Goal: Task Accomplishment & Management: Manage account settings

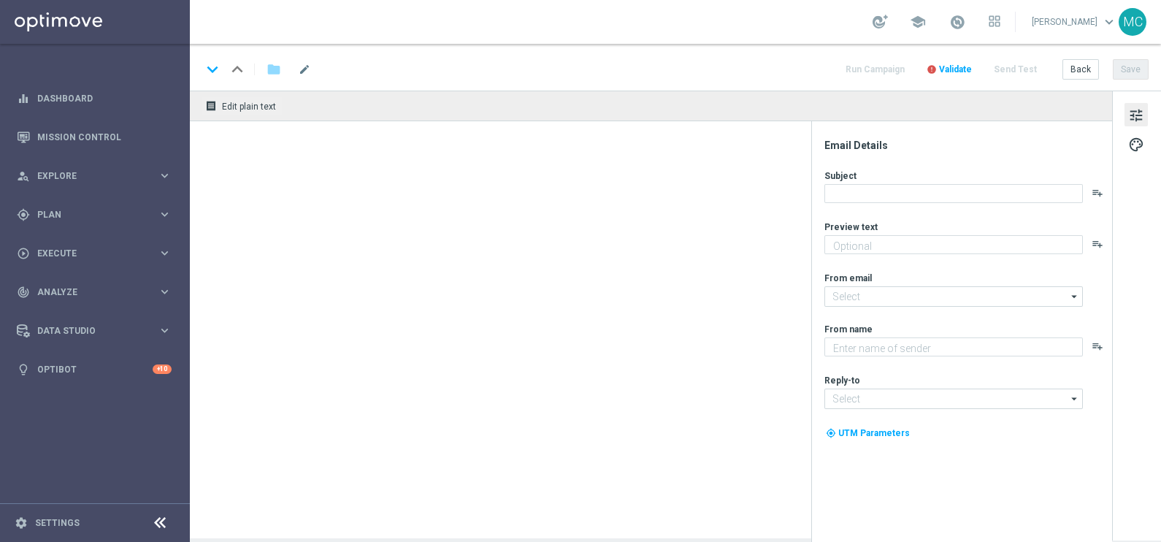
type textarea "Super promo per te"
type textarea "Sisal"
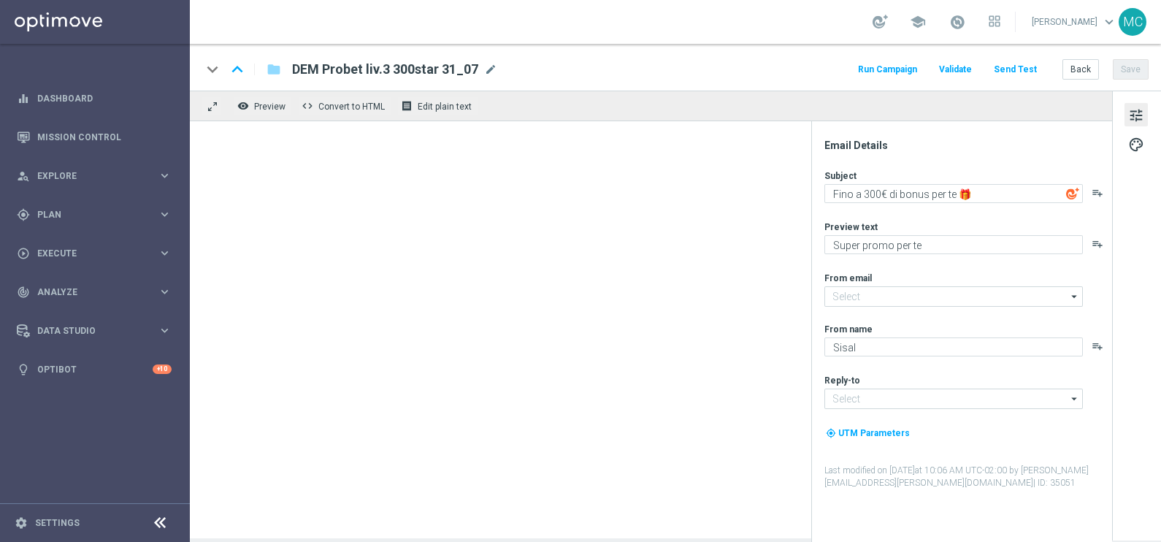
type input "giochi@comunicazioni.sisal.it"
type input "teamvip@sisal.it"
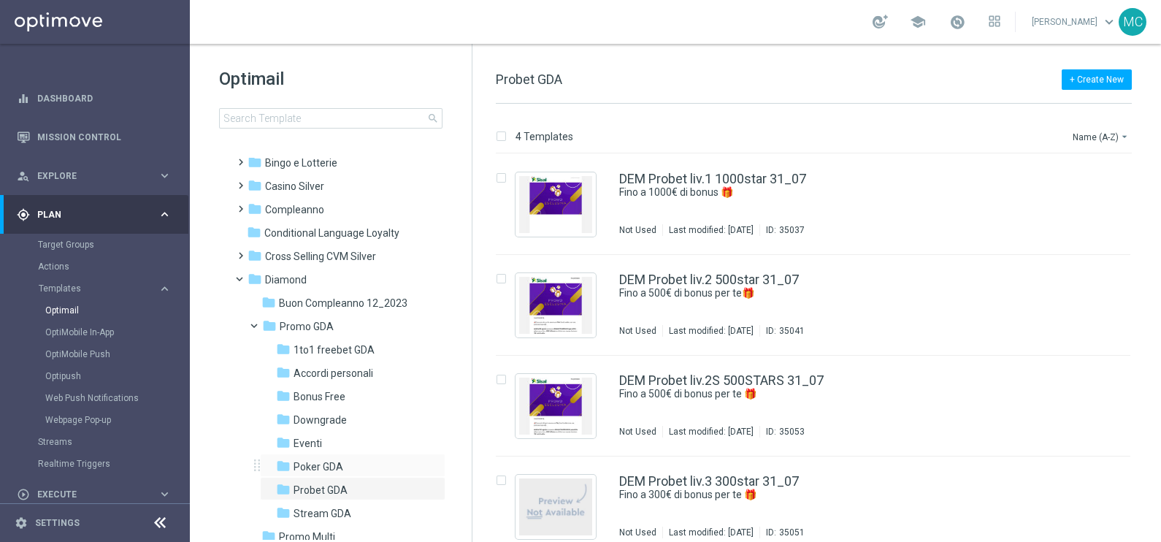
scroll to position [91, 0]
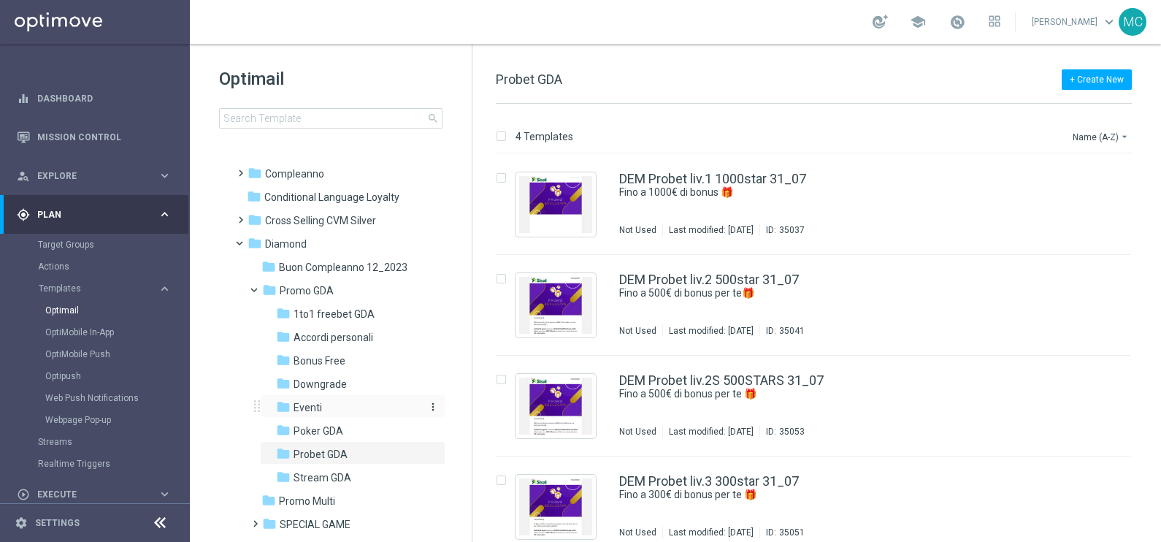
click at [312, 405] on span "Eventi" at bounding box center [307, 407] width 28 height 13
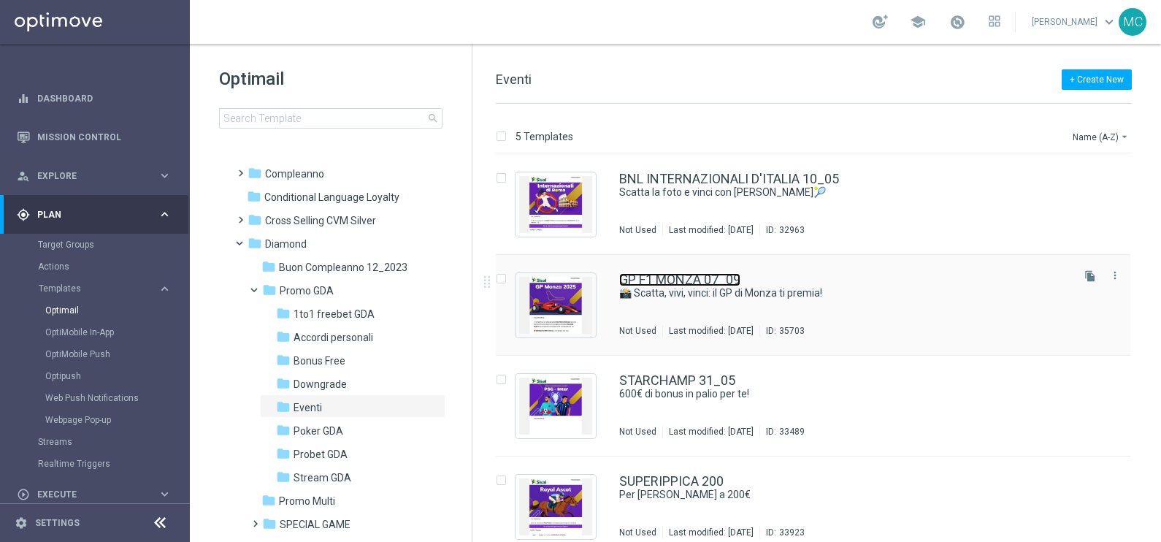
click at [653, 279] on link "GP F1 MONZA 07_09" at bounding box center [679, 279] width 121 height 13
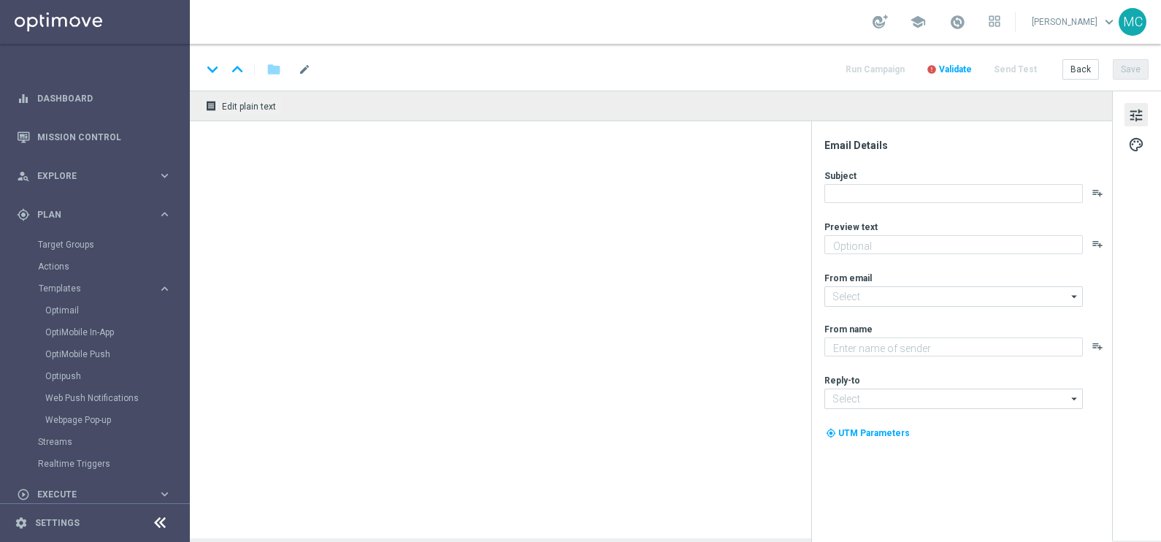
type textarea "GP F1 Monza 2025"
type input "[EMAIL_ADDRESS][DOMAIN_NAME]"
type textarea "Sisal"
type input "[EMAIL_ADDRESS][DOMAIN_NAME]"
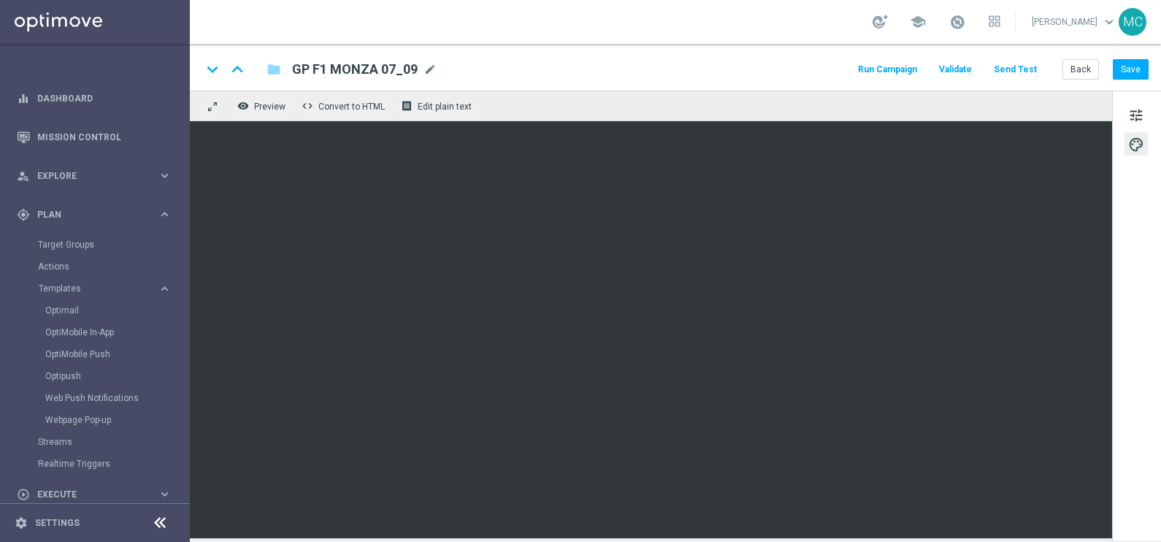
click at [1135, 365] on div "tune palette" at bounding box center [1136, 316] width 49 height 450
click at [1129, 68] on button "Save" at bounding box center [1131, 69] width 36 height 20
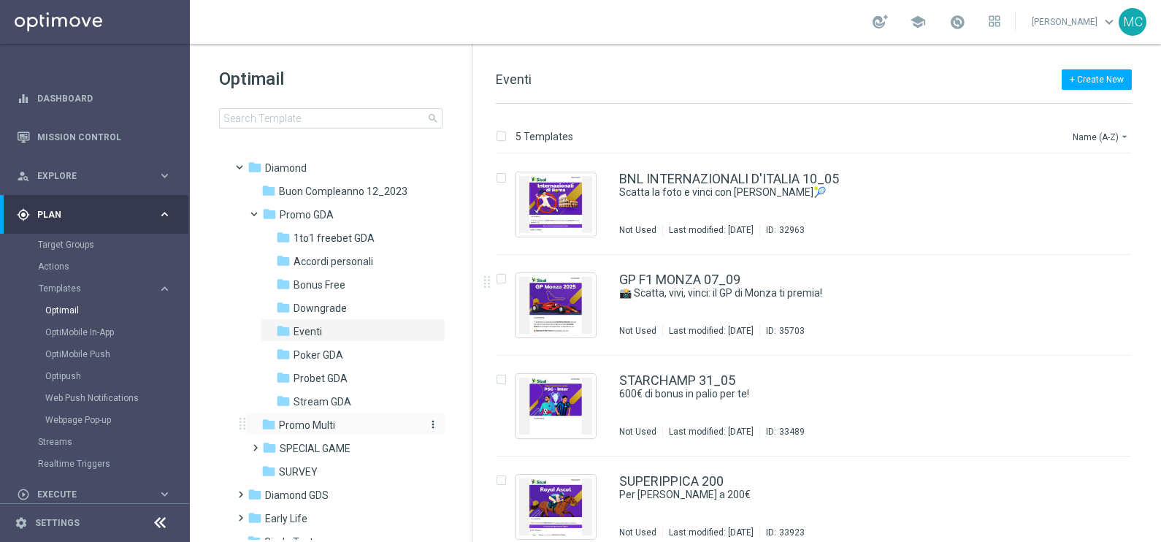
scroll to position [182, 0]
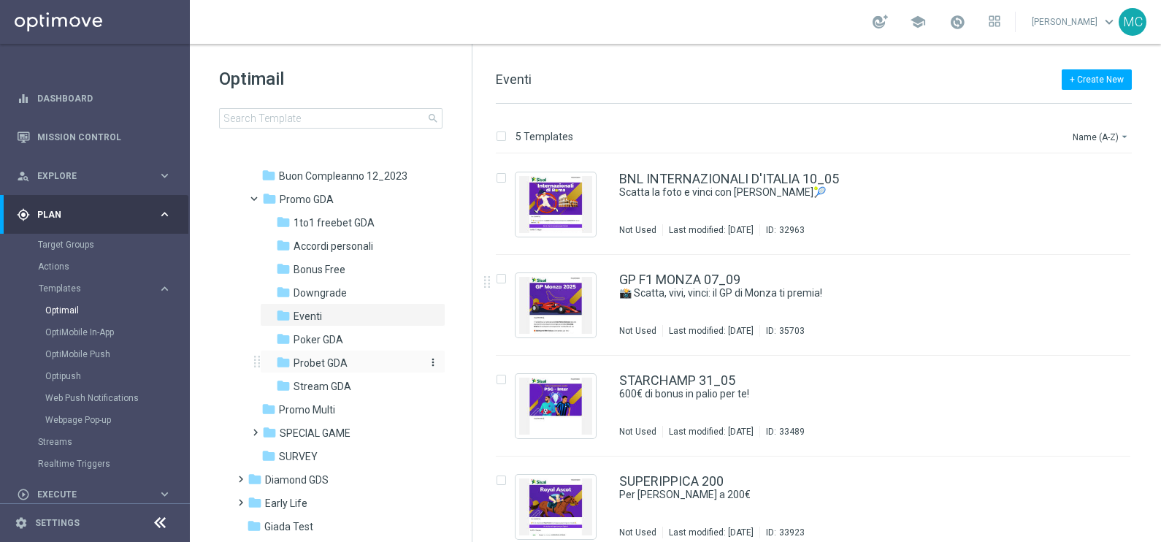
click at [312, 361] on span "Probet GDA" at bounding box center [320, 362] width 54 height 13
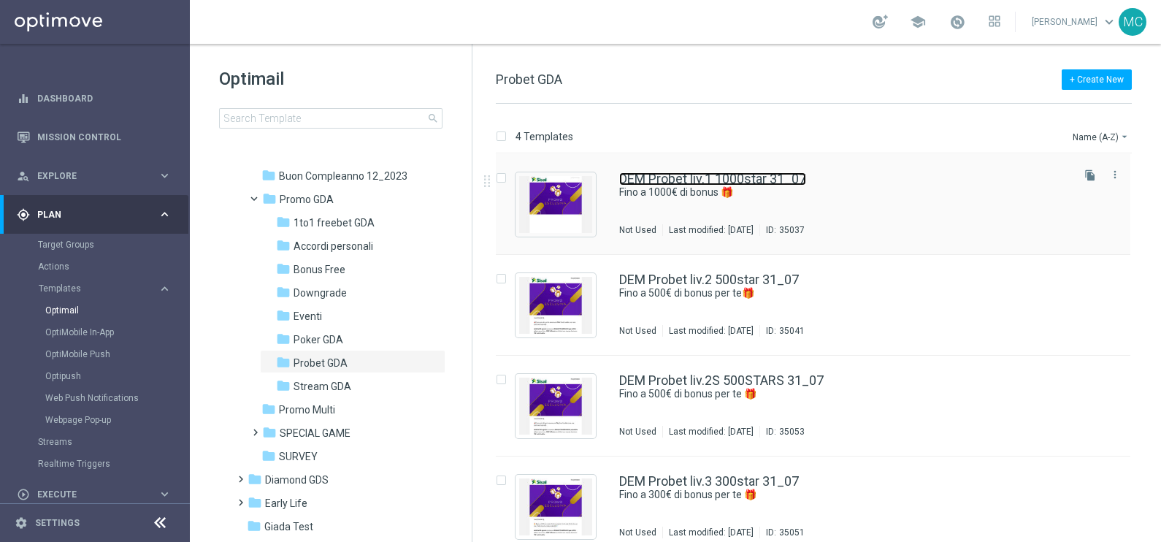
click at [694, 172] on link "DEM Probet liv.1 1000star 31_07" at bounding box center [712, 178] width 187 height 13
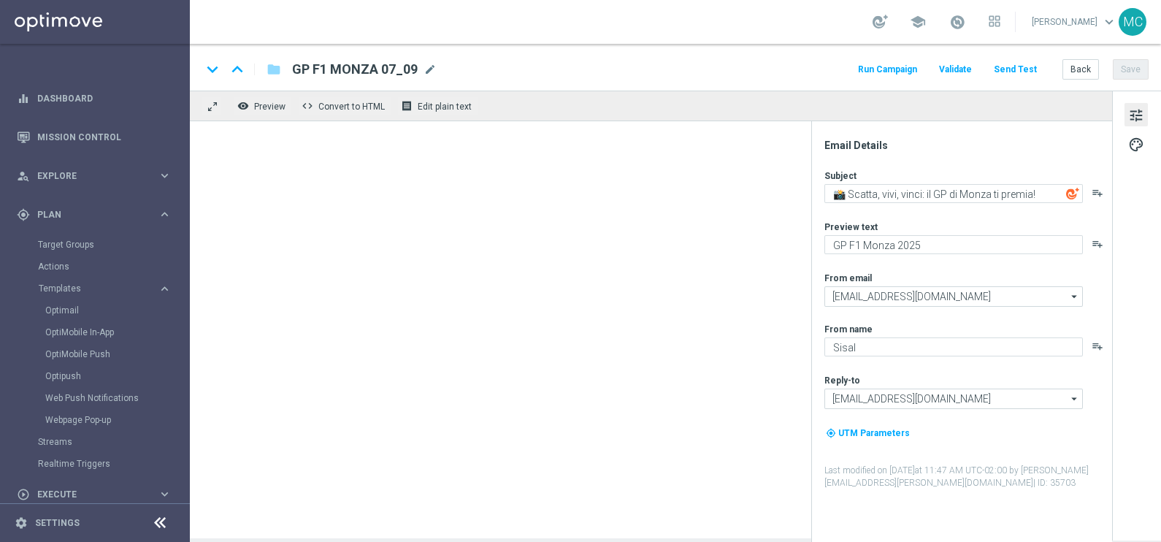
type textarea "Fino a 1000€ di bonus 🎁"
type textarea "Super promo per te"
type input "[EMAIL_ADDRESS][DOMAIN_NAME]"
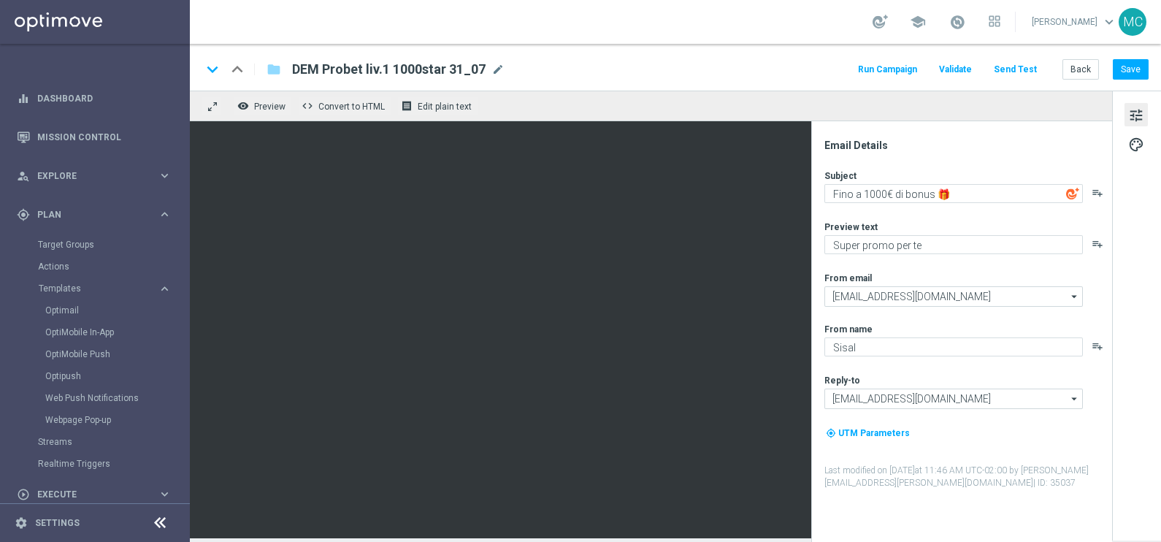
click at [1146, 357] on div "tune palette" at bounding box center [1136, 316] width 49 height 450
click at [1117, 255] on div "tune palette" at bounding box center [1136, 316] width 49 height 450
click at [922, 124] on div "Email Details Subject Fino a 1000€ di bonus 🎁 playlist_add Preview text Super p…" at bounding box center [961, 331] width 301 height 421
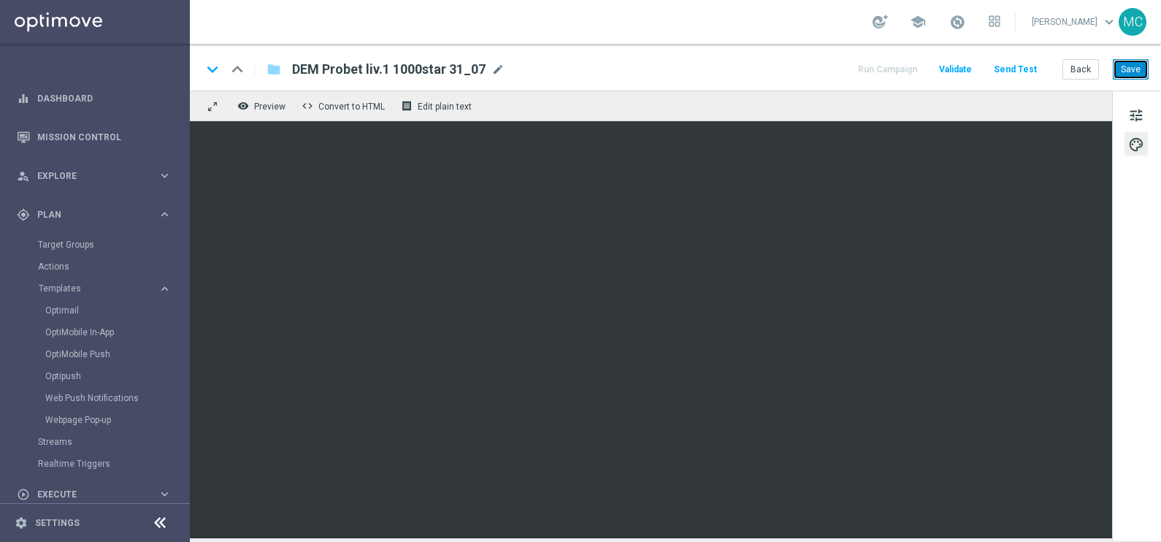
click at [1135, 69] on button "Save" at bounding box center [1131, 69] width 36 height 20
click at [1133, 61] on button "Save" at bounding box center [1131, 69] width 36 height 20
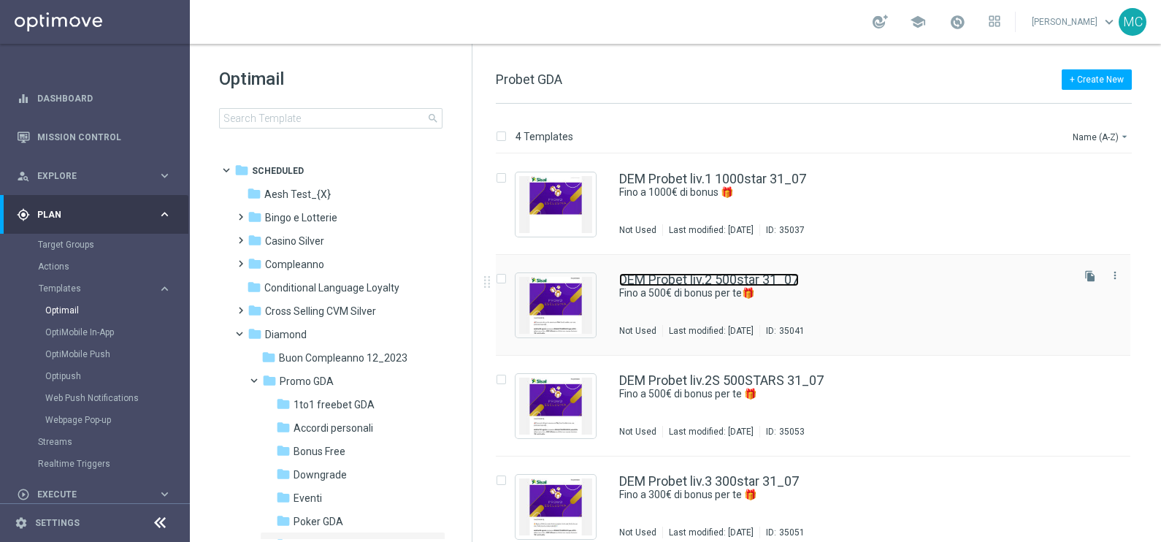
click at [755, 280] on link "DEM Probet liv.2 500star 31_07" at bounding box center [709, 279] width 180 height 13
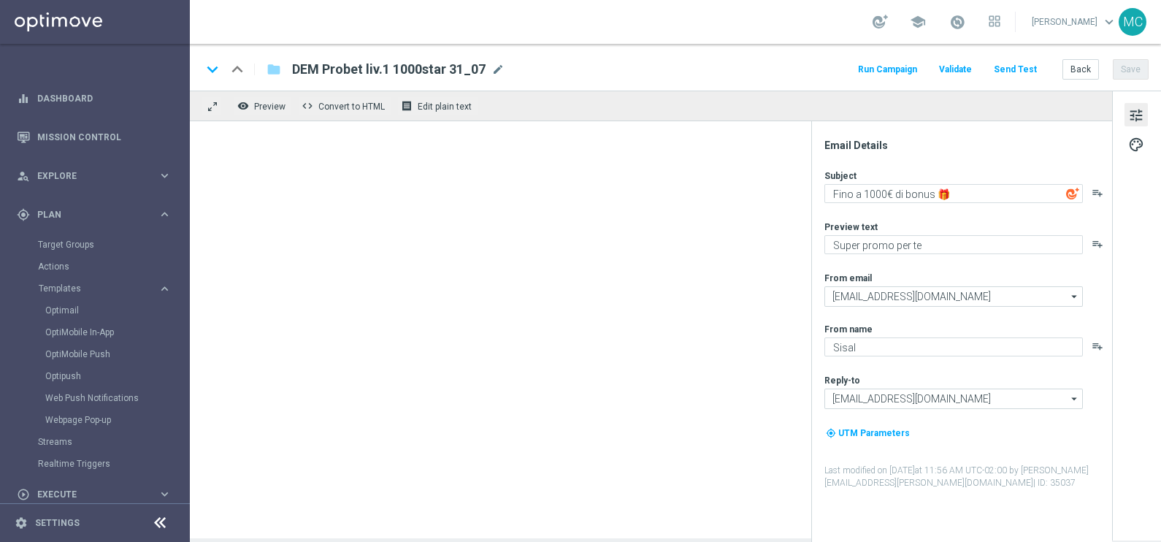
type textarea "Fino a 500€ di bonus per te🎁"
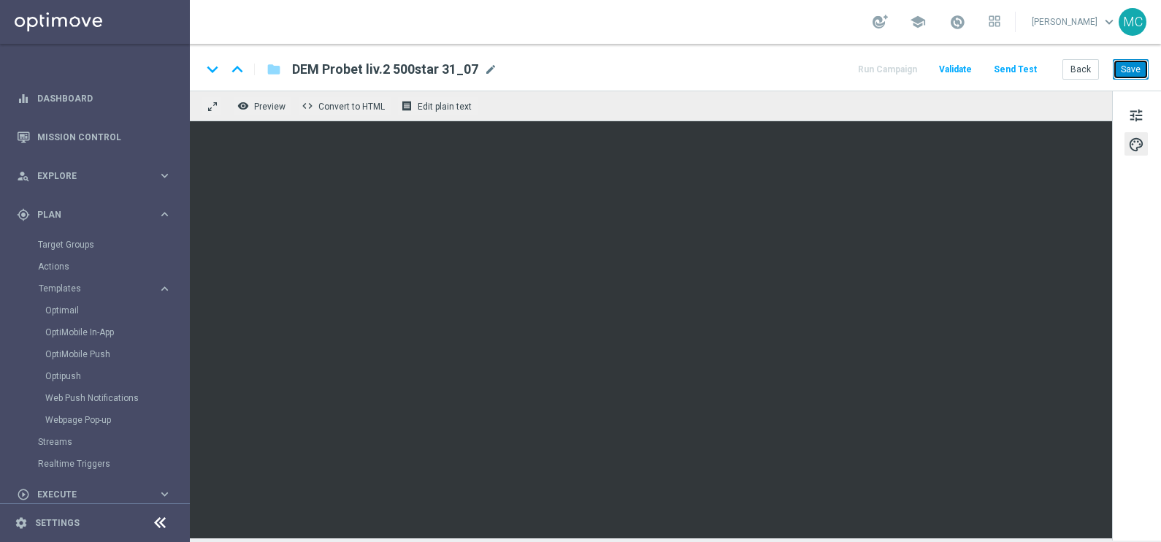
click at [1126, 72] on button "Save" at bounding box center [1131, 69] width 36 height 20
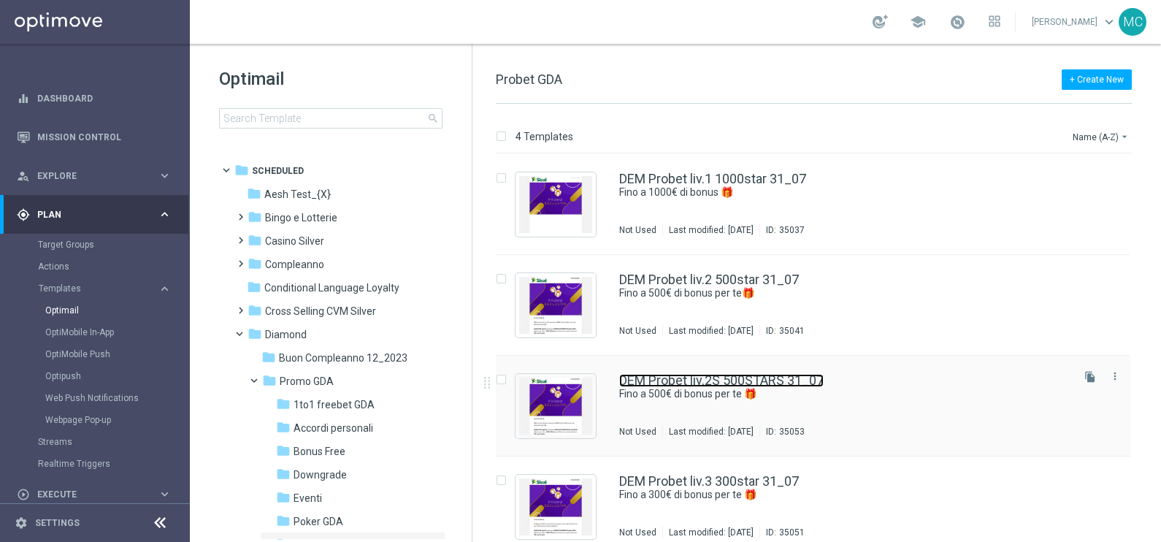
click at [758, 375] on link "DEM Probet liv.2S 500STARS 31_07" at bounding box center [721, 380] width 204 height 13
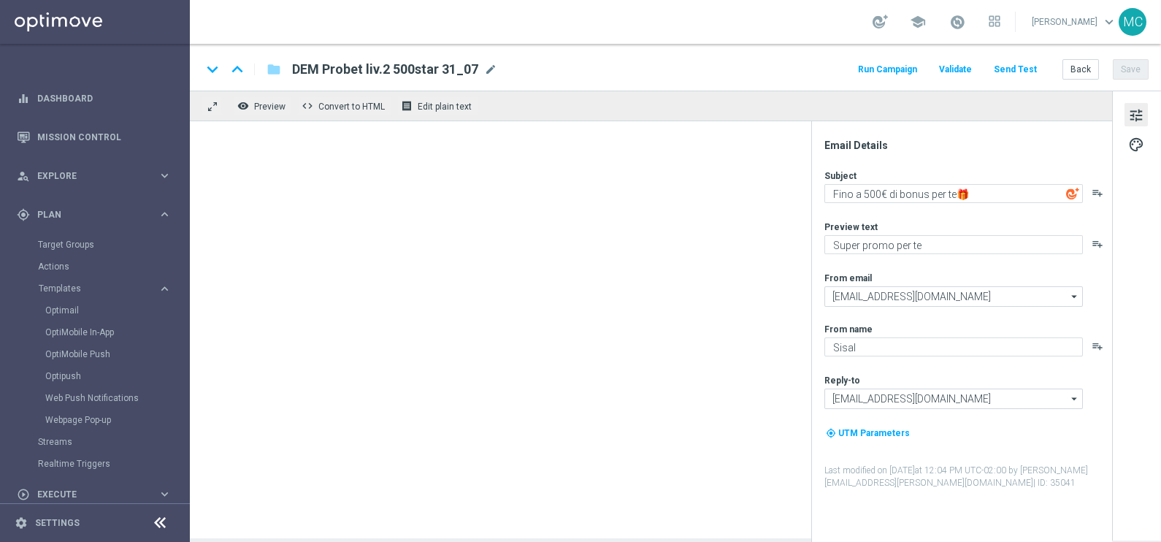
type textarea "Fino a 500€ di bonus per te 🎁"
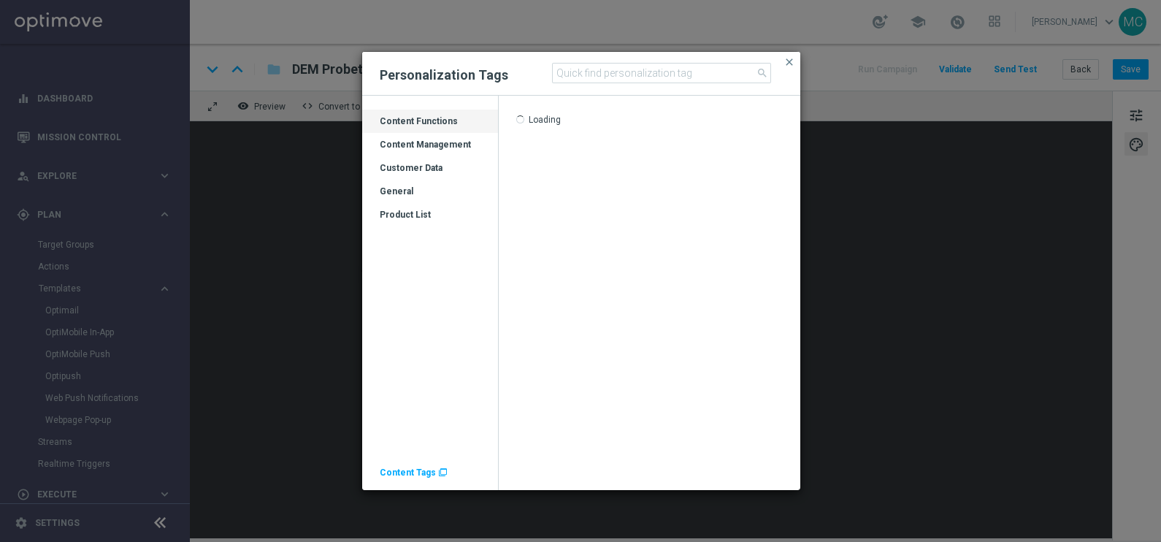
click at [786, 55] on button "close" at bounding box center [789, 62] width 15 height 18
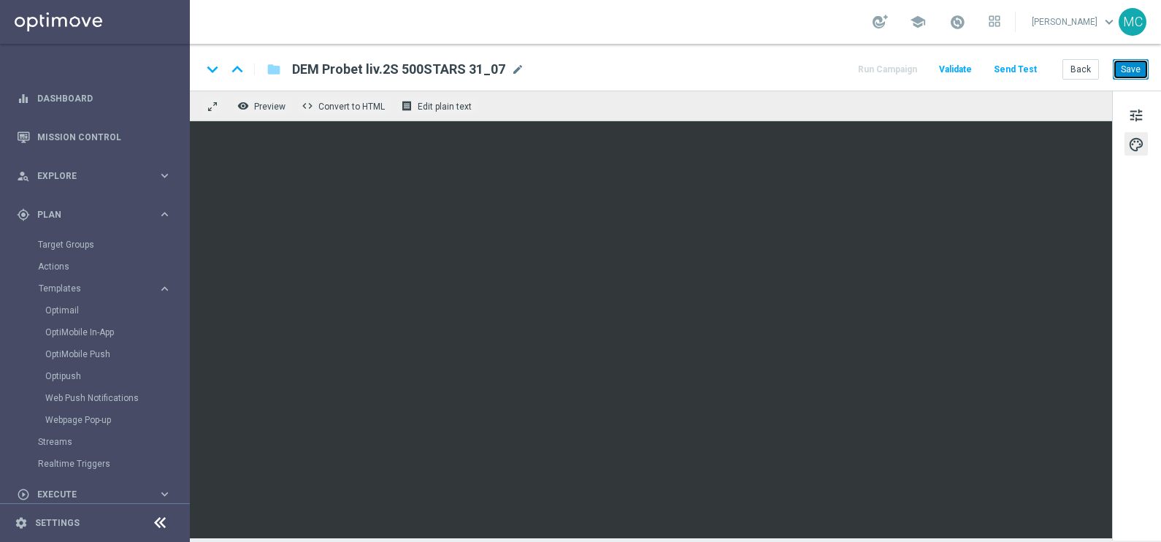
click at [1141, 70] on button "Save" at bounding box center [1131, 69] width 36 height 20
click at [1138, 65] on button "Save" at bounding box center [1131, 69] width 36 height 20
click at [1074, 72] on button "Back" at bounding box center [1080, 69] width 37 height 20
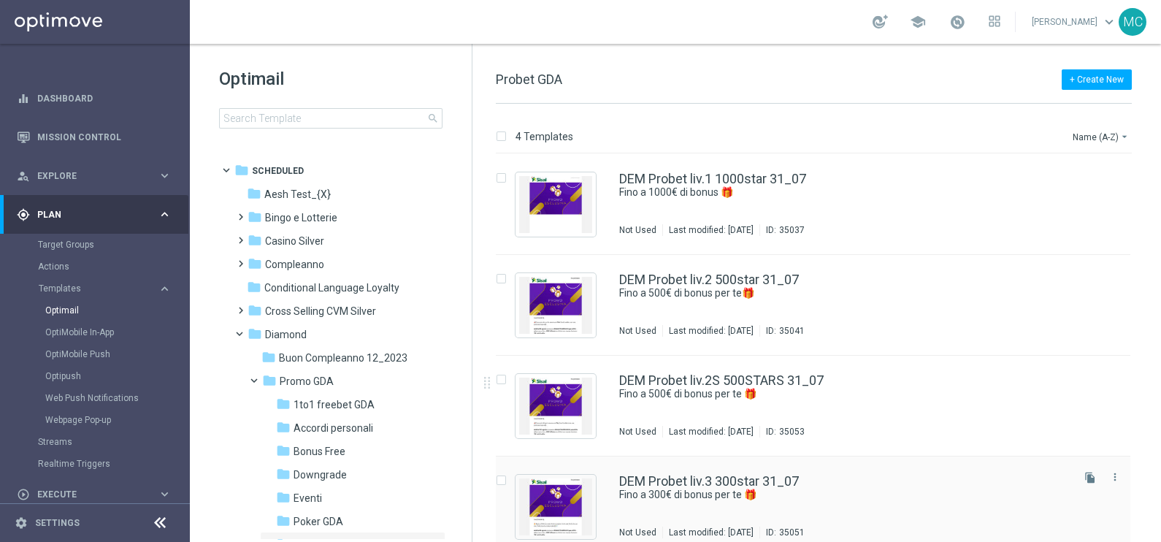
scroll to position [15, 0]
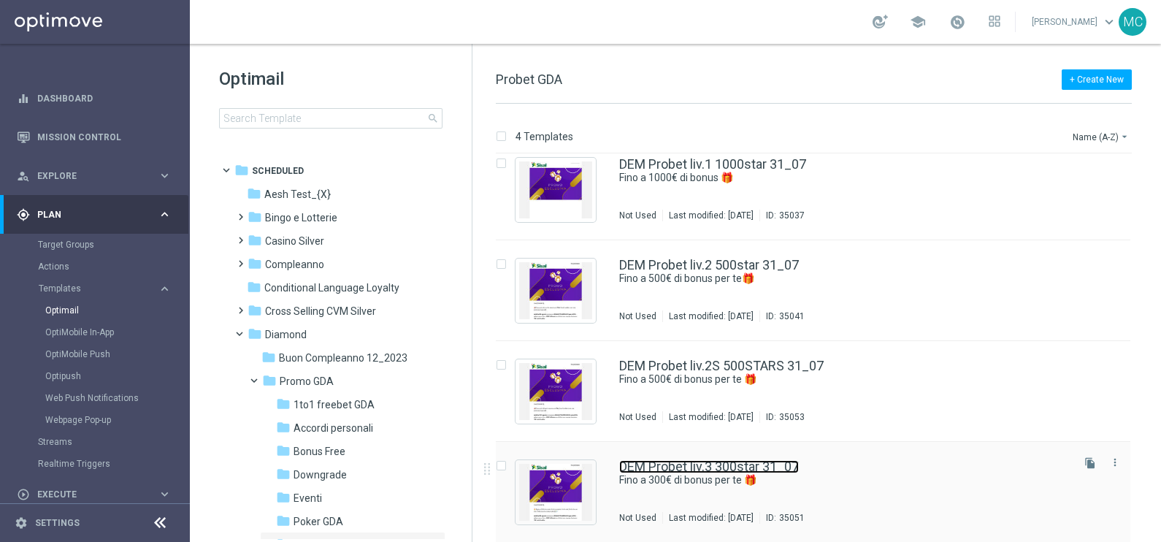
click at [763, 460] on link "DEM Probet liv.3 300star 31_07" at bounding box center [709, 466] width 180 height 13
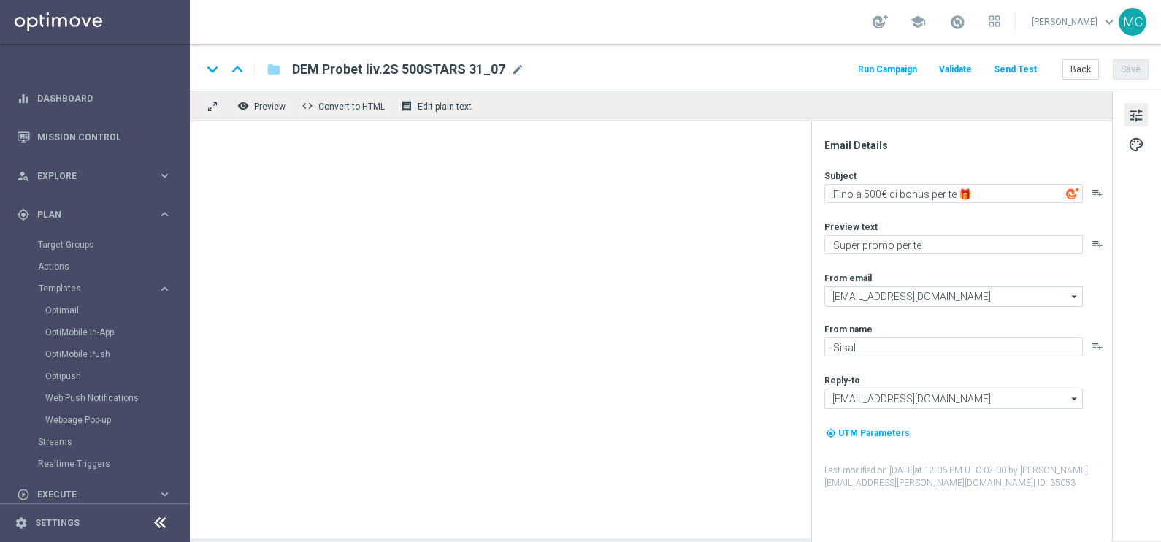
type textarea "Fino a 300€ di bonus per te 🎁"
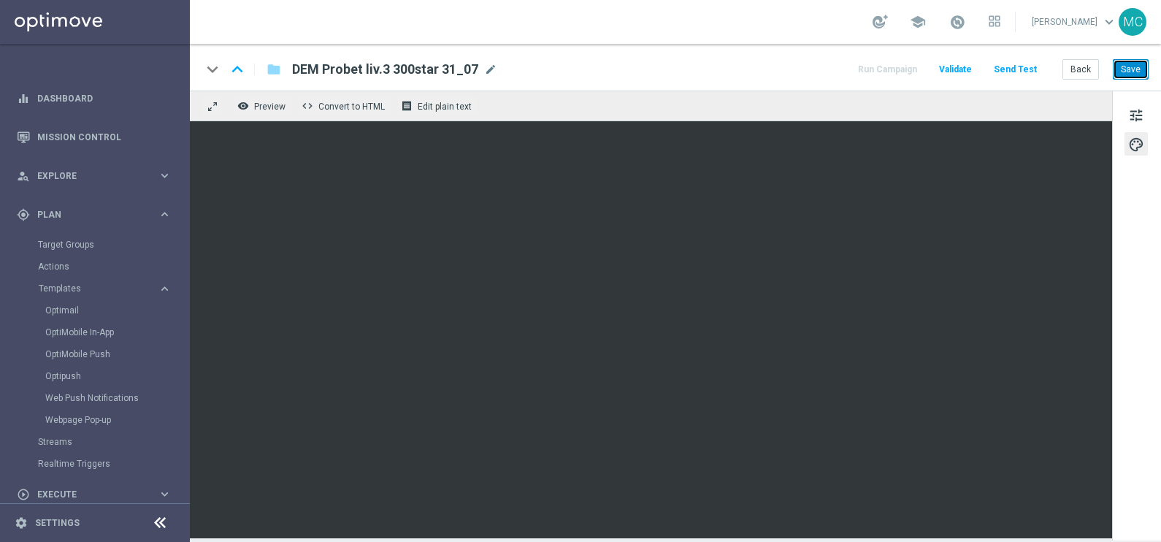
click at [1135, 69] on button "Save" at bounding box center [1131, 69] width 36 height 20
click at [1137, 54] on div "keyboard_arrow_down keyboard_arrow_up folder DEM Probet liv.3 300star 31_07 DEM…" at bounding box center [675, 67] width 971 height 47
click at [1135, 61] on button "Save" at bounding box center [1131, 69] width 36 height 20
click at [1083, 77] on button "Back" at bounding box center [1080, 69] width 37 height 20
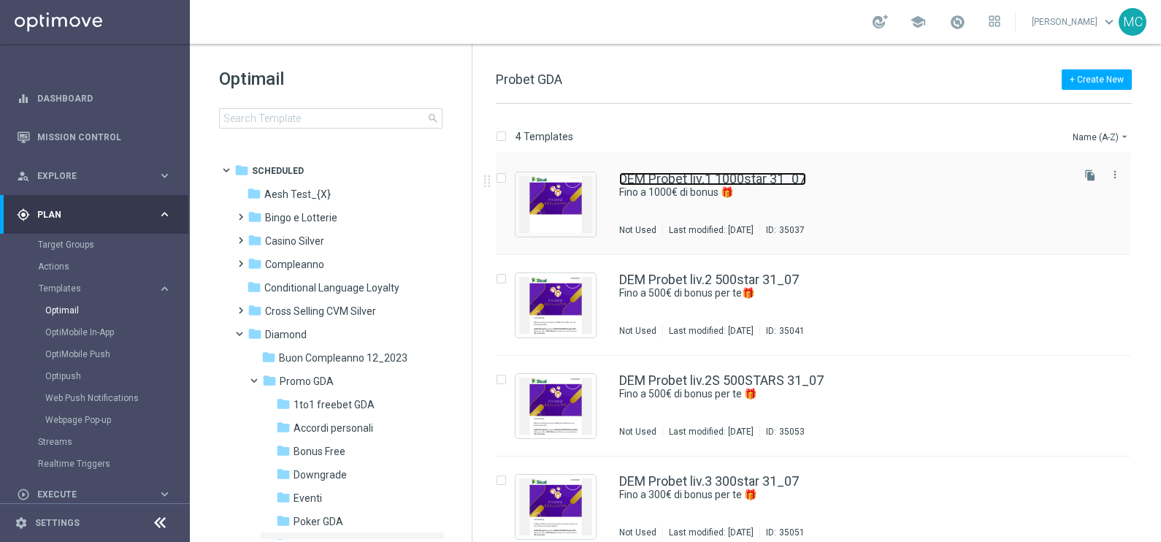
click at [767, 174] on link "DEM Probet liv.1 1000star 31_07" at bounding box center [712, 178] width 187 height 13
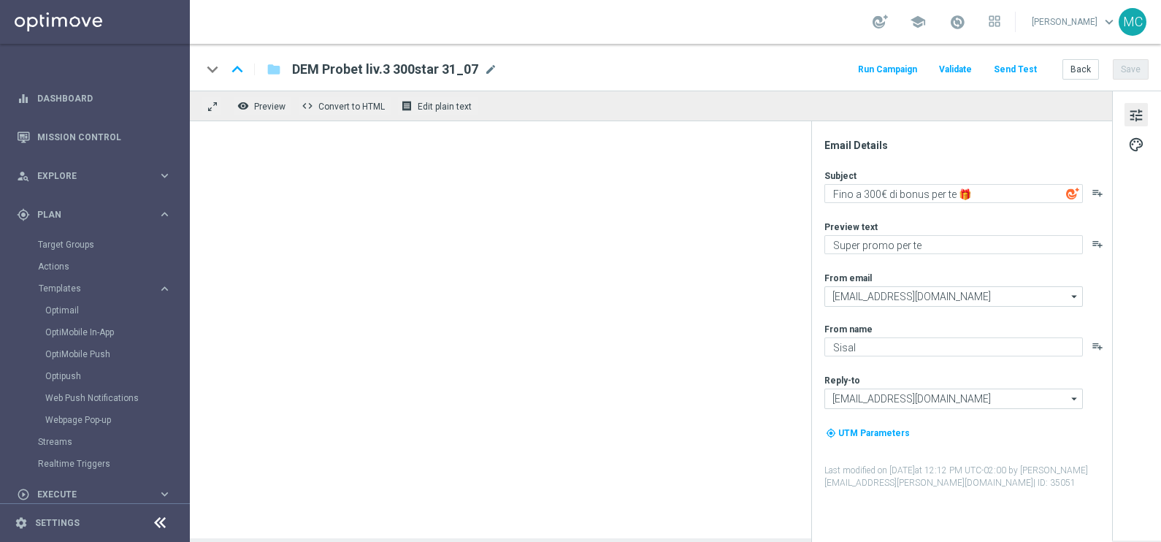
type textarea "Fino a 1000€ di bonus 🎁"
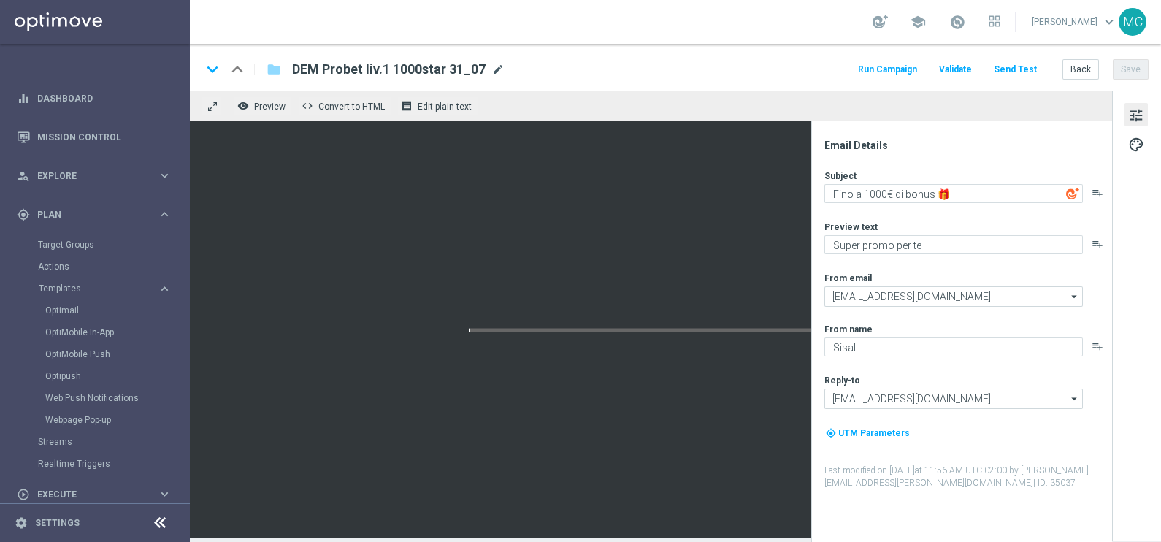
click at [500, 71] on span "mode_edit" at bounding box center [497, 69] width 13 height 13
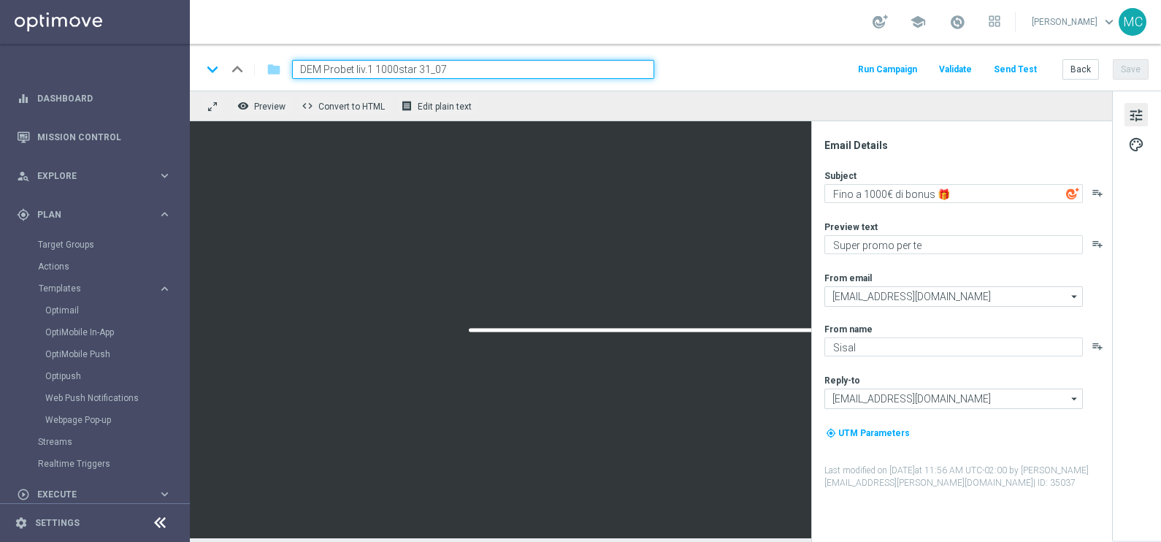
drag, startPoint x: 453, startPoint y: 66, endPoint x: 418, endPoint y: 69, distance: 34.4
click at [418, 69] on input "DEM Probet liv.1 1000star 31_07" at bounding box center [473, 69] width 362 height 19
type input "DEM Probet liv.1 1000star 28_08"
click at [569, 66] on input "DEM Probet liv.1 1000star 28_08" at bounding box center [473, 69] width 362 height 19
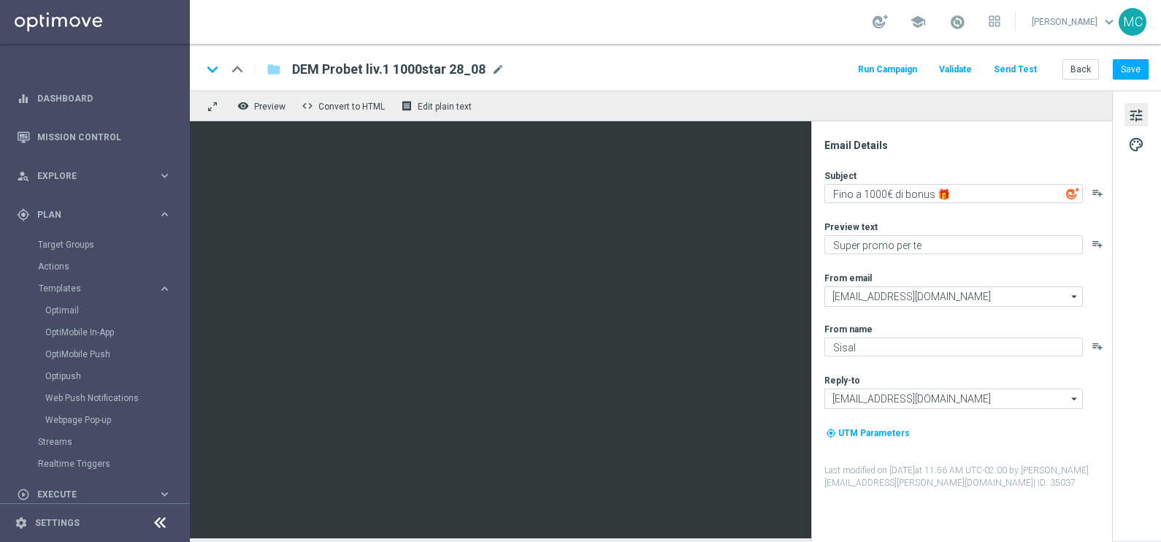
click at [645, 28] on div "school [PERSON_NAME] keyboard_arrow_down MC" at bounding box center [675, 22] width 971 height 44
click at [1132, 73] on button "Save" at bounding box center [1131, 69] width 36 height 20
click at [1078, 69] on button "Back" at bounding box center [1080, 69] width 37 height 20
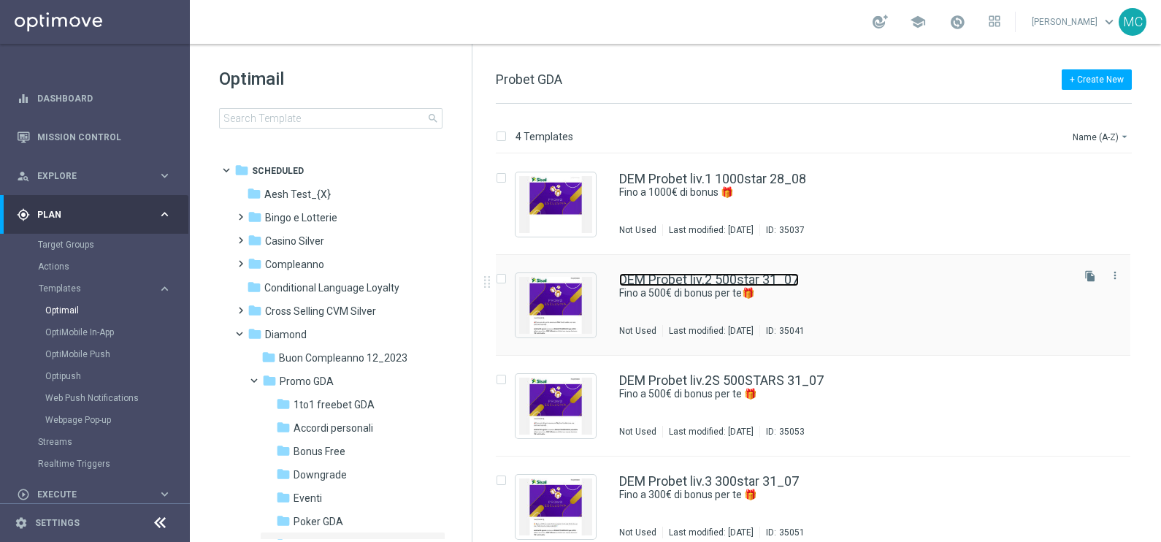
click at [724, 277] on link "DEM Probet liv.2 500star 31_07" at bounding box center [709, 279] width 180 height 13
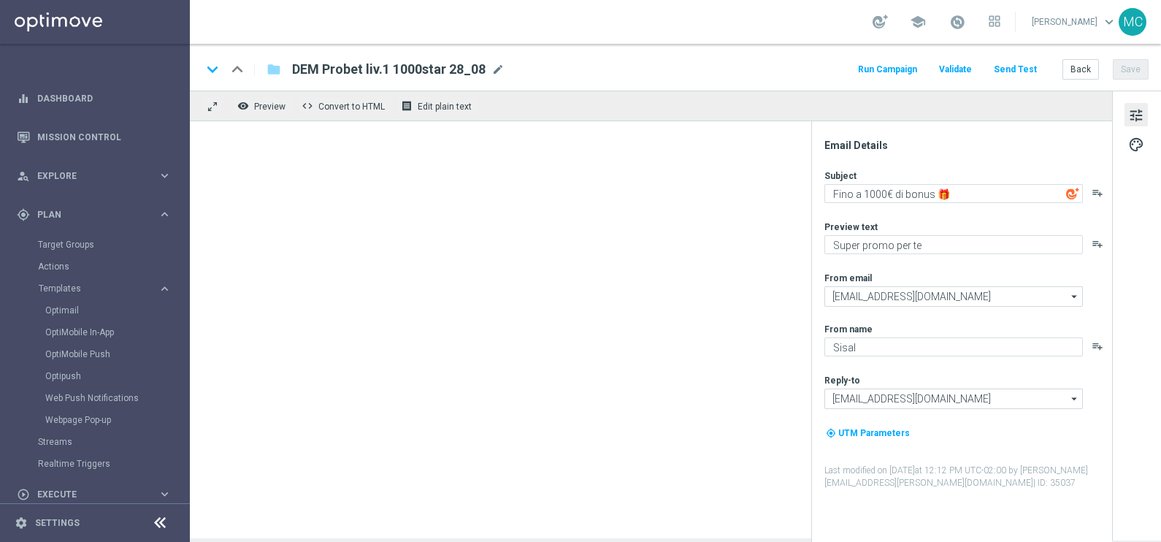
type textarea "Fino a 500€ di bonus per te🎁"
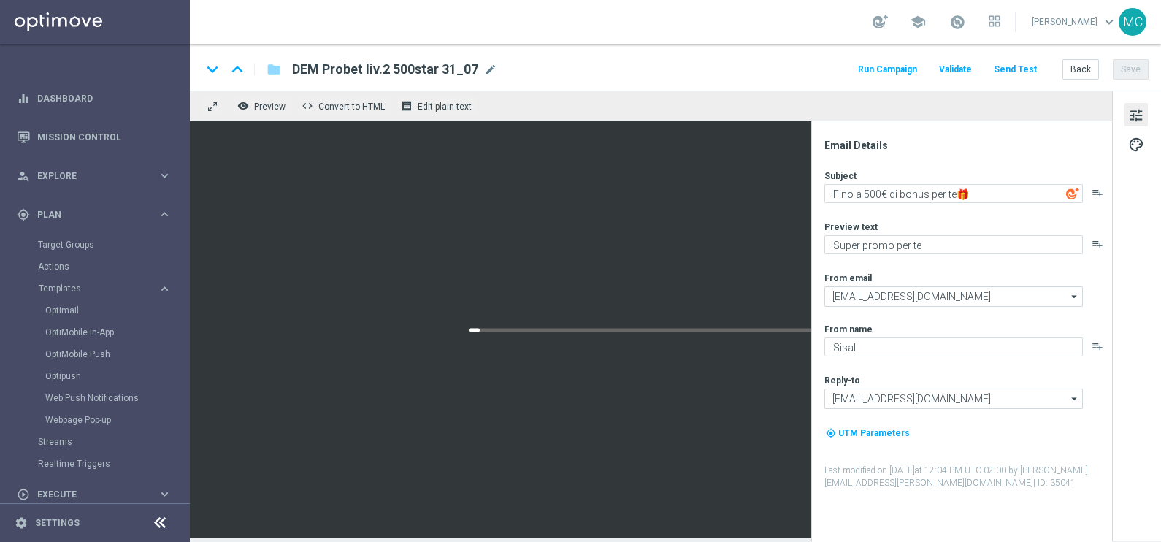
click at [488, 71] on span "mode_edit" at bounding box center [490, 69] width 13 height 13
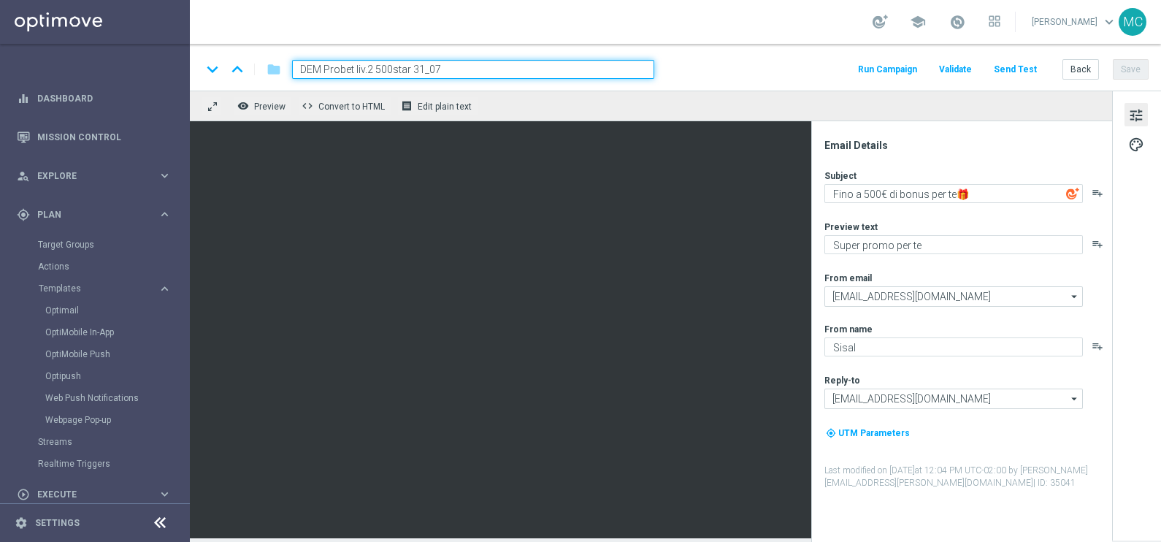
drag, startPoint x: 451, startPoint y: 66, endPoint x: 415, endPoint y: 67, distance: 36.5
click at [415, 67] on input "DEM Probet liv.2 500star 31_07" at bounding box center [473, 69] width 362 height 19
drag, startPoint x: 459, startPoint y: 77, endPoint x: 458, endPoint y: 61, distance: 16.1
click at [460, 73] on input "DEM Probet liv.2 500star 28_08" at bounding box center [473, 69] width 362 height 19
type input "DEM Probet liv.2 500star 28_08"
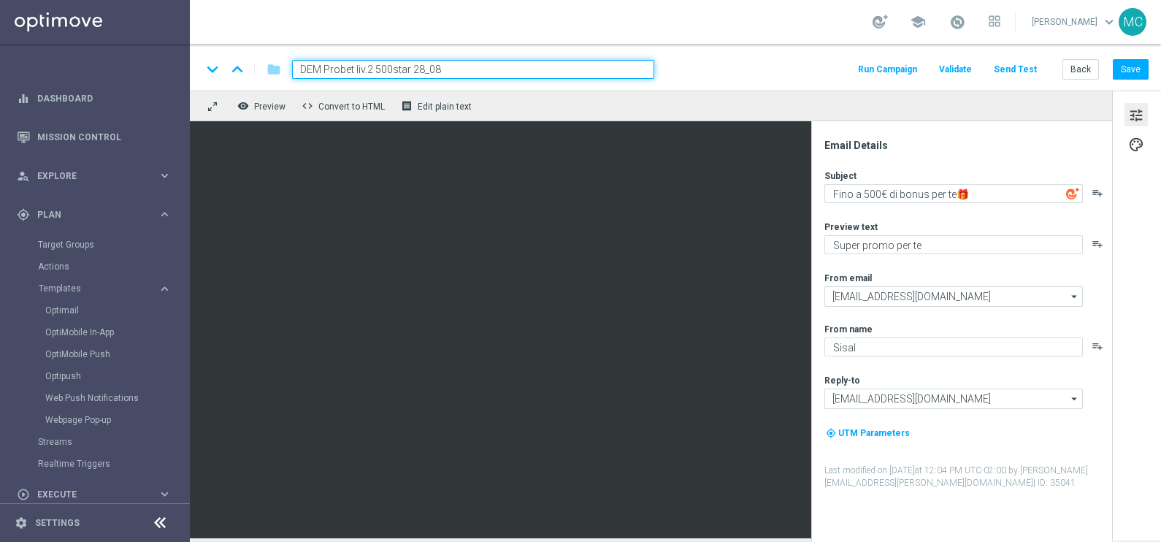
click at [560, 39] on div "school [PERSON_NAME] keyboard_arrow_down MC" at bounding box center [675, 22] width 971 height 44
click at [559, 73] on input "DEM Probet liv.2 500star 28_08" at bounding box center [473, 69] width 362 height 19
click at [601, 3] on div "school [PERSON_NAME] keyboard_arrow_down MC" at bounding box center [675, 22] width 971 height 44
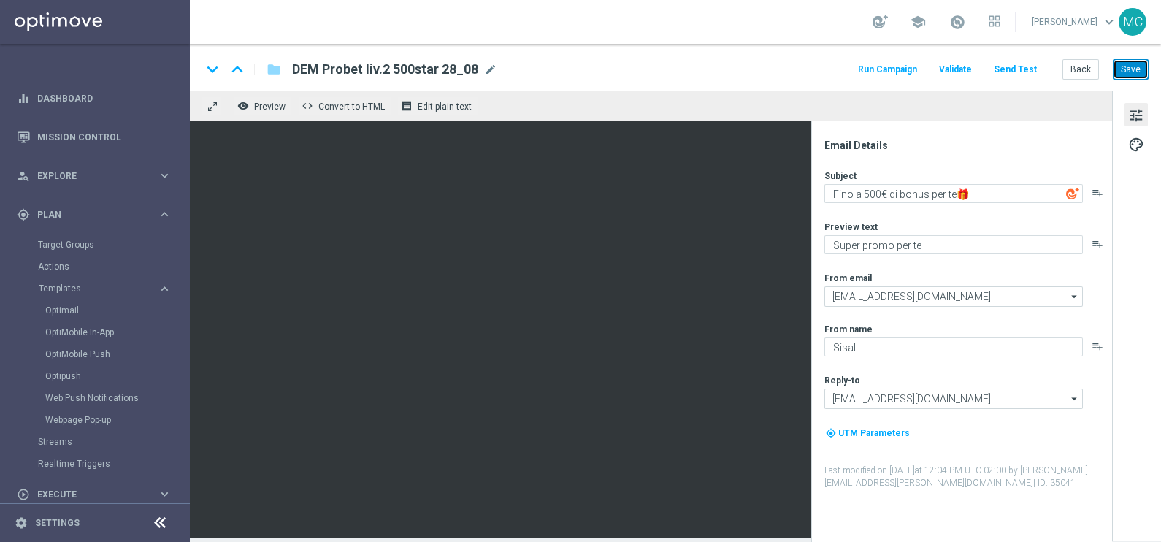
click at [1135, 62] on button "Save" at bounding box center [1131, 69] width 36 height 20
click at [1080, 72] on button "Back" at bounding box center [1080, 69] width 37 height 20
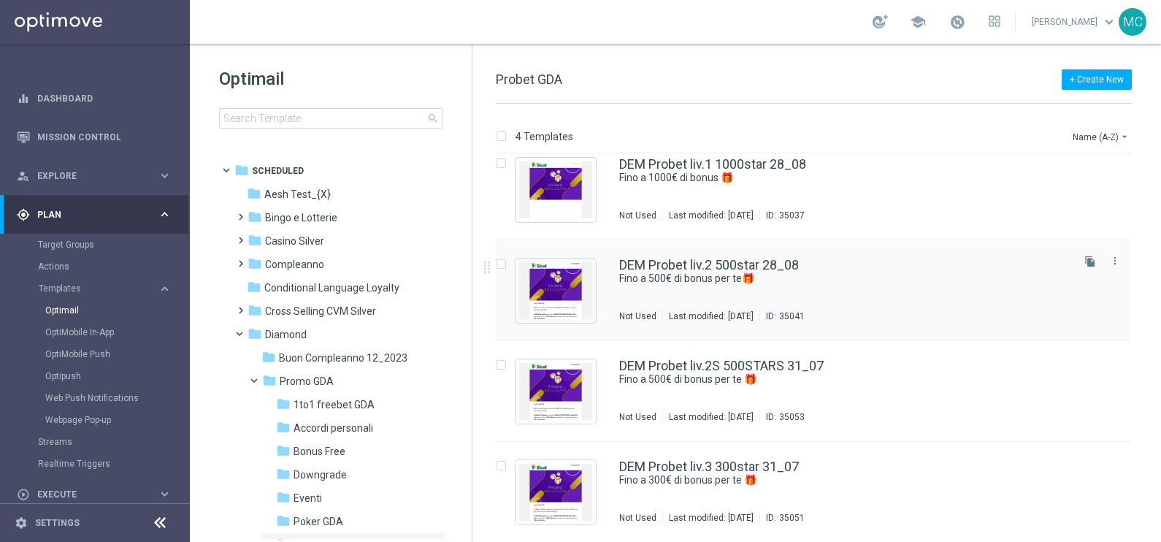
scroll to position [15, 0]
click at [749, 363] on link "DEM Probet liv.2S 500STARS 31_07" at bounding box center [721, 365] width 204 height 13
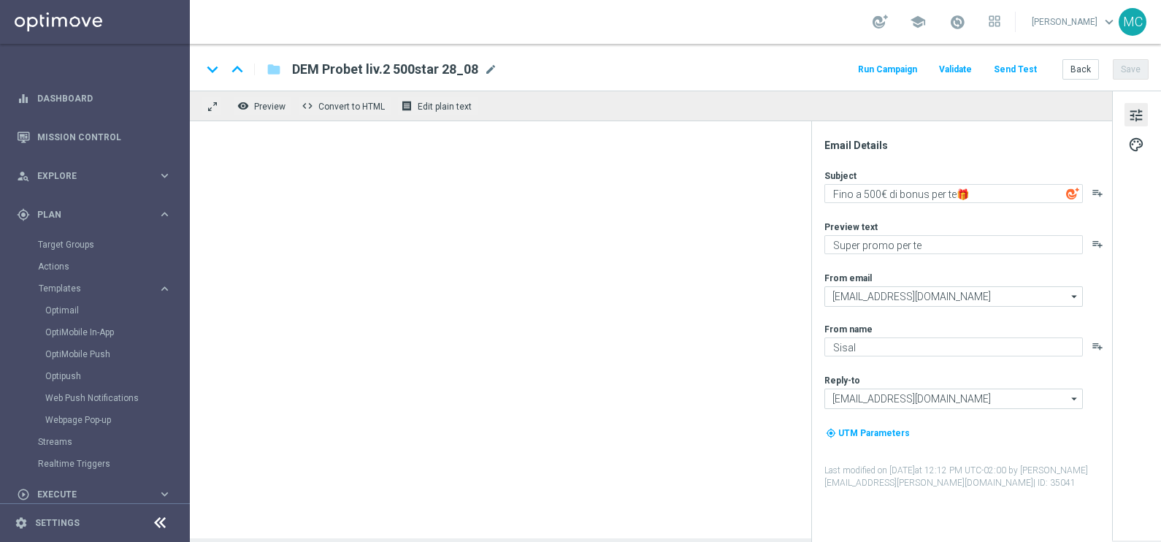
type input "DEM Probet liv.2S 500STARS 31_07"
type textarea "Fino a 500€ di bonus per te 🎁"
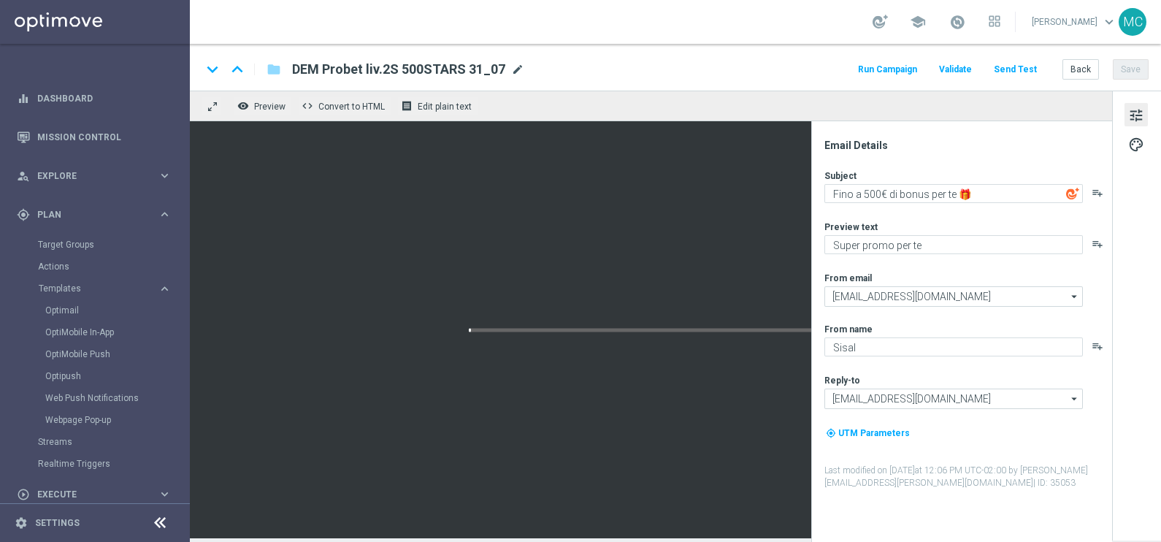
click at [515, 66] on span "mode_edit" at bounding box center [517, 69] width 13 height 13
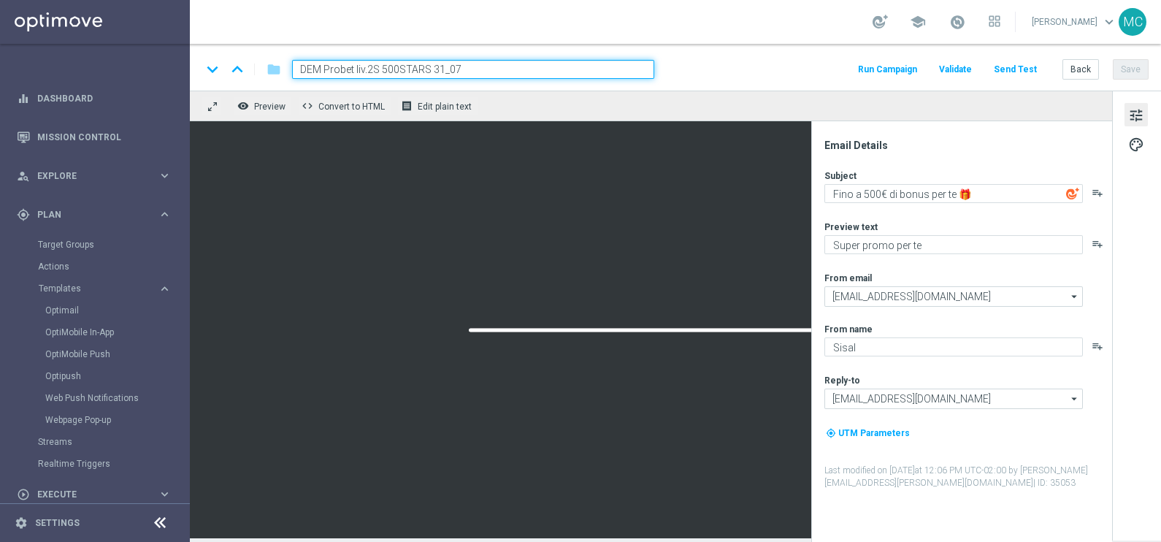
drag, startPoint x: 475, startPoint y: 69, endPoint x: 431, endPoint y: 66, distance: 43.9
click at [431, 66] on input "DEM Probet liv.2S 500STARS 31_07" at bounding box center [473, 69] width 362 height 19
click at [561, 69] on input "DEM Probet liv.2S 500STARS 28_08" at bounding box center [473, 69] width 362 height 19
type input "DEM Probet liv.2S 500STARS 28_08"
click at [573, 42] on div "school [PERSON_NAME] keyboard_arrow_down MC" at bounding box center [675, 22] width 971 height 44
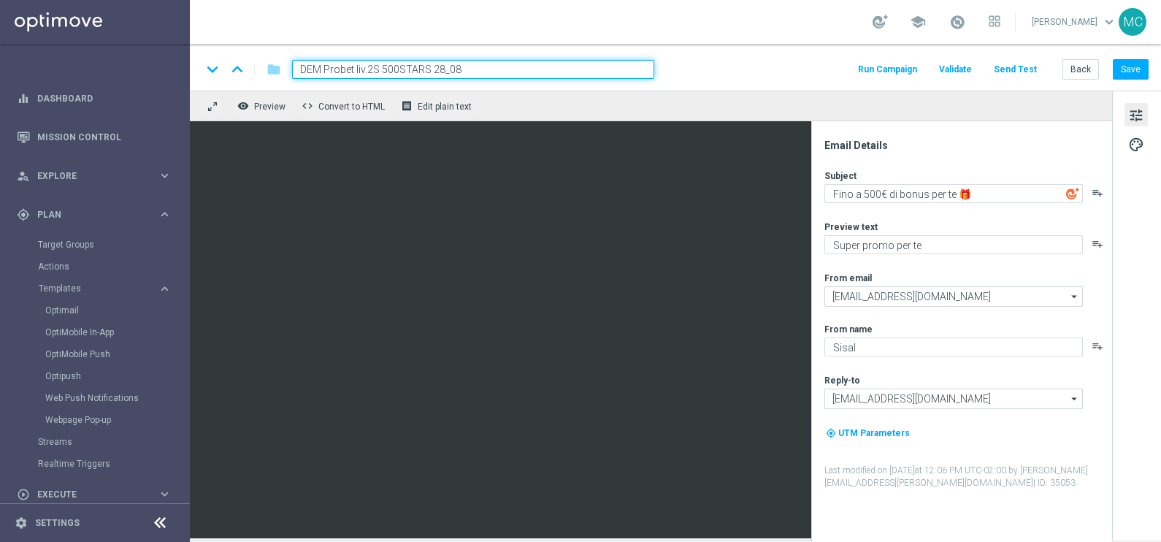
click at [566, 64] on input "DEM Probet liv.2S 500STARS 28_08" at bounding box center [473, 69] width 362 height 19
click at [585, 26] on div "school [PERSON_NAME] keyboard_arrow_down MC" at bounding box center [675, 22] width 971 height 44
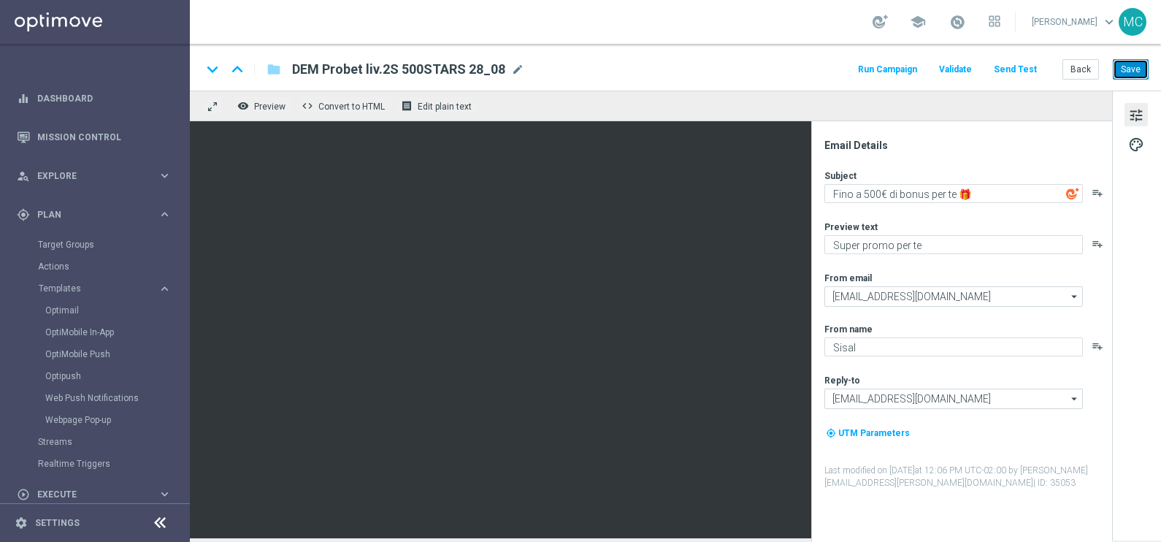
click at [1129, 73] on button "Save" at bounding box center [1131, 69] width 36 height 20
click at [1084, 64] on button "Back" at bounding box center [1080, 69] width 37 height 20
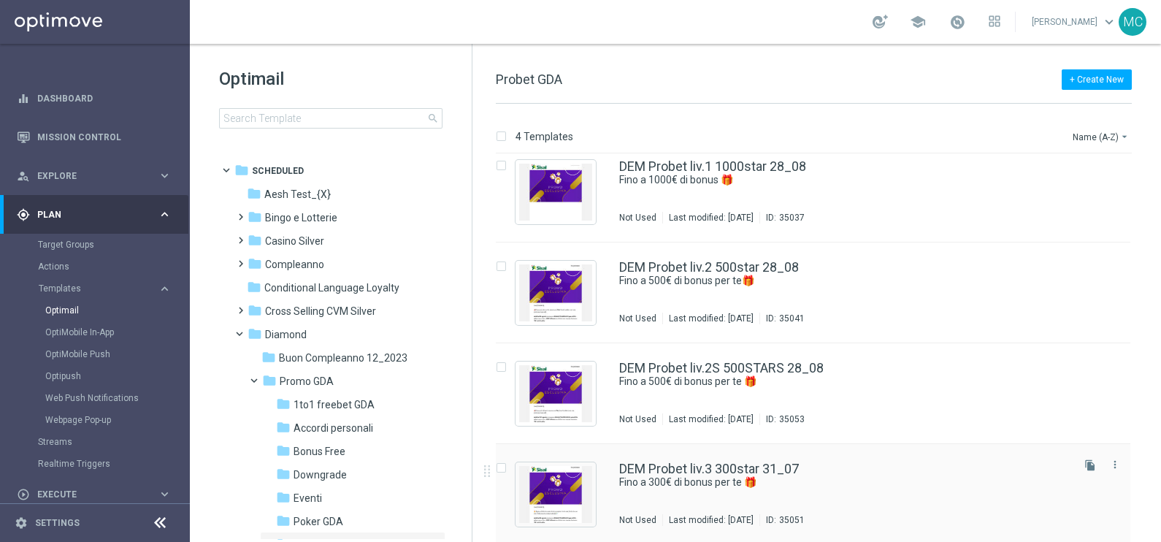
scroll to position [15, 0]
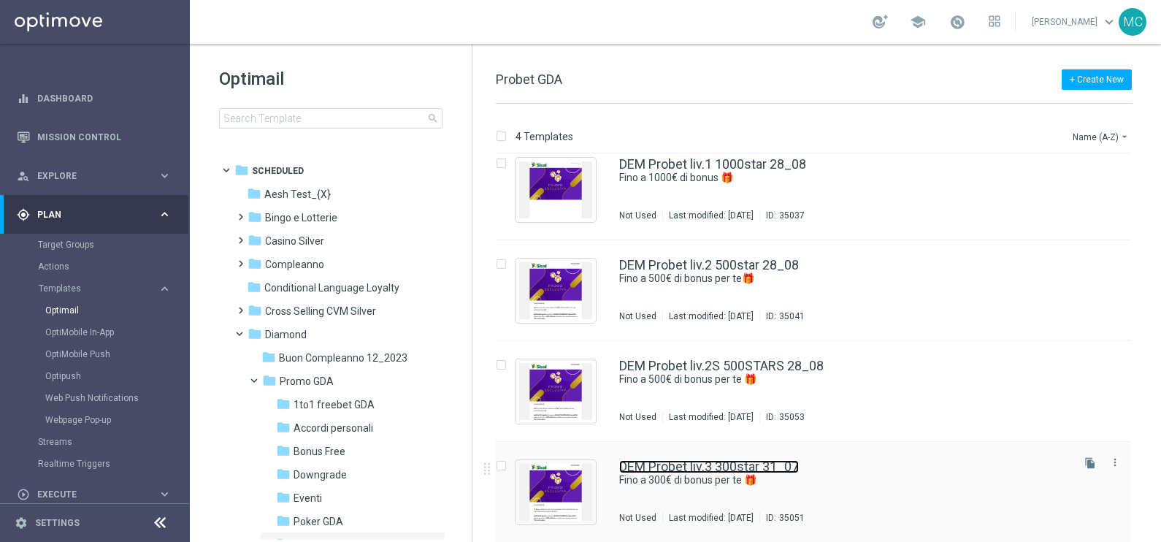
click at [741, 464] on link "DEM Probet liv.3 300star 31_07" at bounding box center [709, 466] width 180 height 13
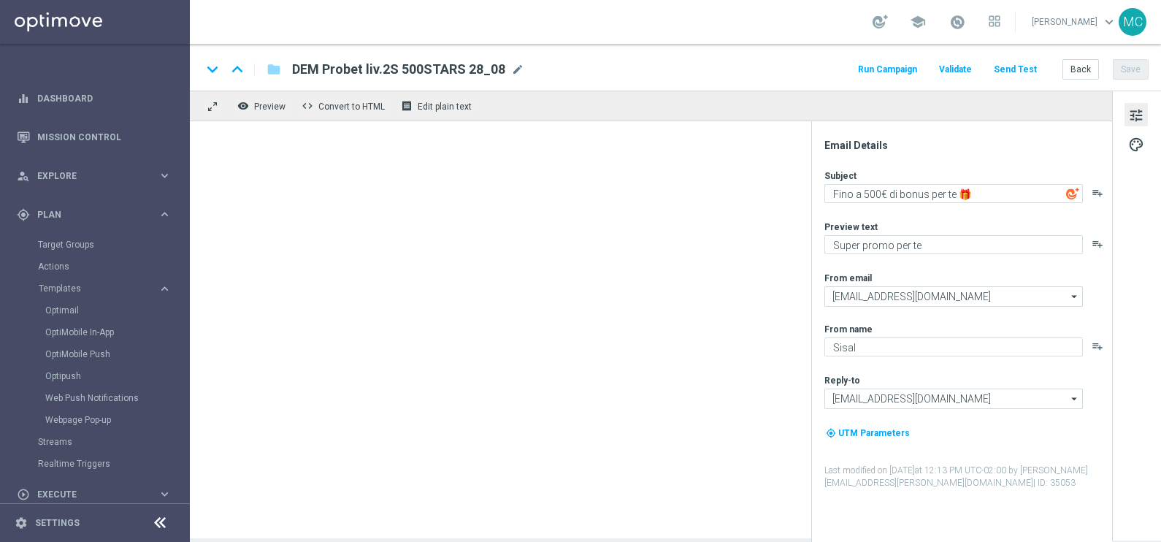
type input "DEM Probet liv.3 300star 31_07"
type textarea "Fino a 300€ di bonus per te 🎁"
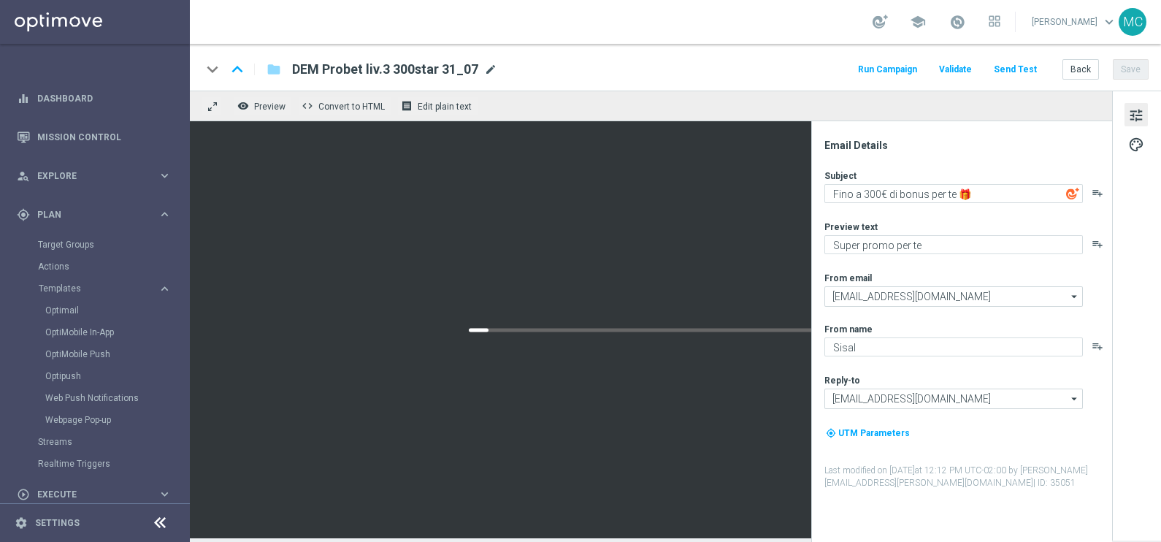
click at [485, 66] on span "mode_edit" at bounding box center [490, 69] width 13 height 13
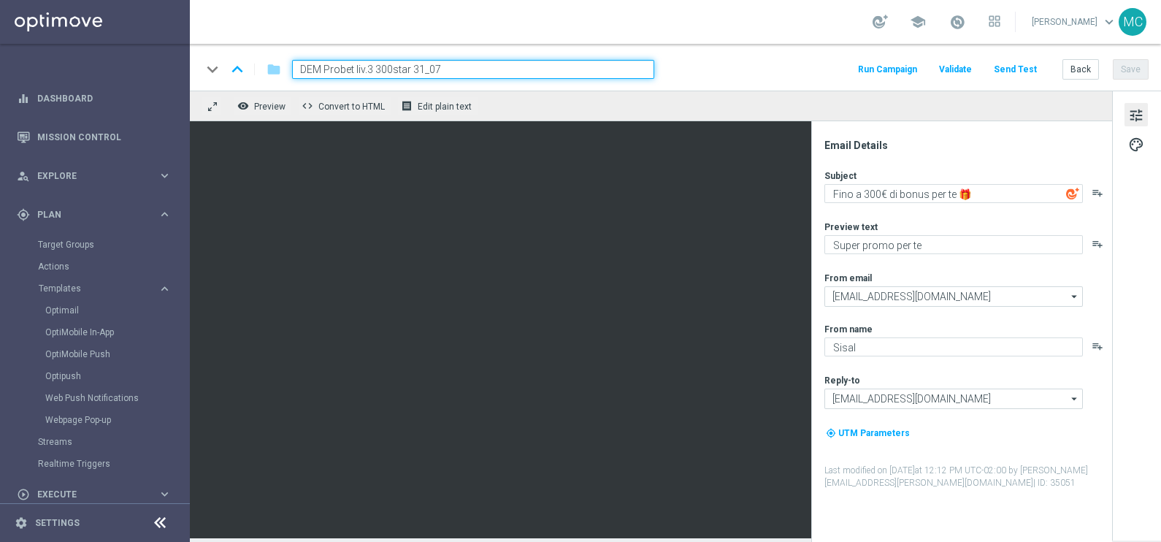
click at [454, 70] on input "DEM Probet liv.3 300star 31_07" at bounding box center [473, 69] width 362 height 19
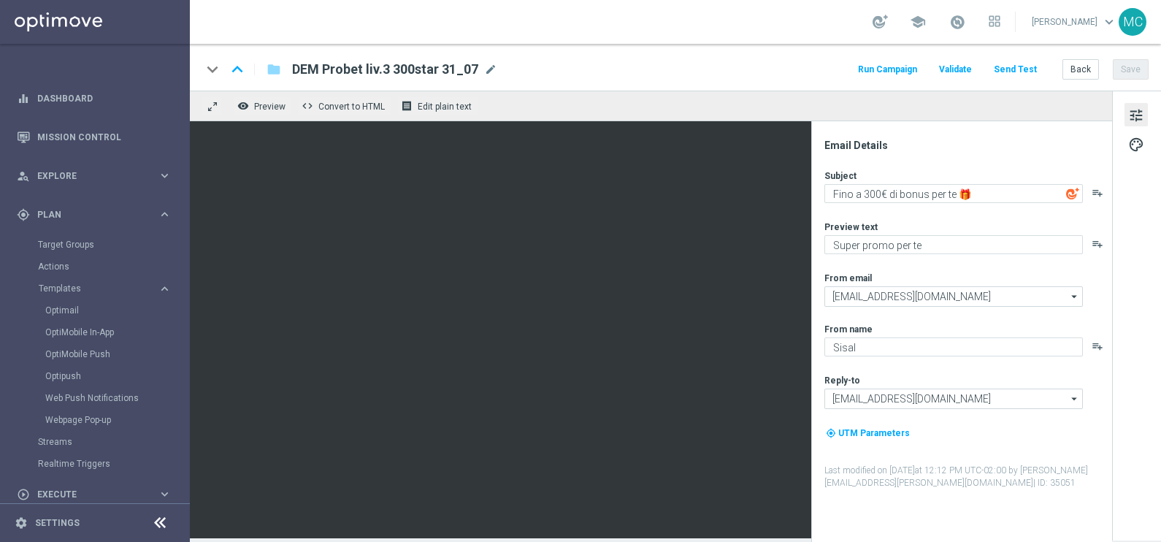
click at [646, 28] on div "school [PERSON_NAME] keyboard_arrow_down MC" at bounding box center [675, 22] width 971 height 44
click at [486, 69] on span "mode_edit" at bounding box center [490, 69] width 13 height 13
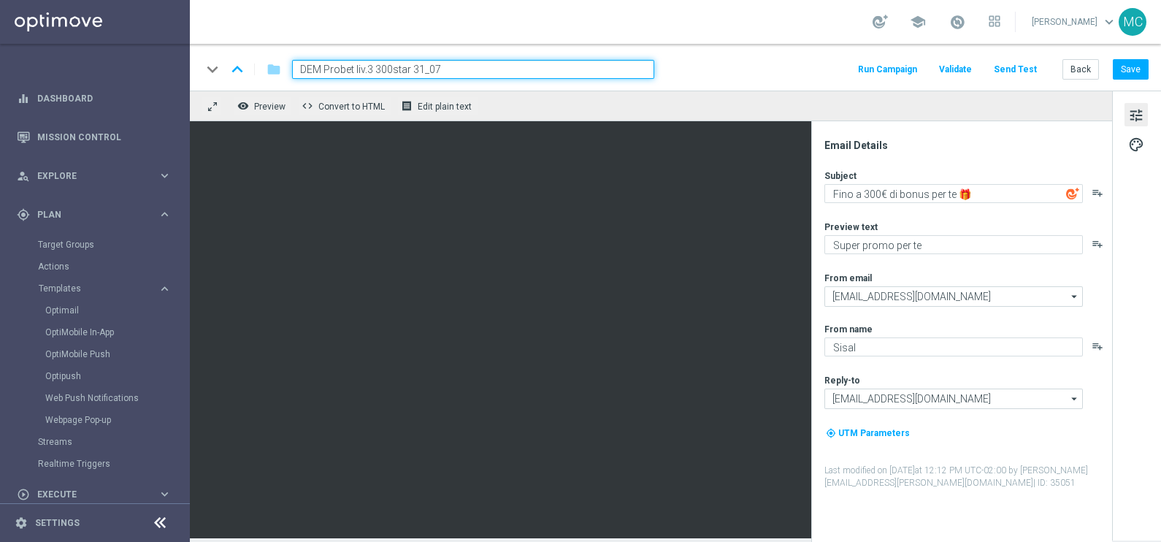
click at [496, 70] on input "DEM Probet liv.3 300star 31_07" at bounding box center [473, 69] width 362 height 19
drag, startPoint x: 441, startPoint y: 69, endPoint x: 412, endPoint y: 69, distance: 28.5
click at [412, 69] on input "DEM Probet liv.3 300star 31_07" at bounding box center [473, 69] width 362 height 19
click at [499, 72] on input "DEM Probet liv.3 300star 28_08" at bounding box center [473, 69] width 362 height 19
type input "DEM Probet liv.3 300star 28_08"
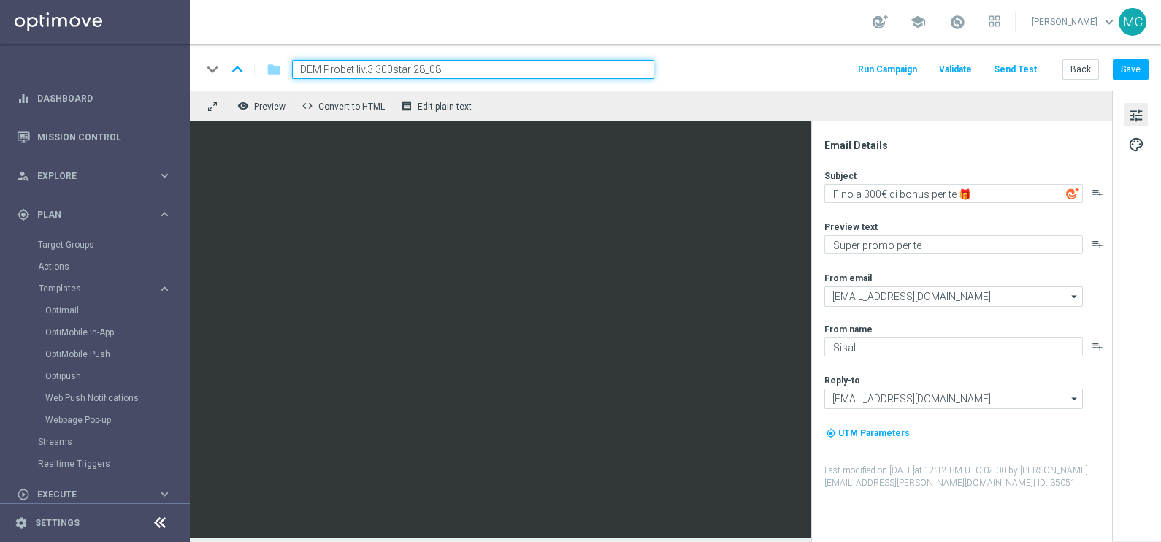
click at [519, 39] on div "school [PERSON_NAME] keyboard_arrow_down MC" at bounding box center [675, 22] width 971 height 44
click at [536, 73] on input "DEM Probet liv.3 300star 28_08" at bounding box center [473, 69] width 362 height 19
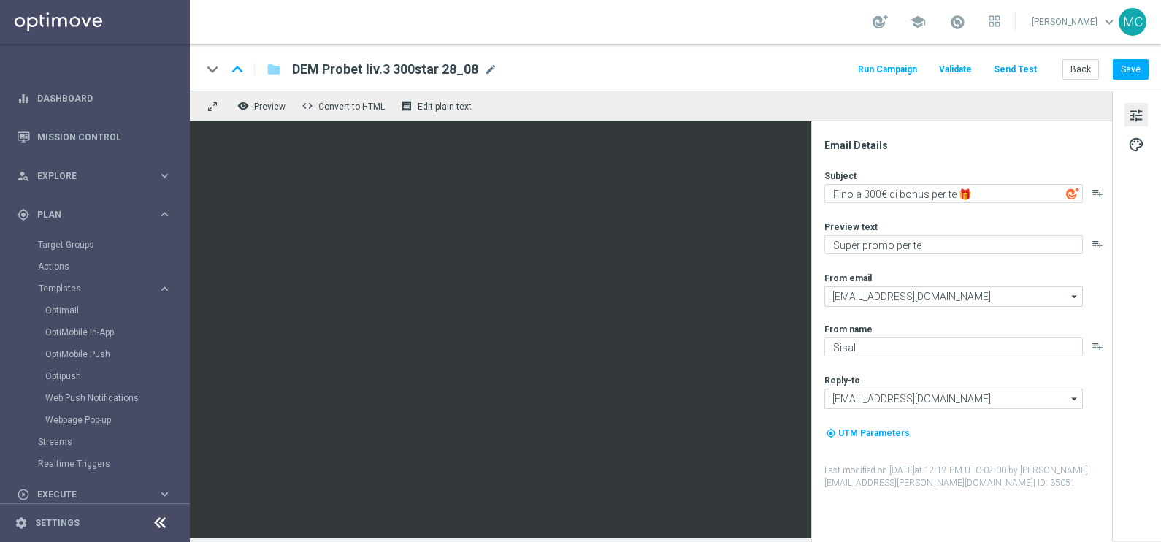
click at [546, 31] on div "school [PERSON_NAME] keyboard_arrow_down MC" at bounding box center [675, 22] width 971 height 44
click at [1139, 71] on button "Save" at bounding box center [1131, 69] width 36 height 20
click at [1086, 71] on button "Back" at bounding box center [1080, 69] width 37 height 20
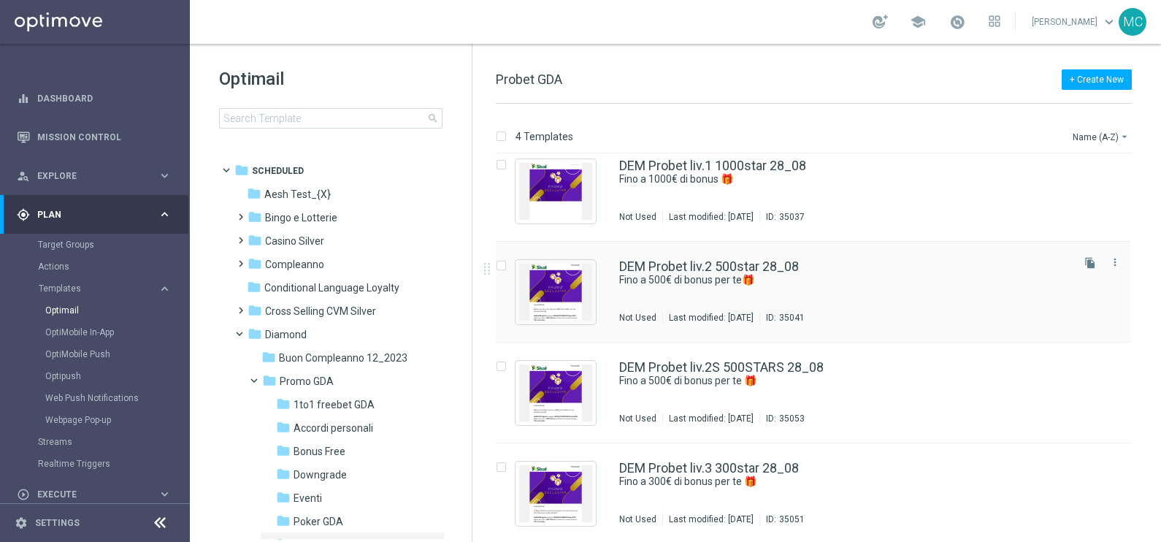
scroll to position [15, 0]
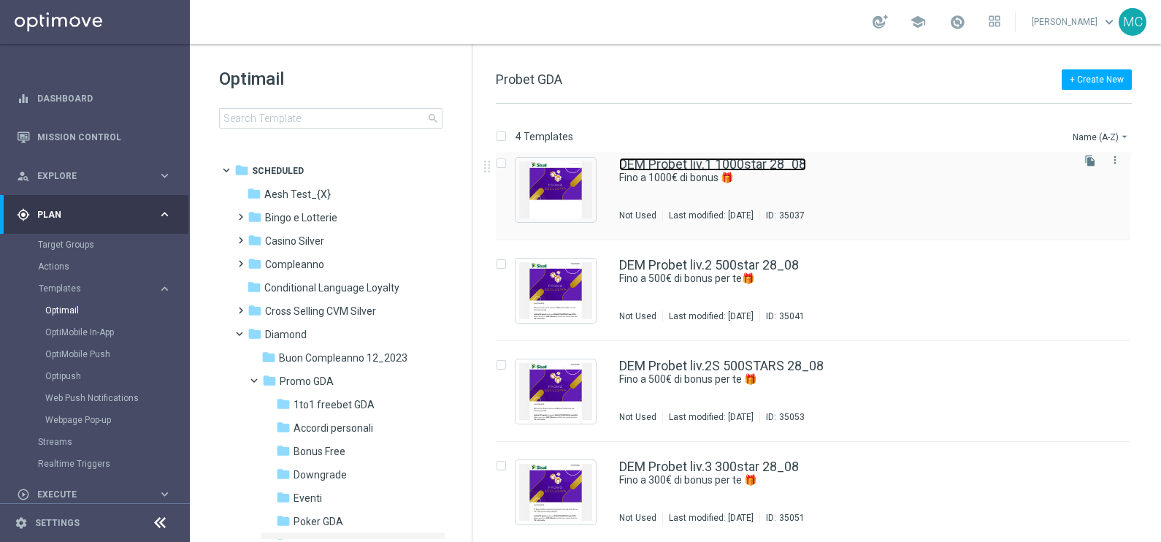
click at [696, 162] on link "DEM Probet liv.1 1000star 28_08" at bounding box center [712, 164] width 187 height 13
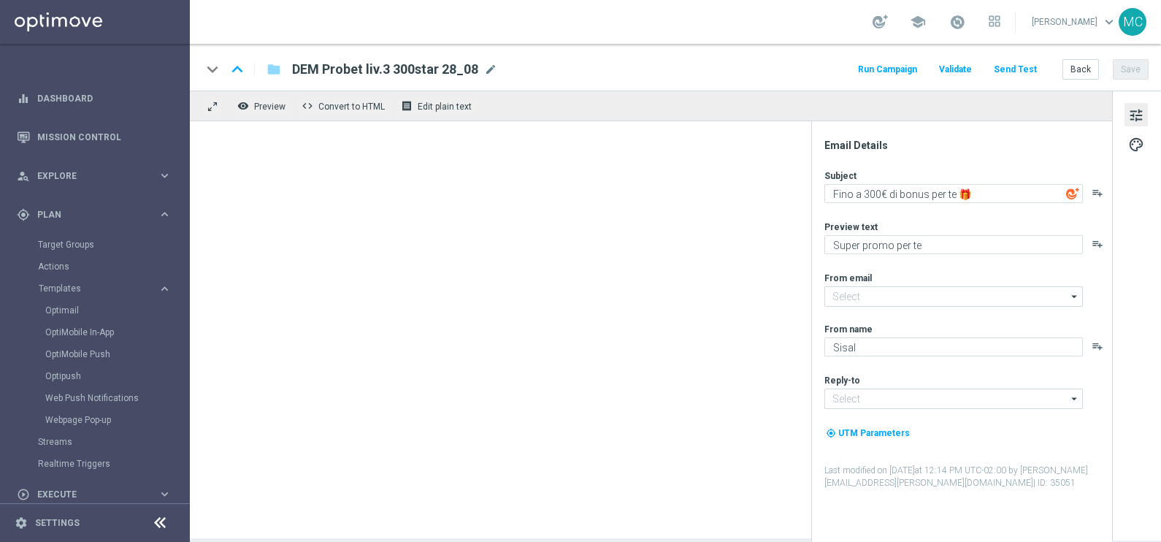
type textarea "Fino a 1000€ di bonus 🎁"
type input "[EMAIL_ADDRESS][DOMAIN_NAME]"
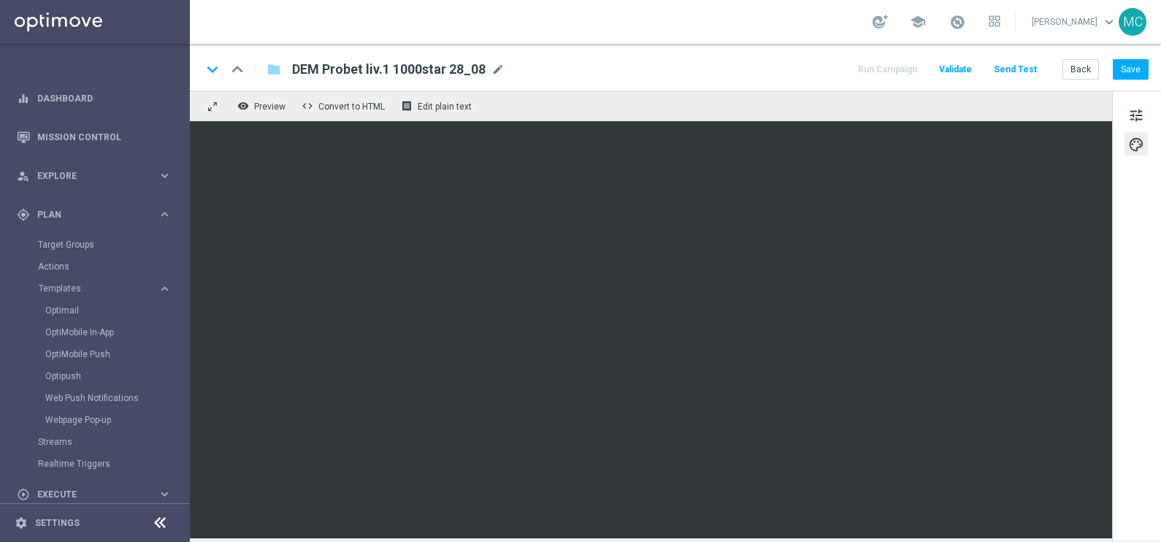
click at [741, 68] on div "keyboard_arrow_down keyboard_arrow_up folder DEM Probet liv.1 1000star 28_08 DE…" at bounding box center [674, 69] width 947 height 19
click at [1136, 72] on button "Save" at bounding box center [1131, 69] width 36 height 20
click at [1124, 66] on button "Save" at bounding box center [1131, 69] width 36 height 20
click at [903, 69] on button "Run Campaign" at bounding box center [888, 70] width 64 height 20
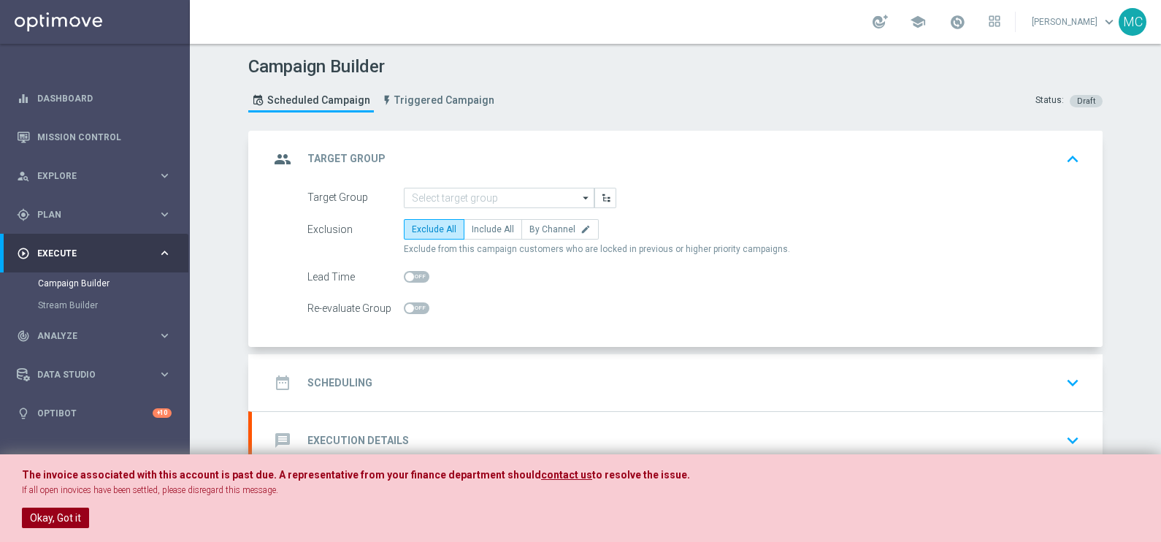
click at [64, 521] on button "Okay, Got it" at bounding box center [55, 517] width 67 height 20
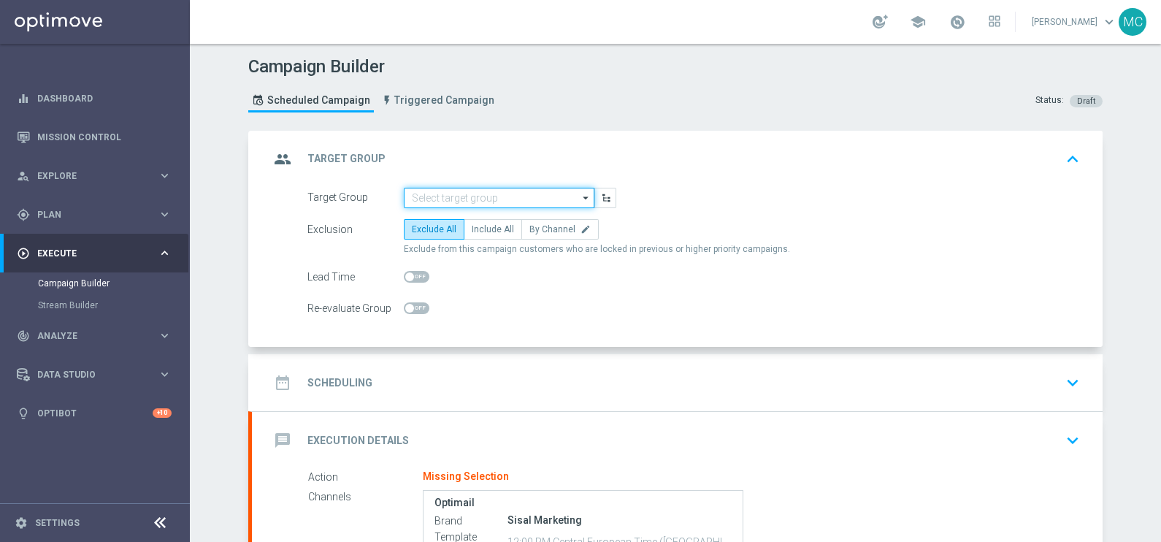
click at [555, 197] on input at bounding box center [499, 198] width 191 height 20
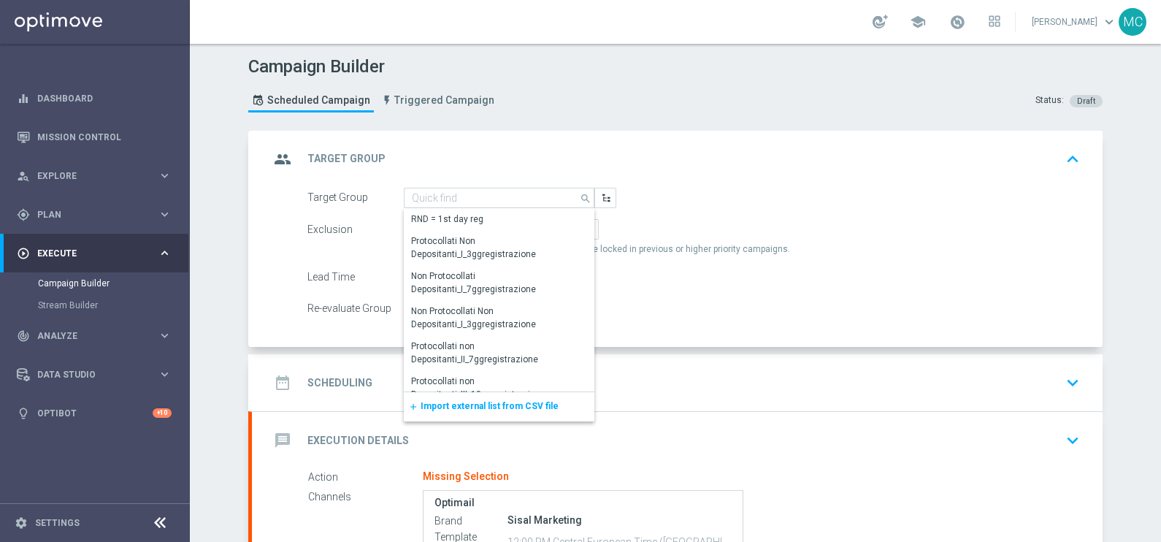
click at [482, 396] on div "add Import external list from CSV file" at bounding box center [499, 406] width 191 height 29
click at [491, 405] on span "Import external list from CSV file" at bounding box center [490, 406] width 138 height 10
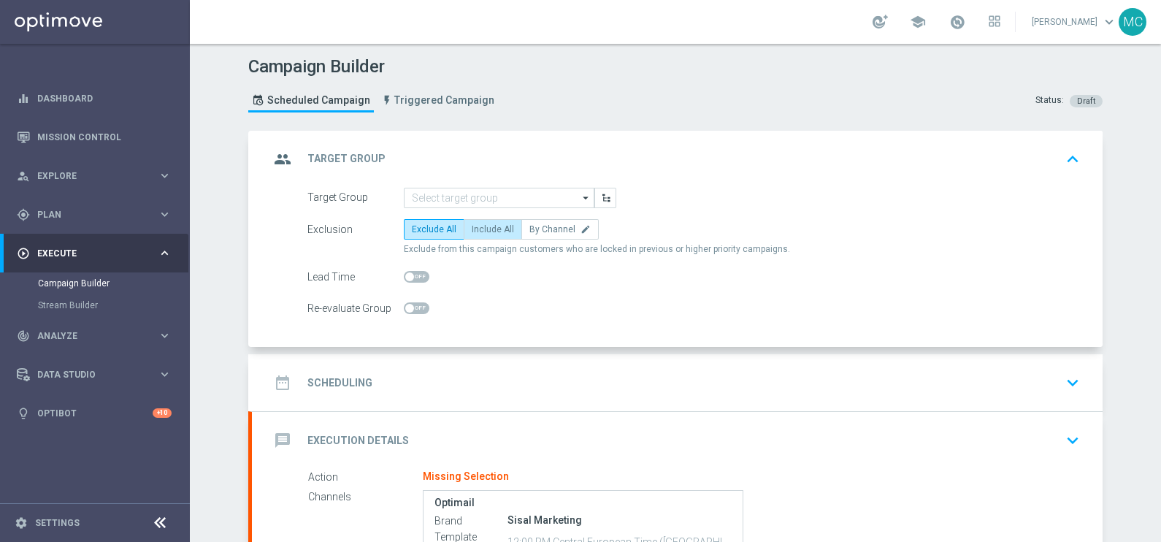
click at [492, 225] on span "Include All" at bounding box center [493, 229] width 42 height 10
click at [481, 227] on input "Include All" at bounding box center [476, 231] width 9 height 9
radio input "true"
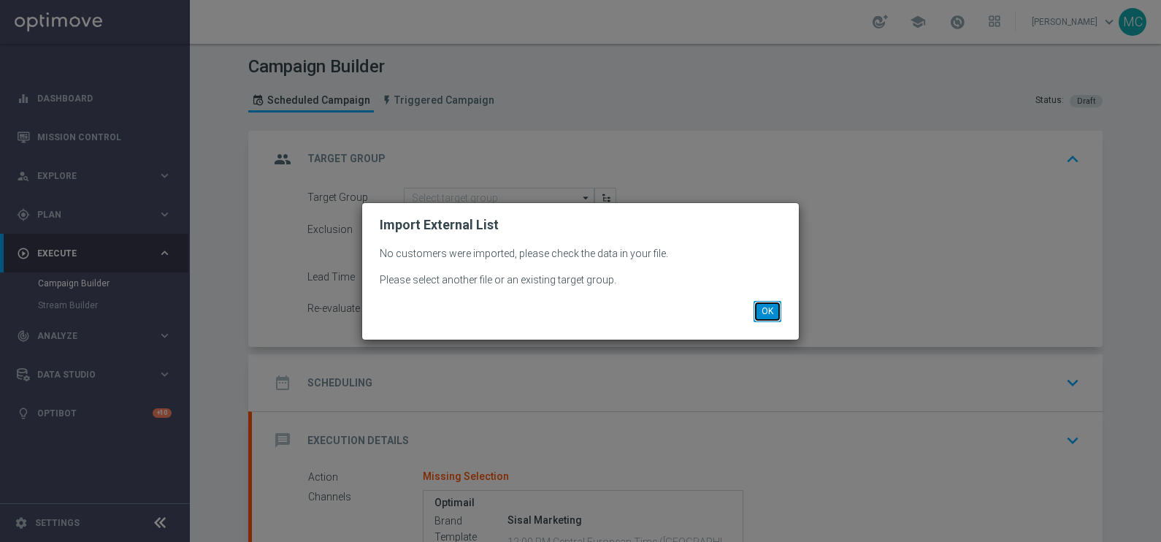
click at [770, 312] on button "OK" at bounding box center [767, 311] width 28 height 20
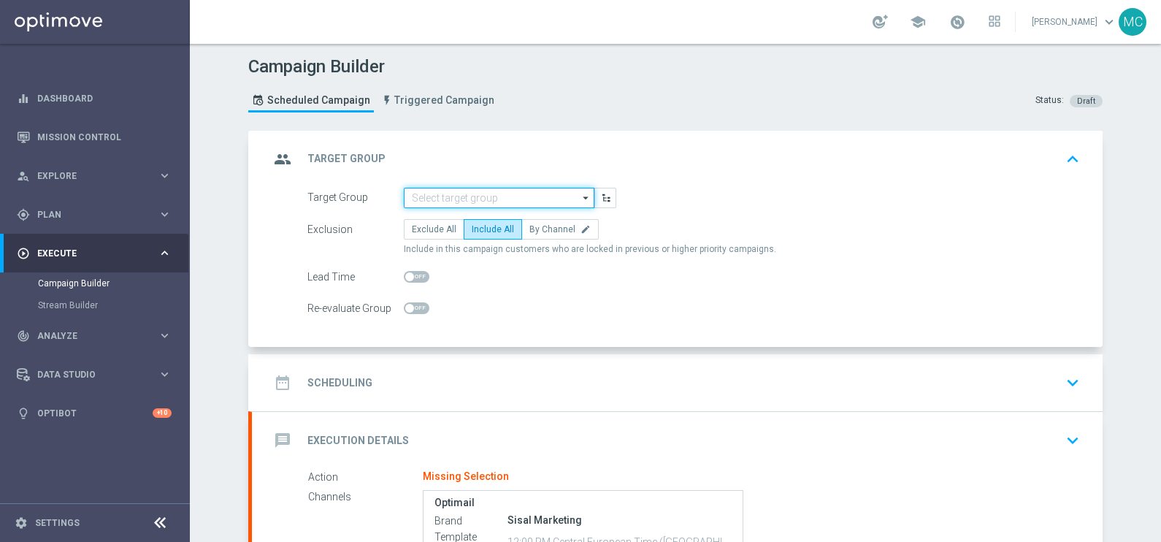
click at [566, 188] on input at bounding box center [499, 198] width 191 height 20
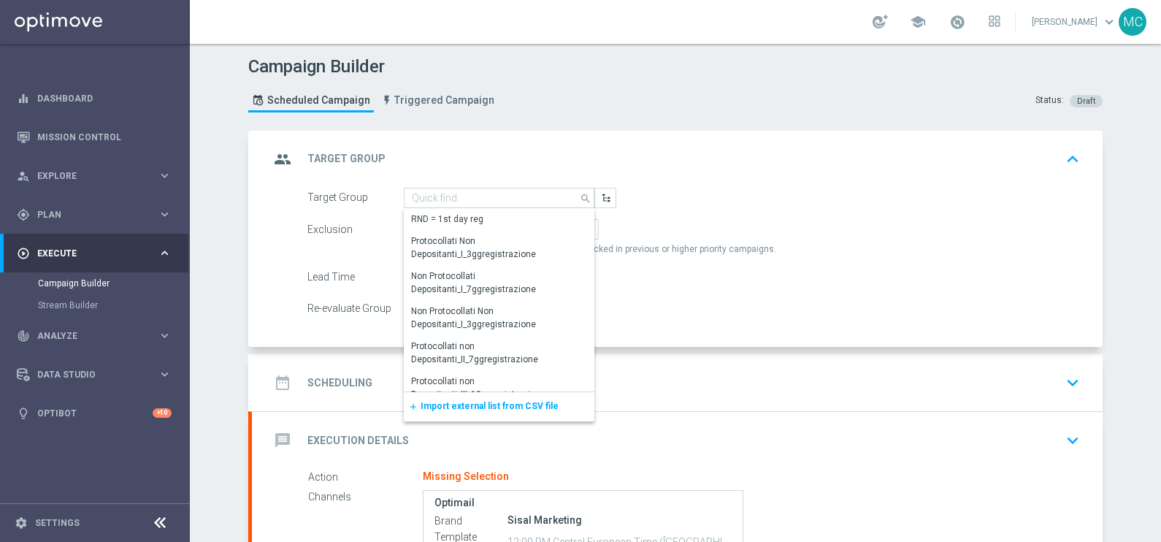
click at [455, 402] on span "Import external list from CSV file" at bounding box center [490, 406] width 138 height 10
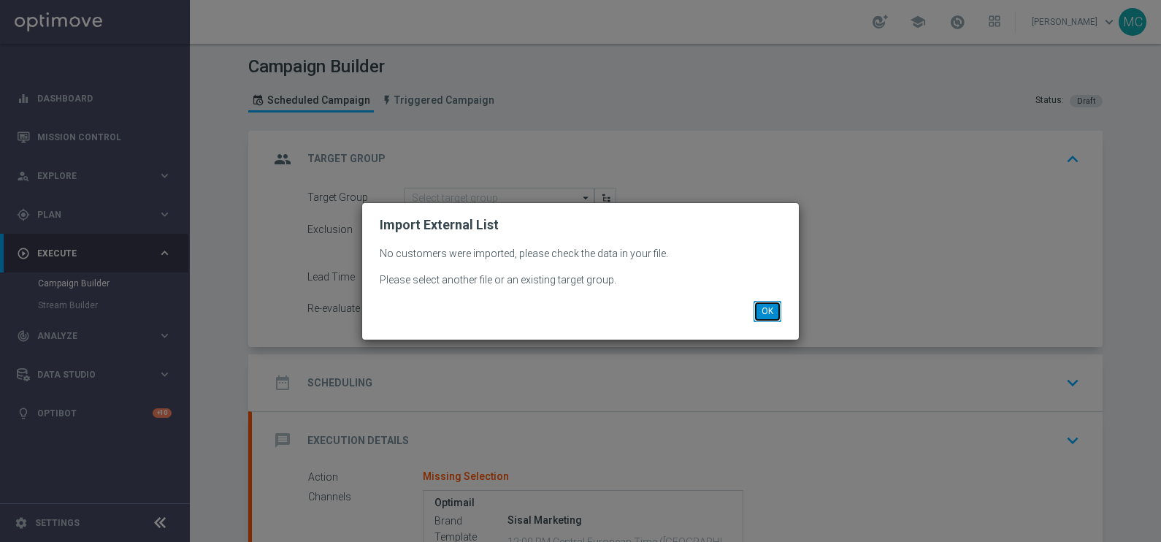
click at [776, 314] on button "OK" at bounding box center [767, 311] width 28 height 20
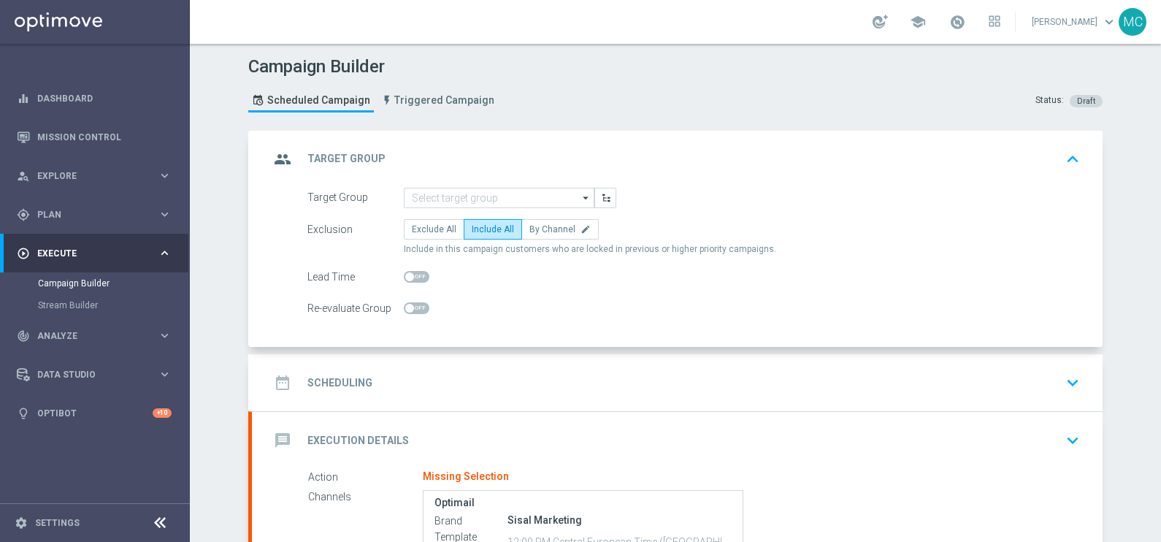
click at [579, 196] on icon "arrow_drop_down" at bounding box center [586, 197] width 15 height 19
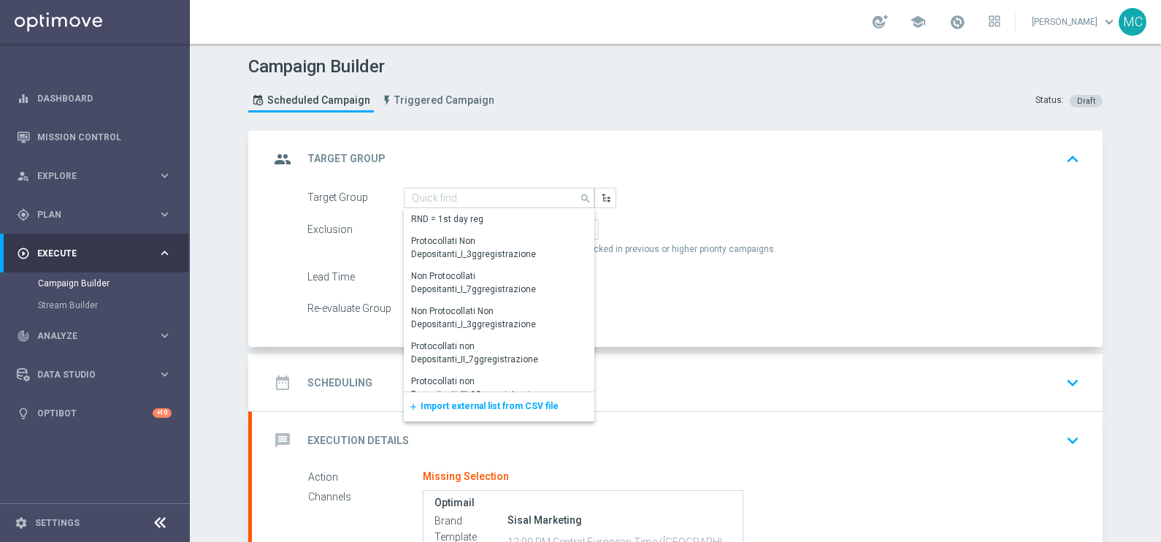
click at [465, 406] on span "Import external list from CSV file" at bounding box center [490, 406] width 138 height 10
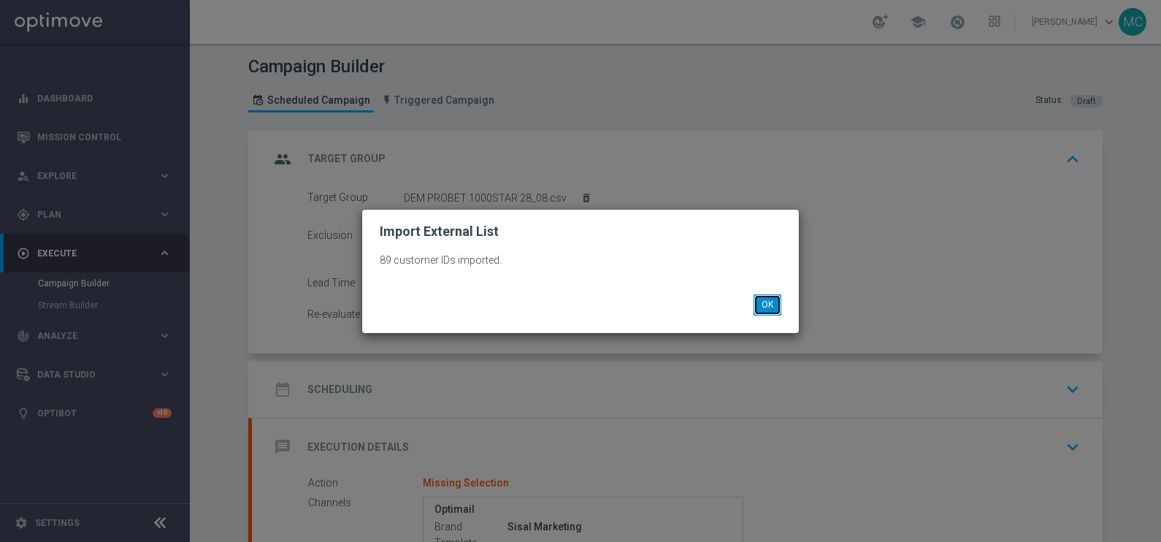
click at [761, 310] on button "OK" at bounding box center [767, 304] width 28 height 20
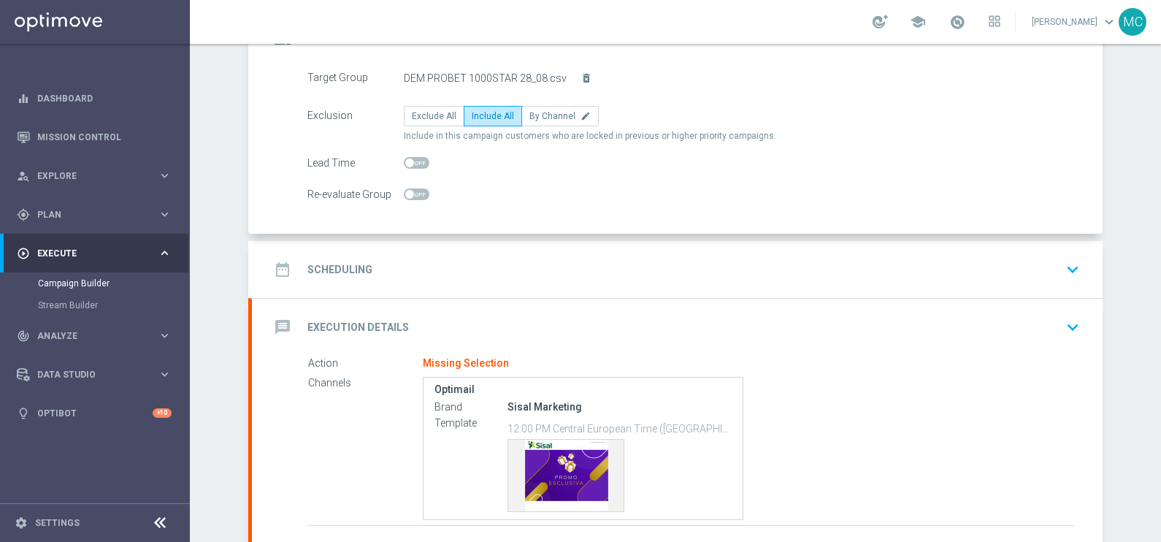
scroll to position [91, 0]
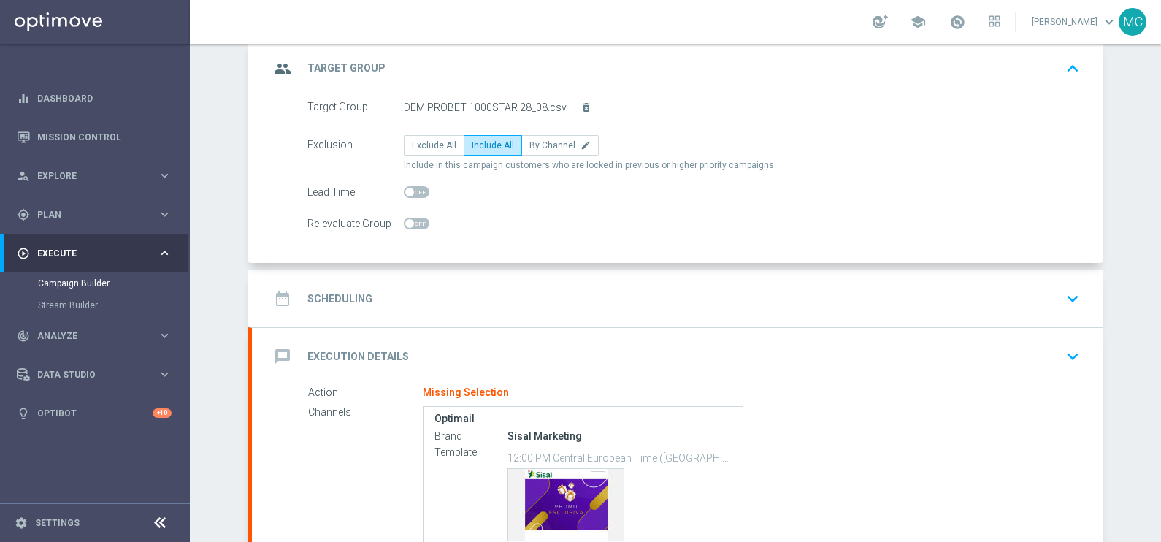
click at [1062, 303] on icon "keyboard_arrow_down" at bounding box center [1073, 299] width 22 height 22
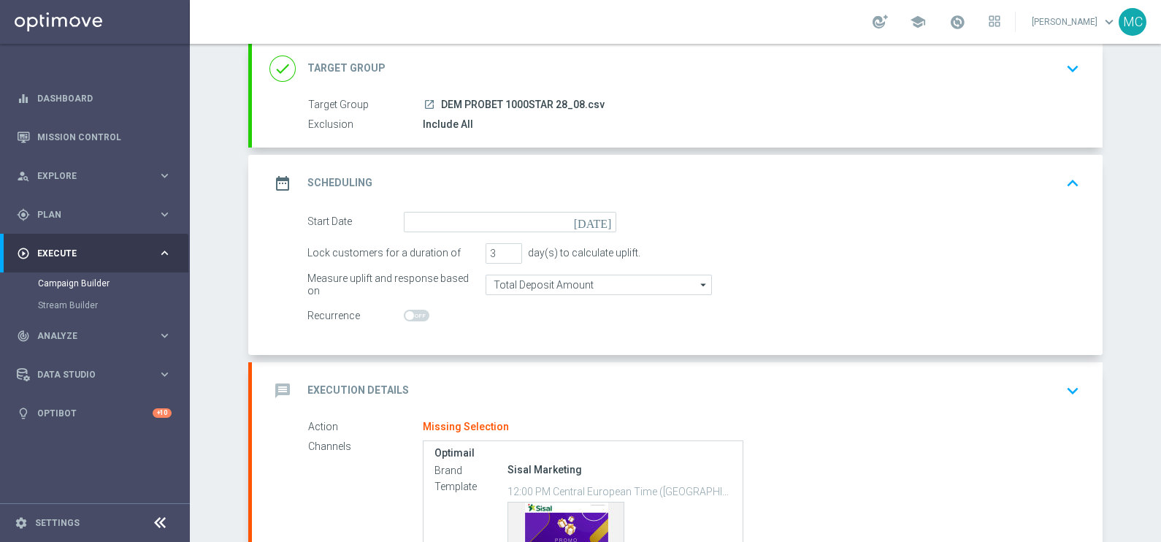
click at [599, 219] on icon "[DATE]" at bounding box center [595, 220] width 43 height 16
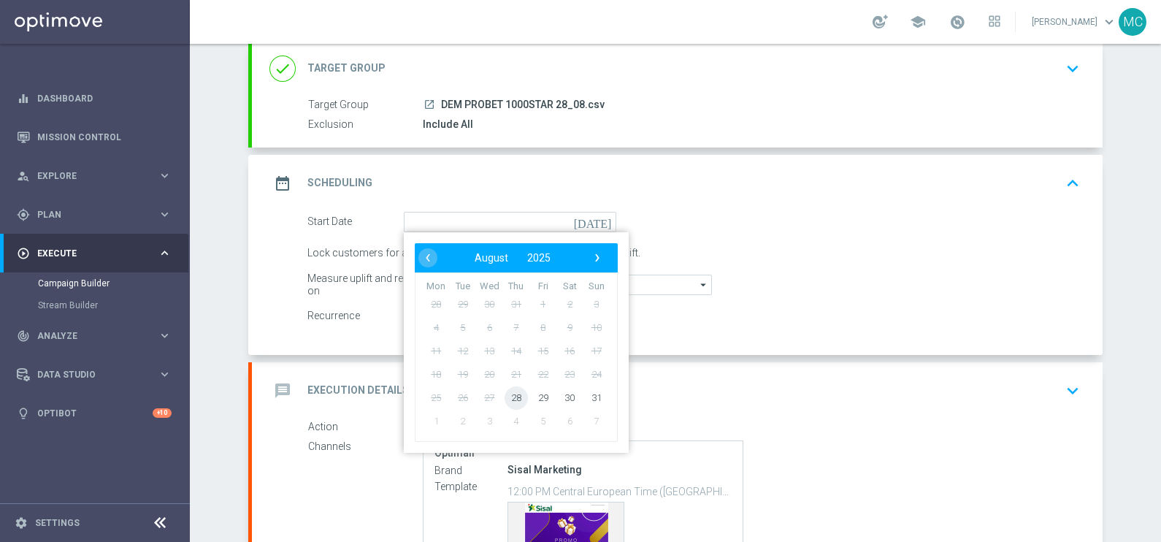
click at [507, 394] on span "28" at bounding box center [515, 396] width 23 height 23
type input "[DATE]"
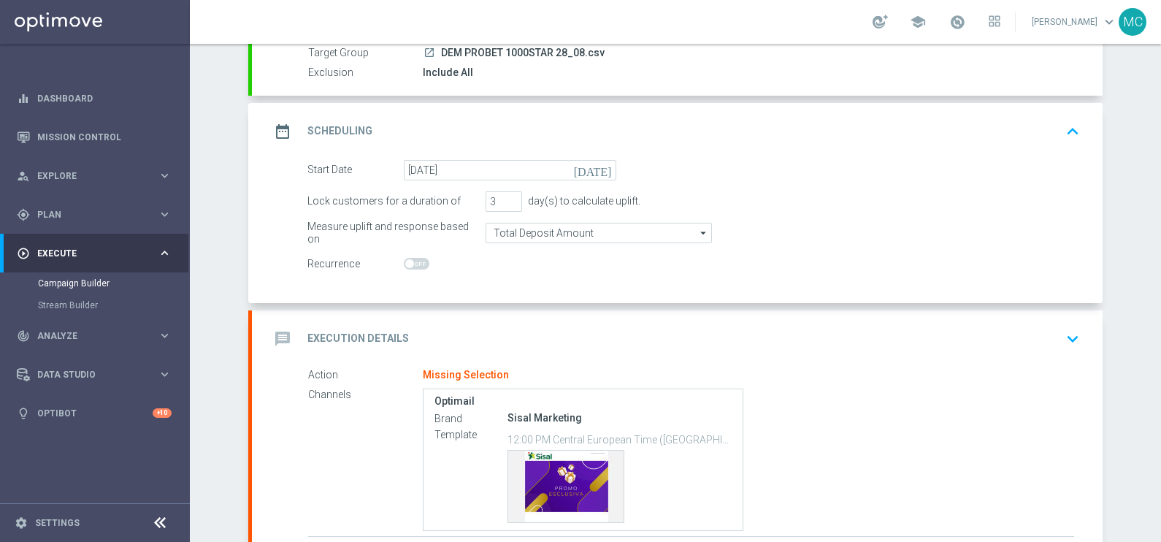
scroll to position [182, 0]
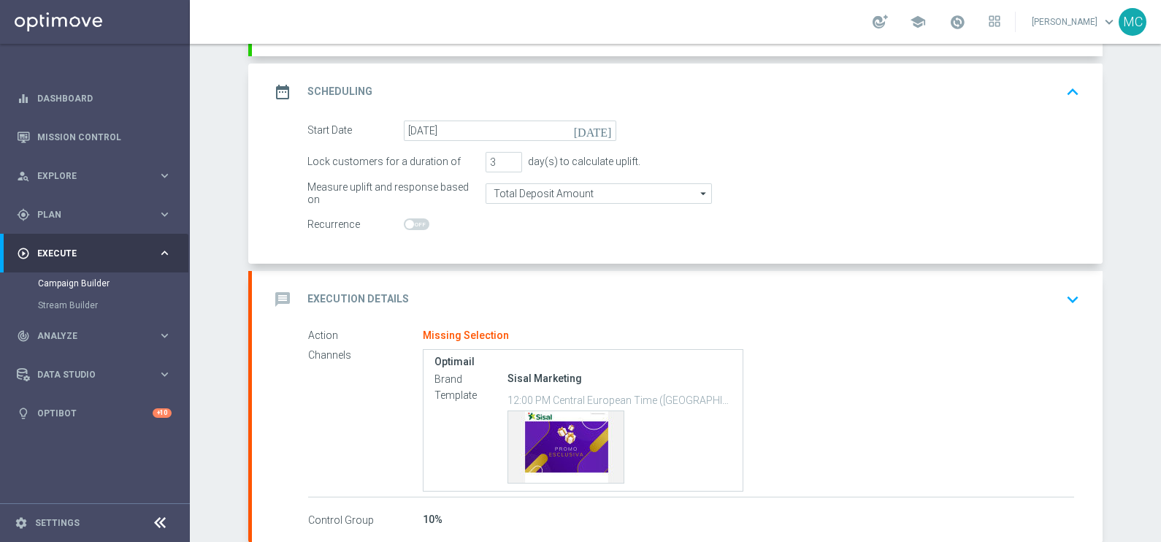
click at [1068, 299] on icon "keyboard_arrow_down" at bounding box center [1073, 299] width 22 height 22
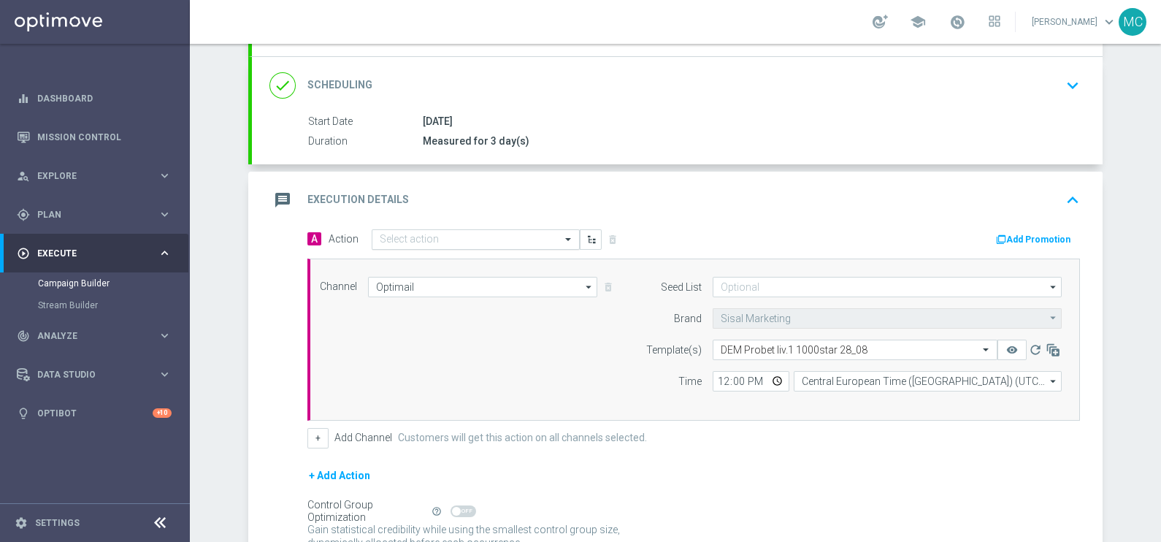
click at [479, 230] on div "Select action" at bounding box center [476, 239] width 208 height 20
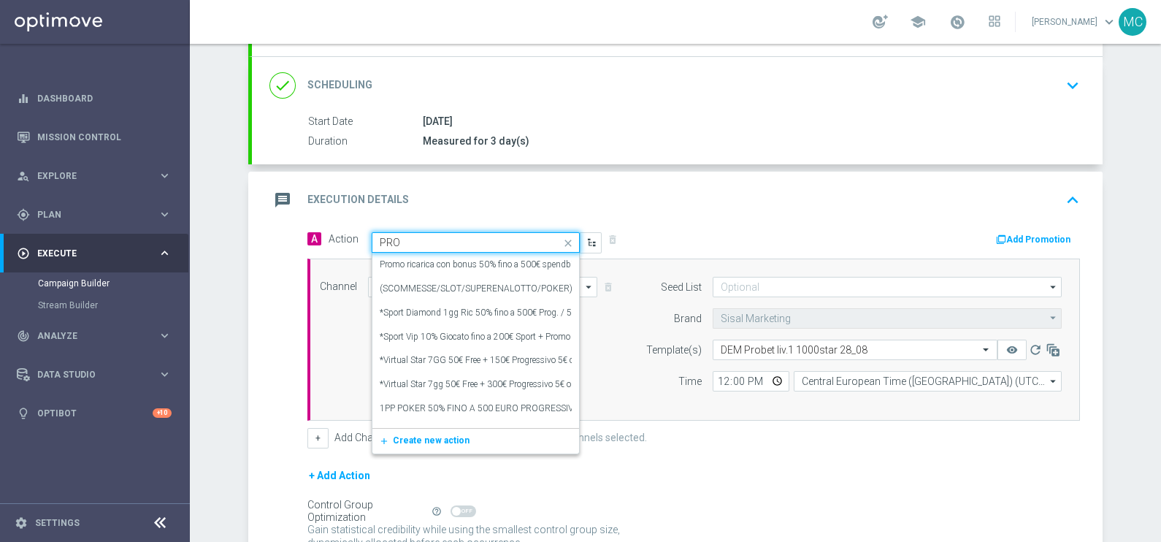
type input "PROG"
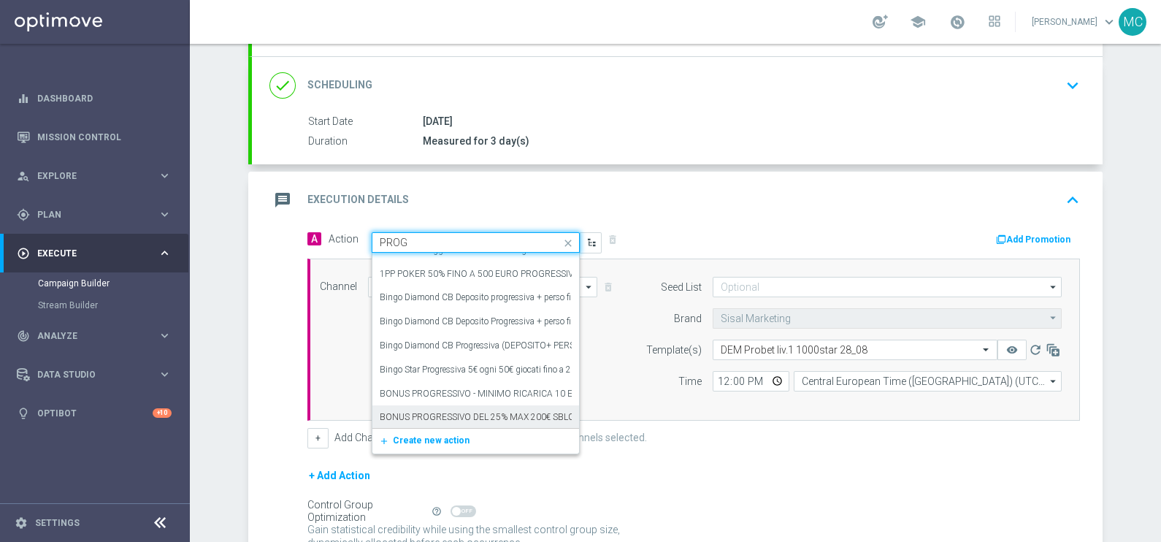
scroll to position [91, 0]
click at [449, 360] on label "BONUS PROGRESSIVO - MINIMO RICARICA 10 EURO - 50% DELLA RICARICA MAX 500EURO - …" at bounding box center [851, 366] width 943 height 12
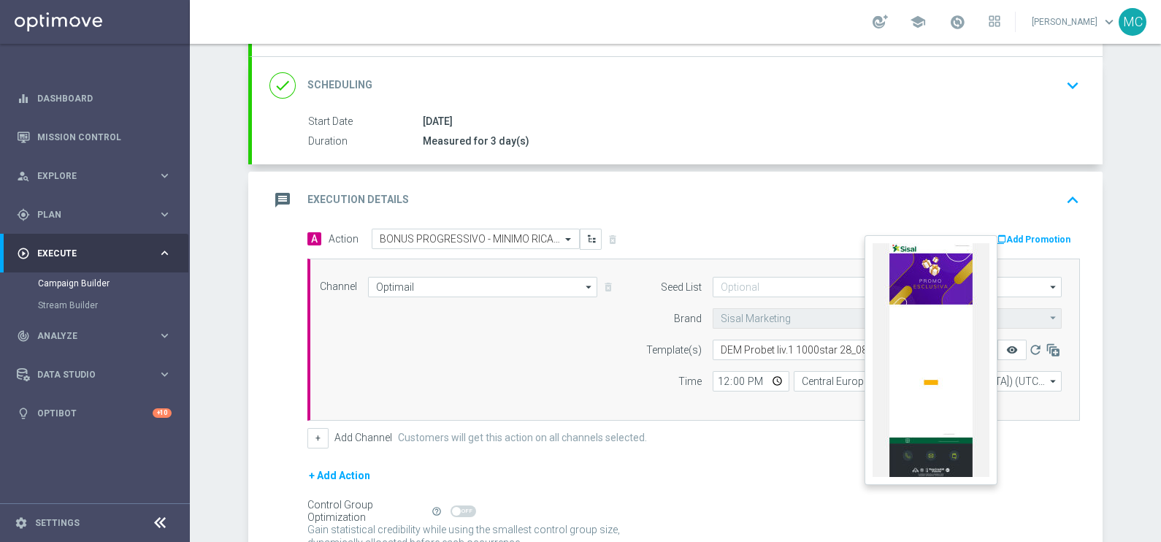
click at [1006, 345] on icon "remove_red_eye" at bounding box center [1012, 350] width 12 height 12
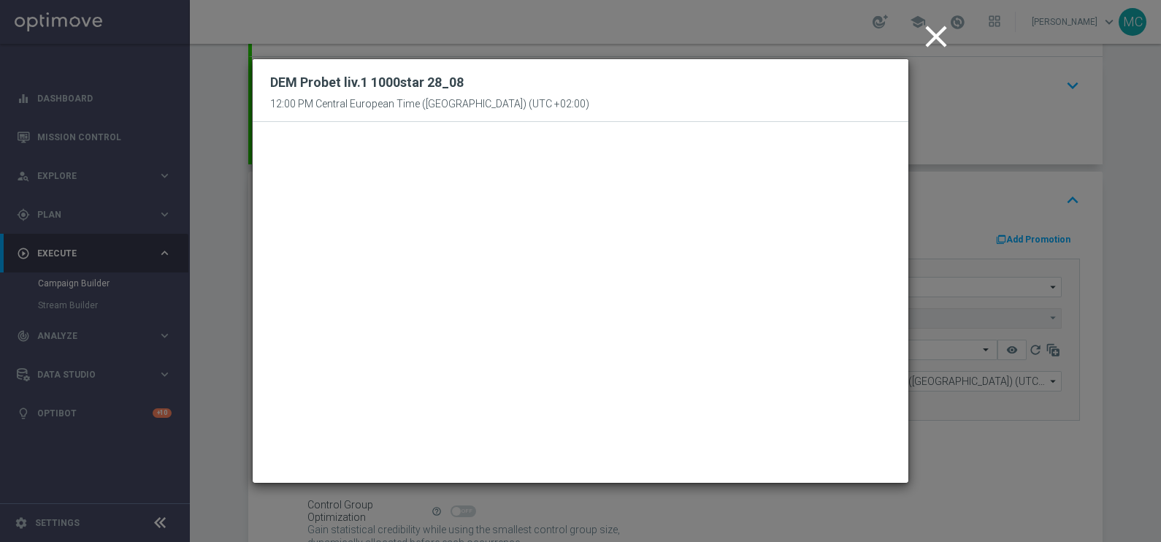
click at [931, 26] on icon "close" at bounding box center [936, 36] width 37 height 37
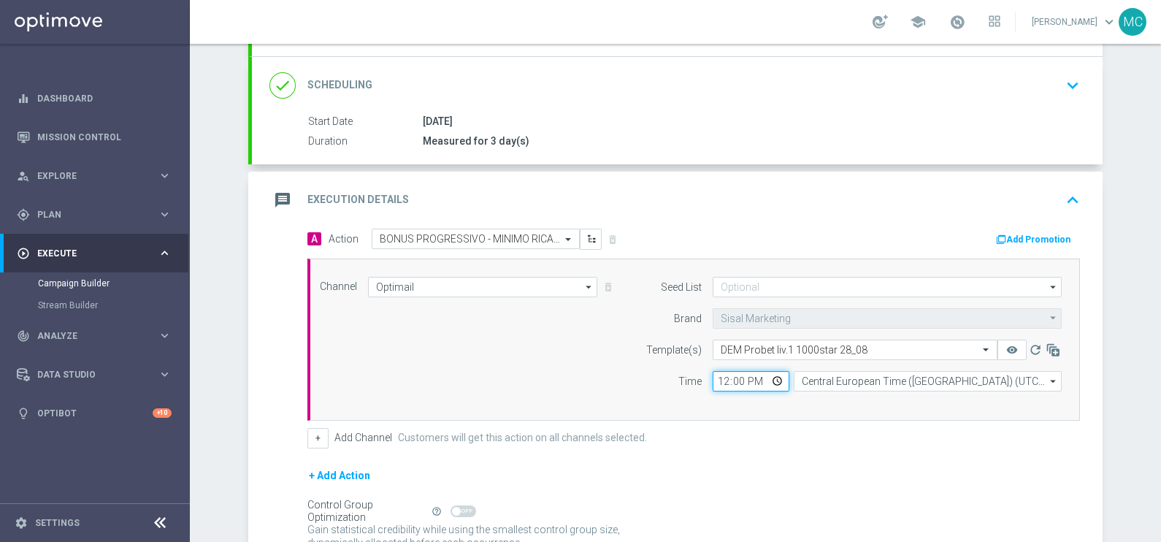
click at [739, 376] on input "12:00" at bounding box center [751, 381] width 77 height 20
click at [740, 377] on input "12:00" at bounding box center [751, 381] width 77 height 20
type input "12:30"
click at [793, 467] on div "+ Add Action" at bounding box center [693, 485] width 772 height 37
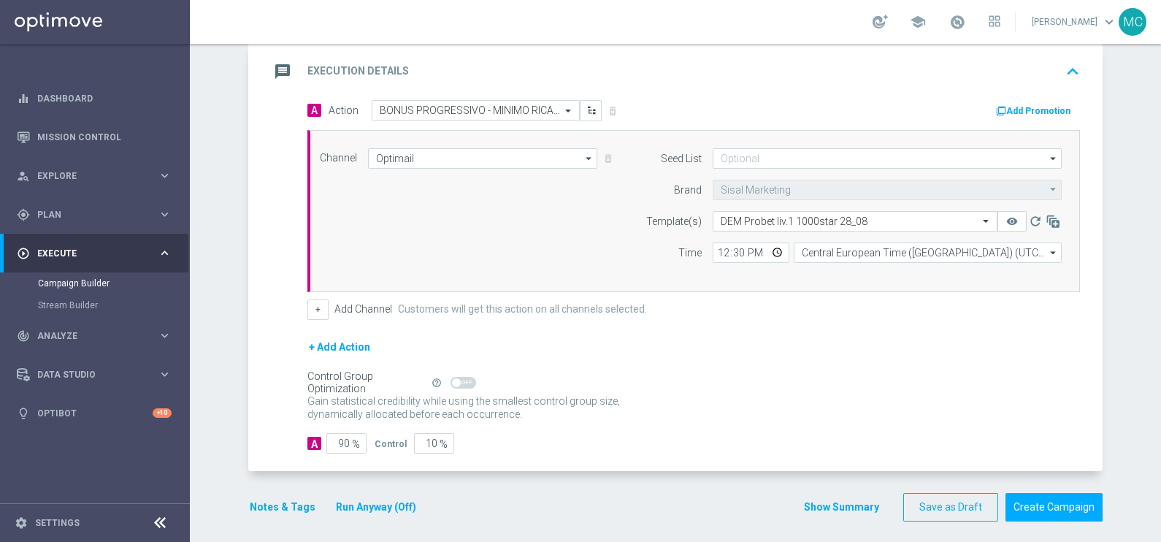
scroll to position [315, 0]
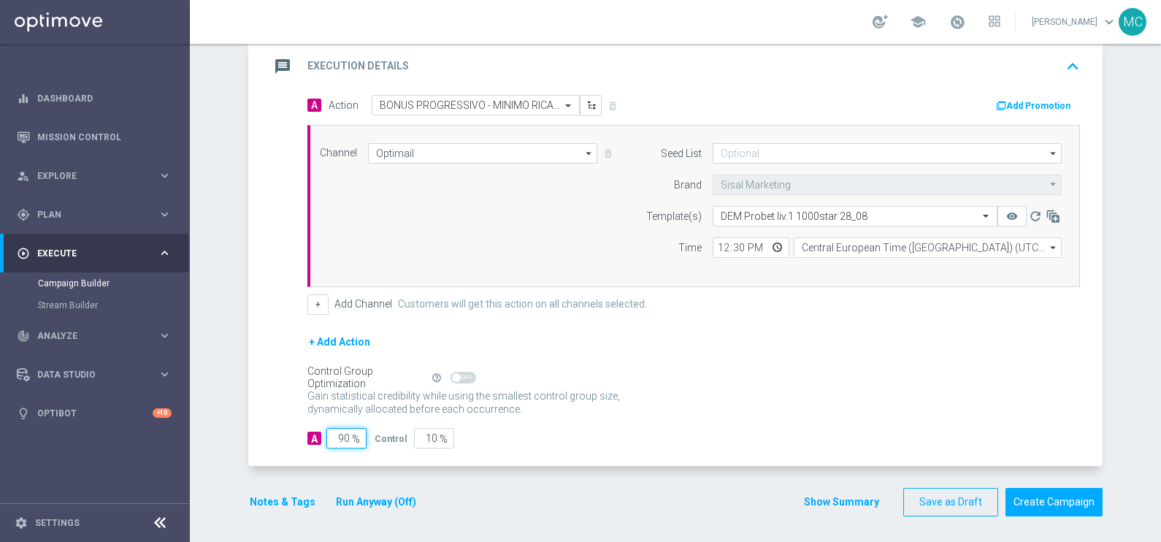
drag, startPoint x: 383, startPoint y: 437, endPoint x: 393, endPoint y: 411, distance: 27.9
click at [391, 428] on div "A 90 % Control 10 %" at bounding box center [693, 438] width 772 height 20
type input "1"
type input "99"
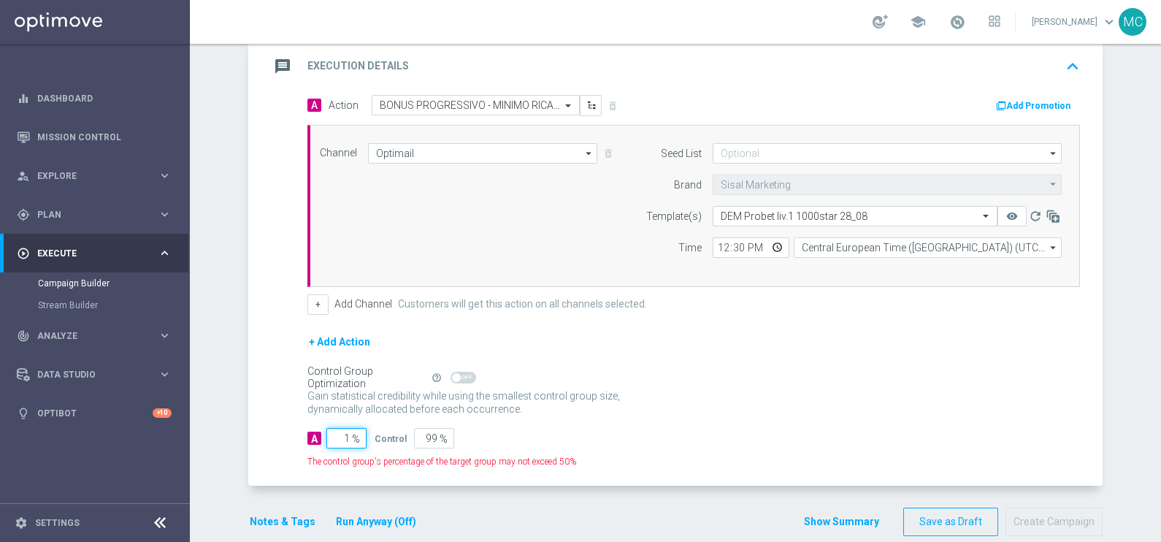
type input "10"
type input "90"
type input "100"
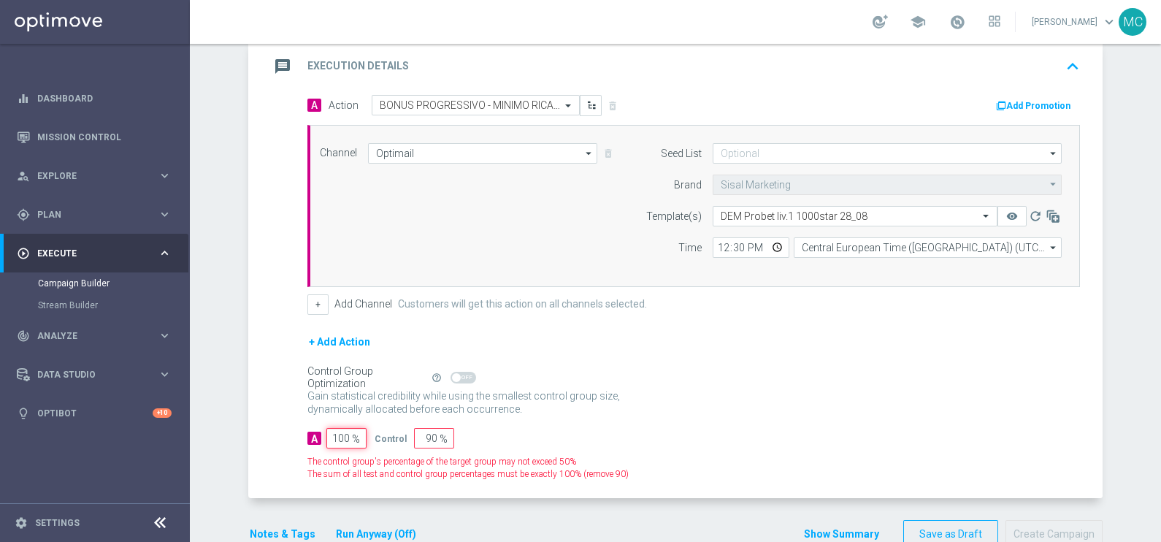
type input "0"
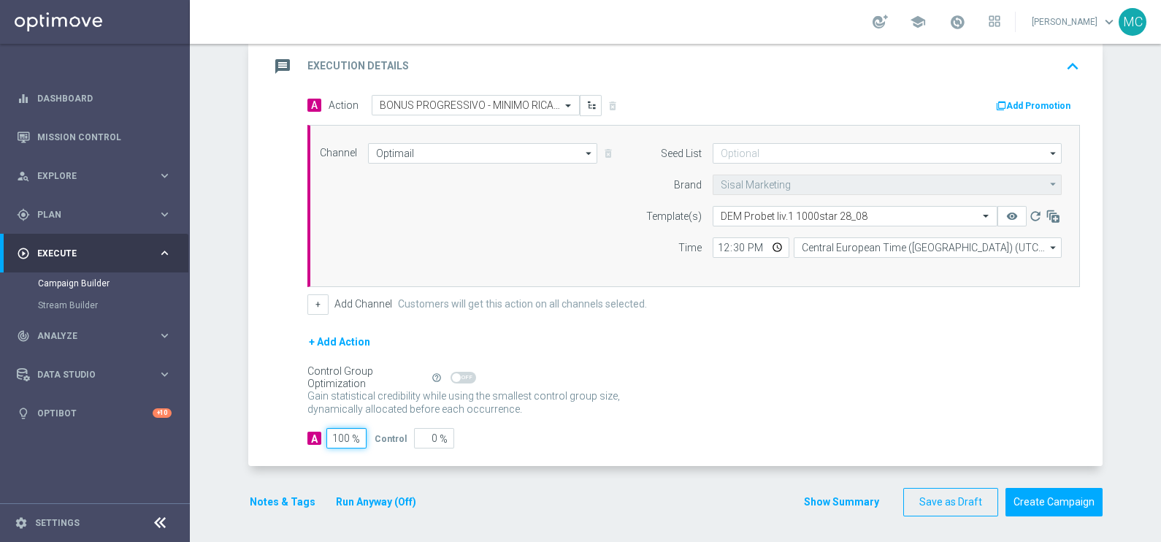
type input "100"
drag, startPoint x: 803, startPoint y: 376, endPoint x: 814, endPoint y: 365, distance: 15.5
click at [807, 372] on div "Control Group Optimization Self Optimizing Campaign help_outline" at bounding box center [693, 377] width 772 height 16
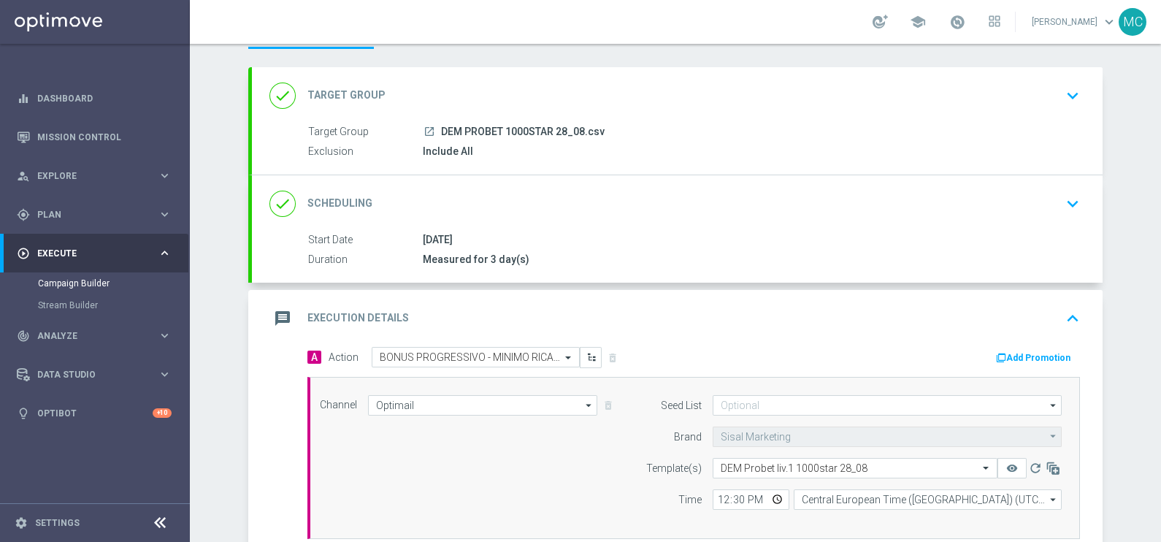
scroll to position [0, 0]
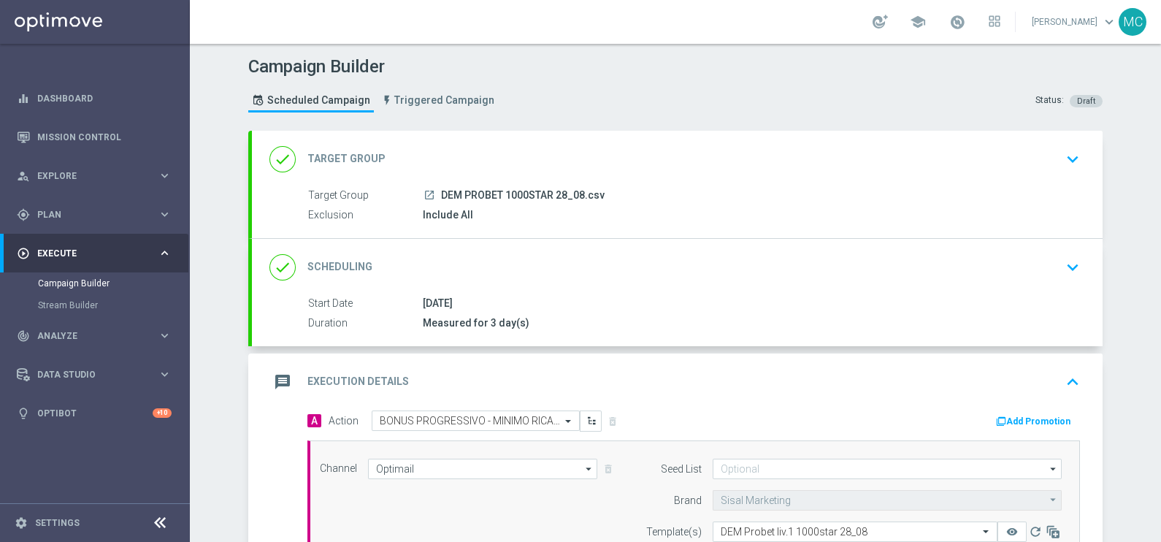
click at [1070, 264] on icon "keyboard_arrow_down" at bounding box center [1073, 267] width 22 height 22
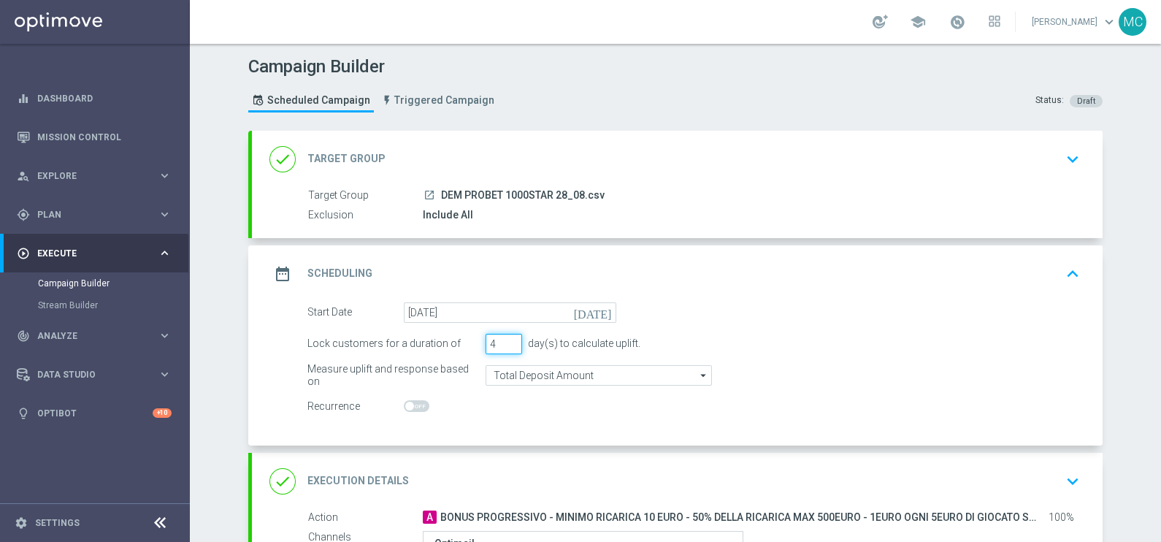
click at [506, 341] on input "4" at bounding box center [503, 344] width 37 height 20
click at [504, 347] on input "3" at bounding box center [503, 344] width 37 height 20
type input "2"
click at [504, 347] on input "2" at bounding box center [503, 344] width 37 height 20
click at [874, 366] on div "Measure uplift and response based on Total Deposit Amount Total Deposit Amount …" at bounding box center [693, 375] width 794 height 20
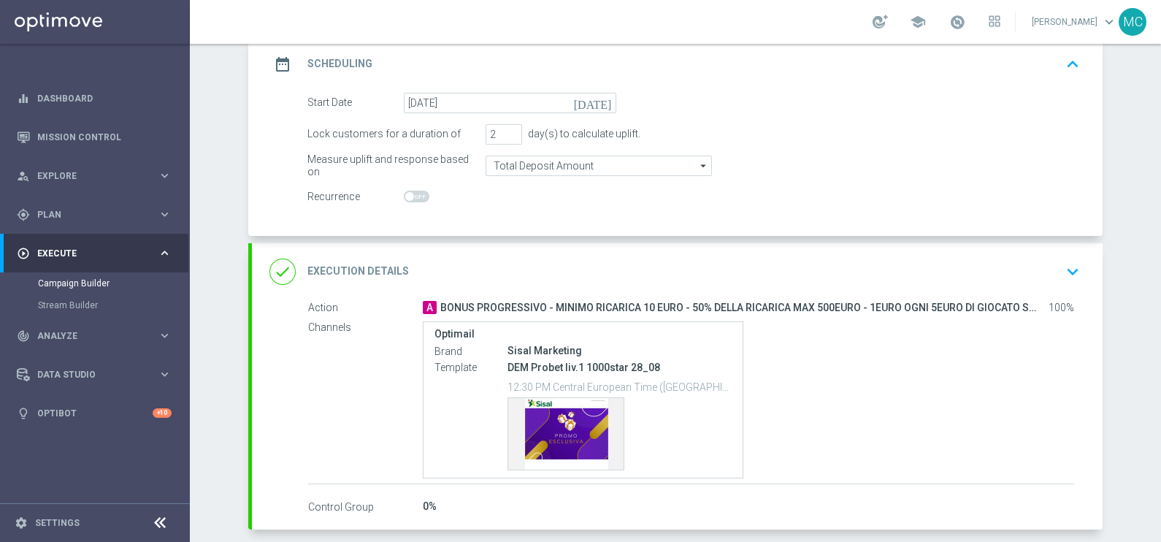
scroll to position [274, 0]
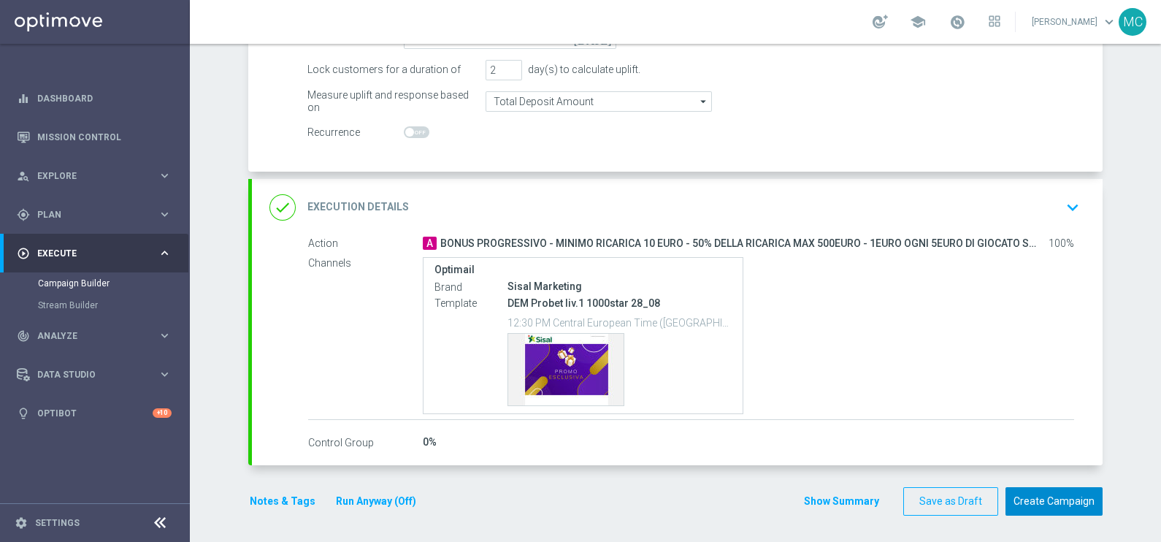
click at [1044, 500] on button "Create Campaign" at bounding box center [1053, 501] width 97 height 28
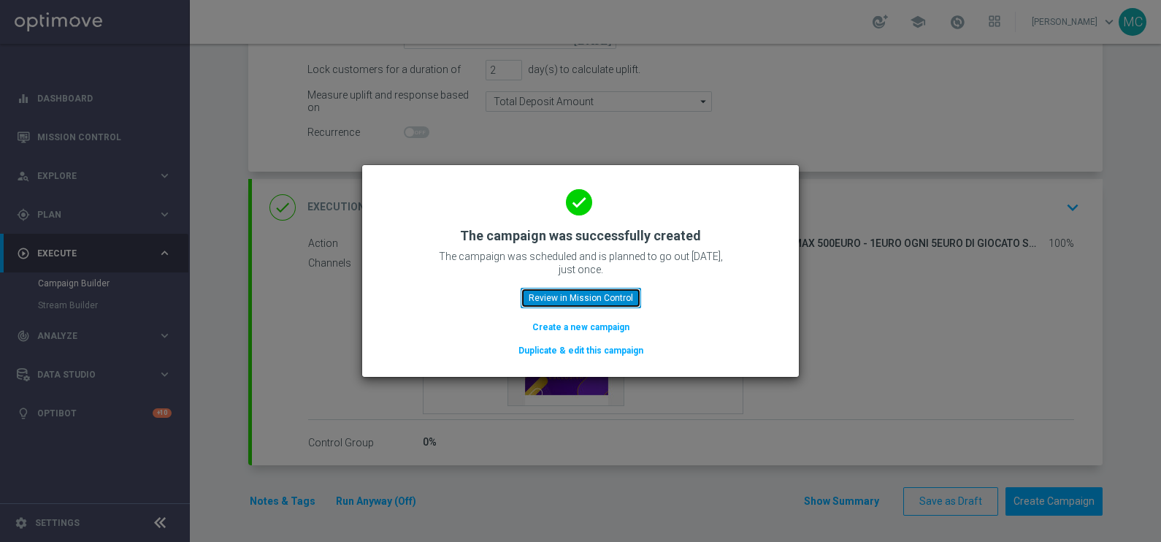
click at [577, 296] on button "Review in Mission Control" at bounding box center [581, 298] width 120 height 20
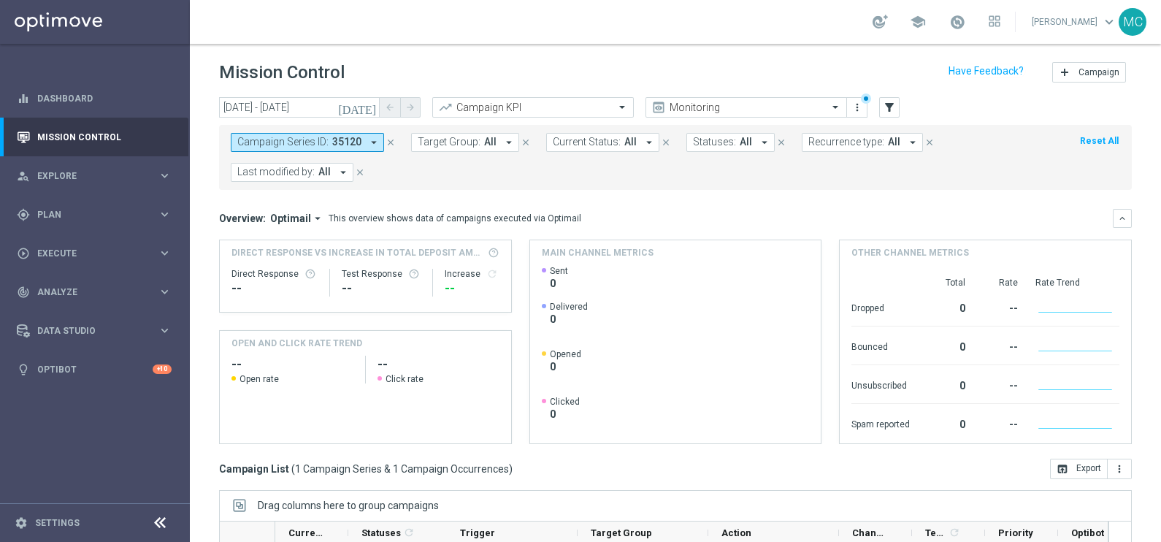
scroll to position [182, 0]
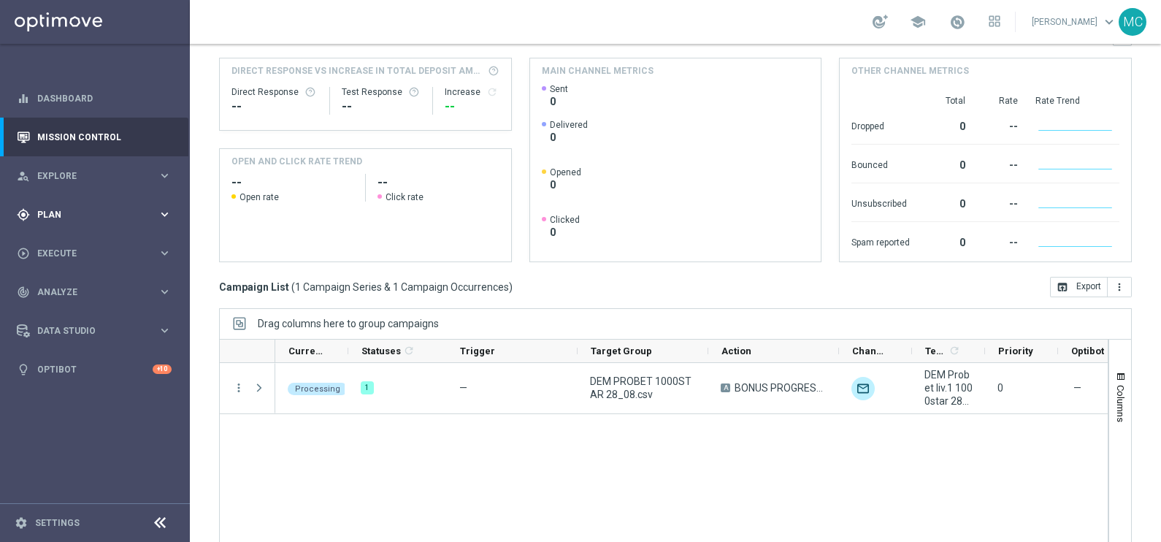
click at [164, 223] on div "gps_fixed Plan keyboard_arrow_right" at bounding box center [94, 214] width 188 height 39
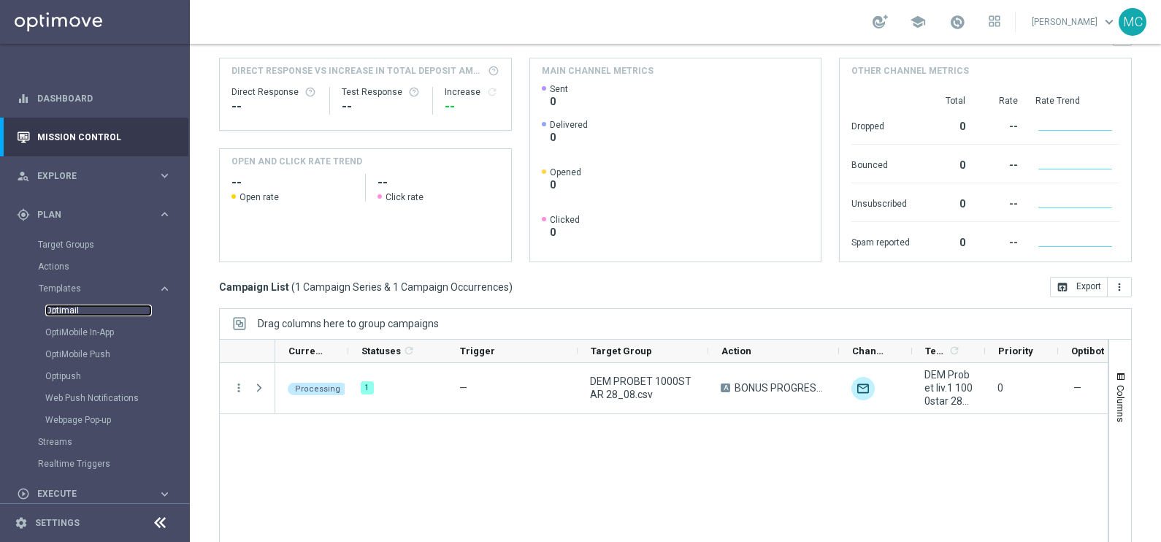
click at [69, 307] on link "Optimail" at bounding box center [98, 310] width 107 height 12
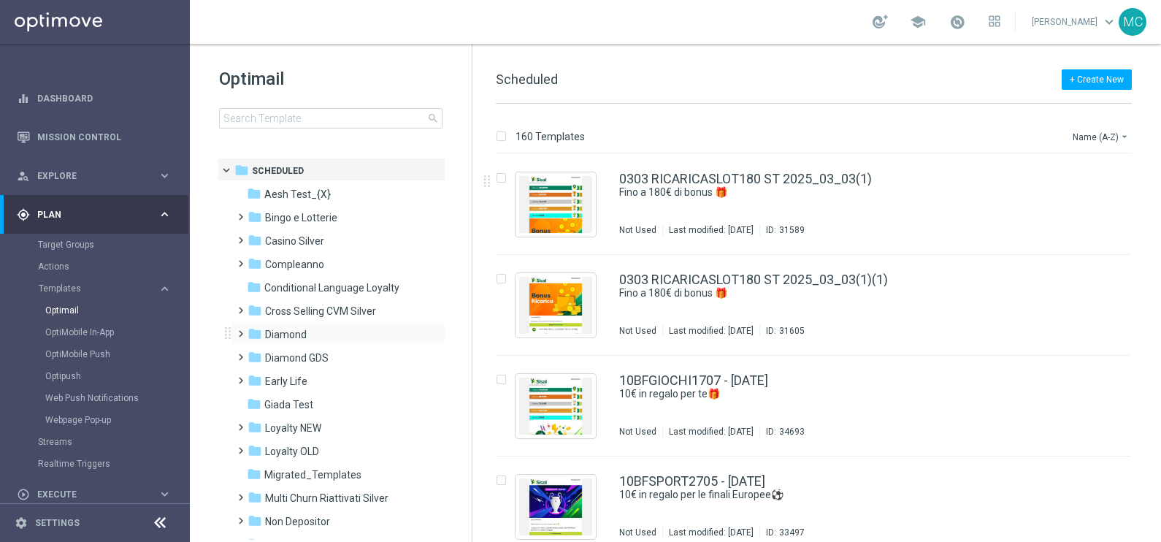
click at [241, 330] on span at bounding box center [237, 327] width 7 height 6
click at [253, 377] on span at bounding box center [252, 374] width 7 height 6
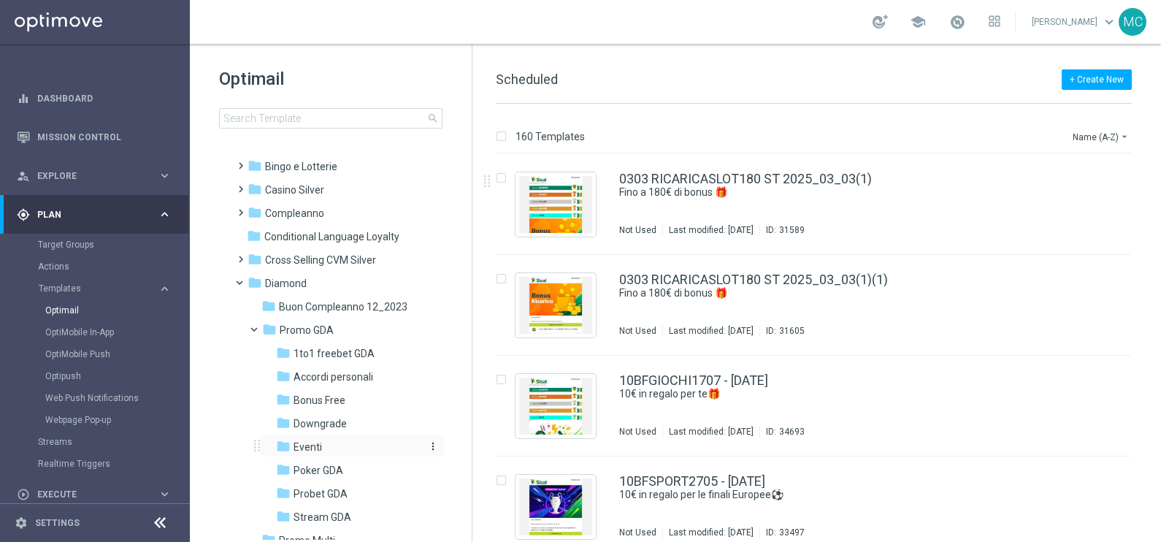
scroll to position [91, 0]
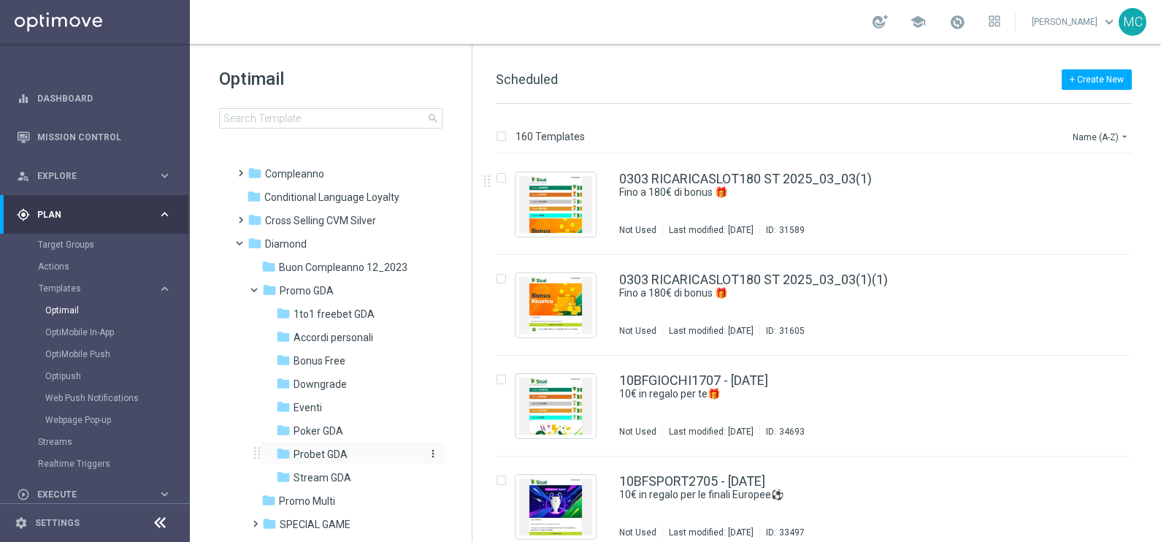
click at [311, 453] on span "Probet GDA" at bounding box center [320, 454] width 54 height 13
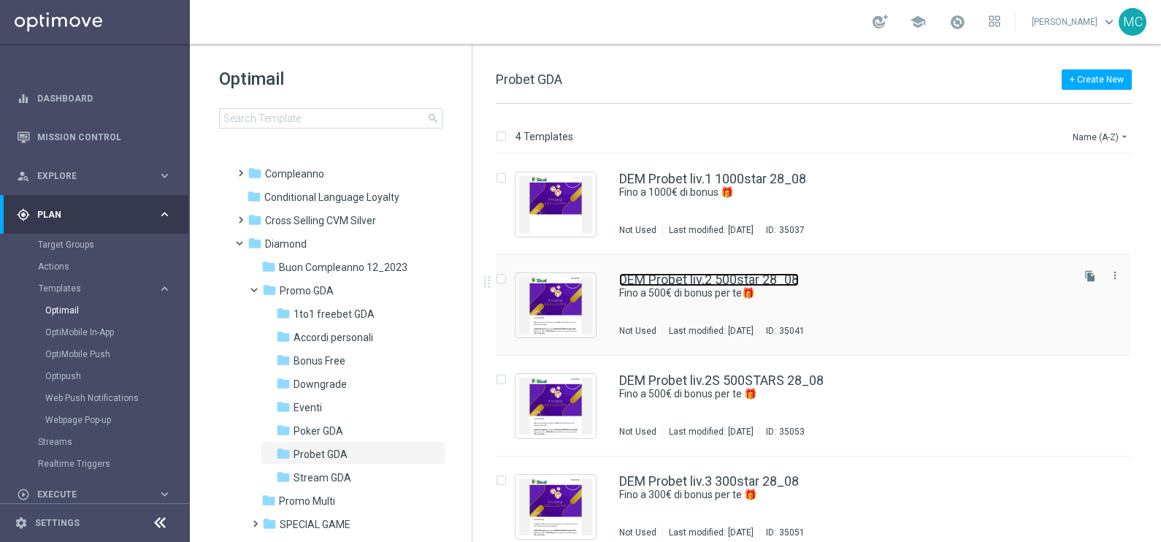
click at [720, 278] on link "DEM Probet liv.2 500star 28_08" at bounding box center [709, 279] width 180 height 13
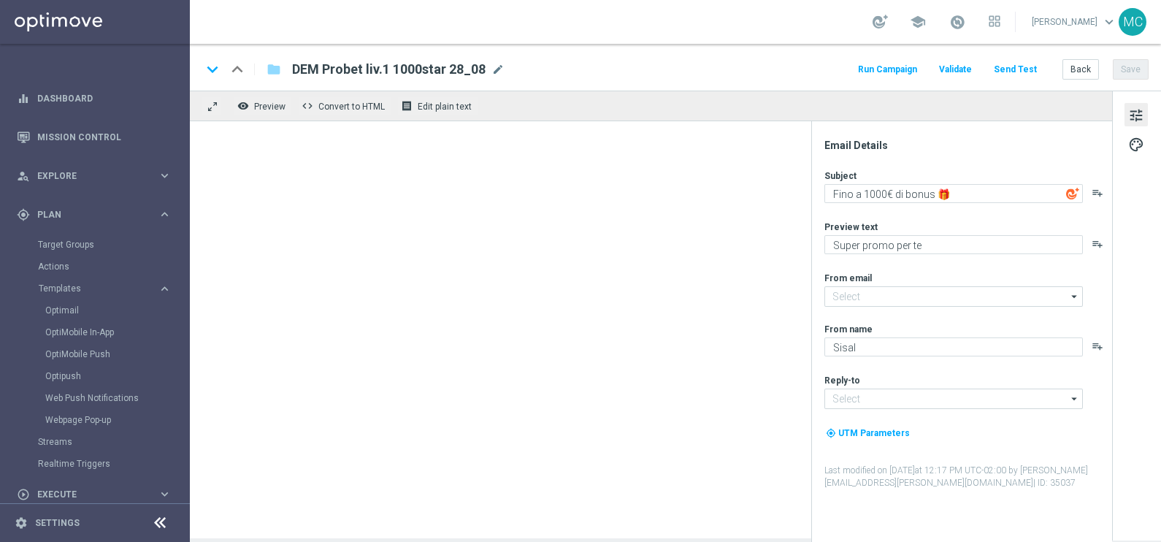
type input "[EMAIL_ADDRESS][DOMAIN_NAME]"
type textarea "Fino a 500€ di bonus per te🎁"
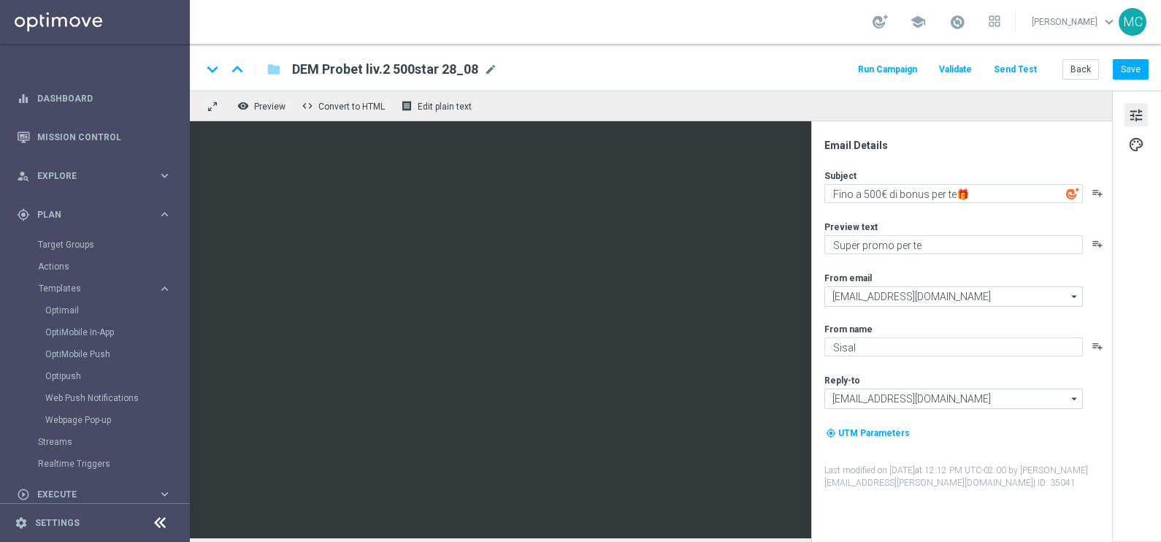
click at [905, 71] on button "Run Campaign" at bounding box center [888, 70] width 64 height 20
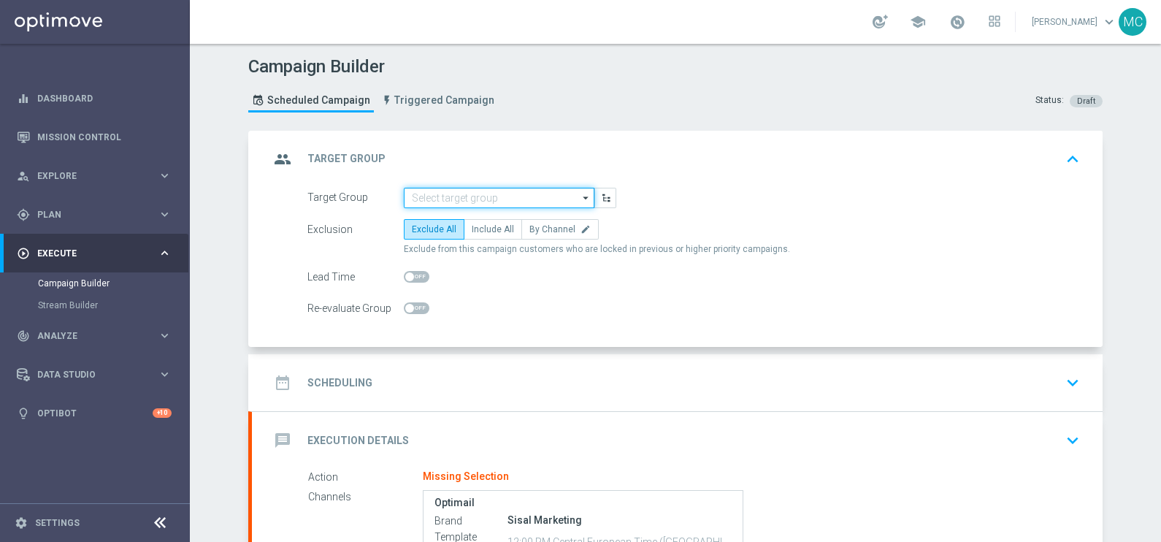
click at [460, 198] on input at bounding box center [499, 198] width 191 height 20
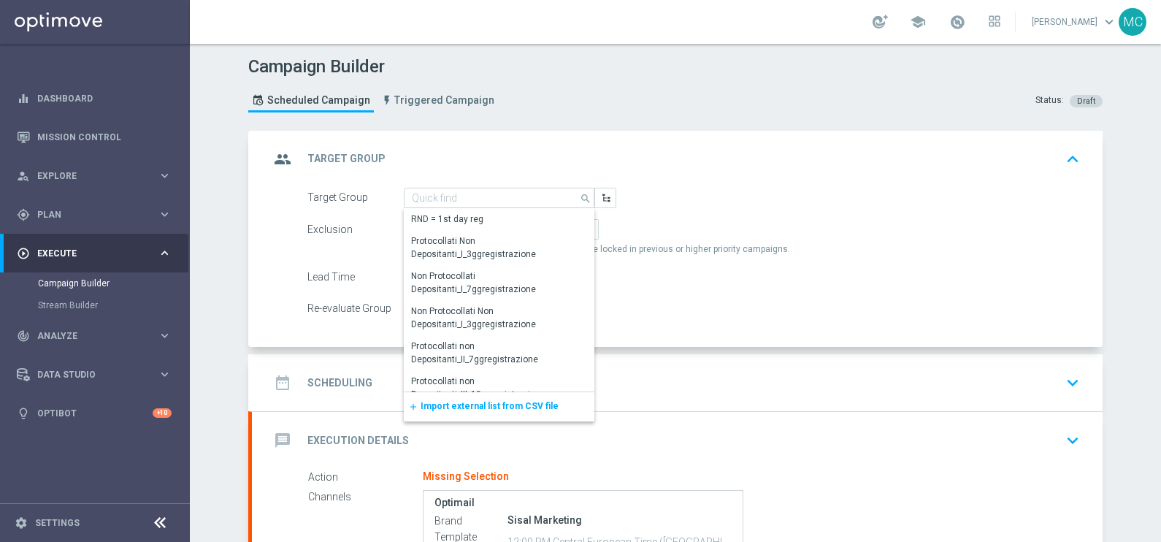
click at [462, 404] on span "Import external list from CSV file" at bounding box center [490, 406] width 138 height 10
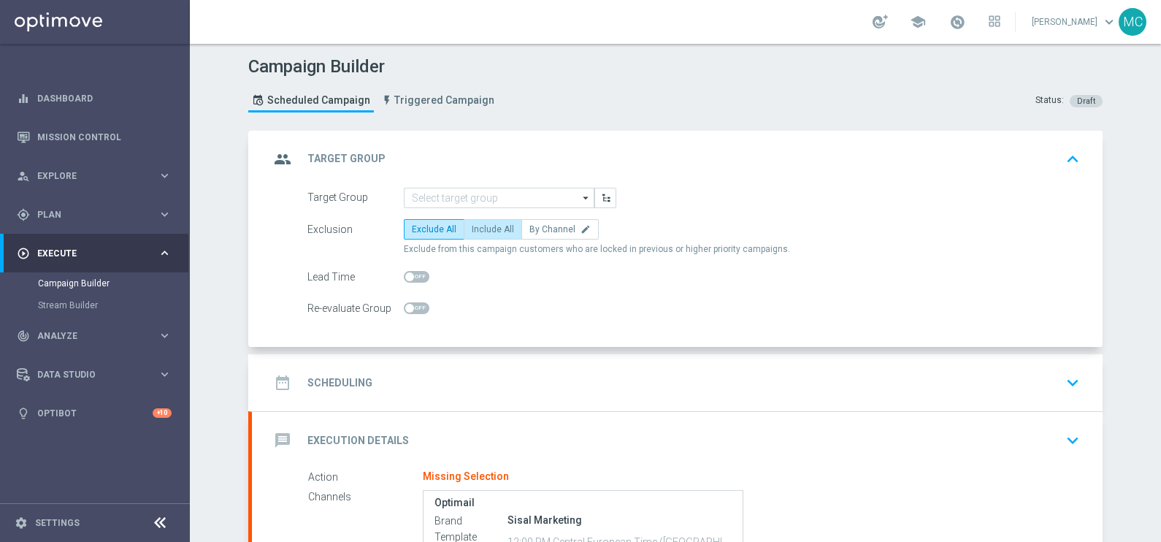
click at [475, 234] on body "equalizer Dashboard Mission Control" at bounding box center [580, 271] width 1161 height 542
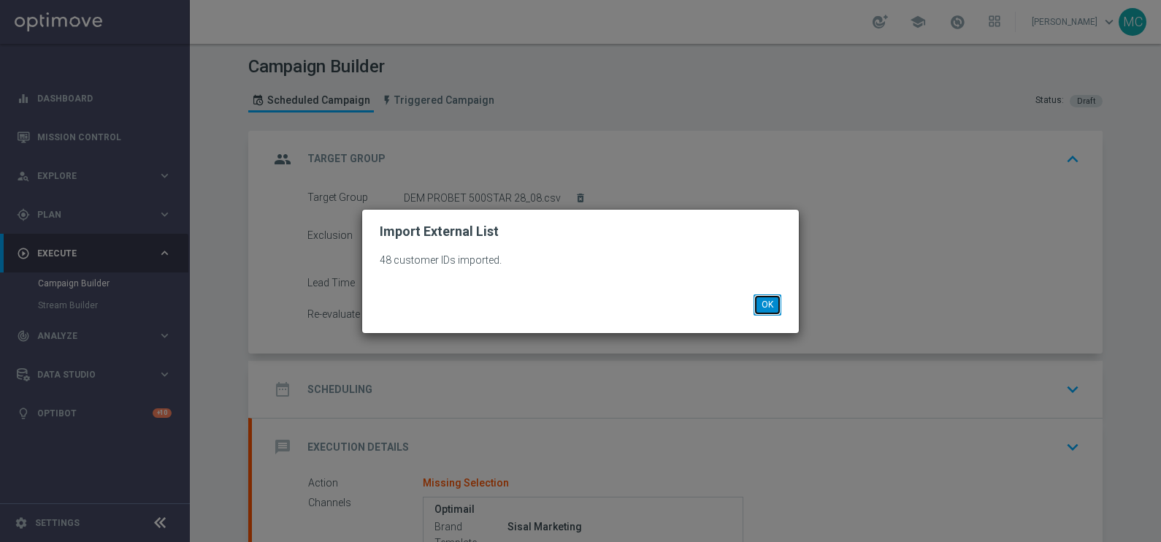
click at [763, 303] on button "OK" at bounding box center [767, 304] width 28 height 20
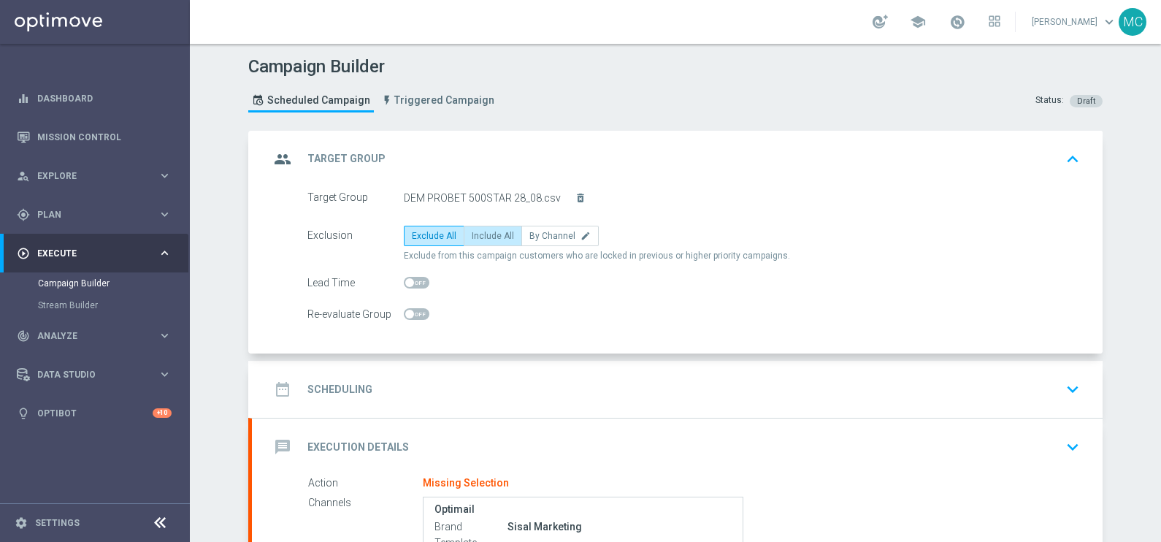
click at [472, 231] on span "Include All" at bounding box center [493, 236] width 42 height 10
click at [472, 234] on input "Include All" at bounding box center [476, 238] width 9 height 9
radio input "true"
click at [1068, 391] on icon "keyboard_arrow_down" at bounding box center [1073, 389] width 22 height 22
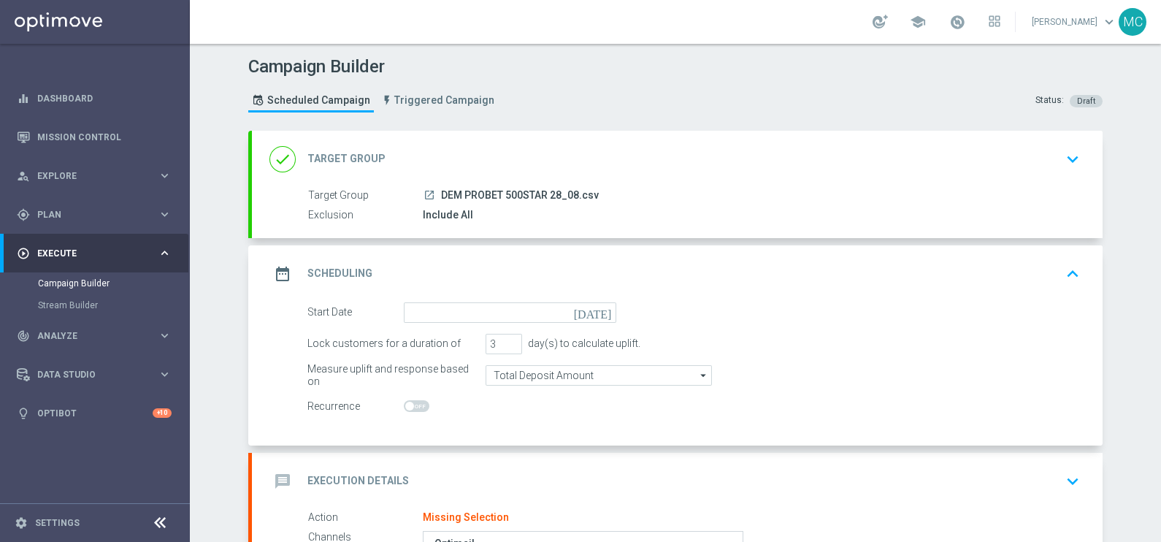
click at [595, 313] on icon "[DATE]" at bounding box center [595, 310] width 43 height 16
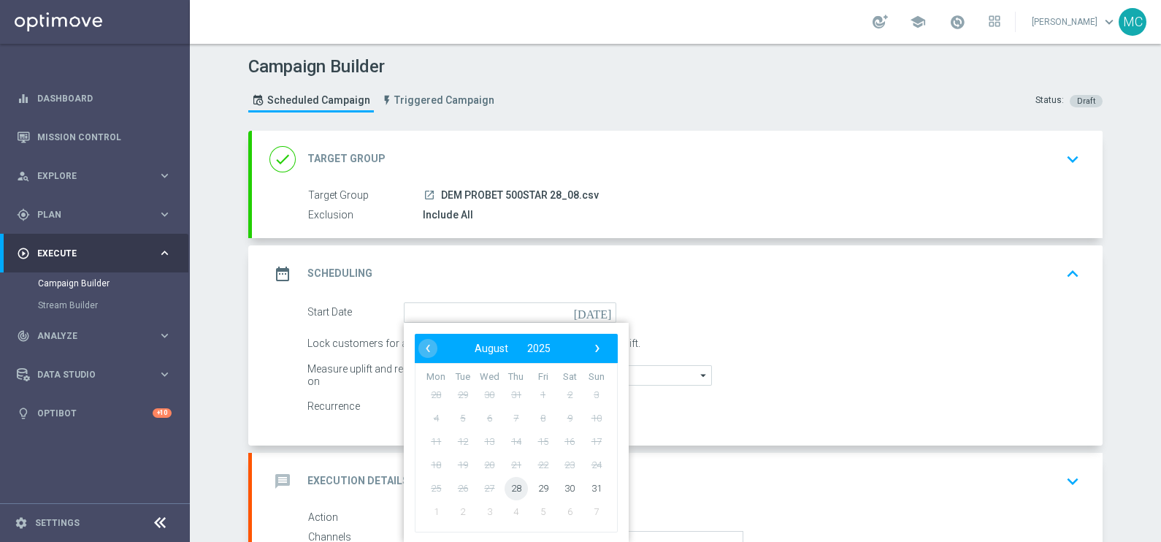
click at [509, 489] on span "28" at bounding box center [515, 487] width 23 height 23
type input "[DATE]"
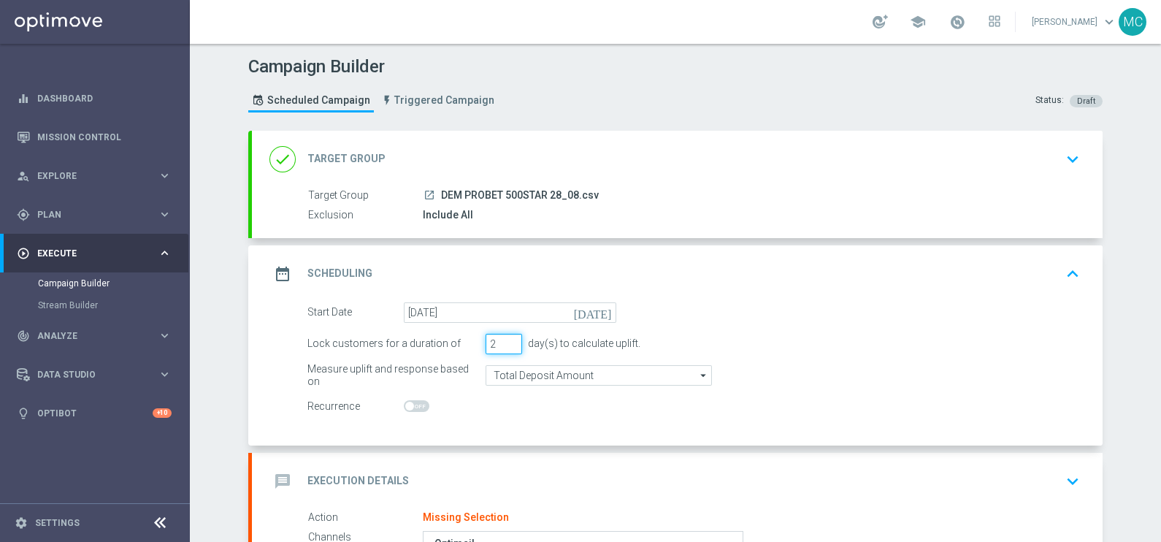
type input "2"
click at [506, 346] on input "2" at bounding box center [503, 344] width 37 height 20
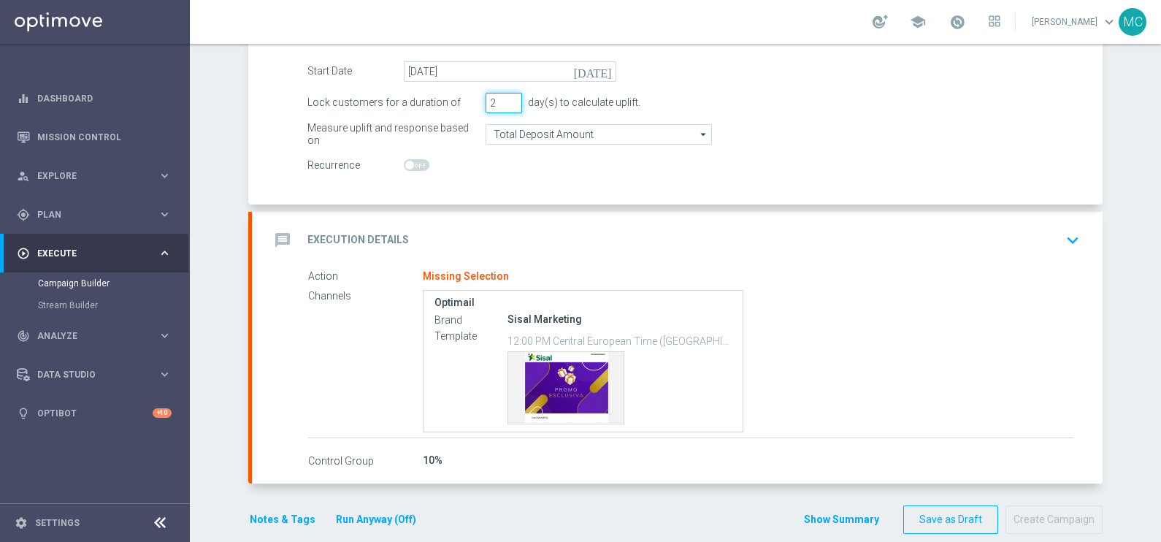
scroll to position [259, 0]
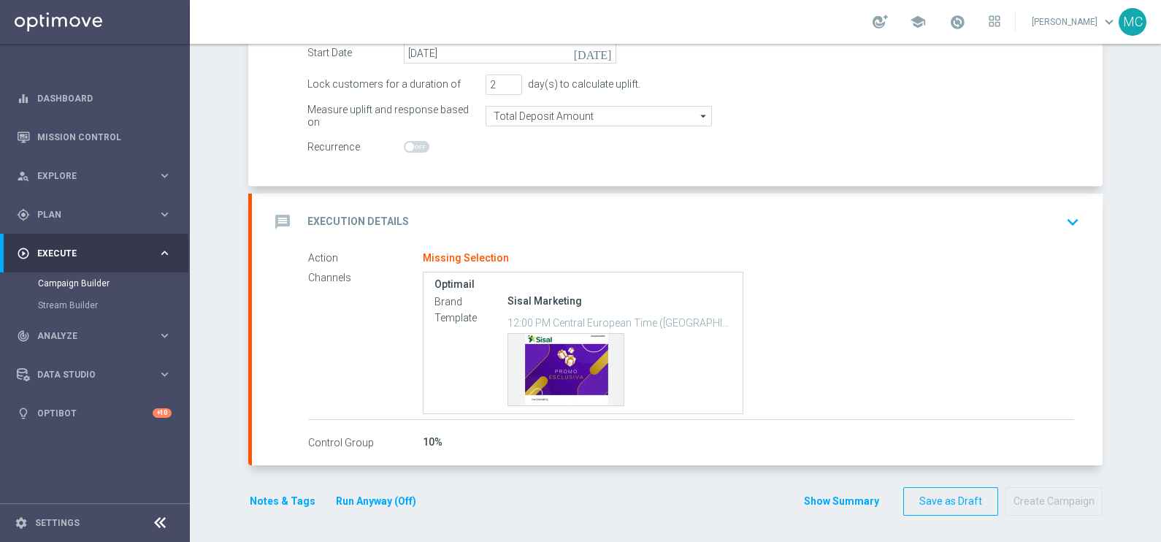
click at [1062, 219] on icon "keyboard_arrow_down" at bounding box center [1073, 222] width 22 height 22
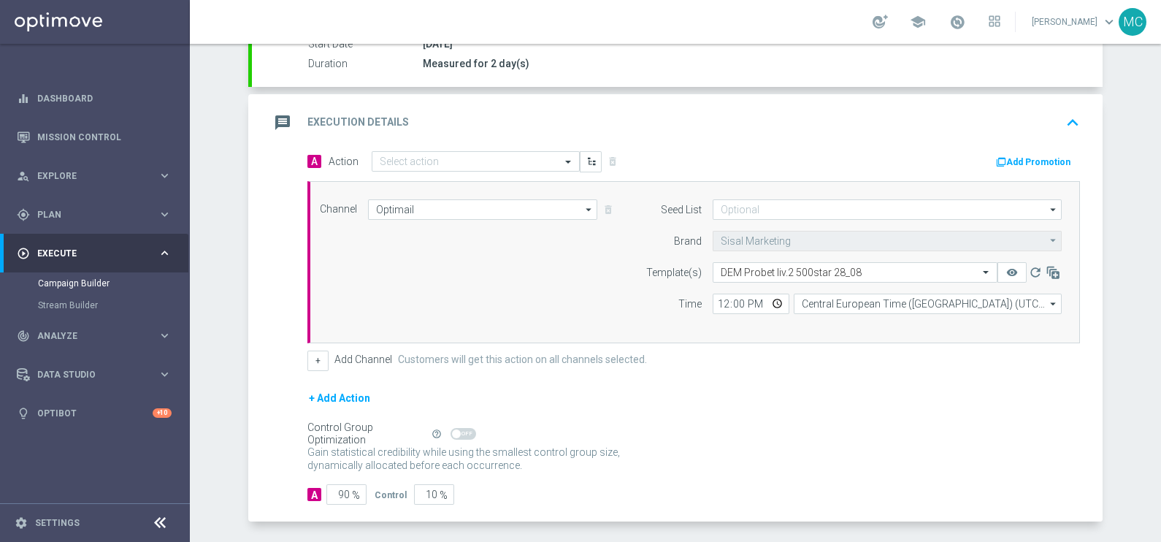
scroll to position [245, 0]
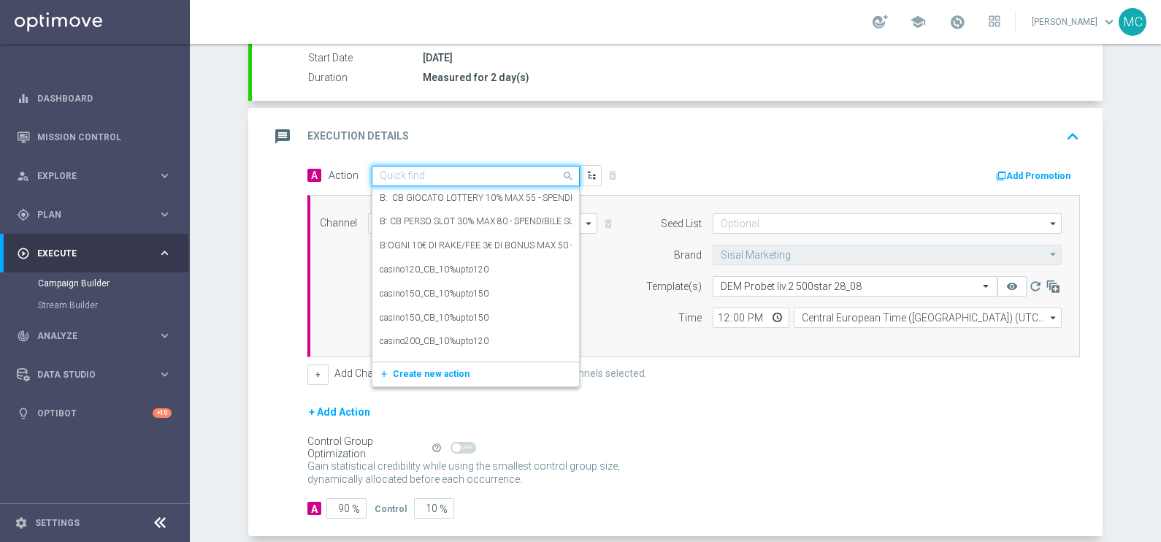
click at [434, 172] on input "text" at bounding box center [461, 176] width 163 height 12
type input "PROGR"
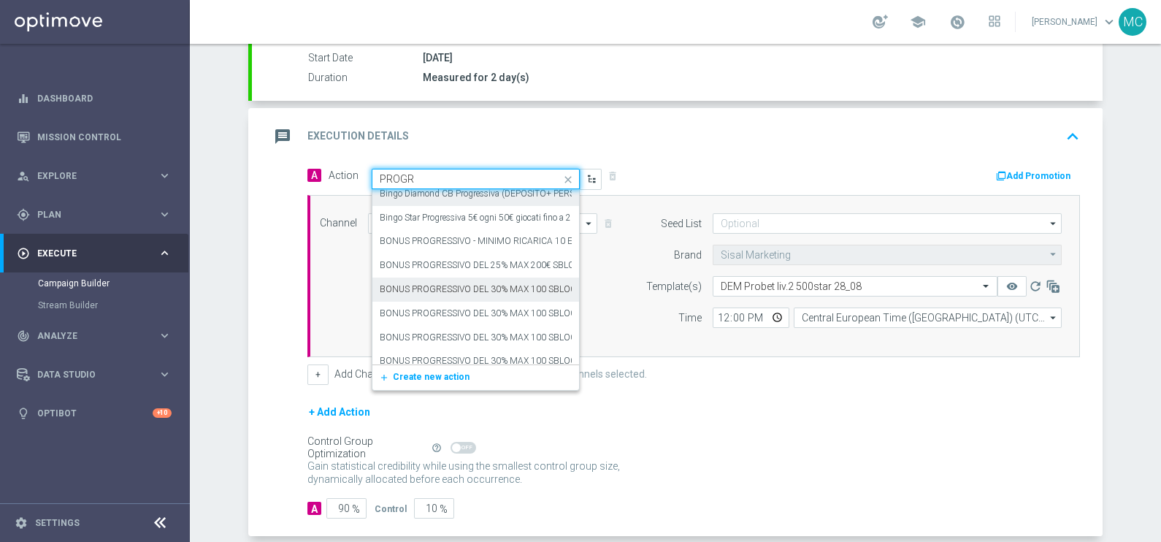
scroll to position [91, 0]
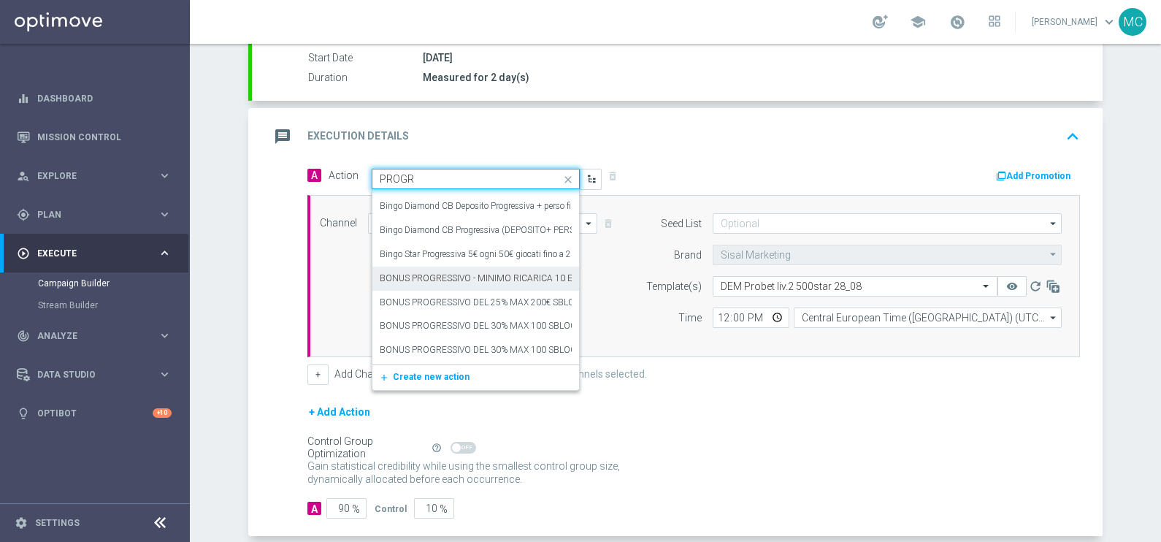
click at [442, 275] on label "BONUS PROGRESSIVO - MINIMO RICARICA 10 EURO - 50% DELLA RICARICA MAX 500EURO - …" at bounding box center [851, 278] width 943 height 12
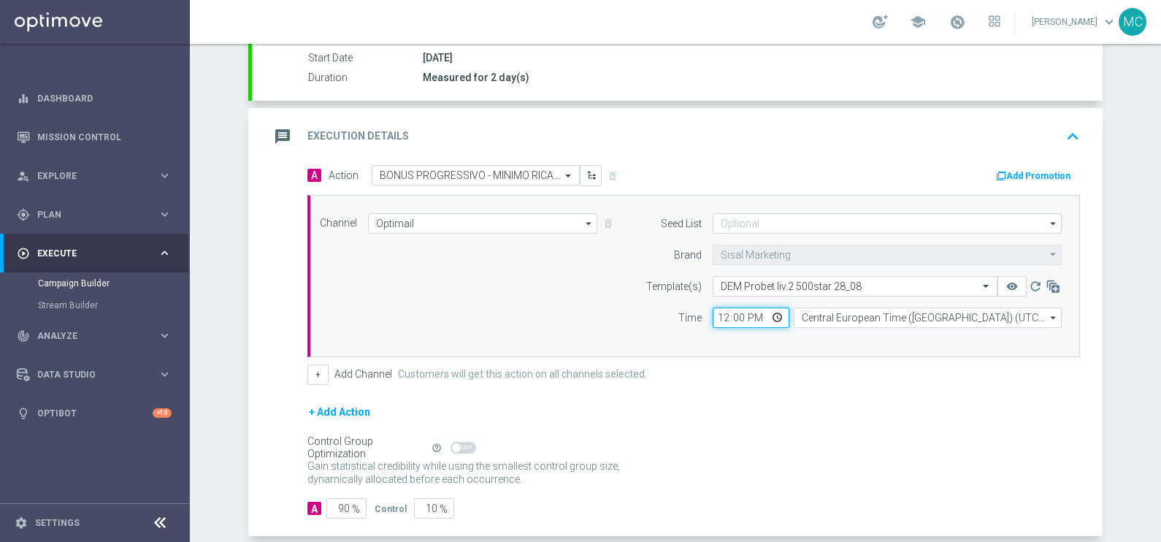
click at [744, 307] on input "12:00" at bounding box center [751, 317] width 77 height 20
drag, startPoint x: 742, startPoint y: 315, endPoint x: 728, endPoint y: 315, distance: 14.6
click at [728, 315] on input "12:00" at bounding box center [751, 317] width 77 height 20
click at [737, 317] on input "12:00" at bounding box center [751, 317] width 77 height 20
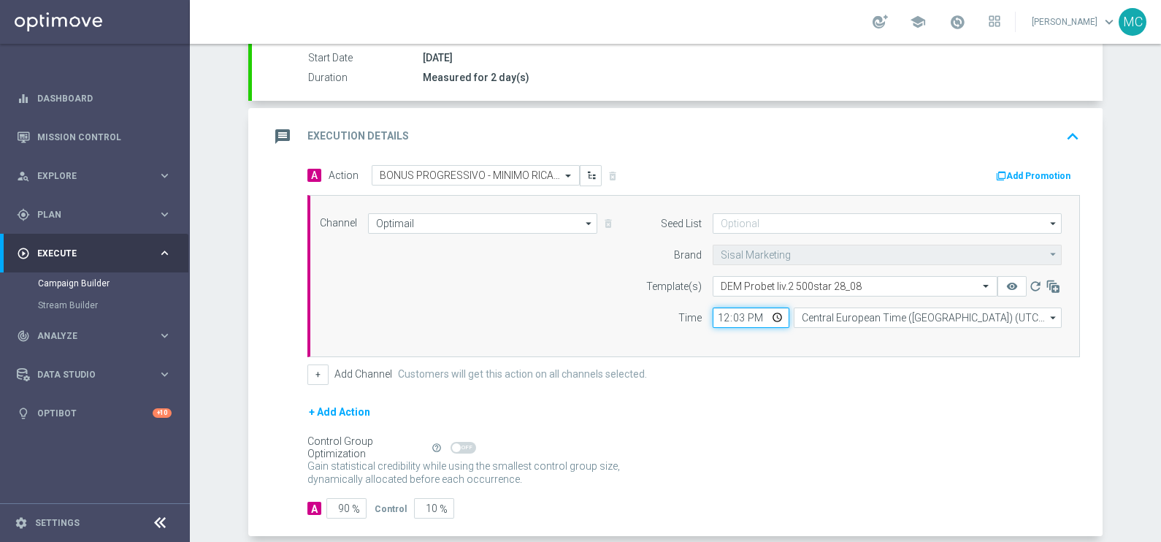
type input "12:30"
click at [818, 380] on div "+ Add Channel Customers will get this action on all channels selected." at bounding box center [693, 374] width 772 height 20
drag, startPoint x: 329, startPoint y: 507, endPoint x: 361, endPoint y: 501, distance: 33.4
click at [360, 511] on div "A 90 %" at bounding box center [340, 508] width 67 height 20
type input "1"
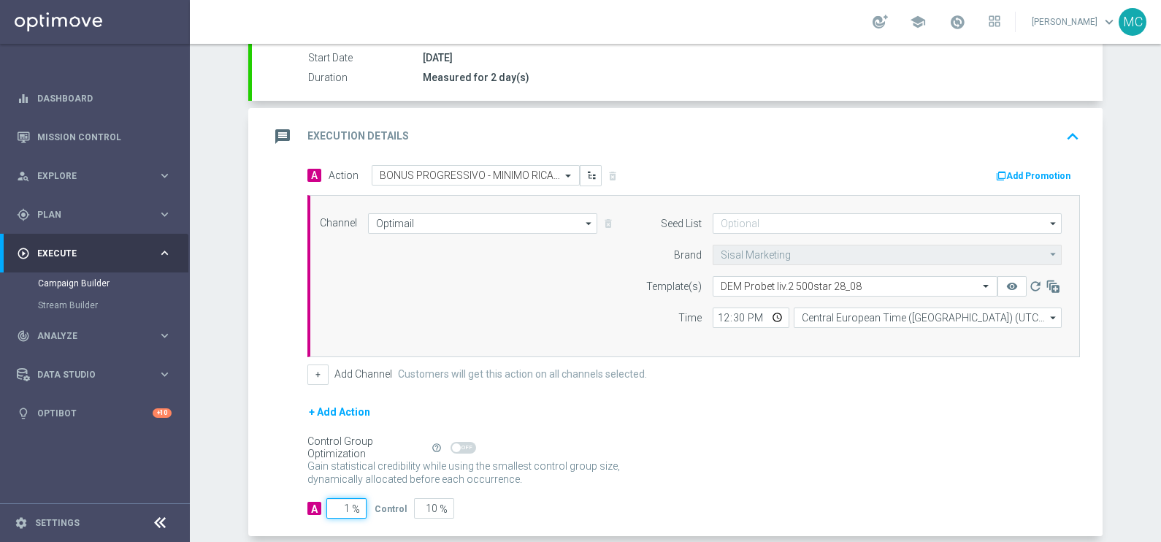
type input "99"
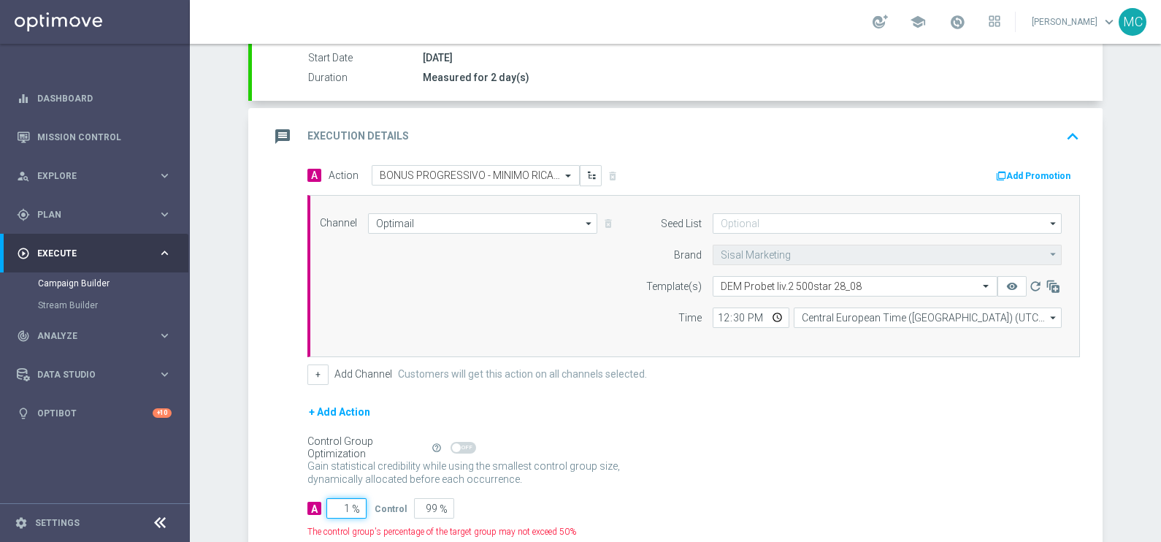
type input "10"
type input "90"
type input "100"
type input "0"
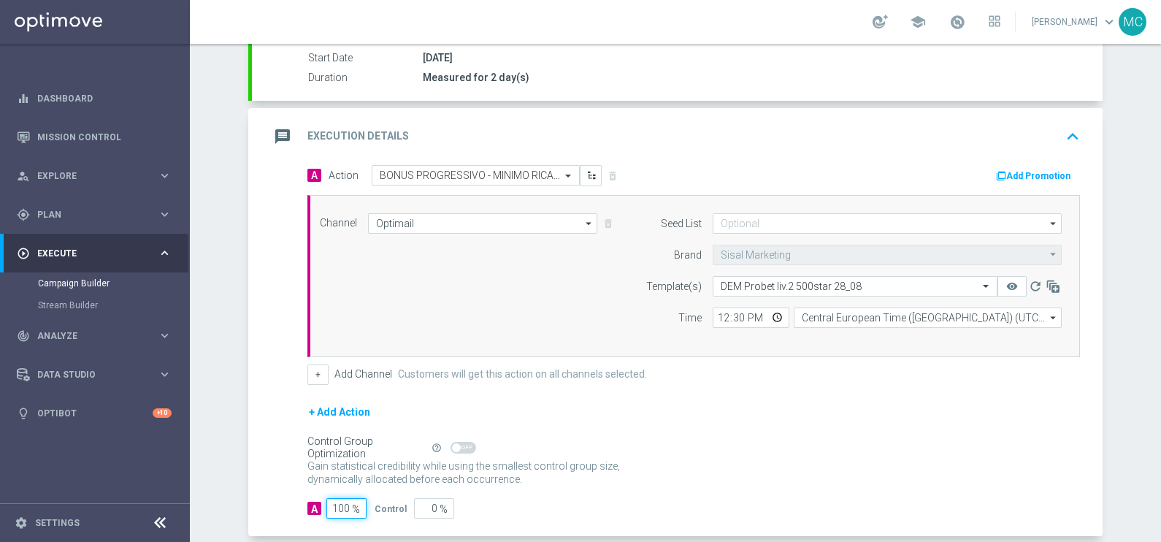
type input "100"
drag, startPoint x: 748, startPoint y: 451, endPoint x: 786, endPoint y: 420, distance: 49.3
click at [759, 440] on div "Control Group Optimization Self Optimizing Campaign help_outline" at bounding box center [693, 447] width 772 height 16
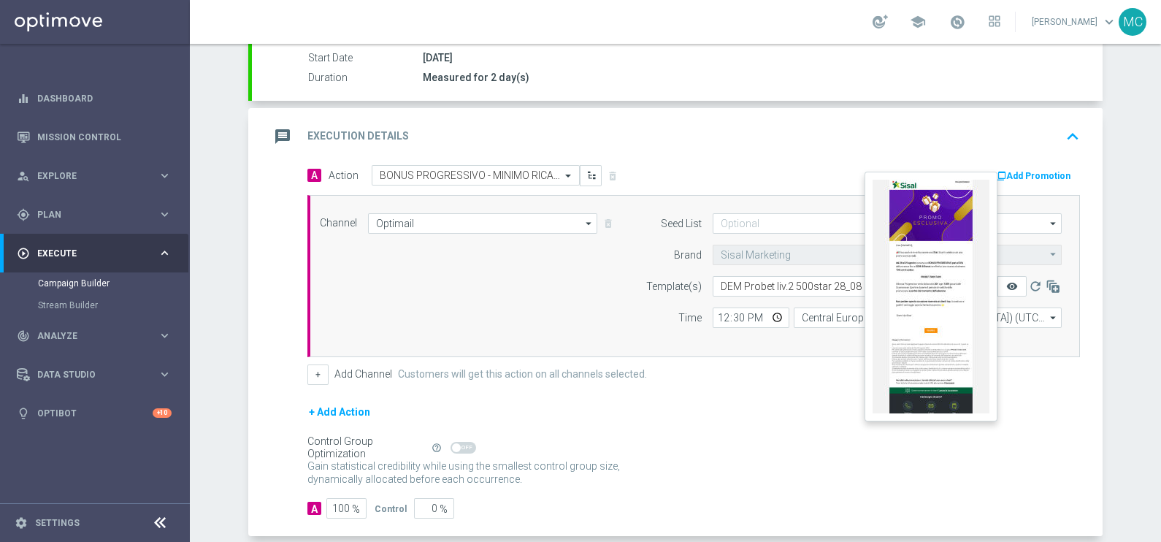
click at [1006, 283] on icon "remove_red_eye" at bounding box center [1012, 286] width 12 height 12
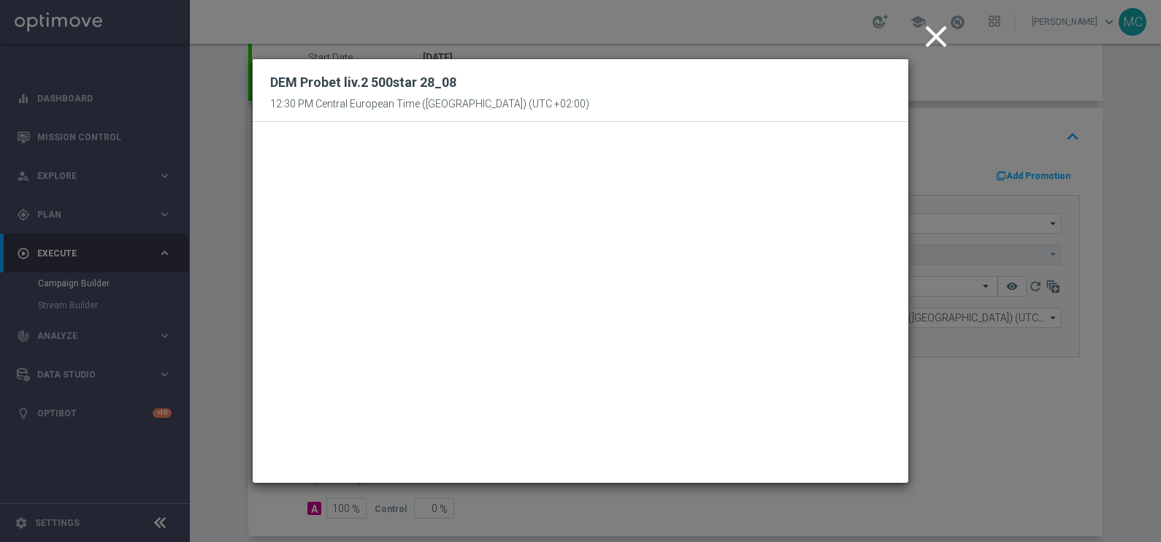
click at [930, 32] on icon "close" at bounding box center [936, 36] width 37 height 37
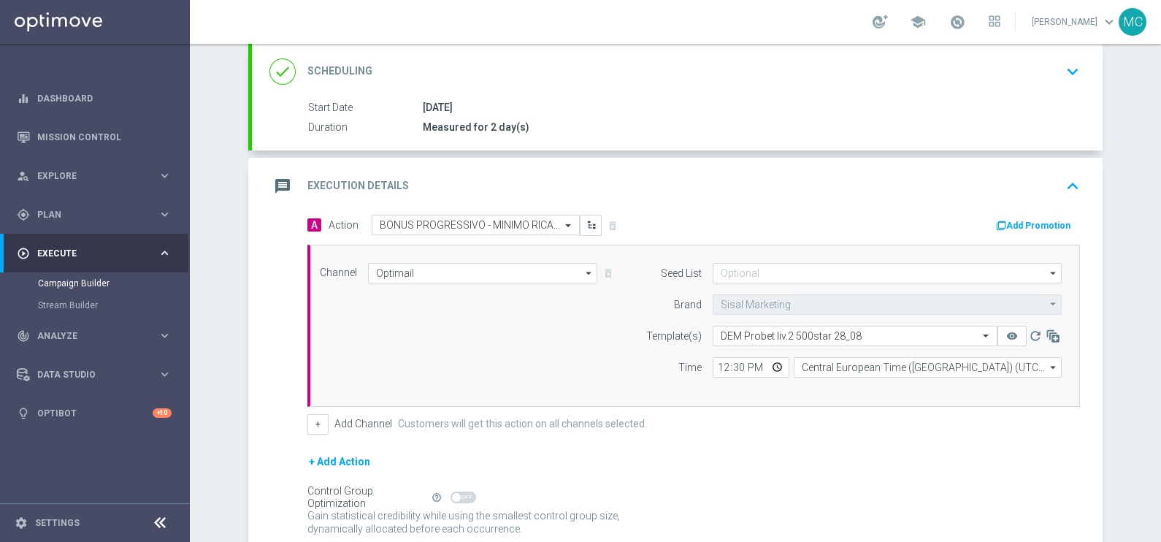
scroll to position [274, 0]
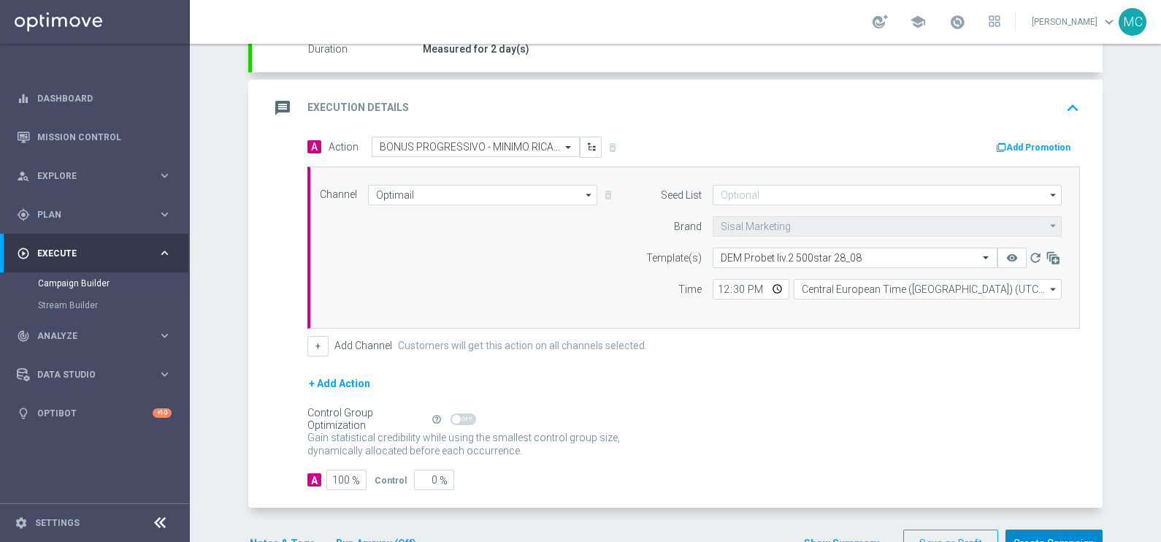
click at [1021, 529] on button "Create Campaign" at bounding box center [1053, 543] width 97 height 28
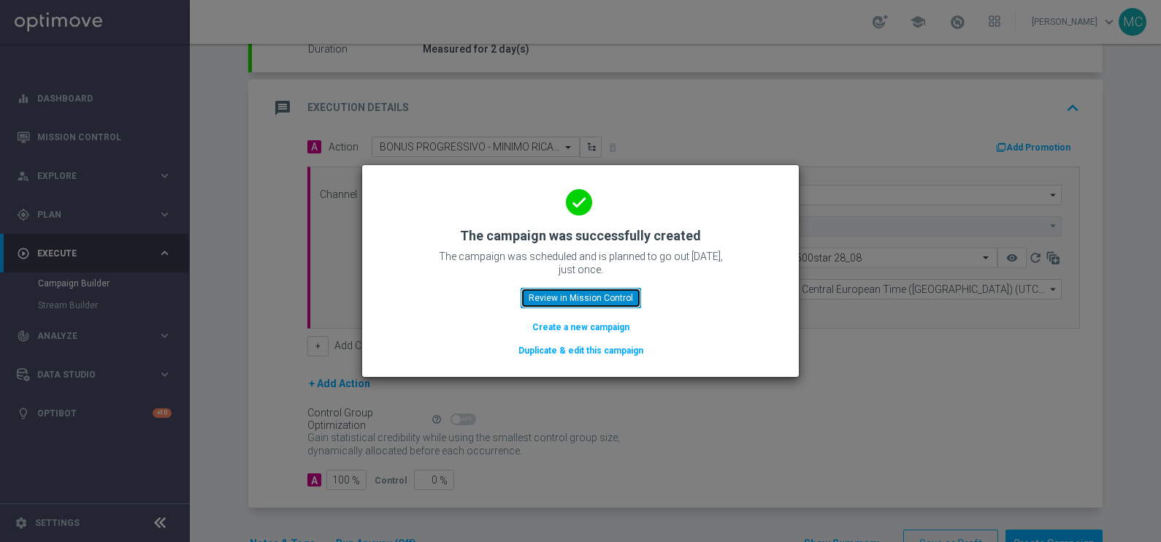
click at [602, 293] on button "Review in Mission Control" at bounding box center [581, 298] width 120 height 20
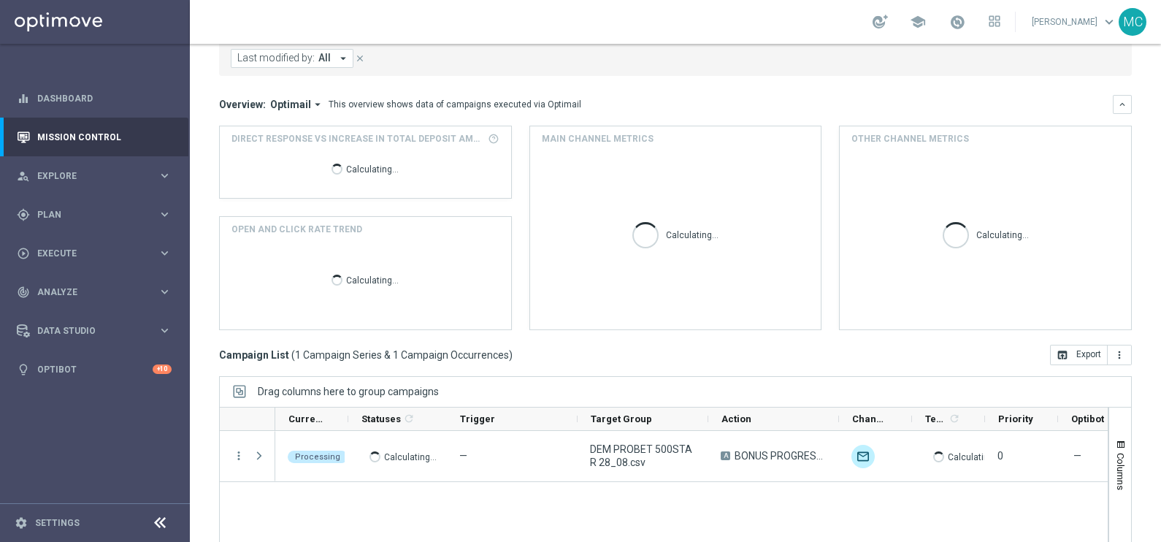
scroll to position [217, 0]
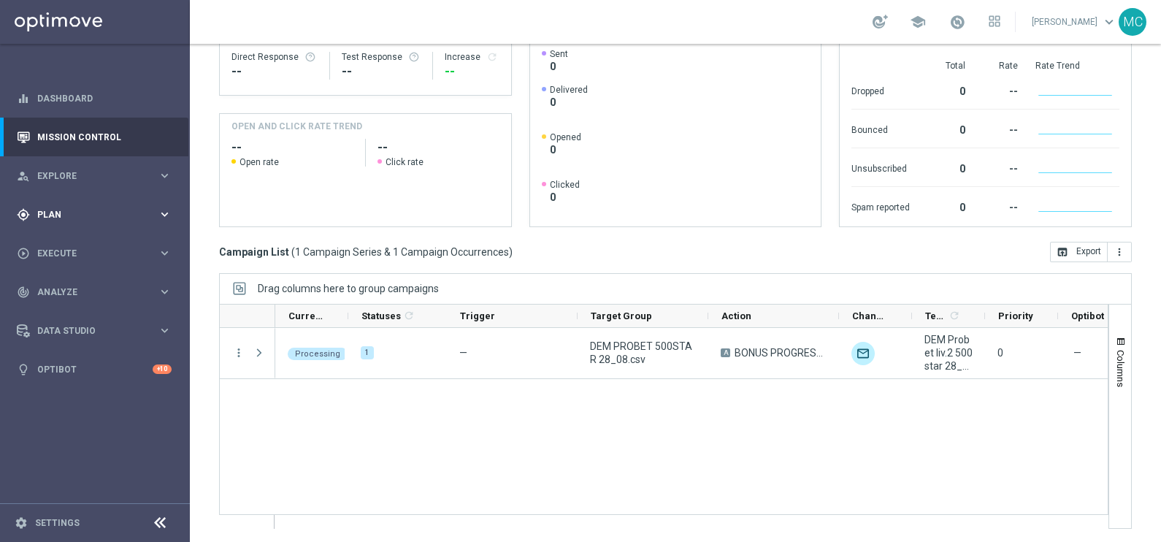
click at [161, 212] on icon "keyboard_arrow_right" at bounding box center [165, 214] width 14 height 14
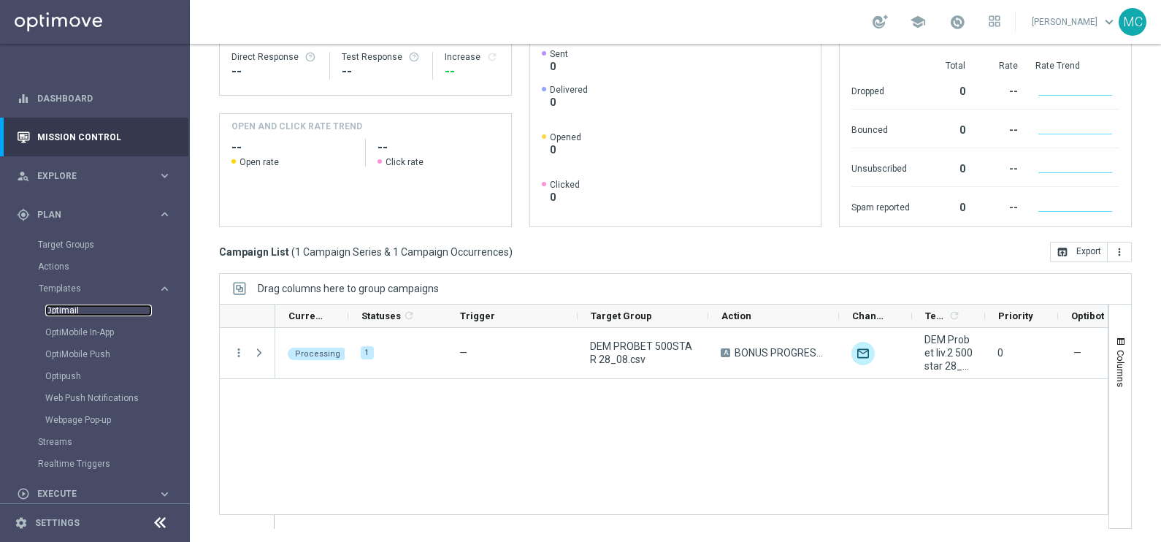
click at [61, 311] on link "Optimail" at bounding box center [98, 310] width 107 height 12
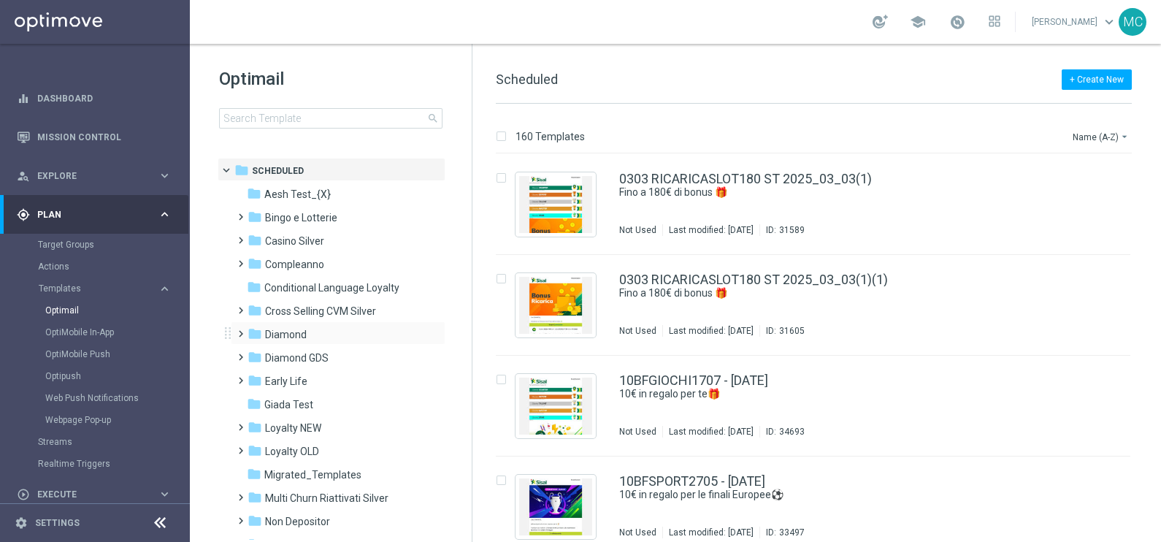
click at [237, 330] on span at bounding box center [237, 327] width 7 height 6
click at [255, 377] on span at bounding box center [252, 374] width 7 height 6
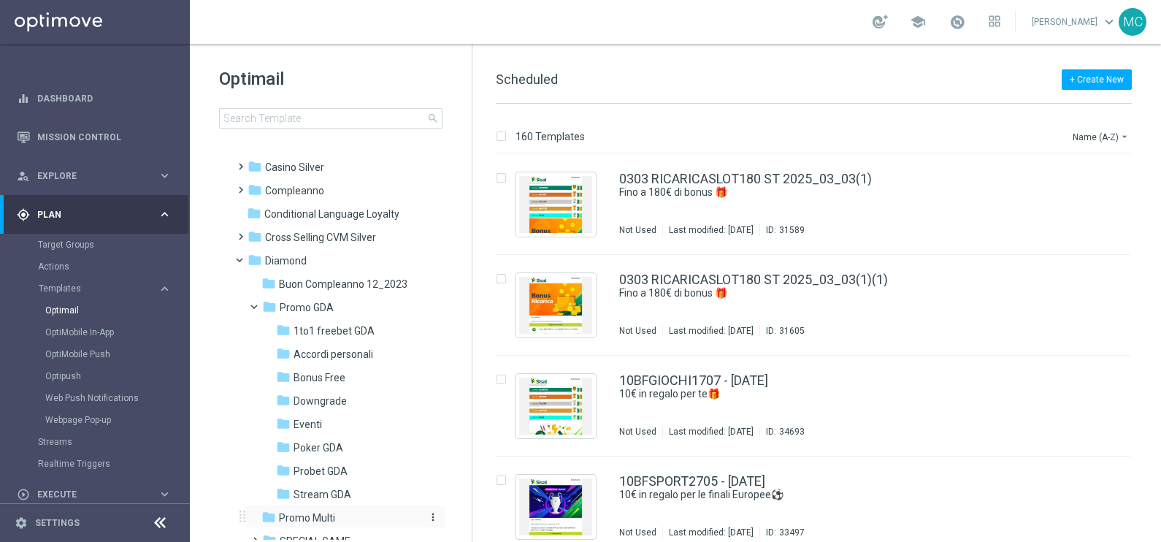
scroll to position [91, 0]
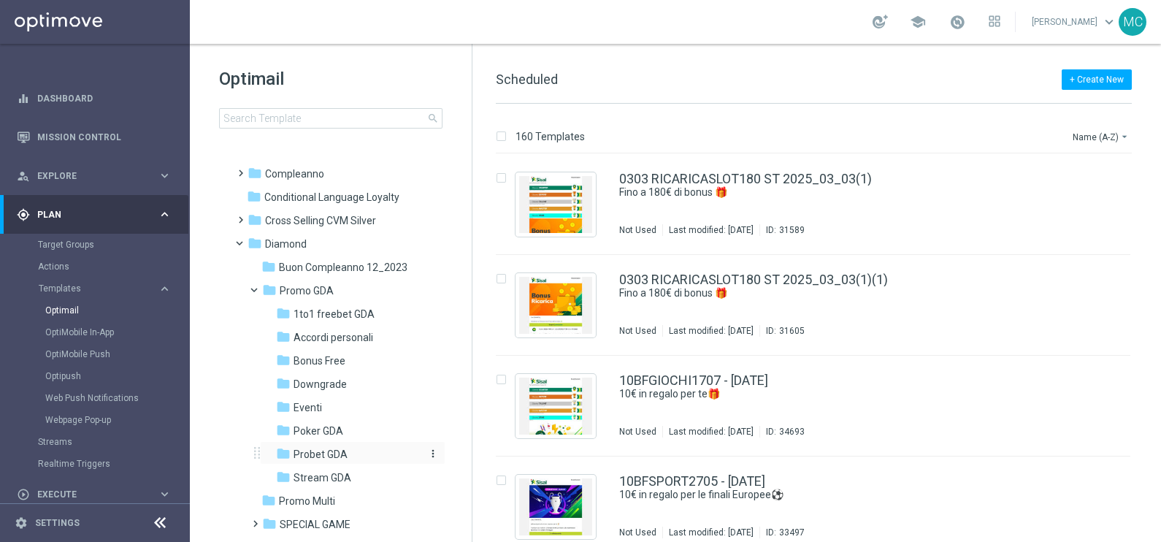
click at [310, 452] on span "Probet GDA" at bounding box center [320, 454] width 54 height 13
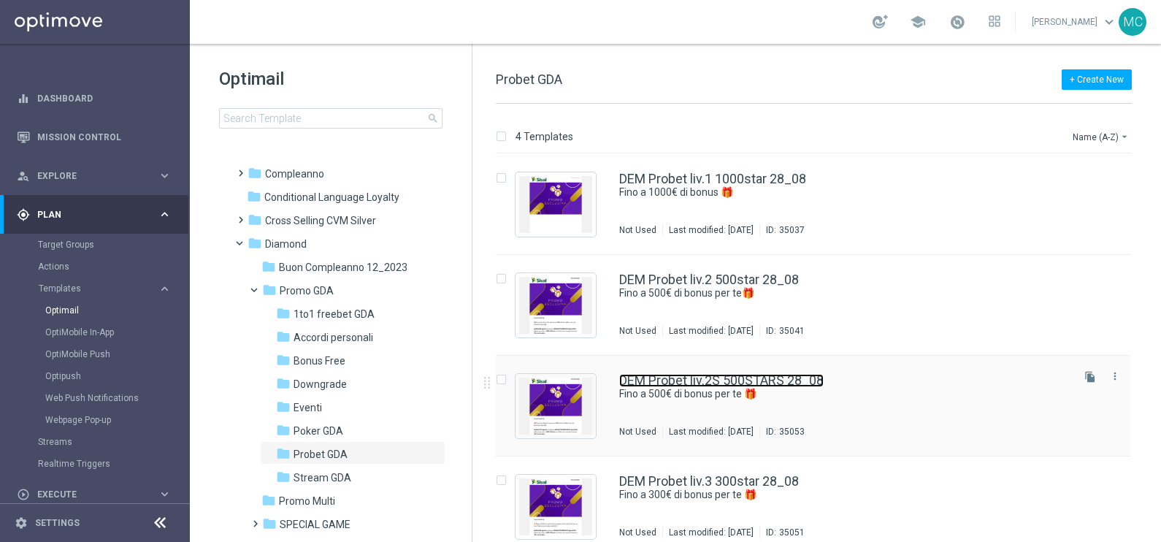
click at [713, 380] on link "DEM Probet liv.2S 500STARS 28_08" at bounding box center [721, 380] width 204 height 13
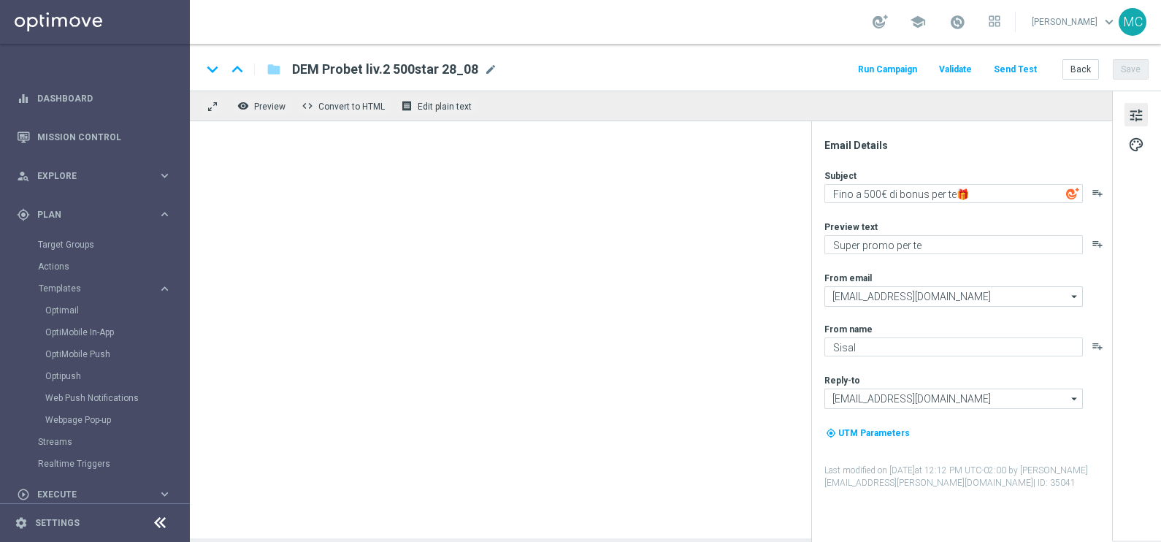
type textarea "Fino a 500€ di bonus per te 🎁"
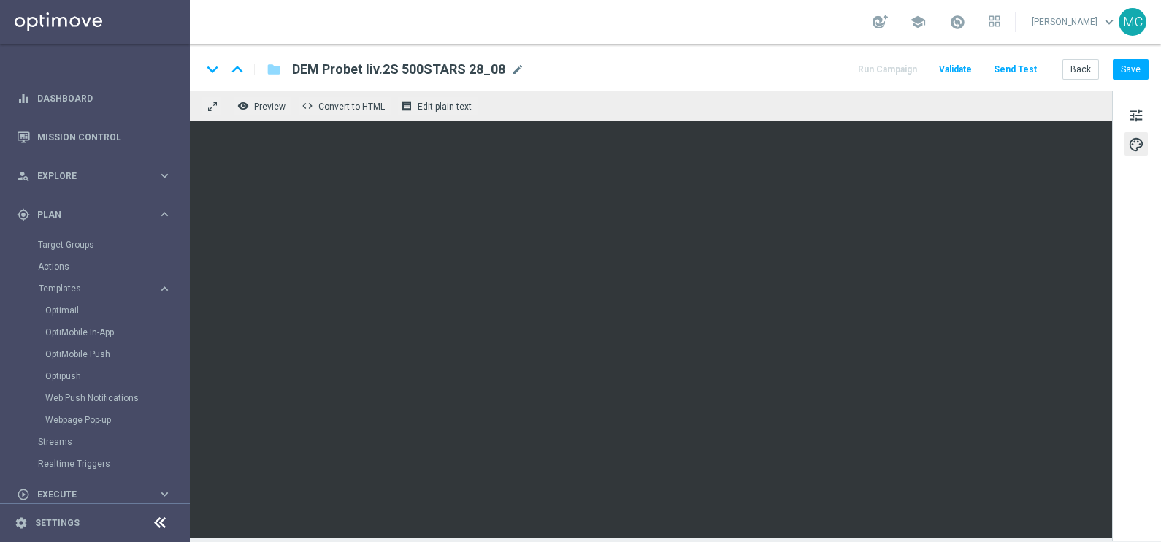
click at [1124, 80] on div "keyboard_arrow_down keyboard_arrow_up folder DEM Probet liv.2S 500STARS 28_08 D…" at bounding box center [675, 67] width 971 height 47
click at [1121, 74] on button "Save" at bounding box center [1131, 69] width 36 height 20
click at [894, 66] on button "Run Campaign" at bounding box center [888, 70] width 64 height 20
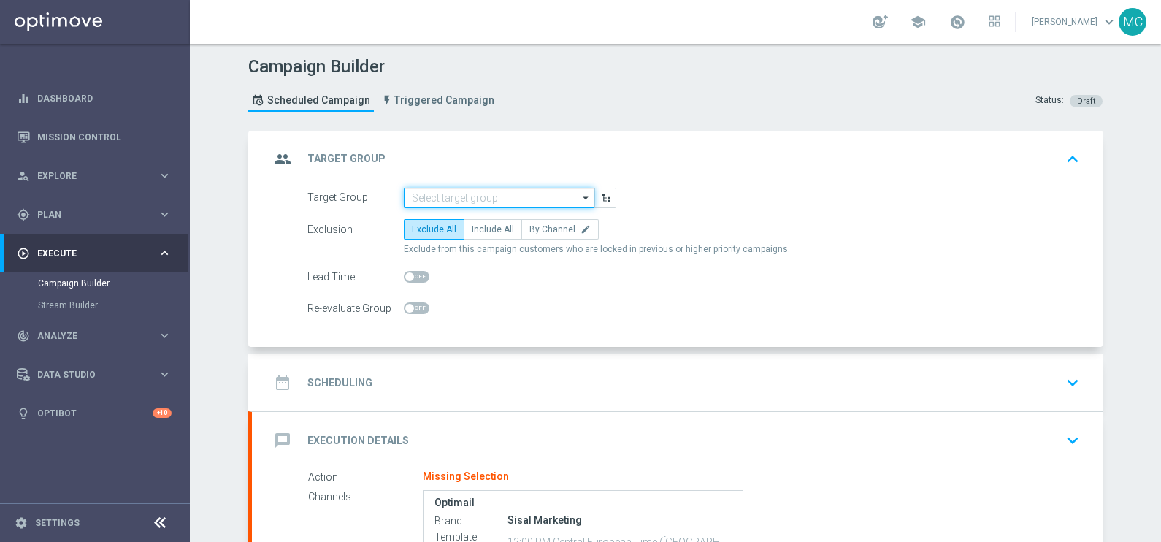
click at [510, 191] on input at bounding box center [499, 198] width 191 height 20
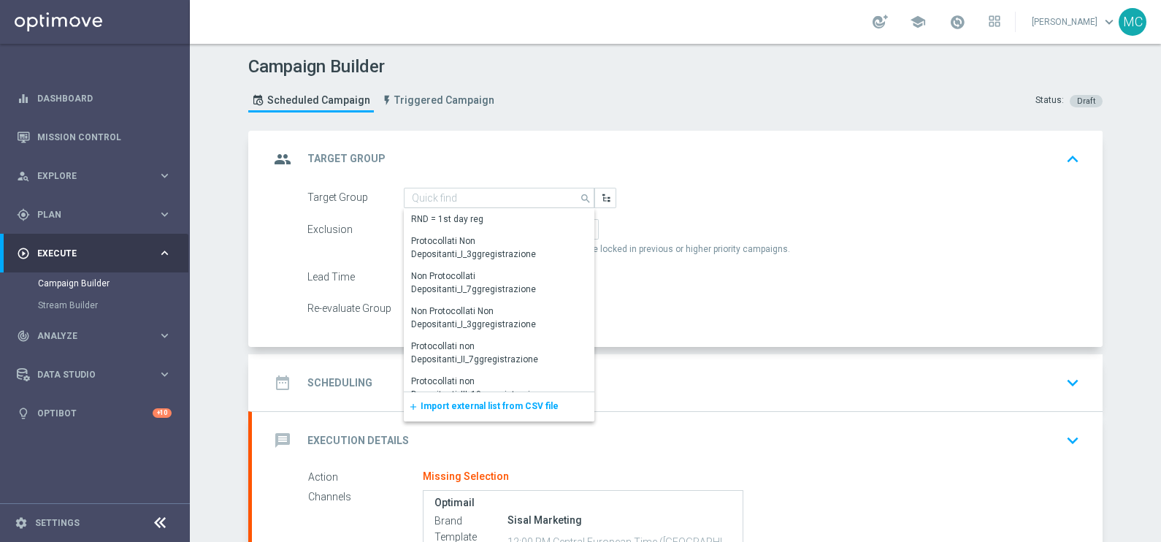
click at [487, 408] on span "Import external list from CSV file" at bounding box center [490, 406] width 138 height 10
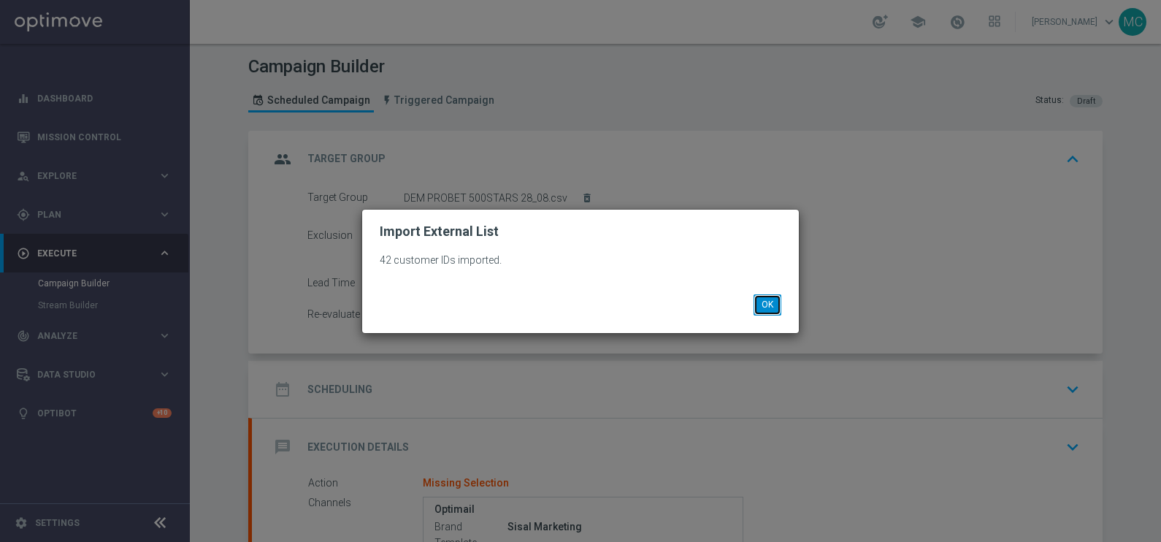
click at [762, 302] on button "OK" at bounding box center [767, 304] width 28 height 20
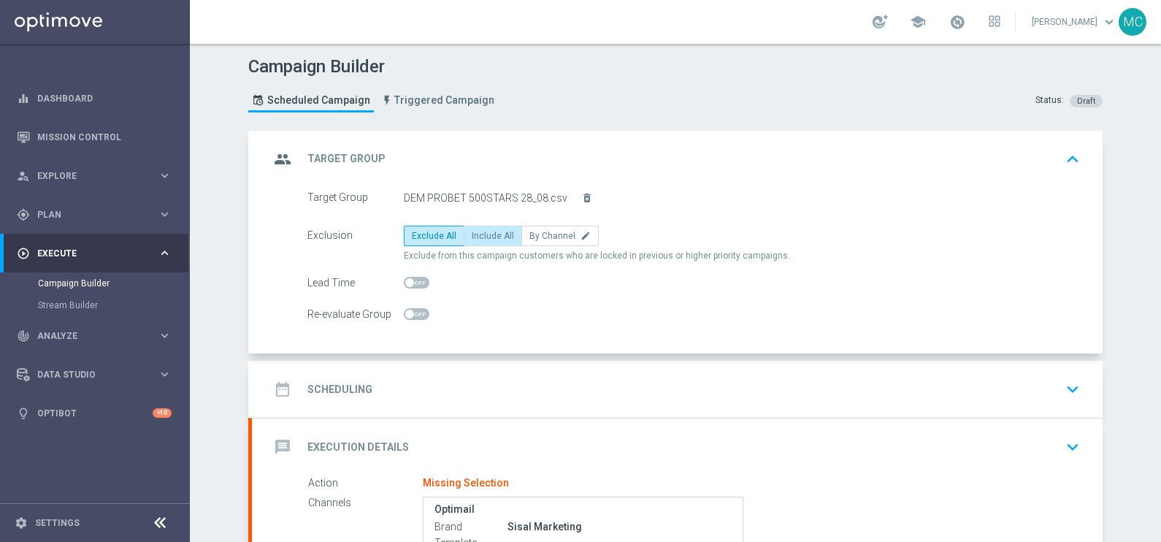
drag, startPoint x: 477, startPoint y: 234, endPoint x: 491, endPoint y: 244, distance: 16.6
click at [477, 232] on span "Include All" at bounding box center [493, 236] width 42 height 10
click at [477, 234] on input "Include All" at bounding box center [476, 238] width 9 height 9
radio input "true"
click at [1063, 386] on icon "keyboard_arrow_down" at bounding box center [1073, 389] width 22 height 22
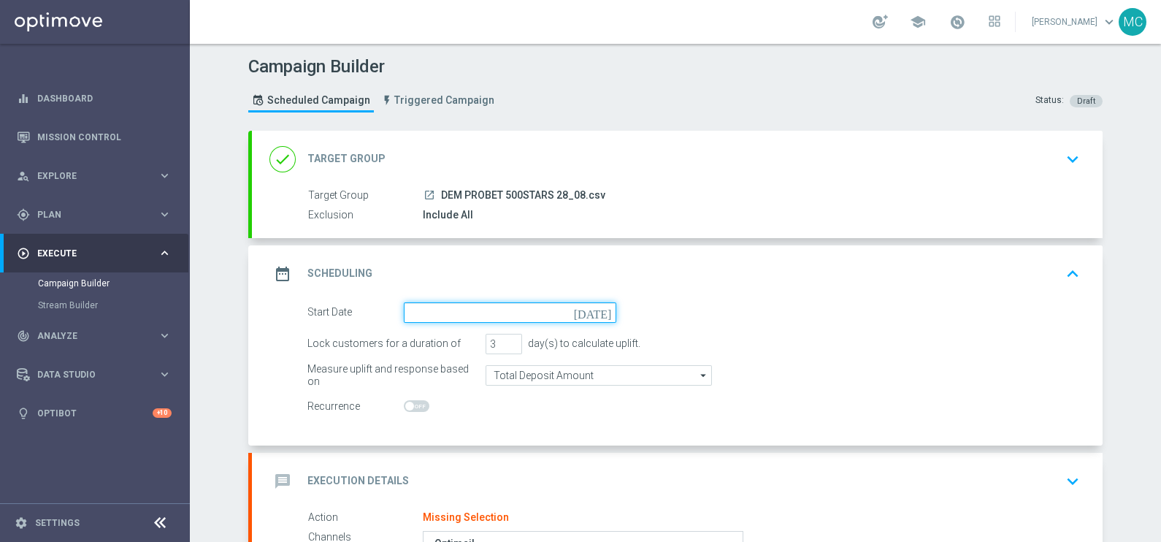
click at [450, 309] on input at bounding box center [510, 312] width 212 height 20
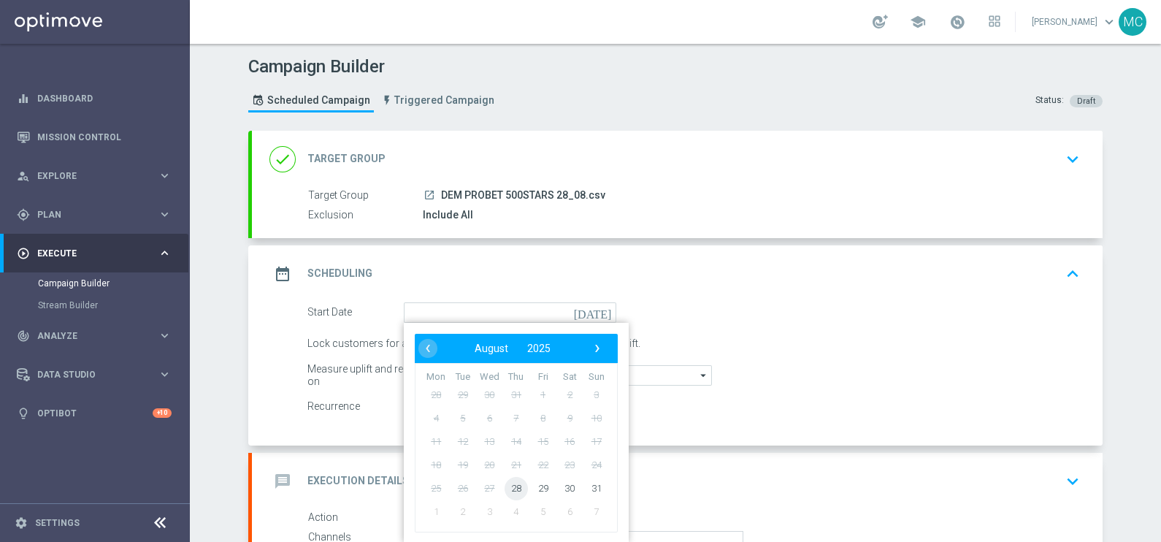
click at [510, 491] on span "28" at bounding box center [515, 487] width 23 height 23
type input "[DATE]"
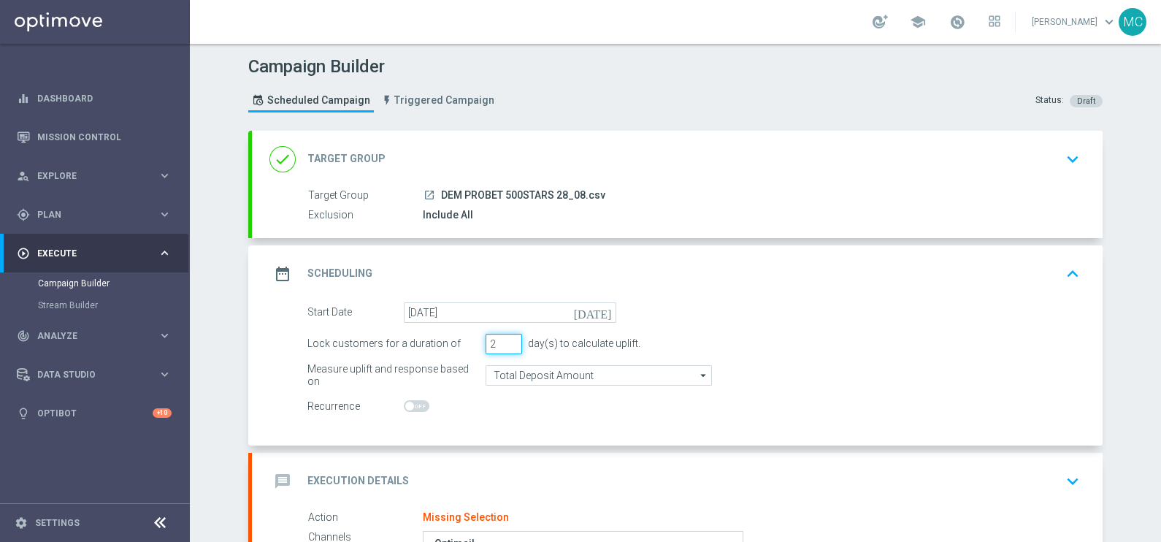
type input "2"
click at [507, 345] on input "2" at bounding box center [503, 344] width 37 height 20
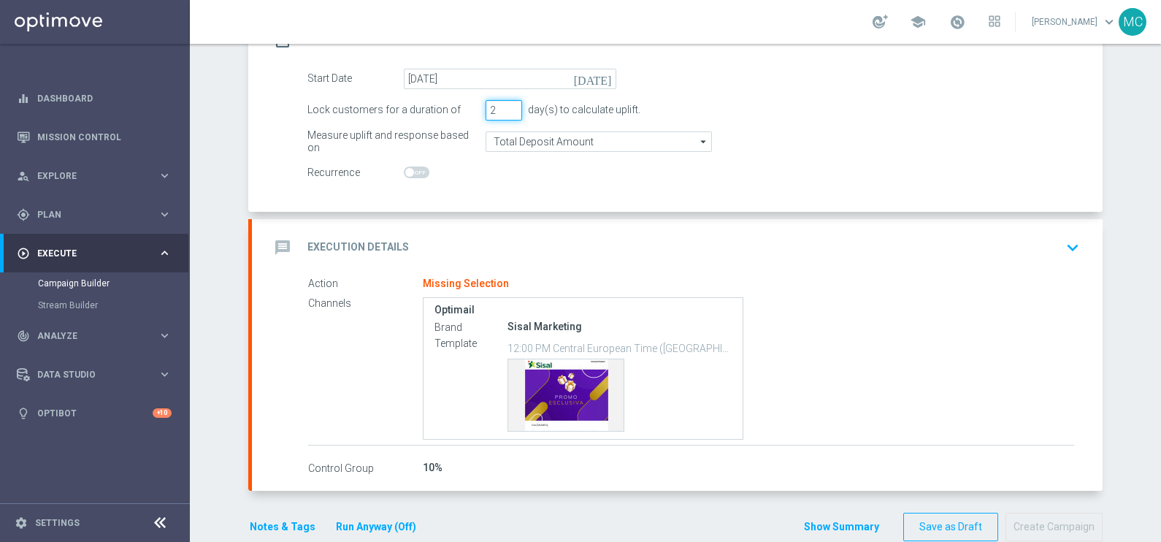
scroll to position [259, 0]
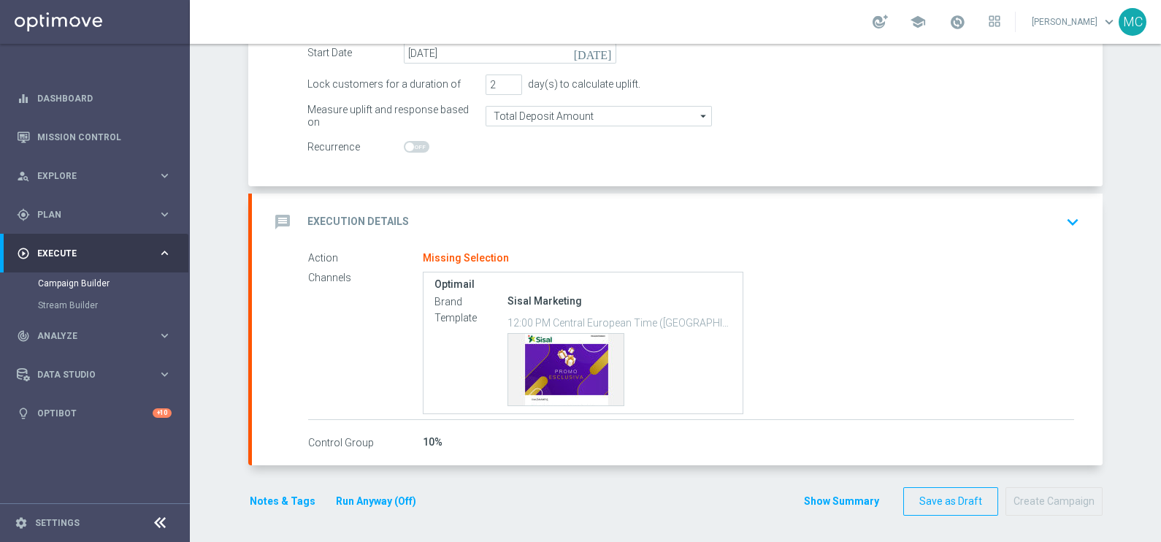
click at [1062, 218] on icon "keyboard_arrow_down" at bounding box center [1073, 222] width 22 height 22
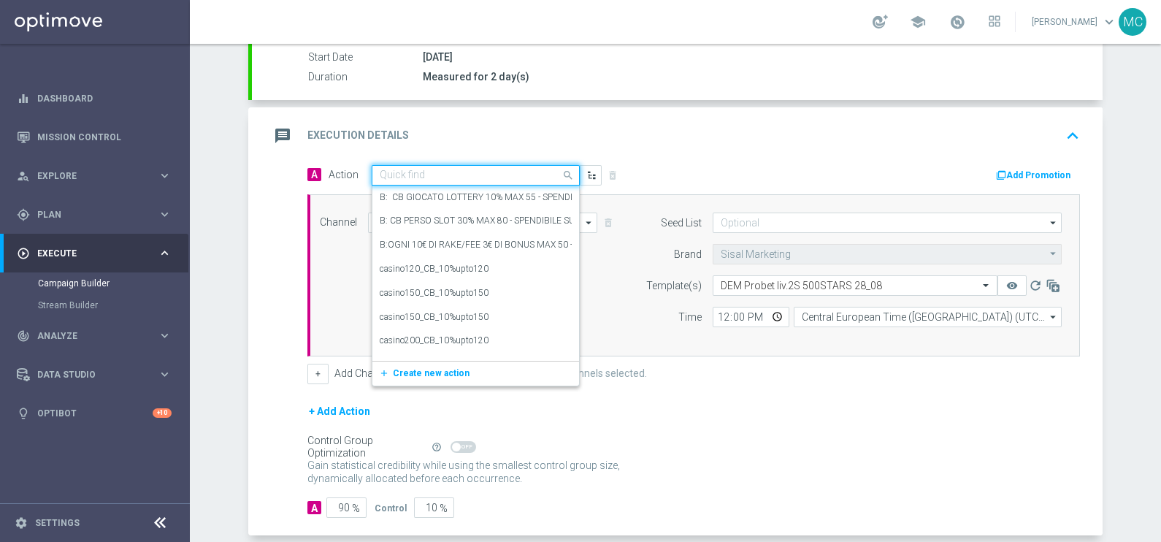
click at [412, 174] on input "text" at bounding box center [461, 175] width 163 height 12
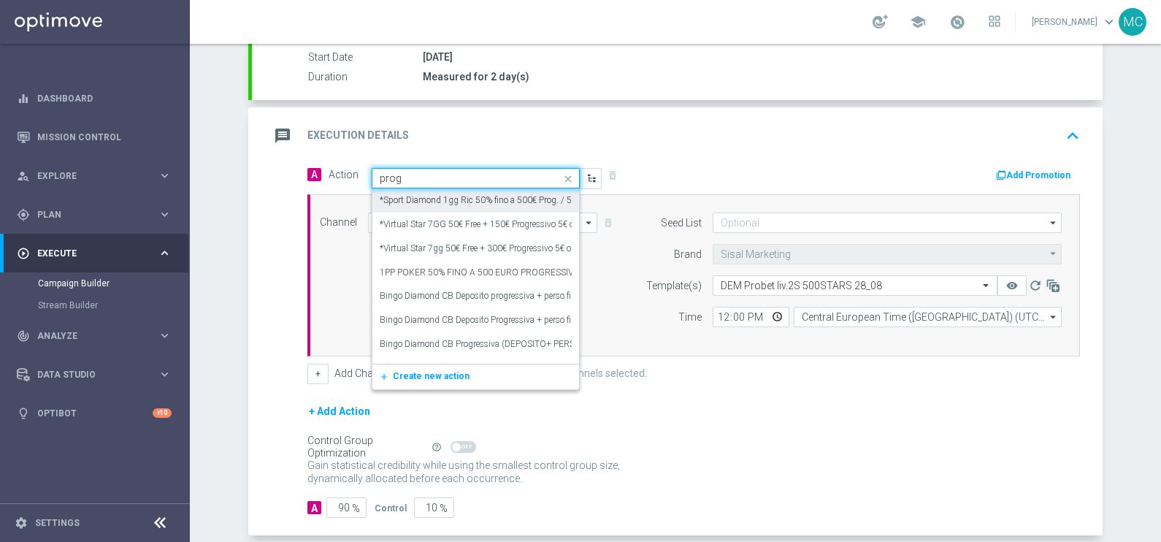
type input "progr"
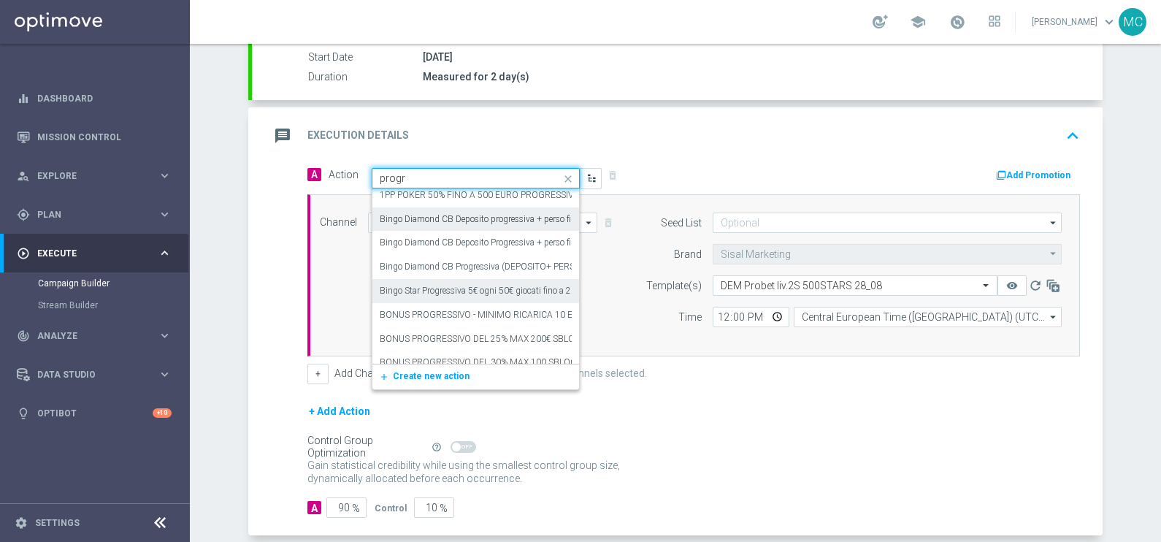
scroll to position [91, 0]
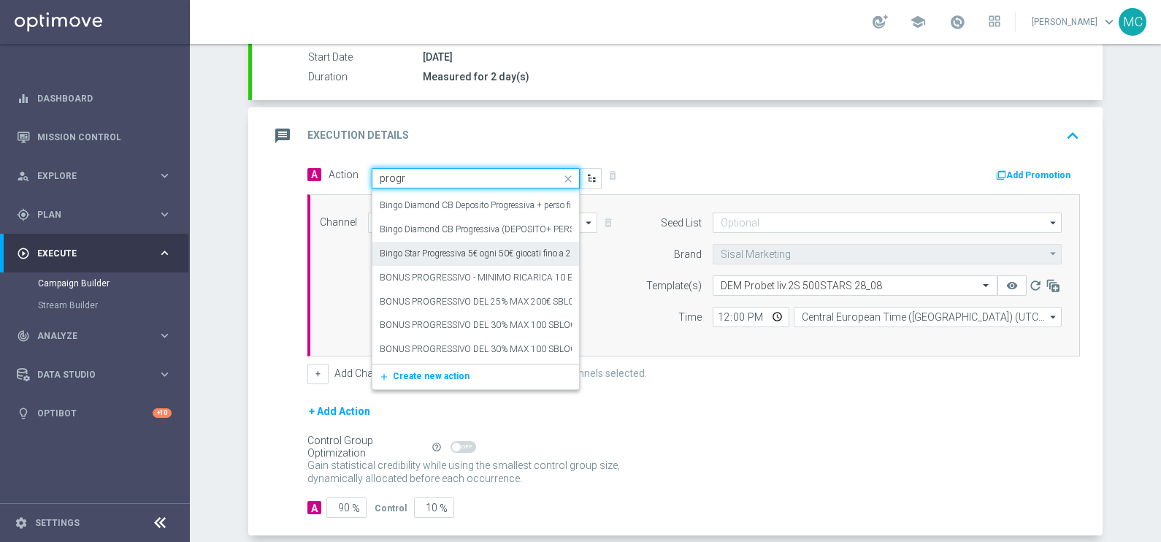
click at [424, 254] on label "Bingo Star Progressiva 5€ ogni 50€ giocati fino a 200€. 3gg" at bounding box center [493, 253] width 226 height 12
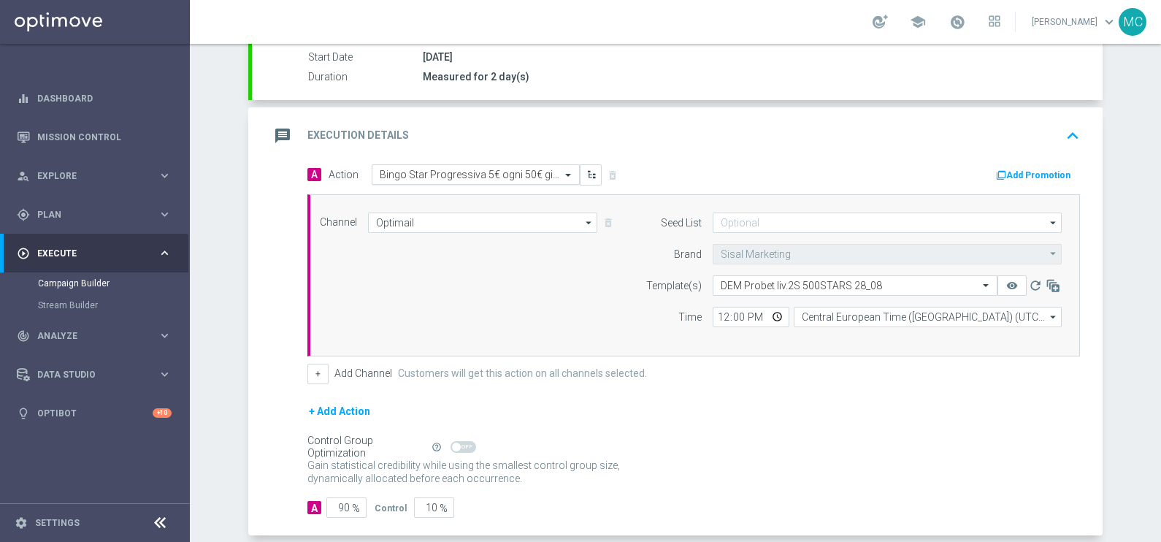
click at [482, 172] on input "text" at bounding box center [461, 175] width 163 height 12
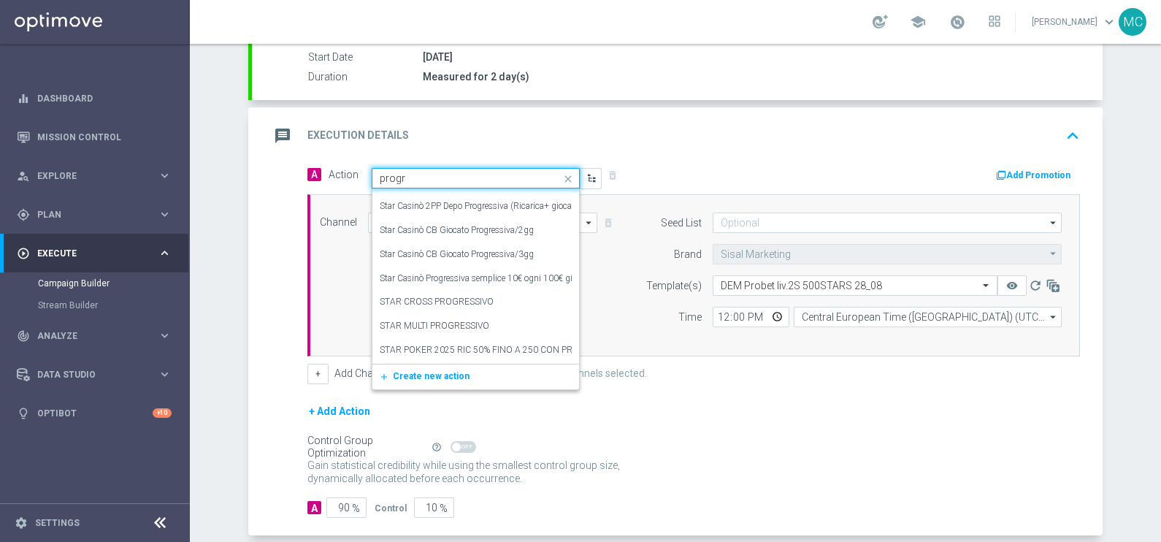
scroll to position [2330, 0]
type input "progre"
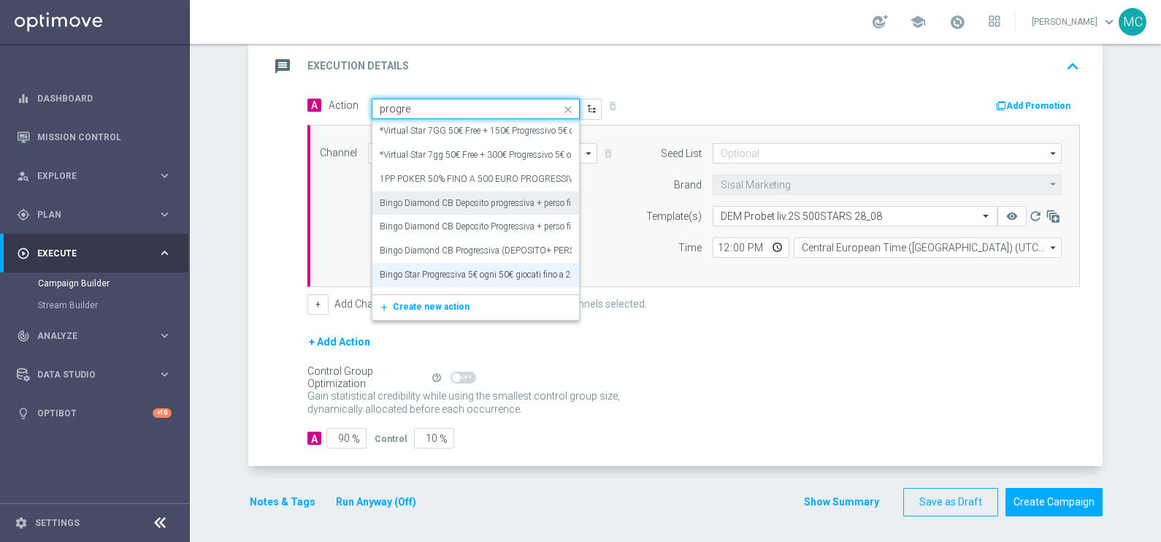
scroll to position [91, 0]
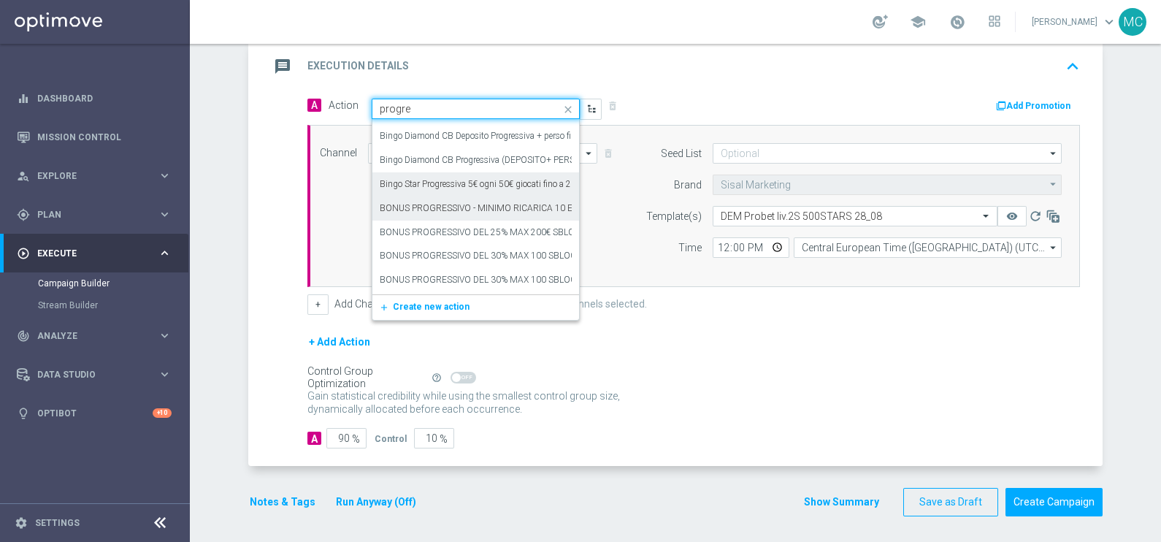
click at [480, 202] on label "BONUS PROGRESSIVO - MINIMO RICARICA 10 EURO - 50% DELLA RICARICA MAX 500EURO - …" at bounding box center [851, 208] width 943 height 12
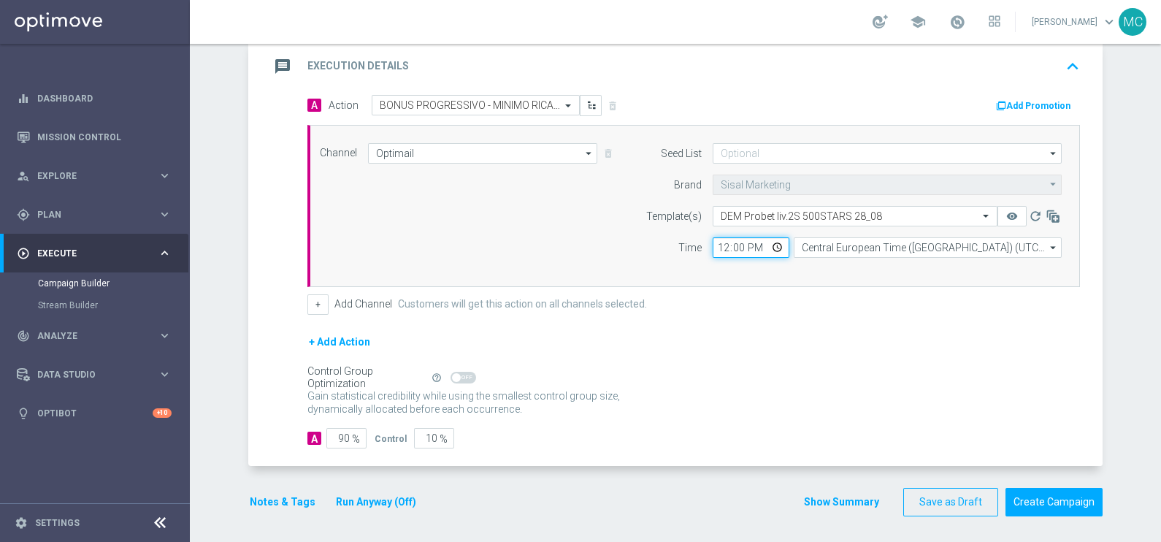
drag, startPoint x: 743, startPoint y: 245, endPoint x: 694, endPoint y: 245, distance: 48.9
click at [702, 245] on div "12:00 Central European Time ([GEOGRAPHIC_DATA]) (UTC +02:00) Central European T…" at bounding box center [887, 247] width 371 height 20
type input "12:35"
click at [802, 369] on div "Control Group Optimization Self Optimizing Campaign help_outline" at bounding box center [693, 377] width 772 height 16
drag, startPoint x: 329, startPoint y: 436, endPoint x: 350, endPoint y: 436, distance: 21.9
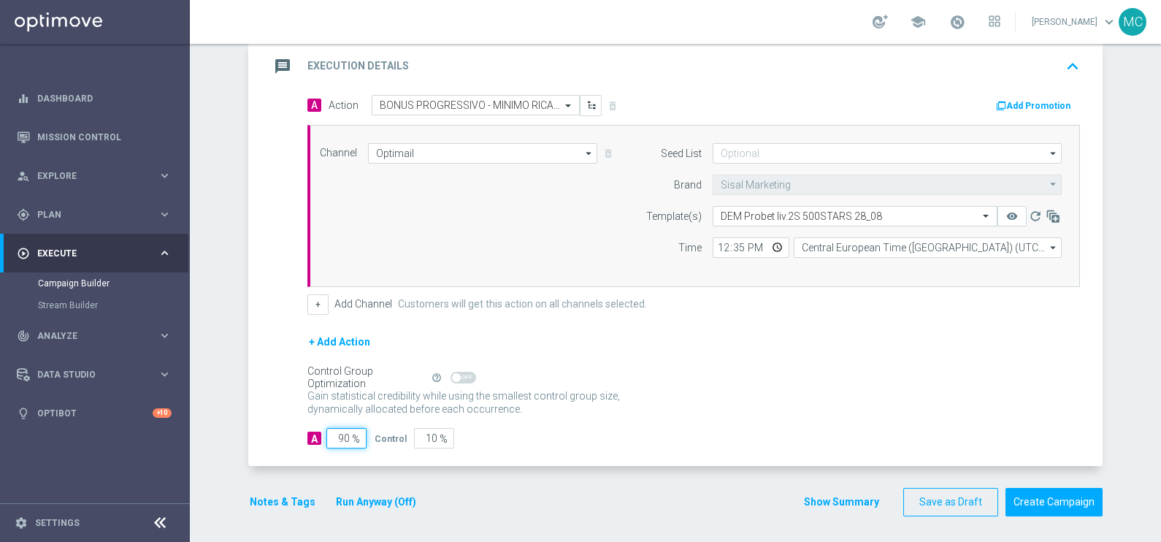
click at [350, 436] on div "90 %" at bounding box center [344, 438] width 37 height 20
type input "1"
type input "99"
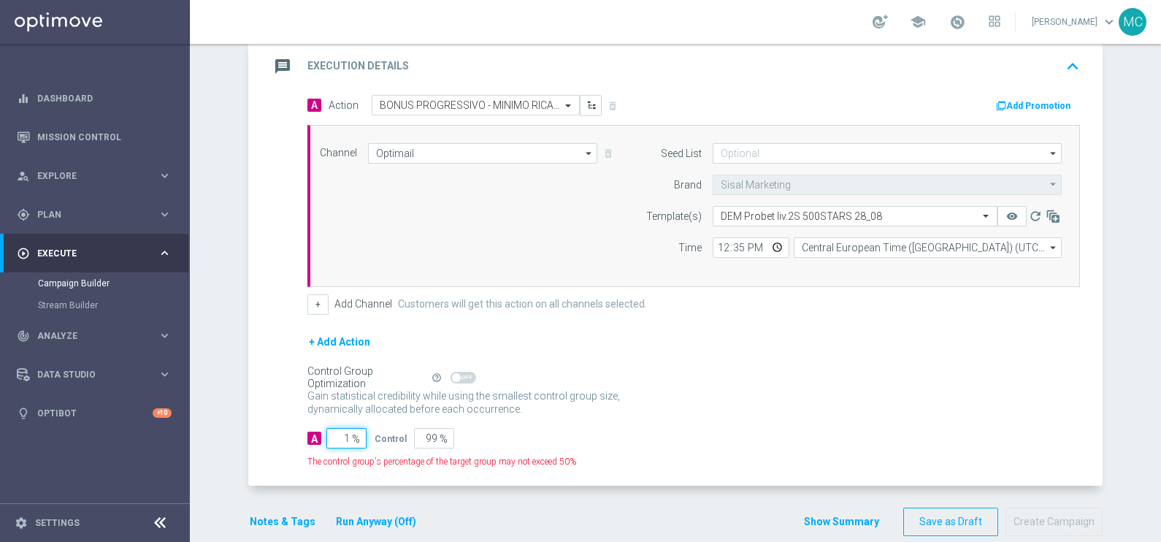
type input "10"
type input "90"
type input "100"
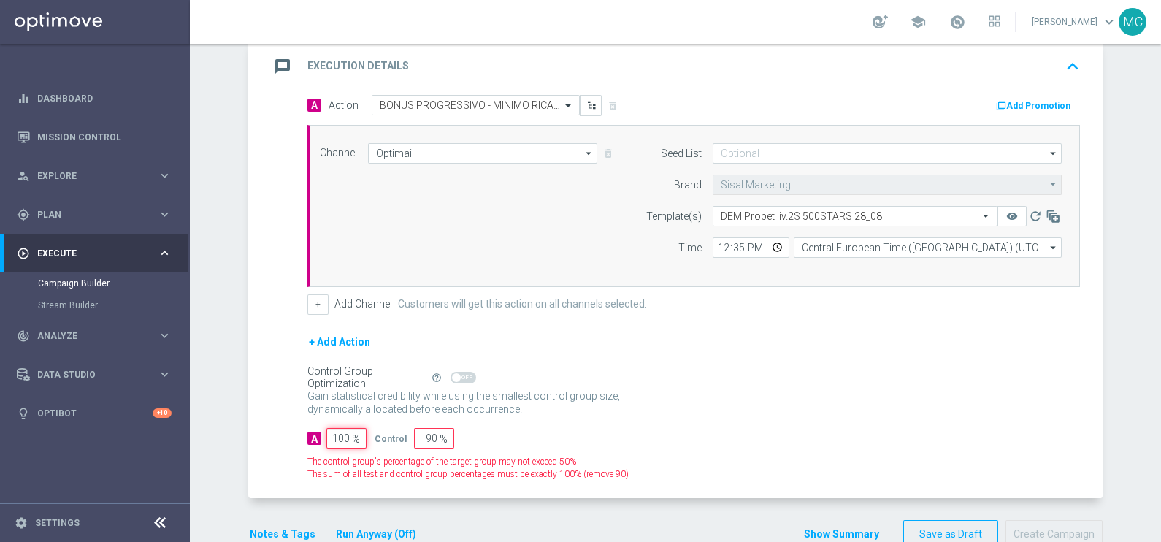
type input "0"
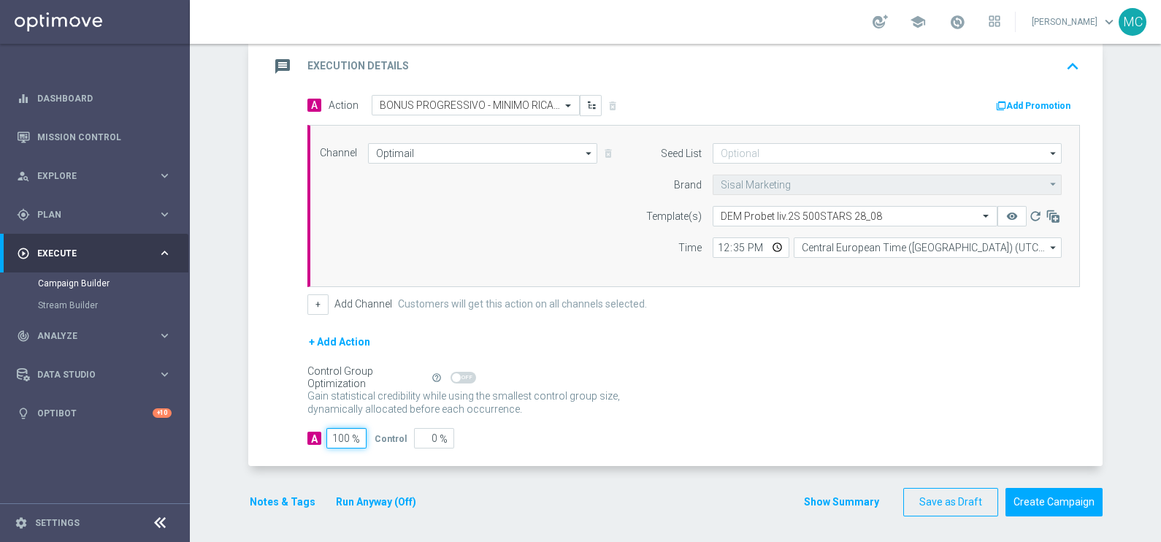
type input "100"
click at [696, 360] on div "+ Add Action" at bounding box center [693, 351] width 772 height 37
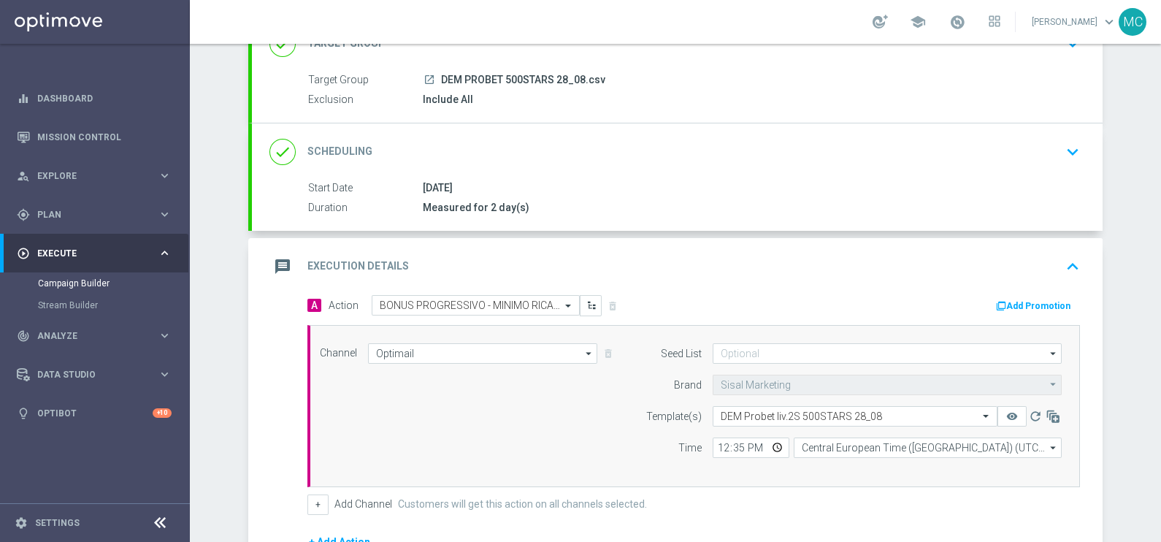
scroll to position [315, 0]
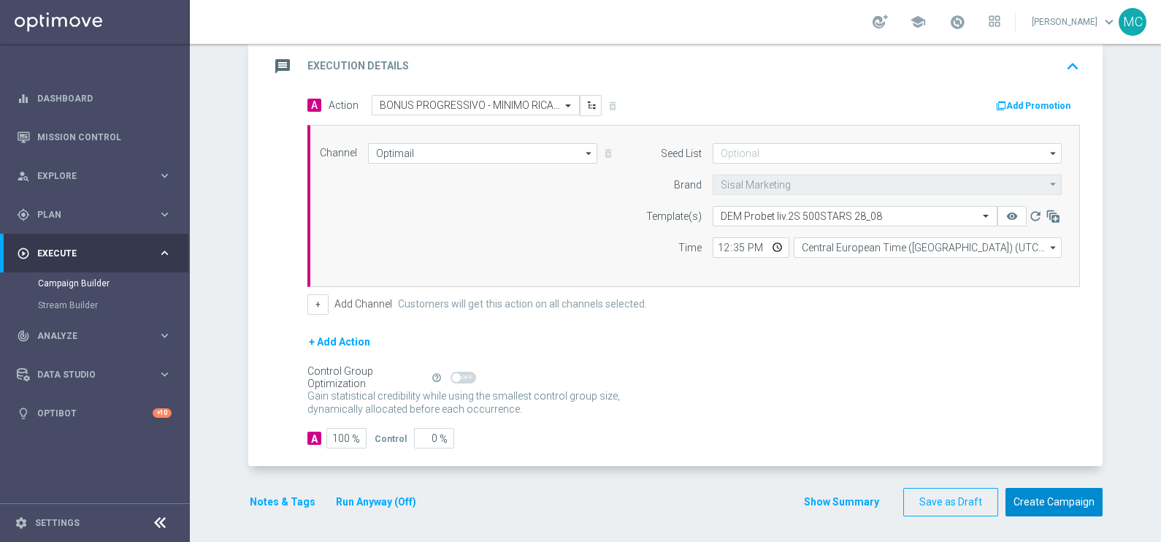
click at [1046, 502] on button "Create Campaign" at bounding box center [1053, 502] width 97 height 28
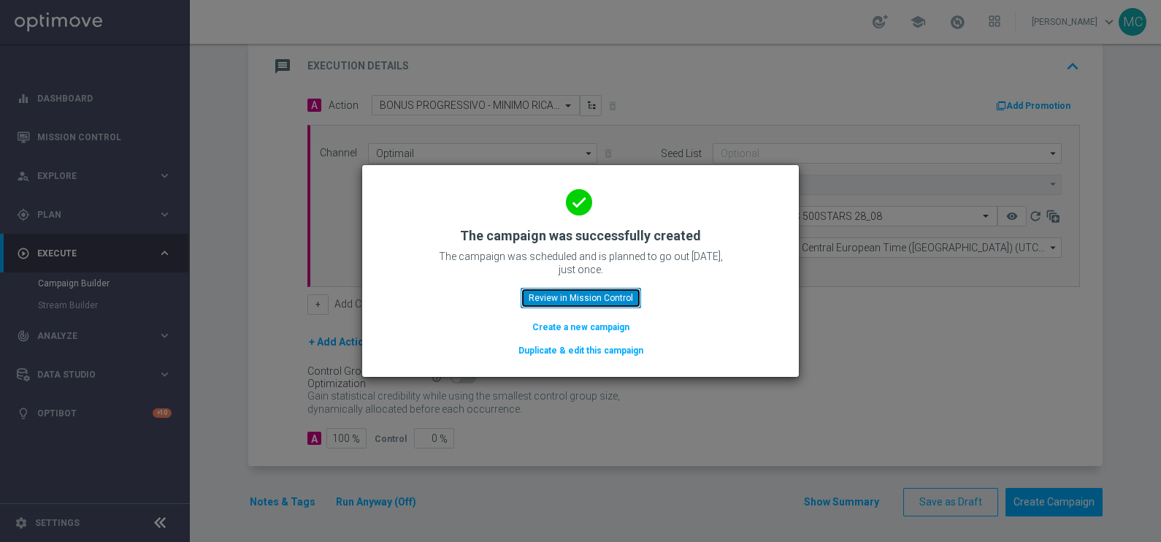
click at [556, 297] on button "Review in Mission Control" at bounding box center [581, 298] width 120 height 20
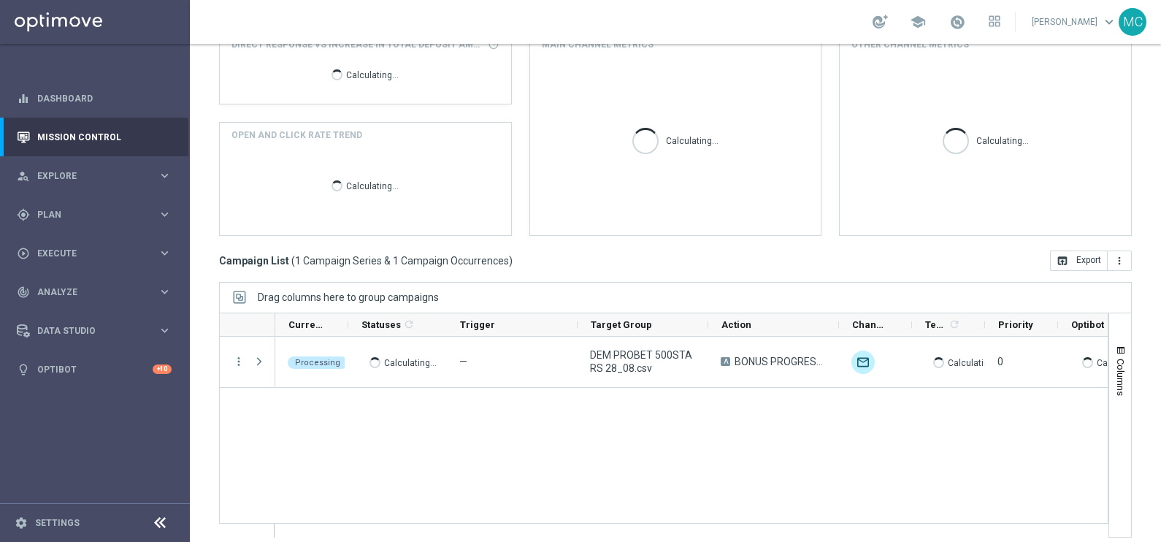
scroll to position [217, 0]
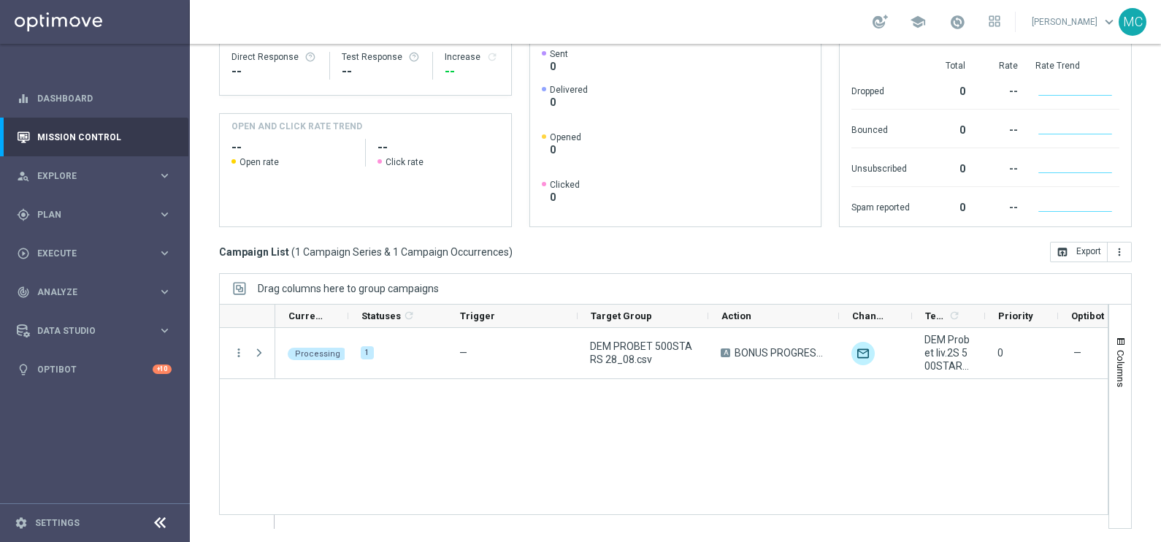
drag, startPoint x: 162, startPoint y: 215, endPoint x: 145, endPoint y: 238, distance: 28.6
click at [162, 215] on icon "keyboard_arrow_right" at bounding box center [165, 214] width 14 height 14
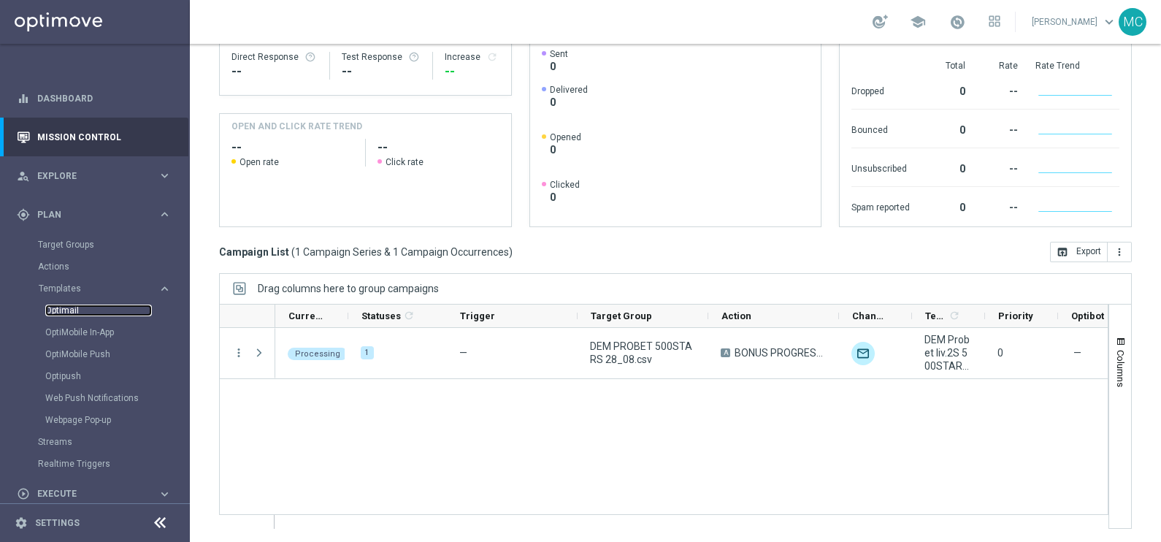
click at [68, 308] on link "Optimail" at bounding box center [98, 310] width 107 height 12
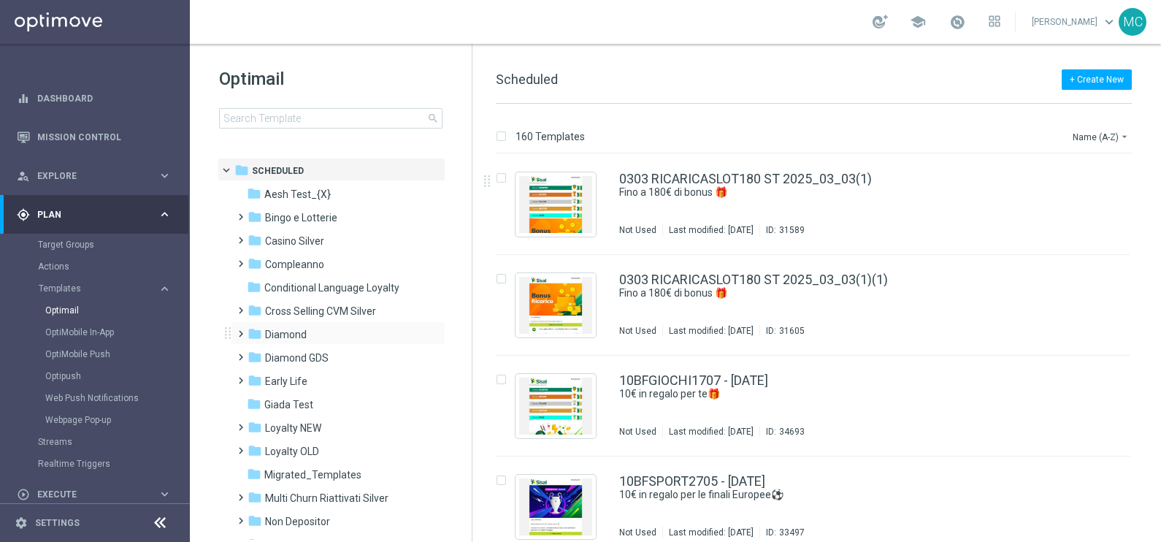
click at [235, 330] on span at bounding box center [237, 327] width 7 height 6
click at [256, 377] on span at bounding box center [252, 374] width 7 height 6
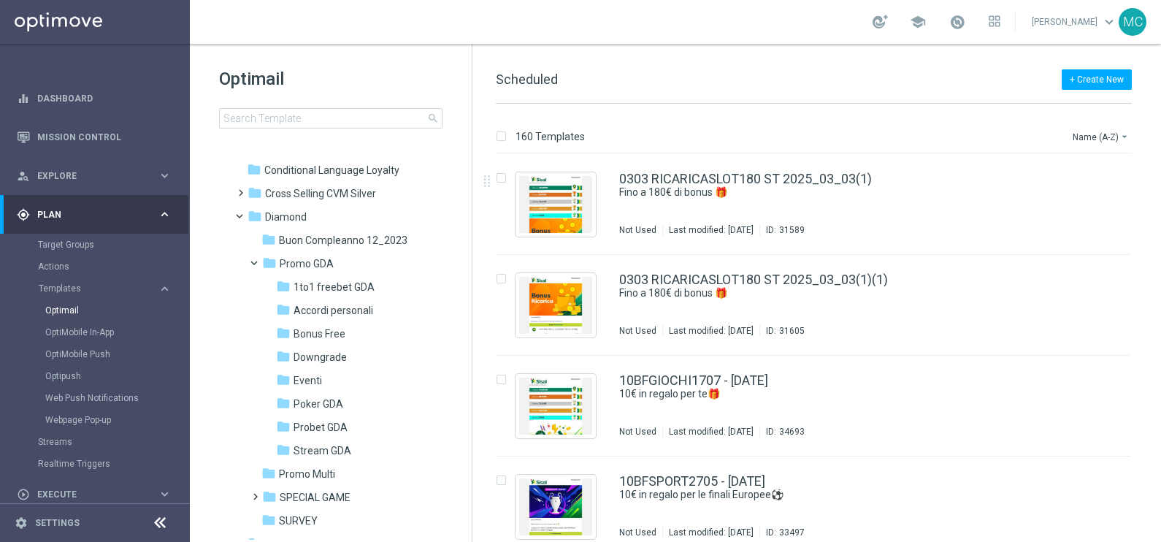
scroll to position [182, 0]
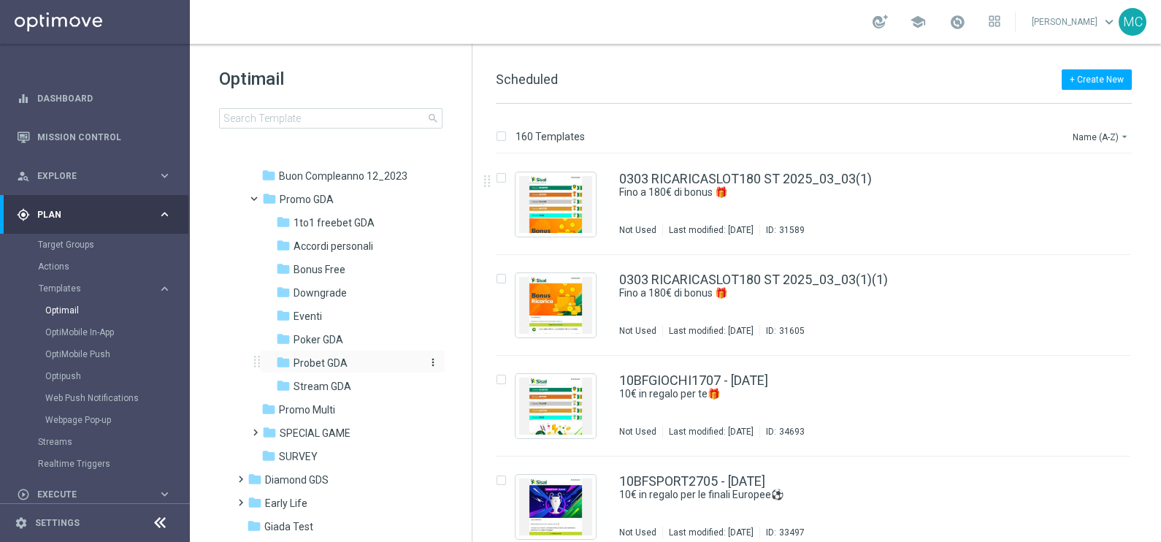
click at [323, 361] on span "Probet GDA" at bounding box center [320, 362] width 54 height 13
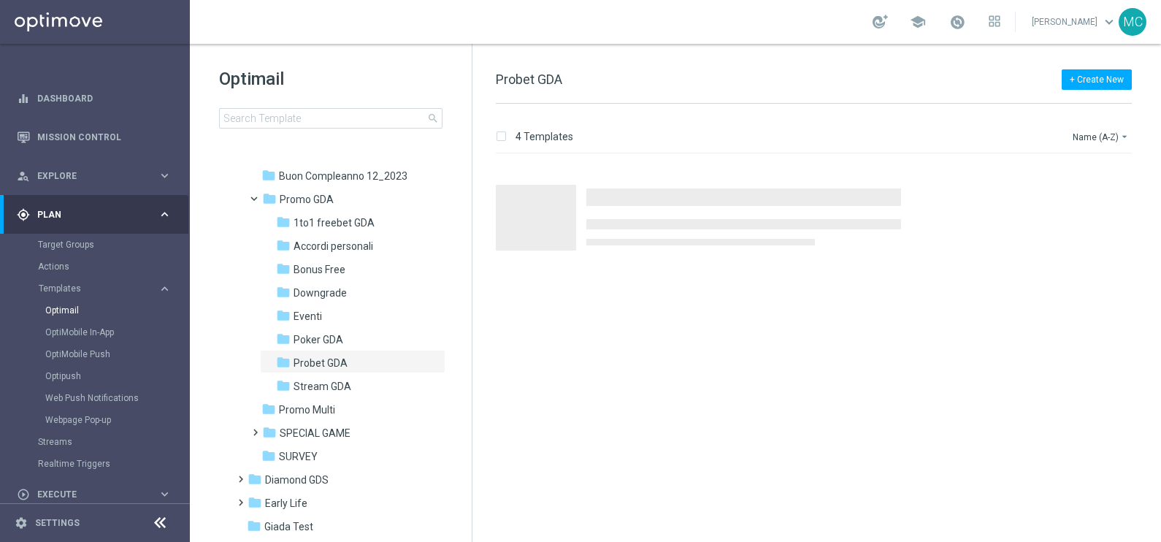
click at [323, 361] on span "Probet GDA" at bounding box center [320, 362] width 54 height 13
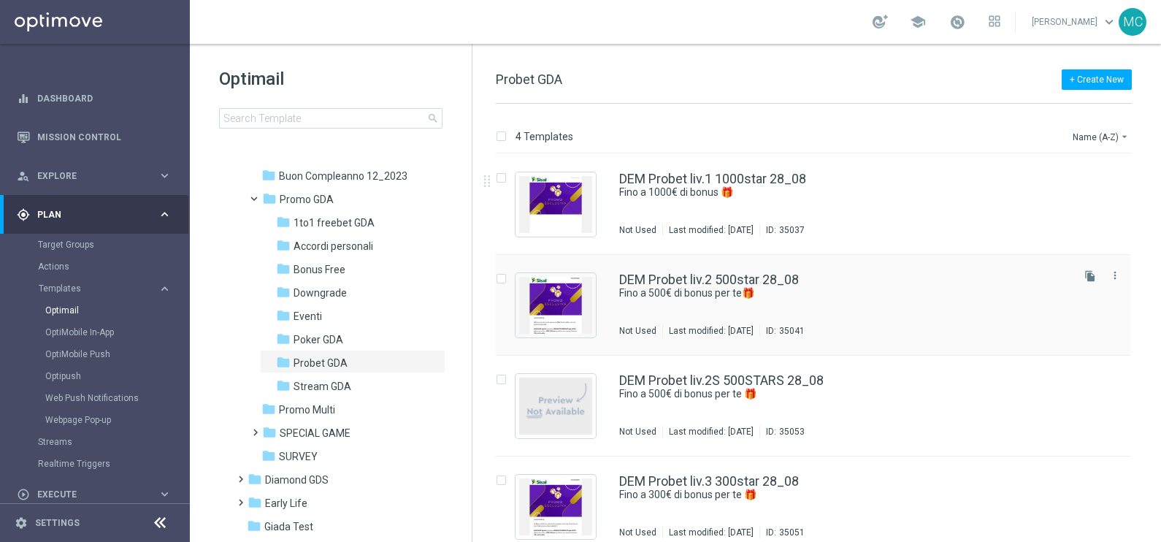
scroll to position [15, 0]
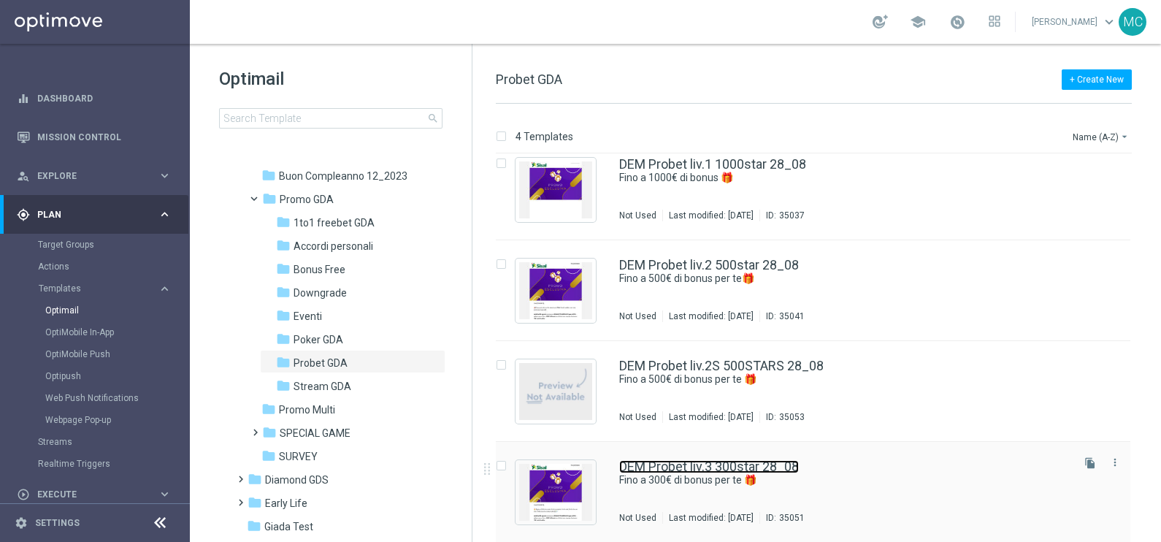
click at [725, 462] on link "DEM Probet liv.3 300star 28_08" at bounding box center [709, 466] width 180 height 13
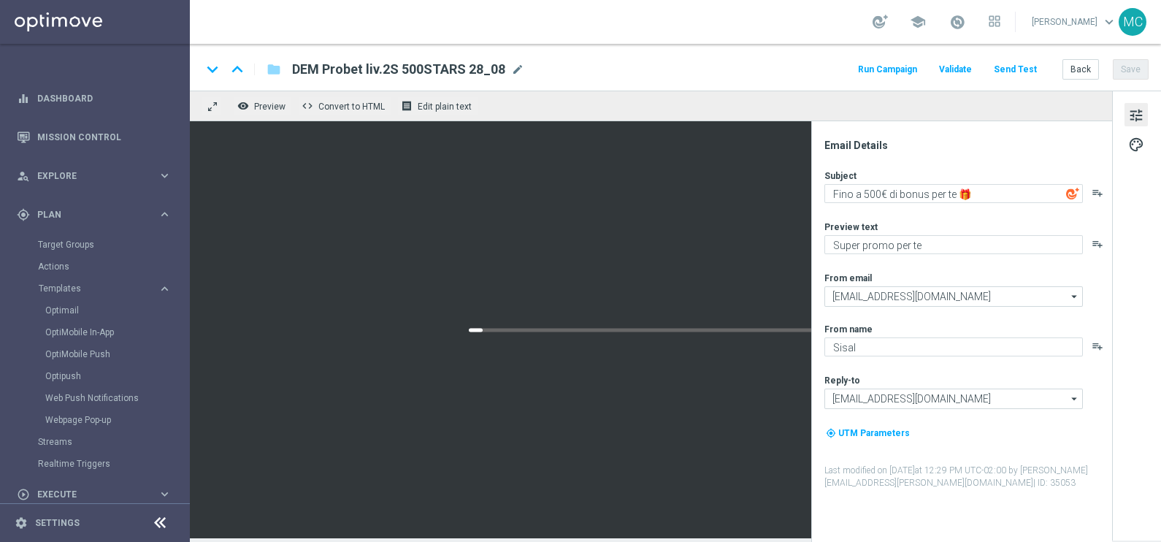
type textarea "Fino a 300€ di bonus per te 🎁"
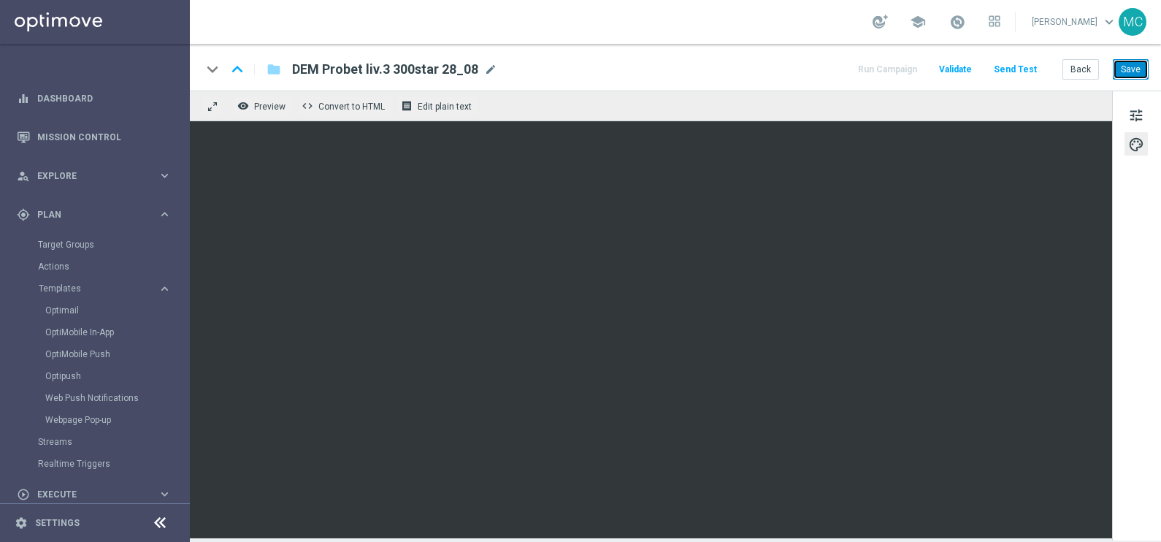
click at [1132, 63] on button "Save" at bounding box center [1131, 69] width 36 height 20
click at [897, 74] on button "Run Campaign" at bounding box center [888, 70] width 64 height 20
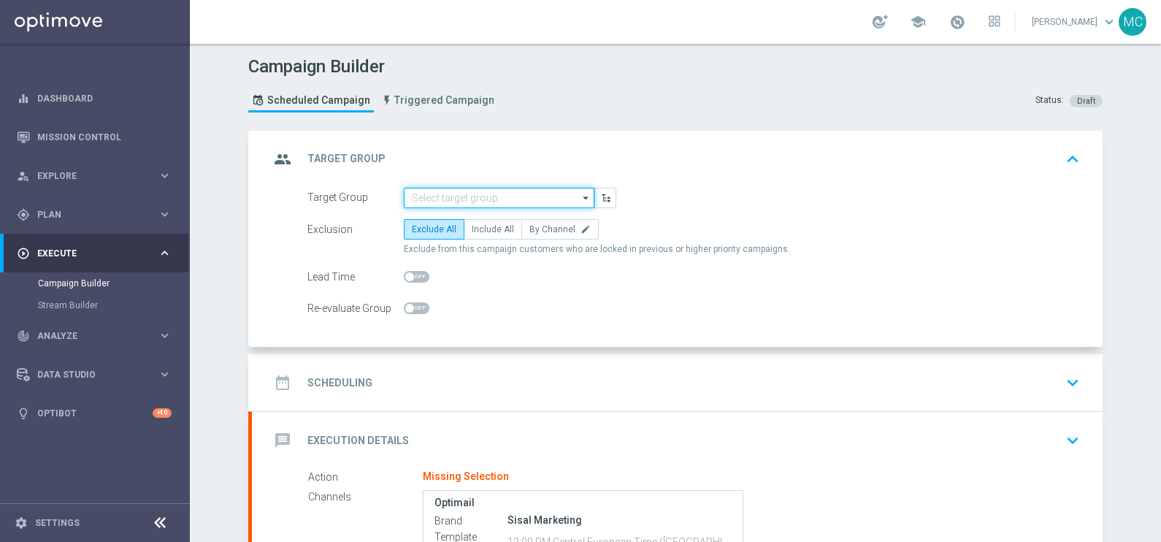
click at [528, 195] on input at bounding box center [499, 198] width 191 height 20
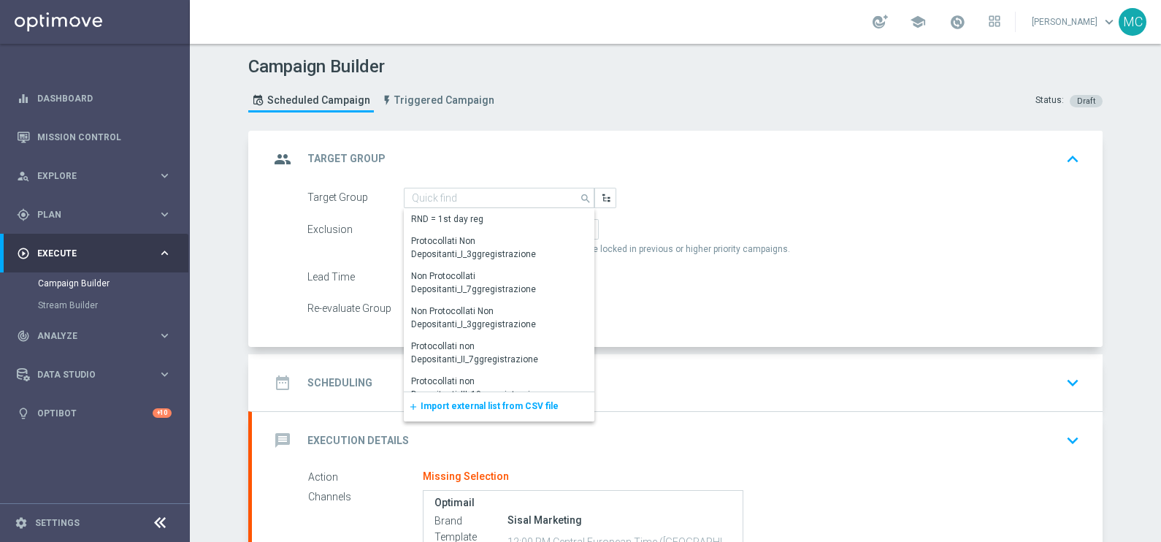
click at [488, 404] on span "Import external list from CSV file" at bounding box center [490, 406] width 138 height 10
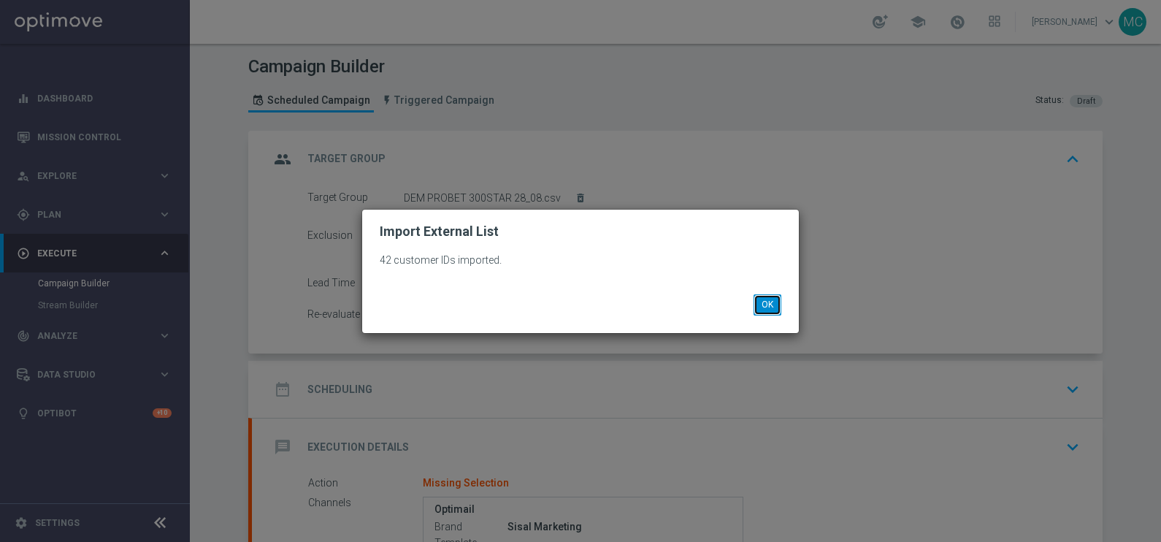
click at [767, 304] on button "OK" at bounding box center [767, 304] width 28 height 20
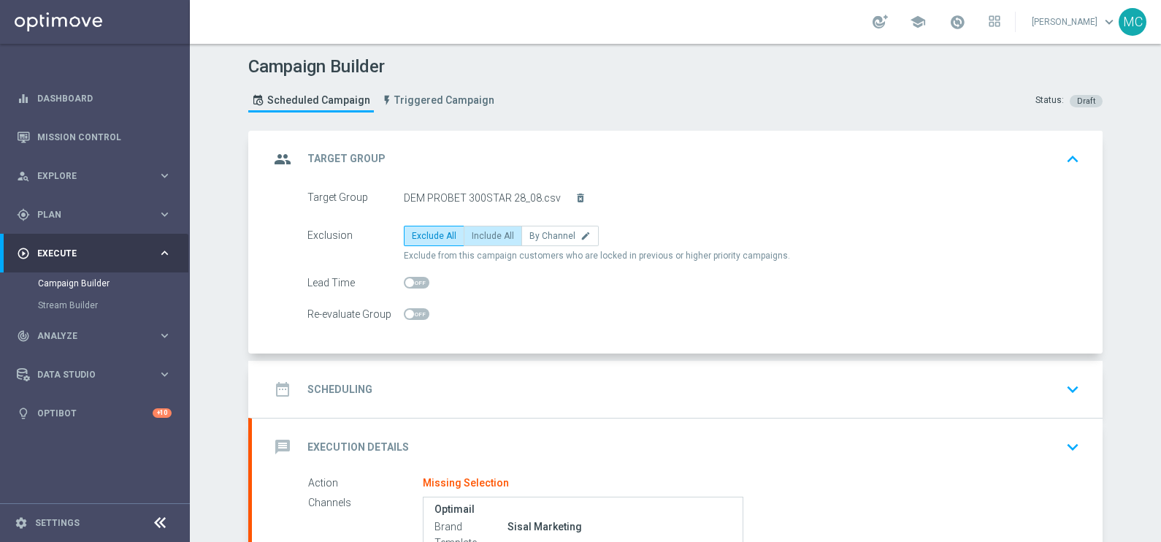
click at [491, 234] on span "Include All" at bounding box center [493, 236] width 42 height 10
click at [481, 234] on input "Include All" at bounding box center [476, 238] width 9 height 9
radio input "true"
click at [1072, 391] on icon "keyboard_arrow_down" at bounding box center [1073, 389] width 22 height 22
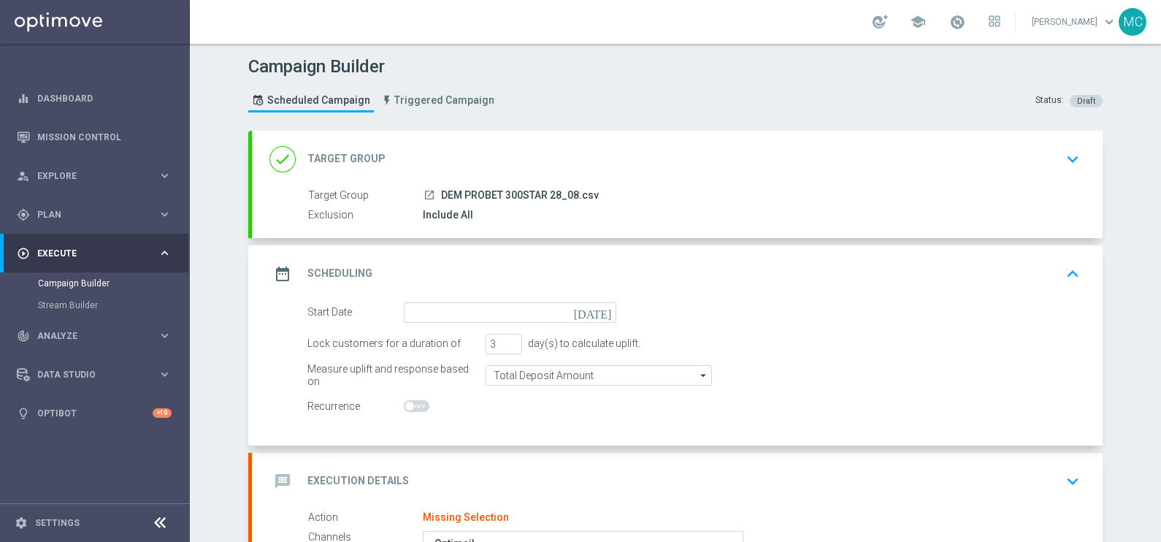
click at [603, 310] on icon "[DATE]" at bounding box center [595, 310] width 43 height 16
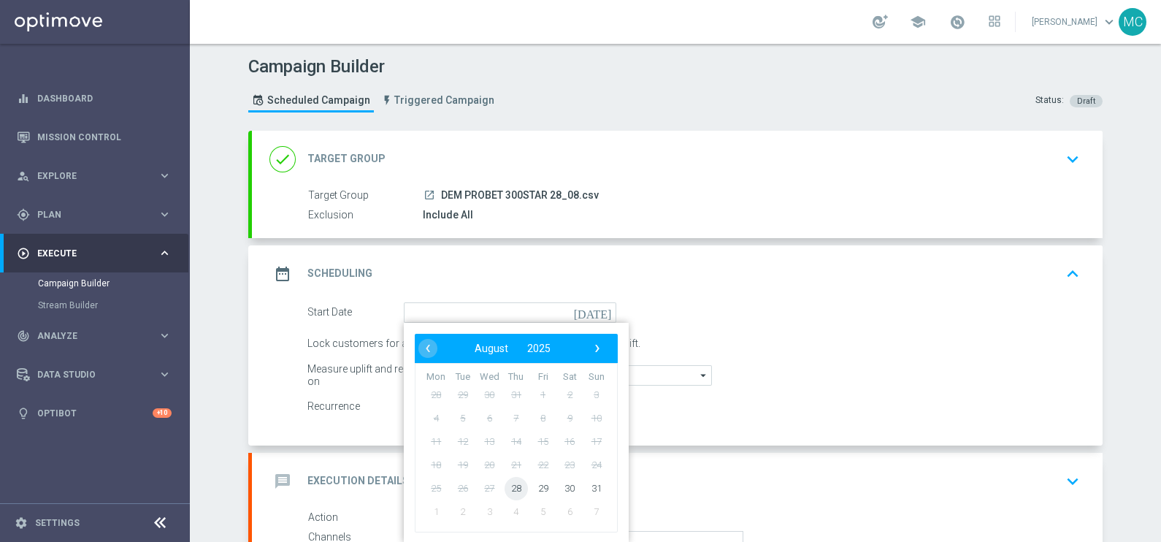
click at [511, 484] on span "28" at bounding box center [515, 487] width 23 height 23
type input "[DATE]"
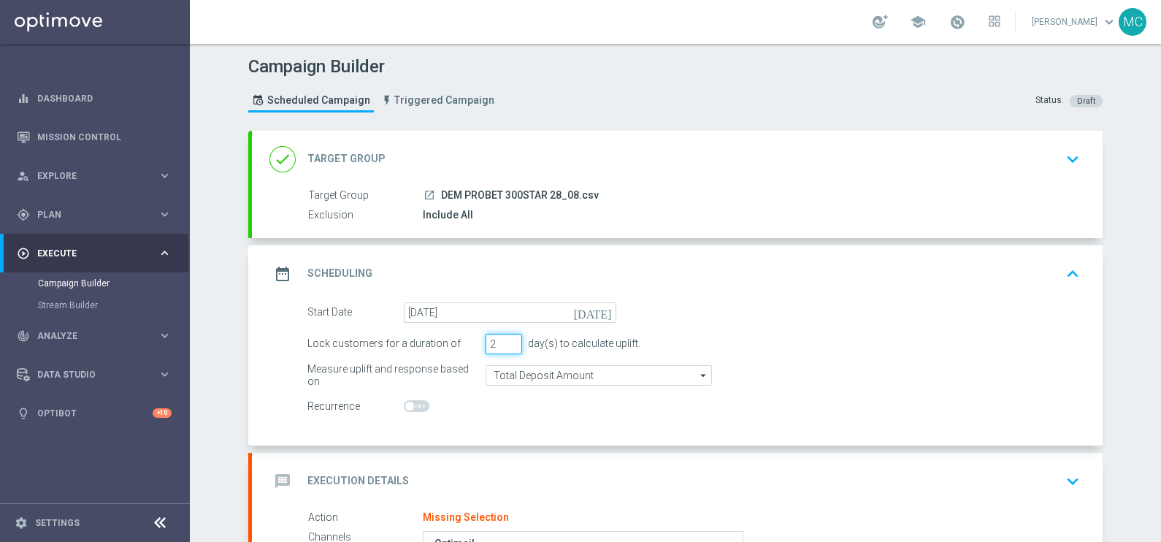
type input "2"
click at [504, 347] on input "2" at bounding box center [503, 344] width 37 height 20
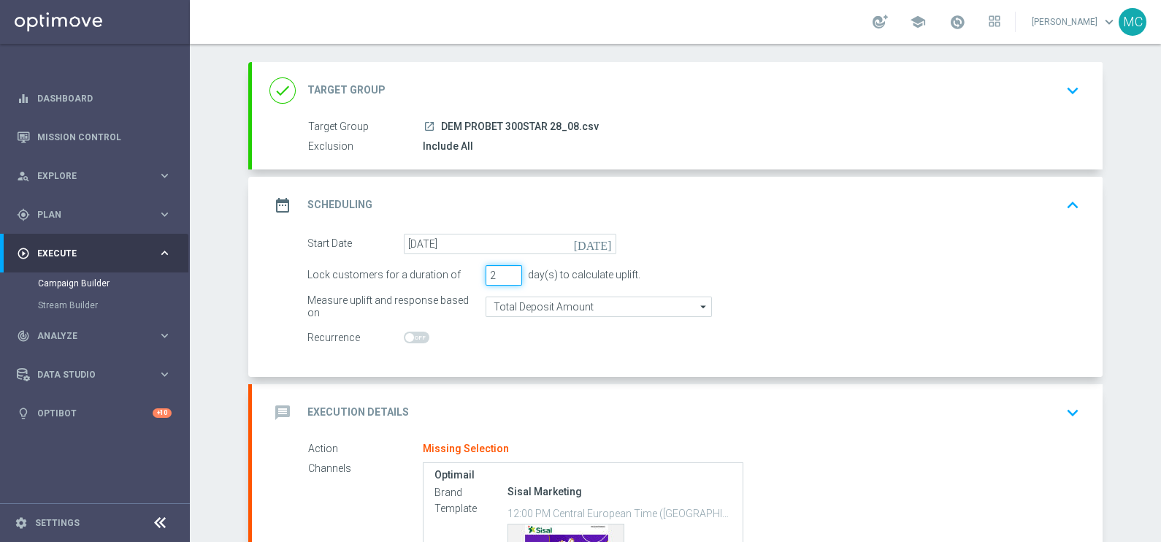
scroll to position [182, 0]
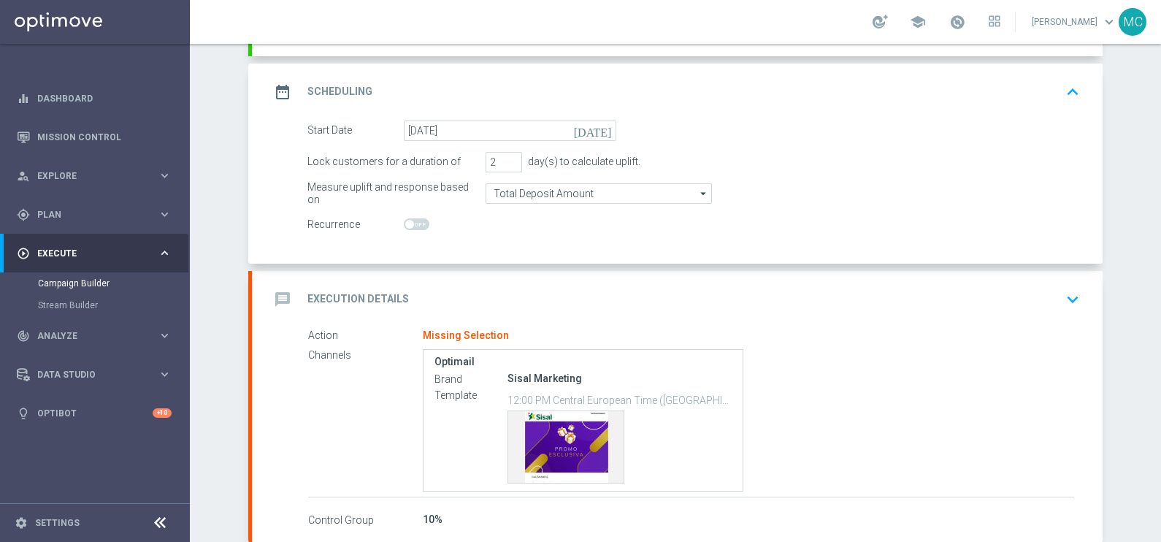
click at [1069, 291] on icon "keyboard_arrow_down" at bounding box center [1073, 299] width 22 height 22
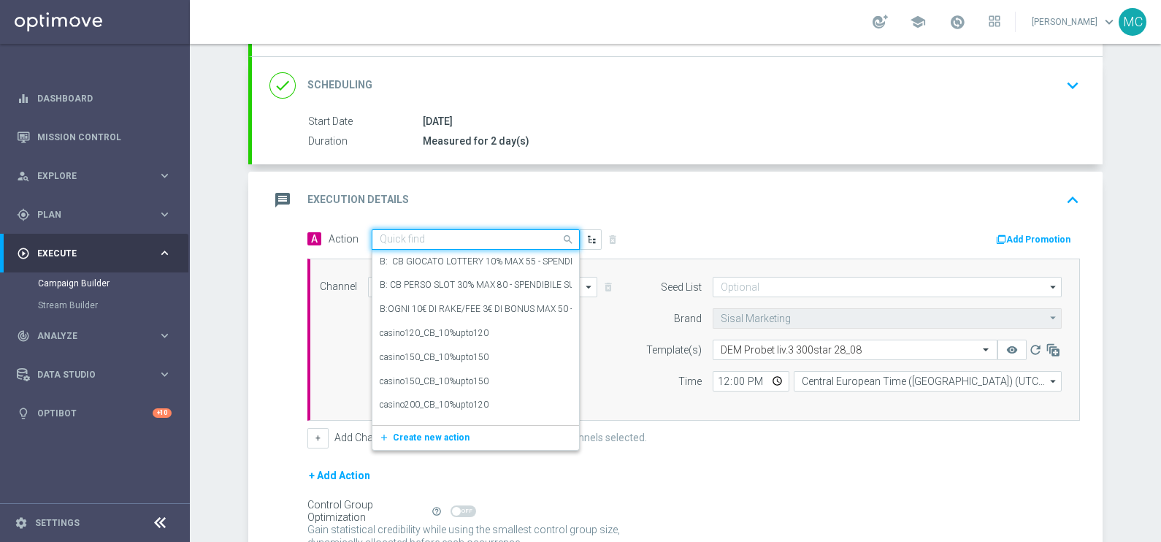
click at [470, 237] on input "text" at bounding box center [461, 240] width 163 height 12
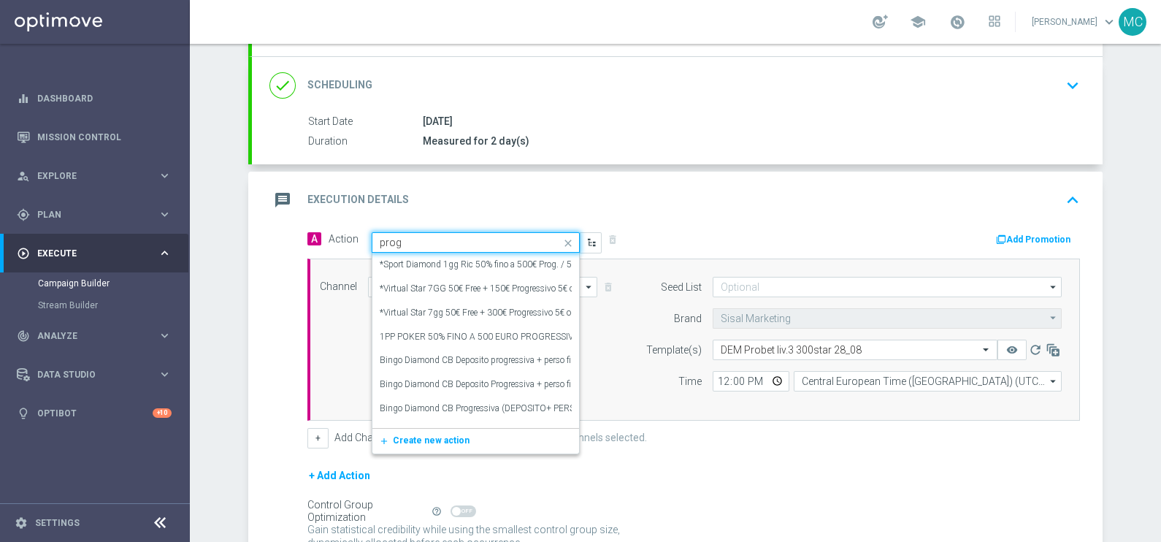
type input "progr"
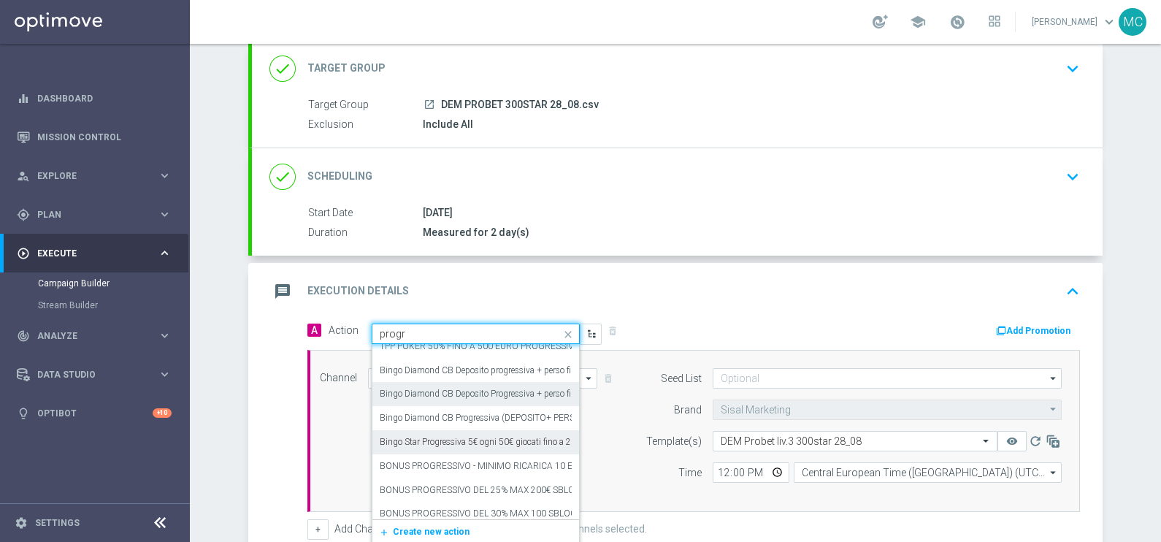
scroll to position [91, 0]
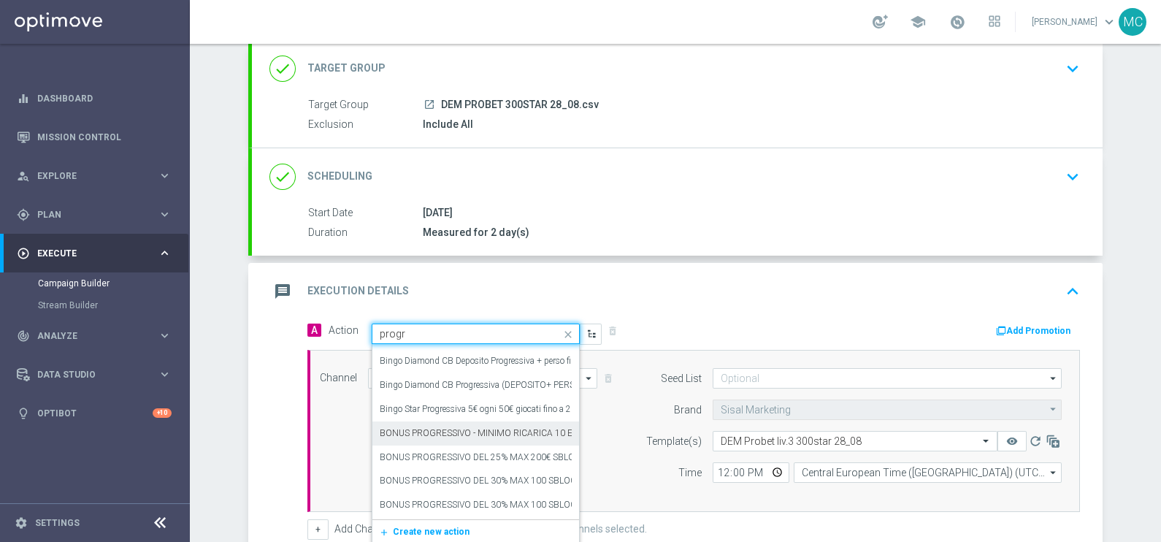
click at [434, 430] on label "BONUS PROGRESSIVO - MINIMO RICARICA 10 EURO - 50% DELLA RICARICA MAX 500EURO - …" at bounding box center [851, 433] width 943 height 12
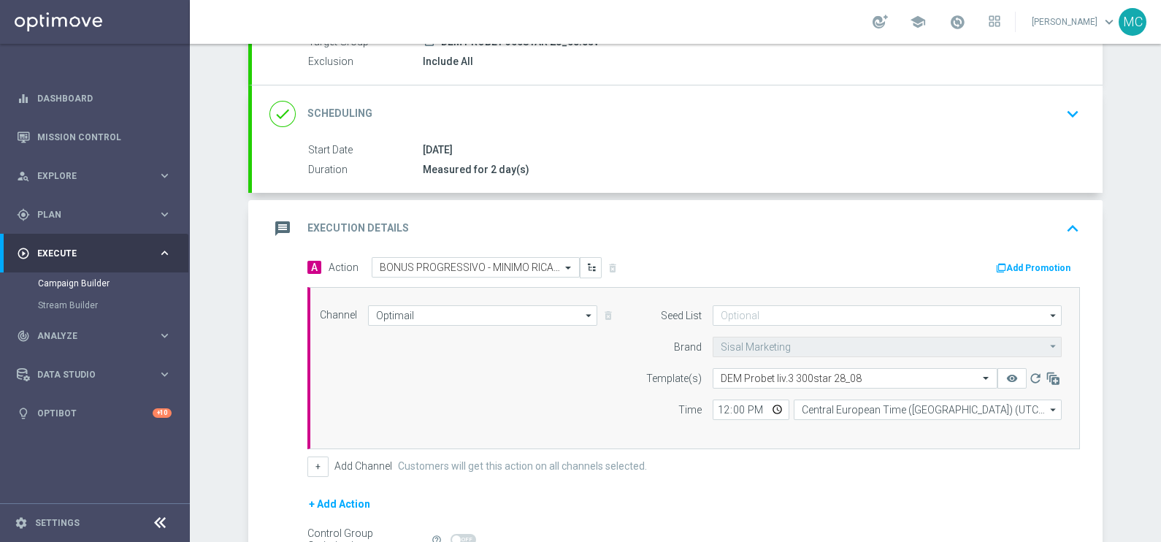
scroll to position [182, 0]
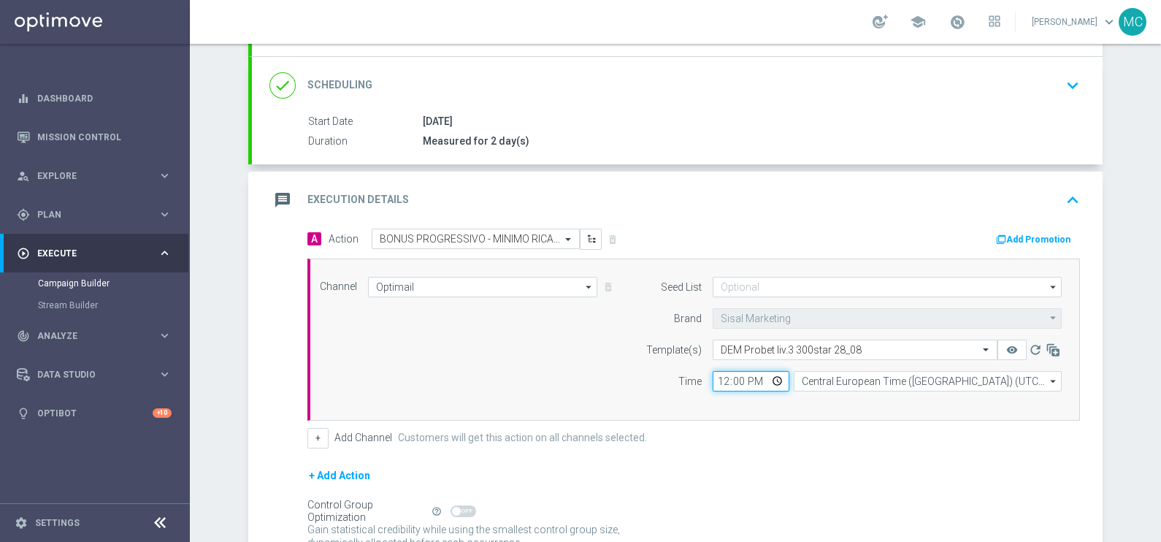
drag, startPoint x: 740, startPoint y: 372, endPoint x: 712, endPoint y: 373, distance: 28.5
click at [713, 373] on input "12:00" at bounding box center [751, 381] width 77 height 20
type input "12:40"
click at [799, 422] on div "A Action Select action BONUS PROGRESSIVO - MINIMO RICARICA 10 EURO - 50% DELLA …" at bounding box center [693, 339] width 794 height 220
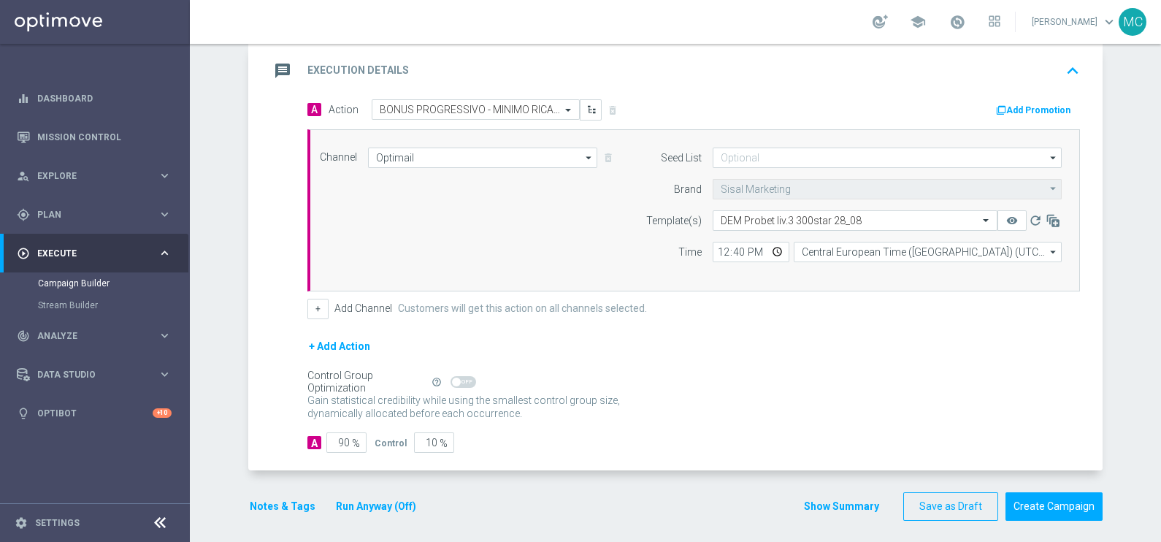
scroll to position [315, 0]
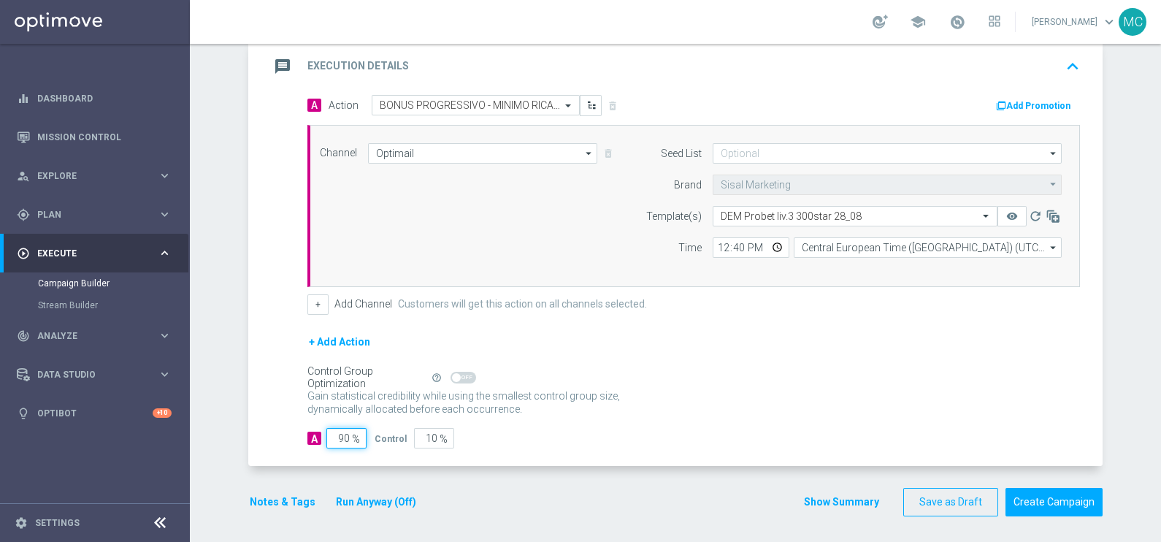
drag, startPoint x: 331, startPoint y: 437, endPoint x: 345, endPoint y: 437, distance: 14.6
click at [345, 437] on div "90 %" at bounding box center [344, 438] width 37 height 20
type input "1"
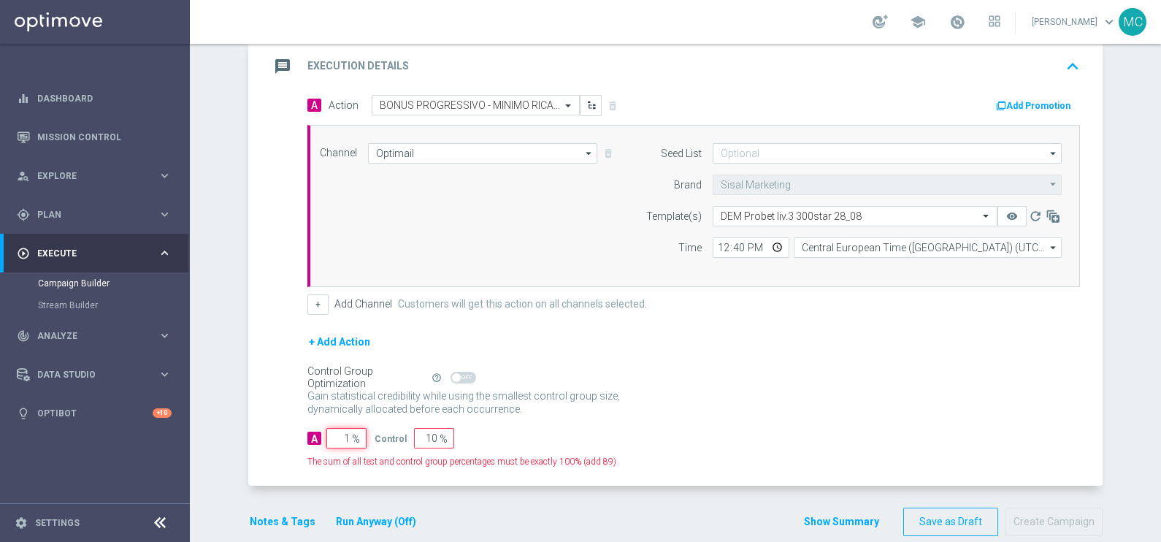
type input "99"
type input "10"
type input "90"
type input "100"
type input "0"
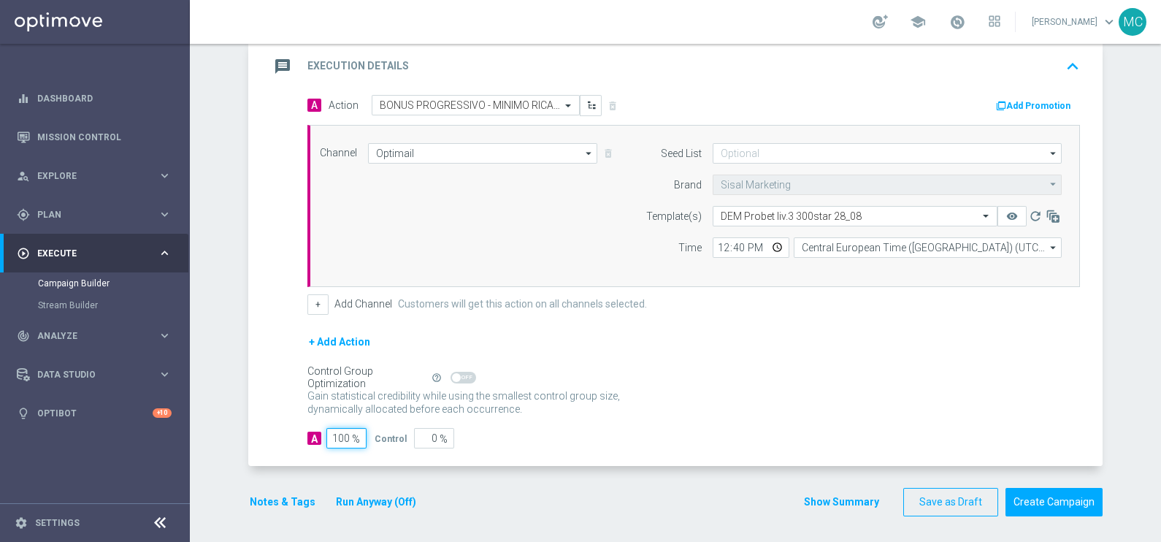
type input "100"
drag, startPoint x: 769, startPoint y: 368, endPoint x: 778, endPoint y: 360, distance: 11.4
click at [770, 365] on form "A Action Select action BONUS PROGRESSIVO - MINIMO RICARICA 10 EURO - 50% DELLA …" at bounding box center [693, 272] width 772 height 354
click at [1037, 506] on button "Create Campaign" at bounding box center [1053, 502] width 97 height 28
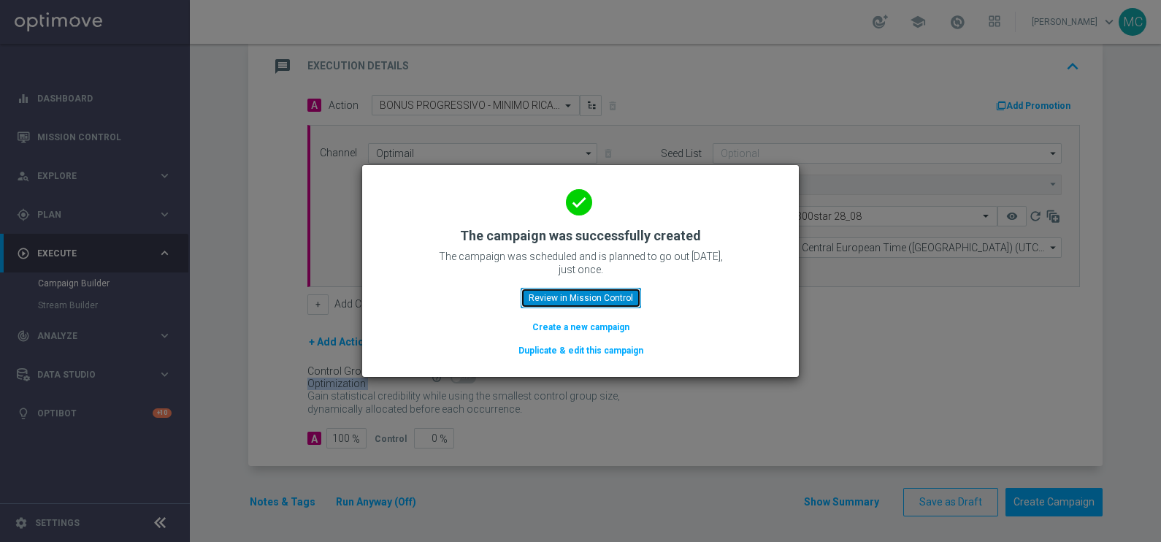
click at [580, 293] on button "Review in Mission Control" at bounding box center [581, 298] width 120 height 20
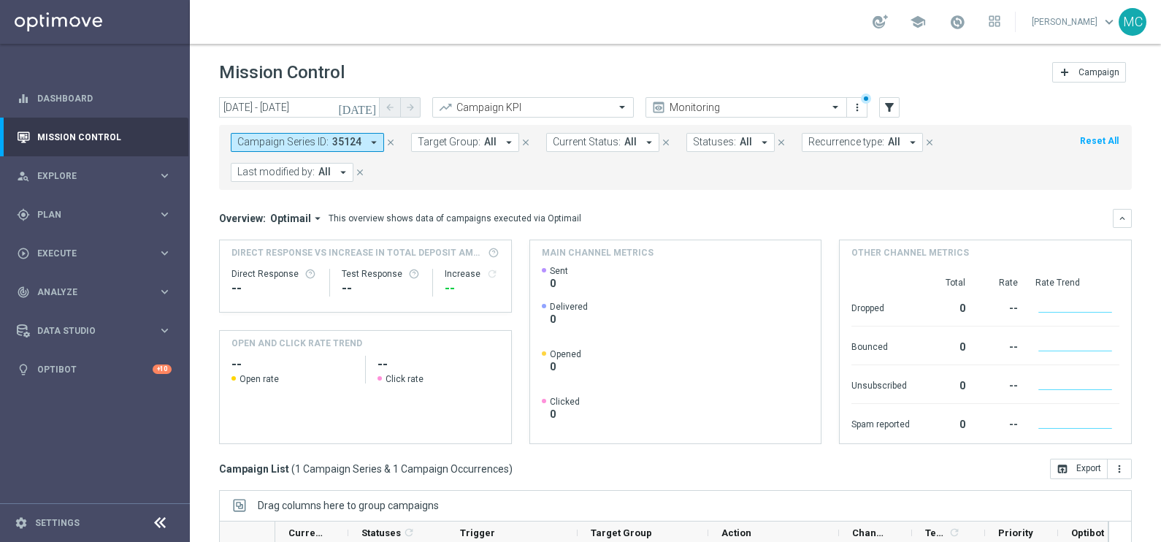
scroll to position [217, 0]
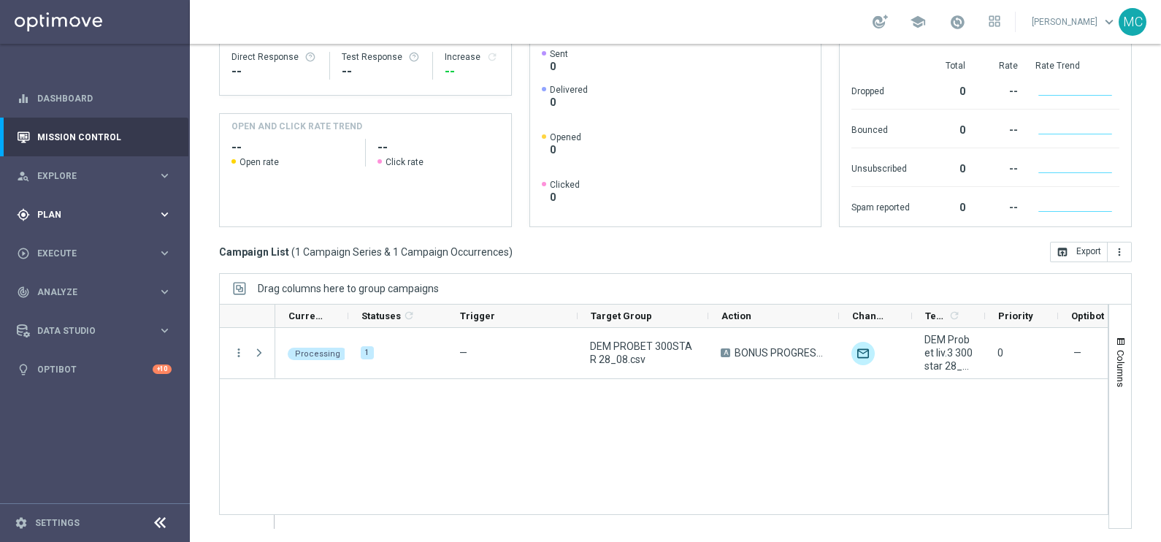
click at [66, 215] on span "Plan" at bounding box center [97, 214] width 120 height 9
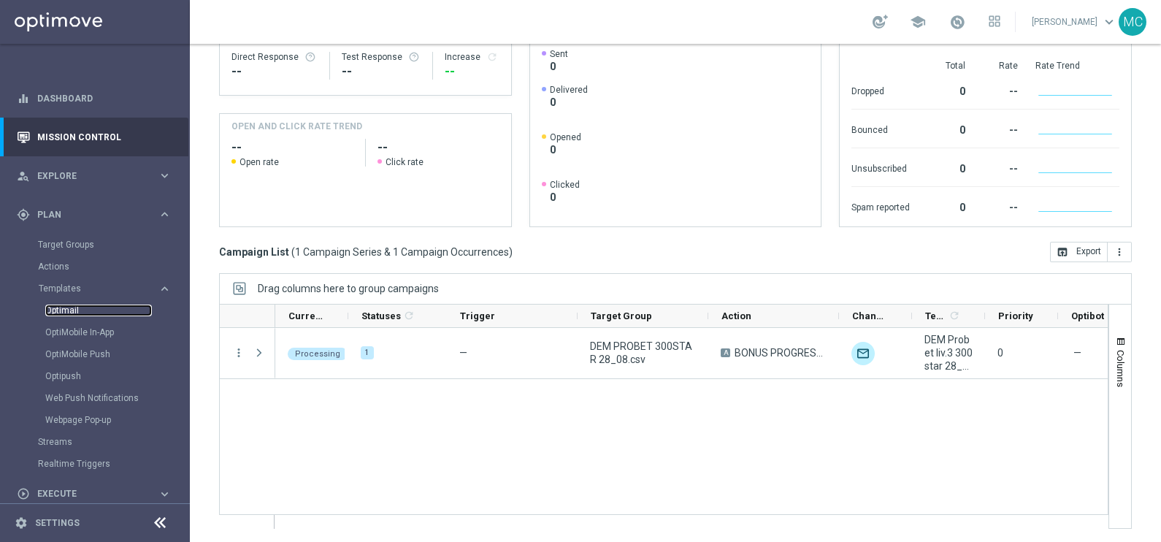
click at [77, 311] on link "Optimail" at bounding box center [98, 310] width 107 height 12
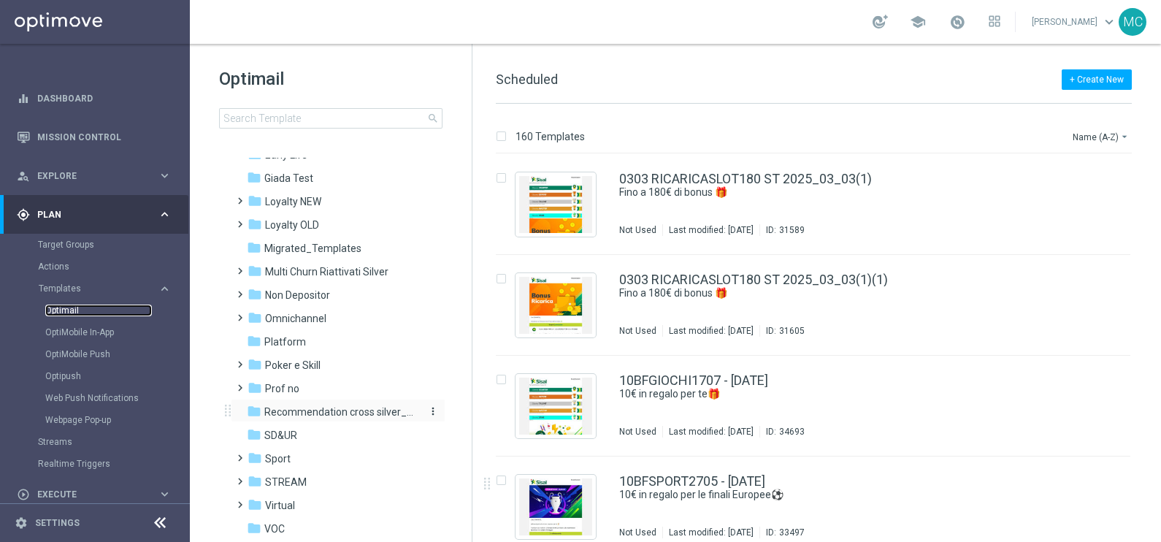
scroll to position [264, 0]
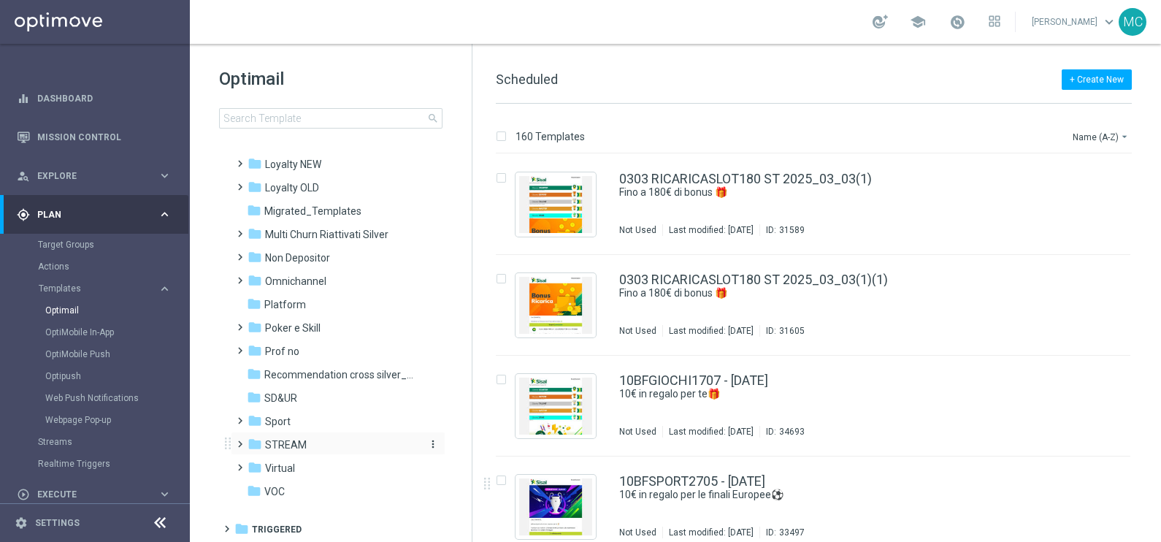
click at [274, 444] on span "STREAM" at bounding box center [286, 444] width 42 height 13
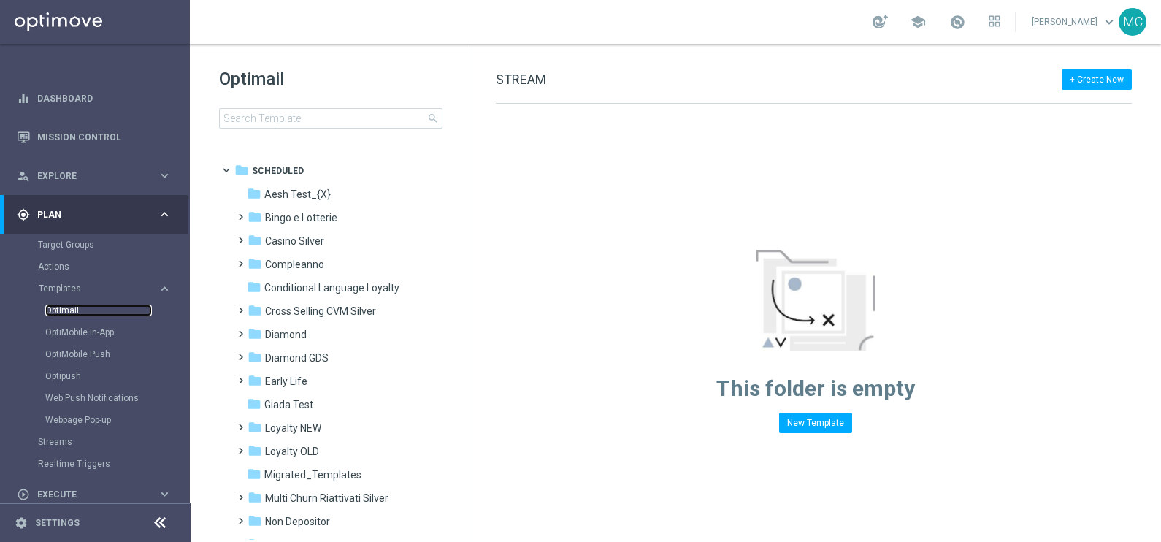
click at [69, 304] on link "Optimail" at bounding box center [98, 310] width 107 height 12
click at [241, 326] on span at bounding box center [237, 327] width 7 height 6
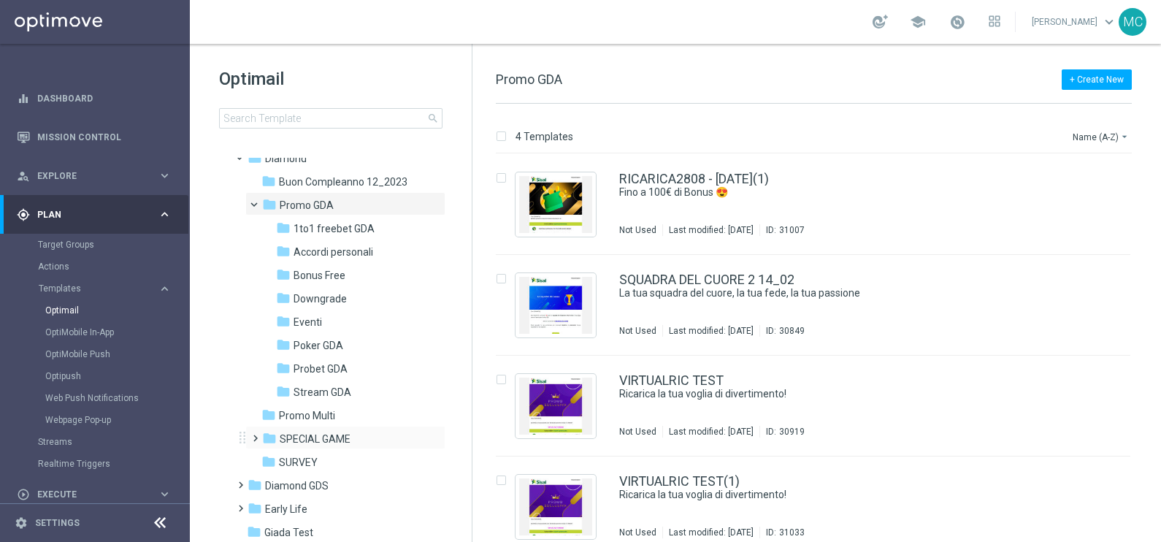
scroll to position [182, 0]
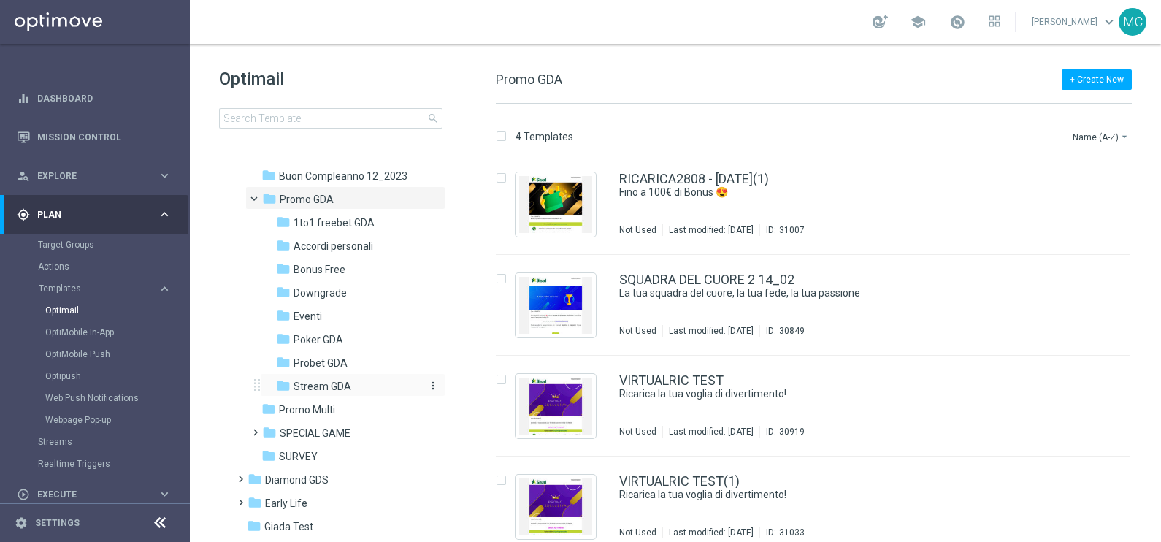
click at [307, 391] on span "Stream GDA" at bounding box center [322, 386] width 58 height 13
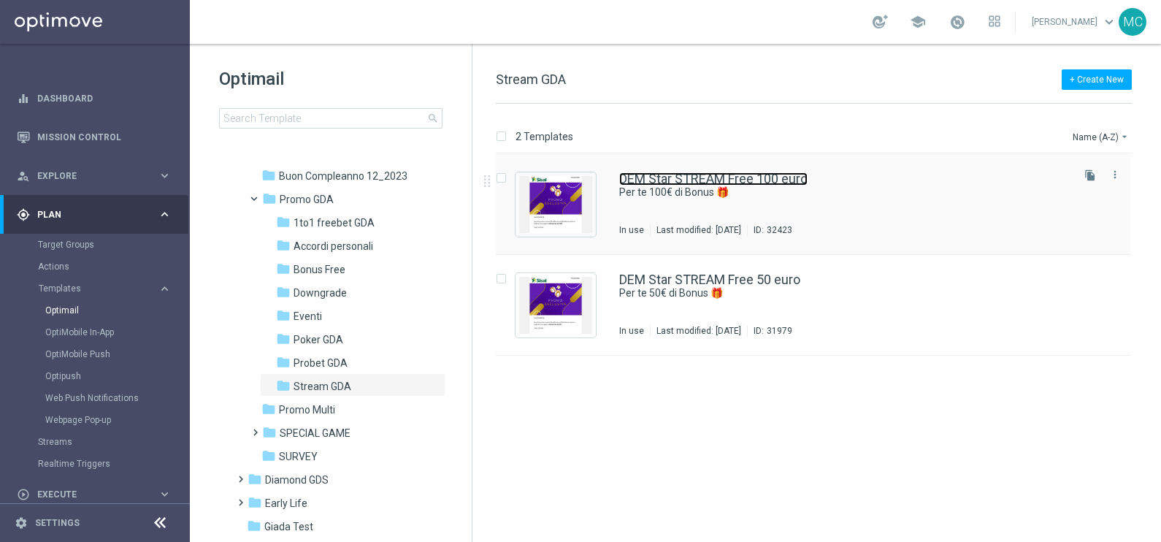
click at [730, 178] on link "DEM Star STREAM Free 100 euro" at bounding box center [713, 178] width 188 height 13
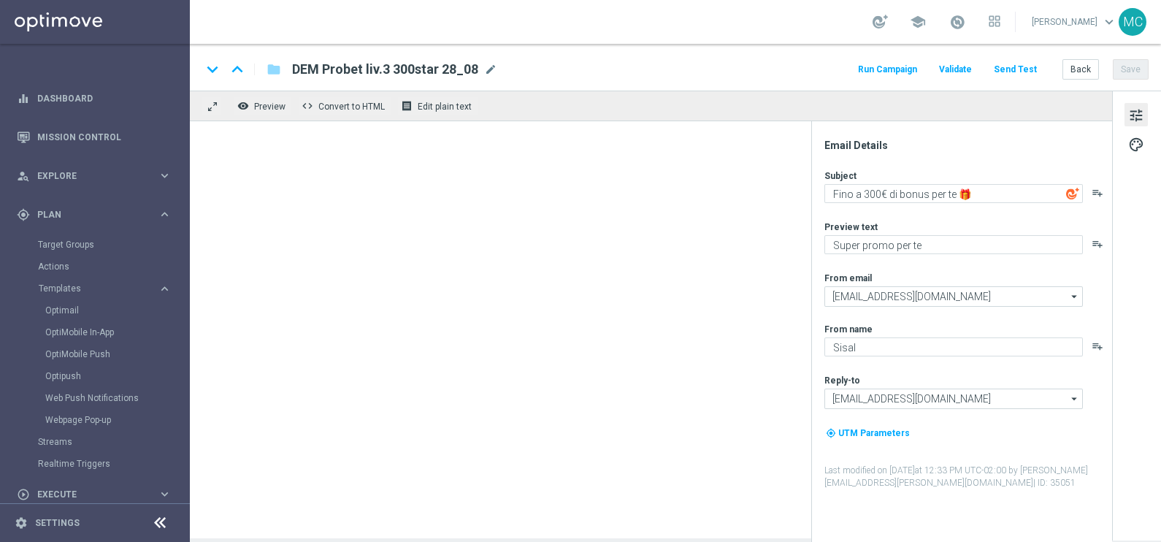
type textarea "Per te 100€ di Bonus 🎁"
type textarea "Un regalo per te!"
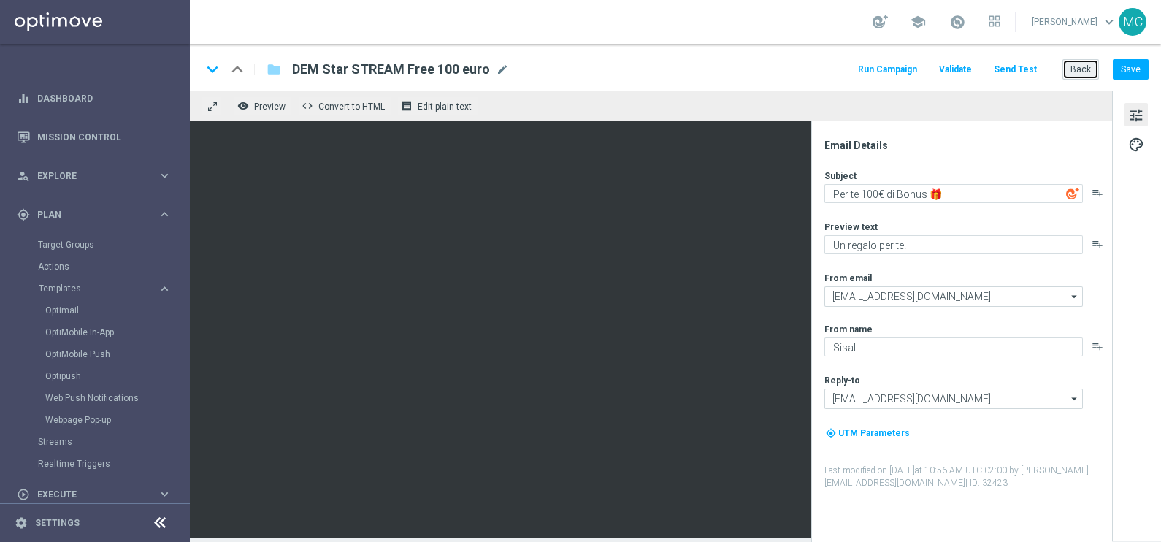
click at [1073, 66] on button "Back" at bounding box center [1080, 69] width 37 height 20
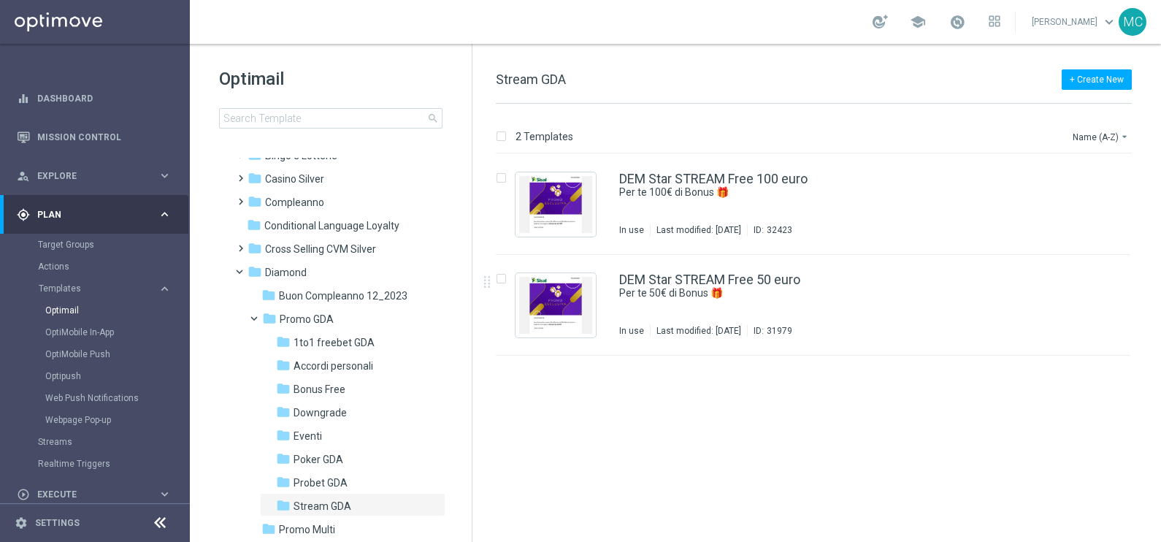
scroll to position [91, 0]
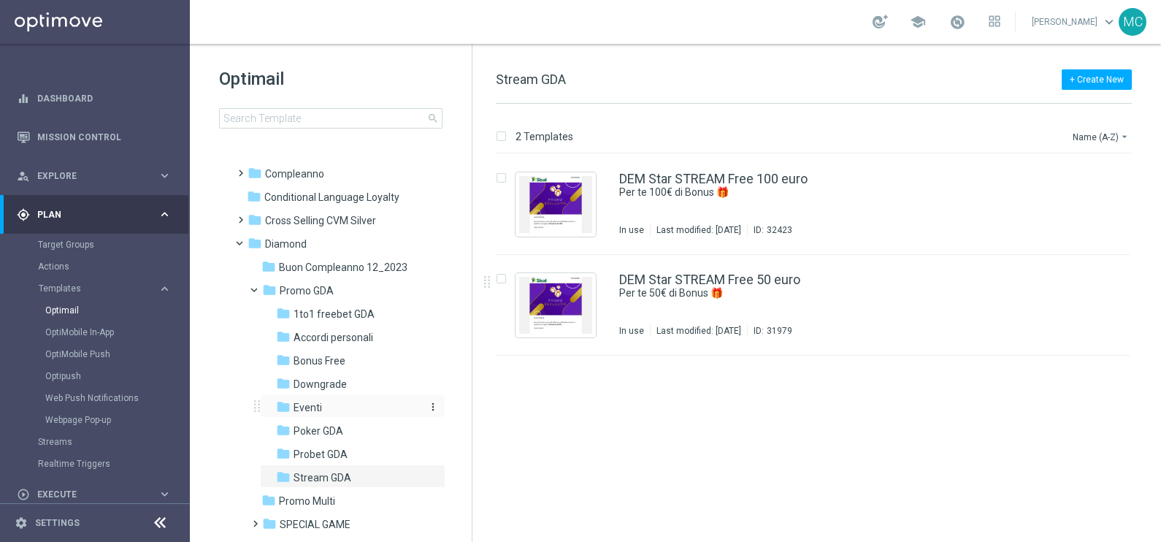
click at [308, 405] on span "Eventi" at bounding box center [307, 407] width 28 height 13
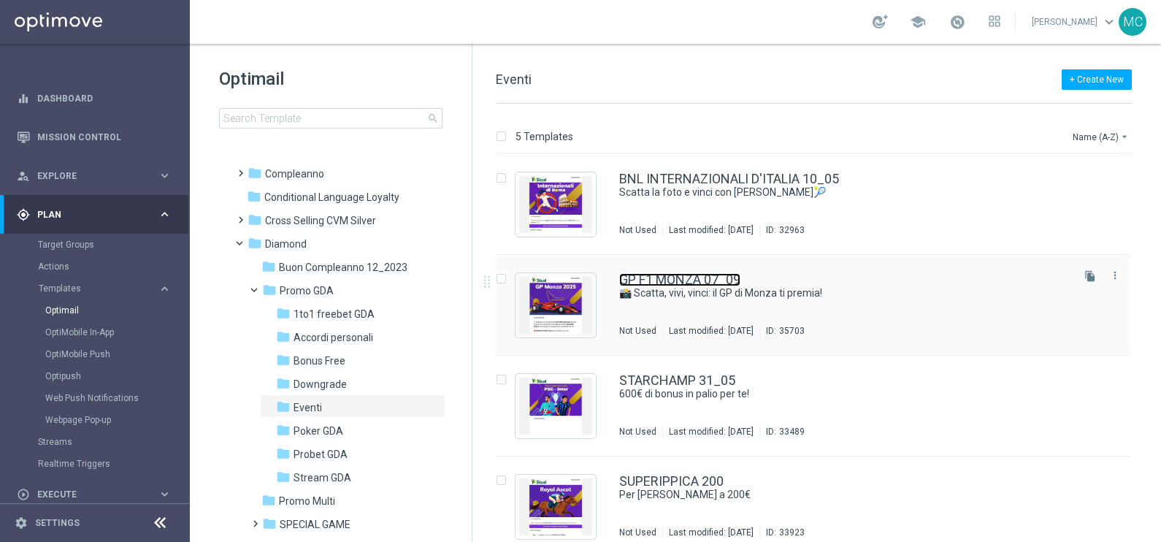
click at [665, 281] on link "GP F1 MONZA 07_09" at bounding box center [679, 279] width 121 height 13
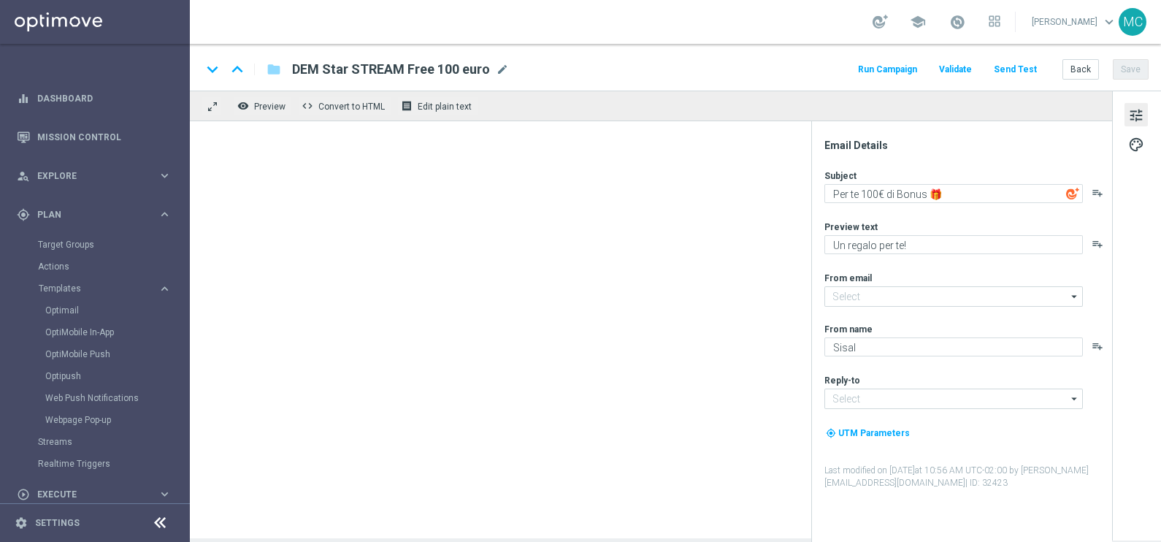
type input "[EMAIL_ADDRESS][DOMAIN_NAME]"
type textarea "📸 Scatta, vivi, vinci: il GP di Monza ti premia!"
type textarea "GP F1 Monza 2025"
type input "[EMAIL_ADDRESS][DOMAIN_NAME]"
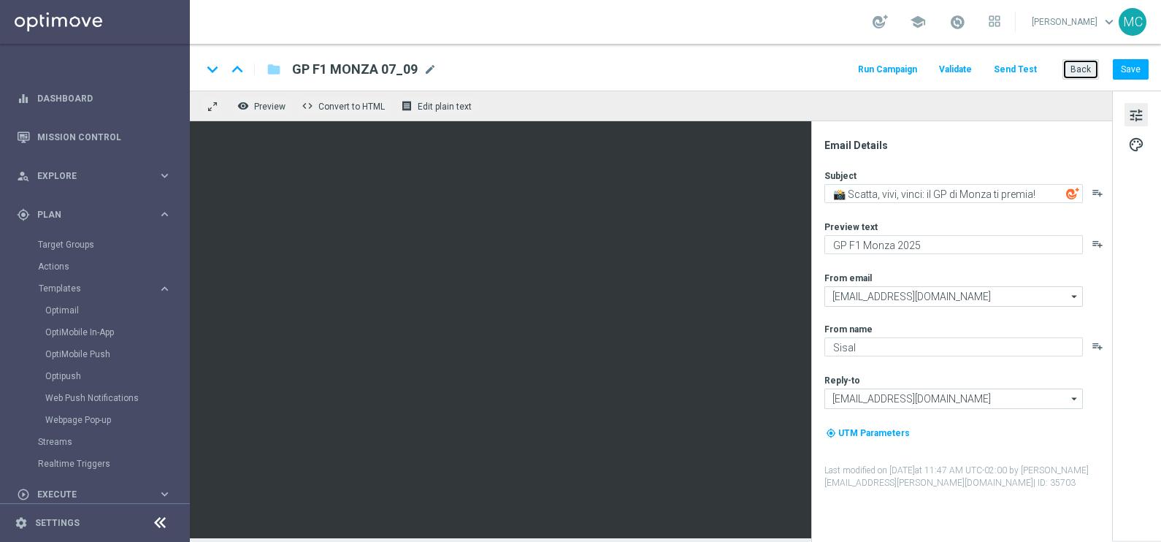
click at [1070, 69] on button "Back" at bounding box center [1080, 69] width 37 height 20
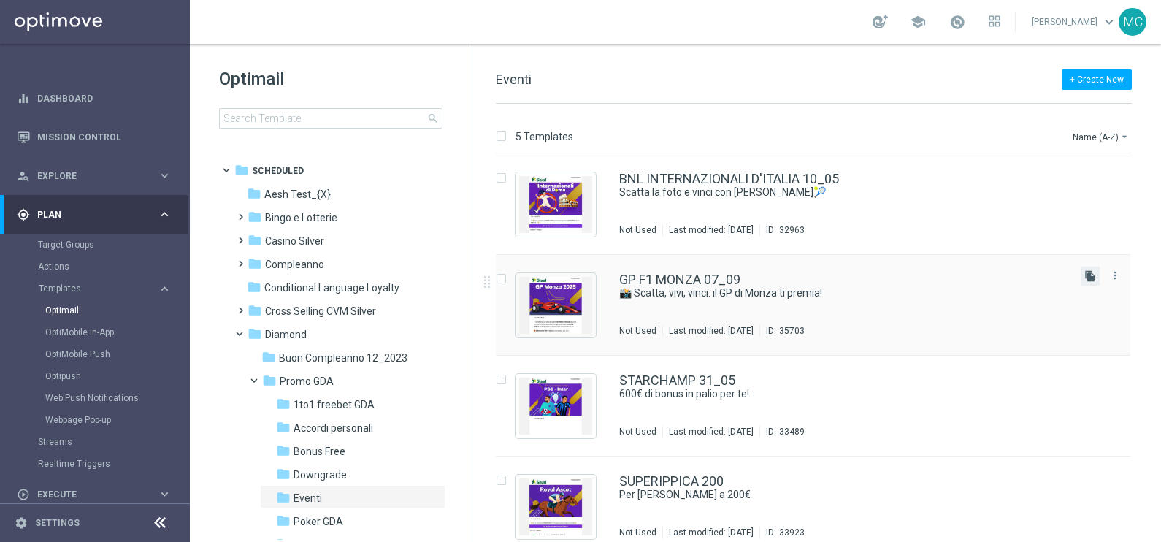
click at [1084, 273] on icon "file_copy" at bounding box center [1090, 276] width 12 height 12
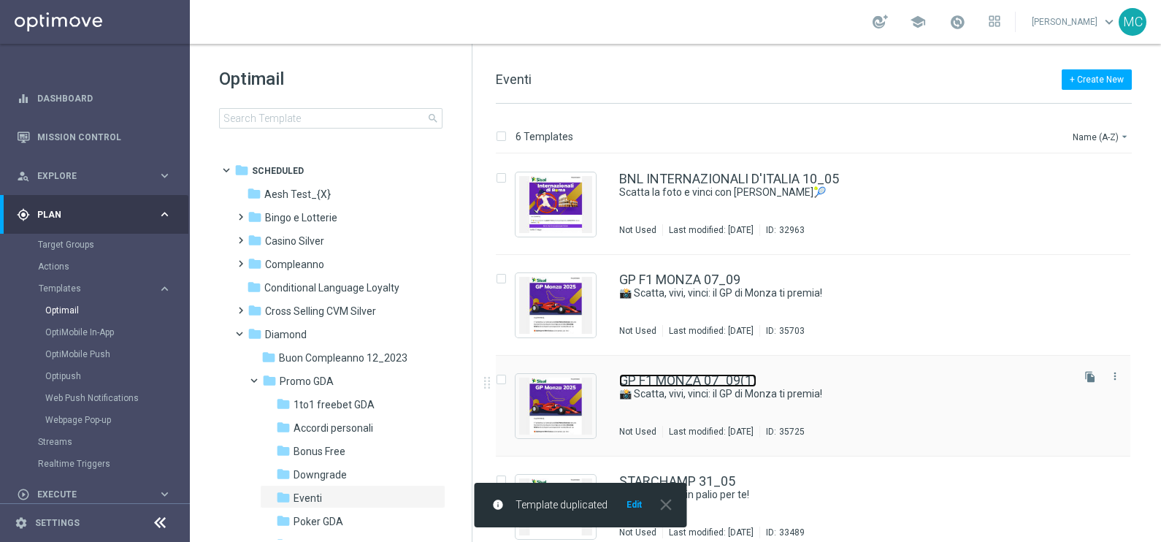
click at [742, 377] on link "GP F1 MONZA 07_09(1)" at bounding box center [687, 380] width 137 height 13
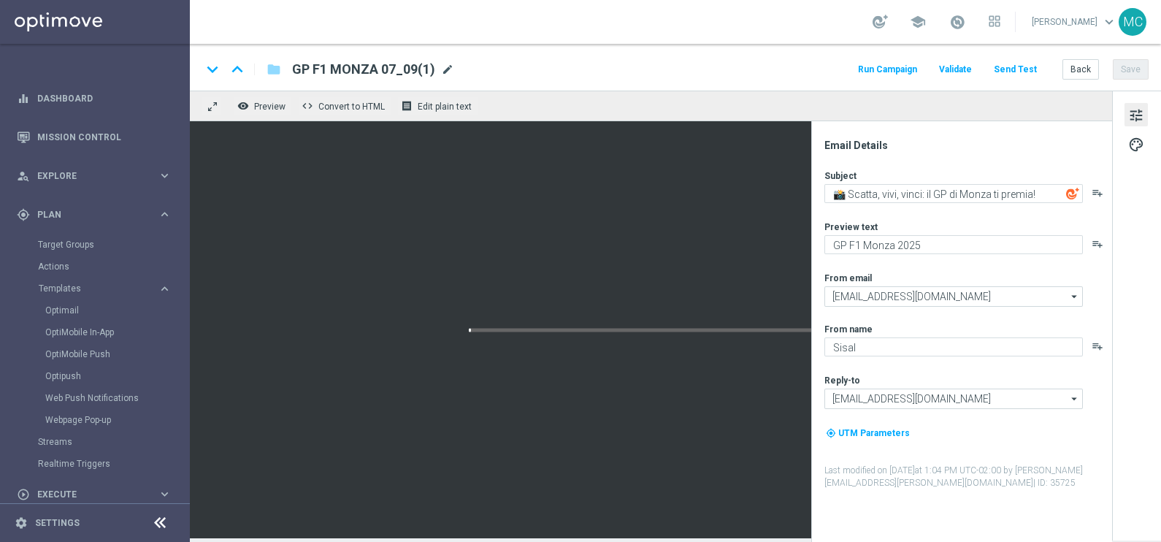
click at [442, 72] on span "mode_edit" at bounding box center [447, 69] width 13 height 13
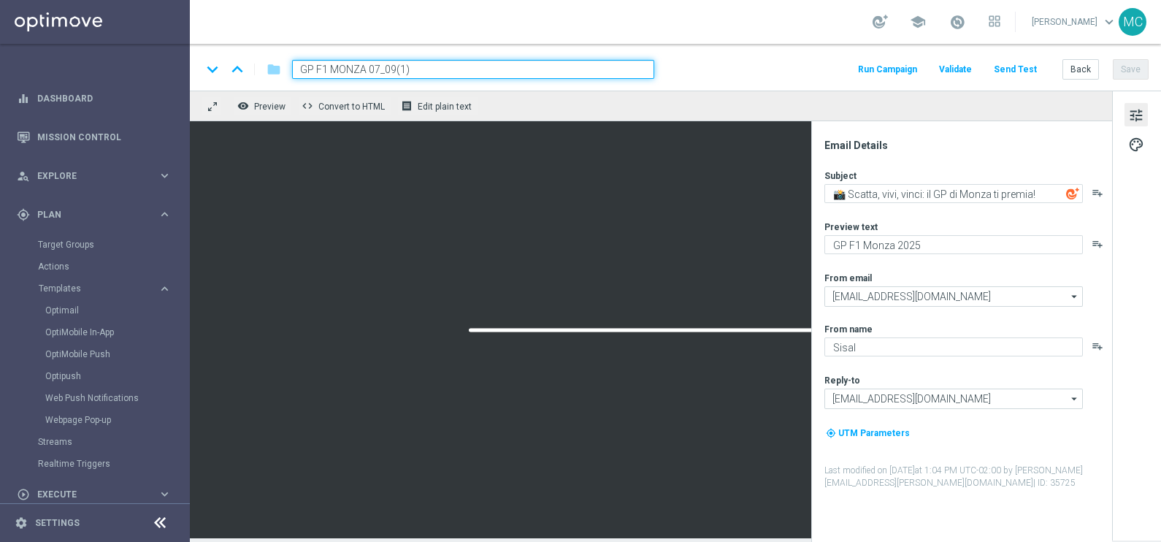
drag, startPoint x: 412, startPoint y: 69, endPoint x: 299, endPoint y: 69, distance: 113.9
click at [299, 69] on input "GP F1 MONZA 07_09(1)" at bounding box center [473, 69] width 362 height 19
drag, startPoint x: 563, startPoint y: 71, endPoint x: 546, endPoint y: 70, distance: 16.8
click at [546, 70] on input "[PERSON_NAME] STAR SETTEMBRE 2025_Comunicazione generle" at bounding box center [473, 69] width 362 height 19
click at [583, 66] on input "[PERSON_NAME] STAR SETTEMBRE 2025_Comunicazione generale" at bounding box center [473, 69] width 362 height 19
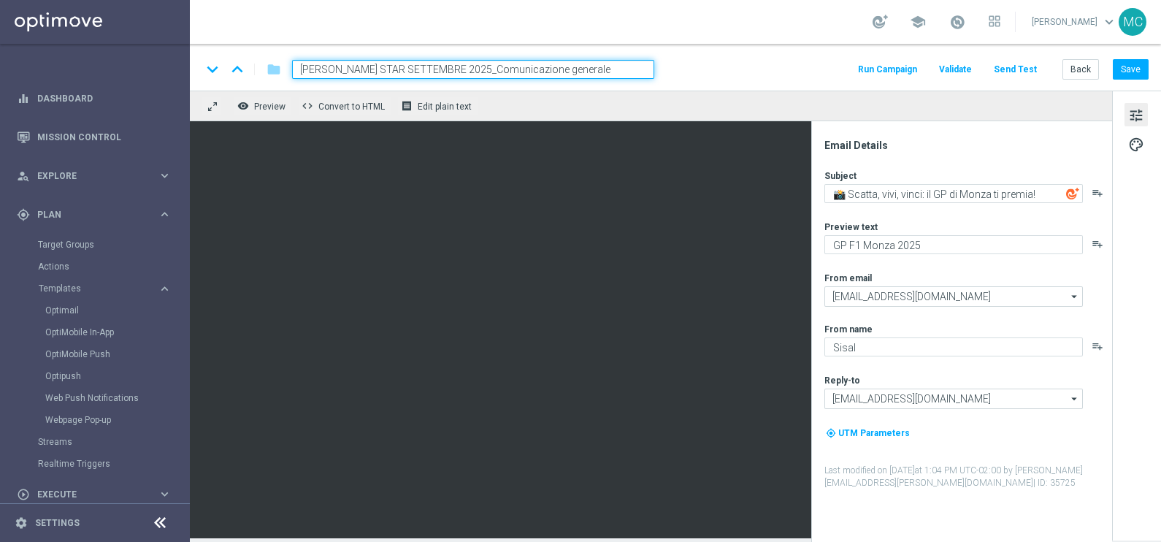
type input "[PERSON_NAME] STAR SETTEMBRE 2025_Comunicazione generale"
click at [588, 34] on div "school [PERSON_NAME] keyboard_arrow_down MC" at bounding box center [675, 22] width 971 height 44
click at [603, 71] on input "[PERSON_NAME] STAR SETTEMBRE 2025_Comunicazione generale" at bounding box center [473, 69] width 362 height 19
click at [611, 44] on div "keyboard_arrow_down keyboard_arrow_up folder [PERSON_NAME] STAR SETTEMBRE 2025_…" at bounding box center [675, 67] width 971 height 47
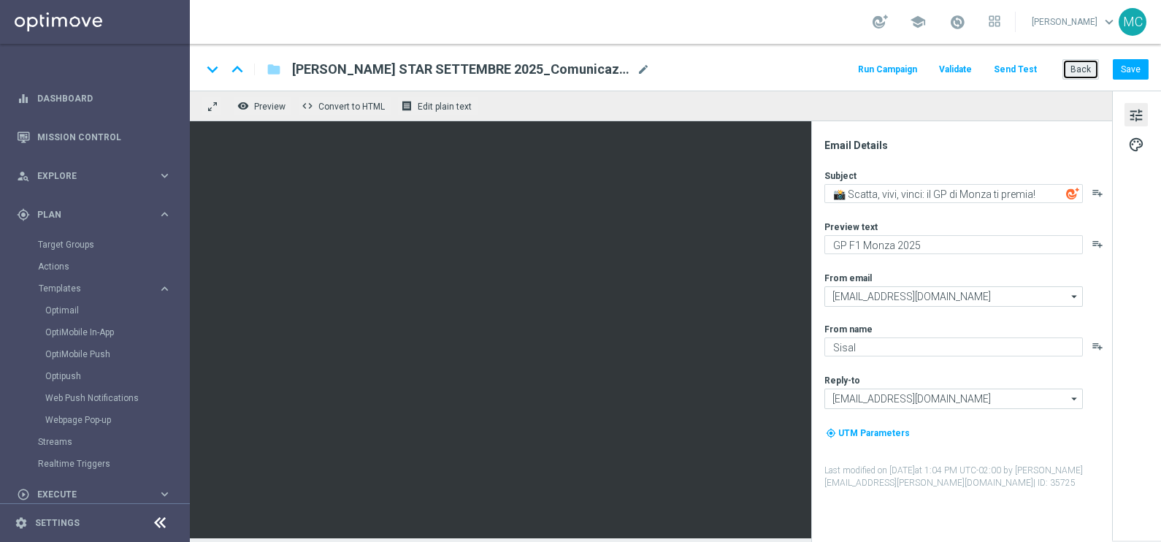
click at [1071, 64] on button "Back" at bounding box center [1080, 69] width 37 height 20
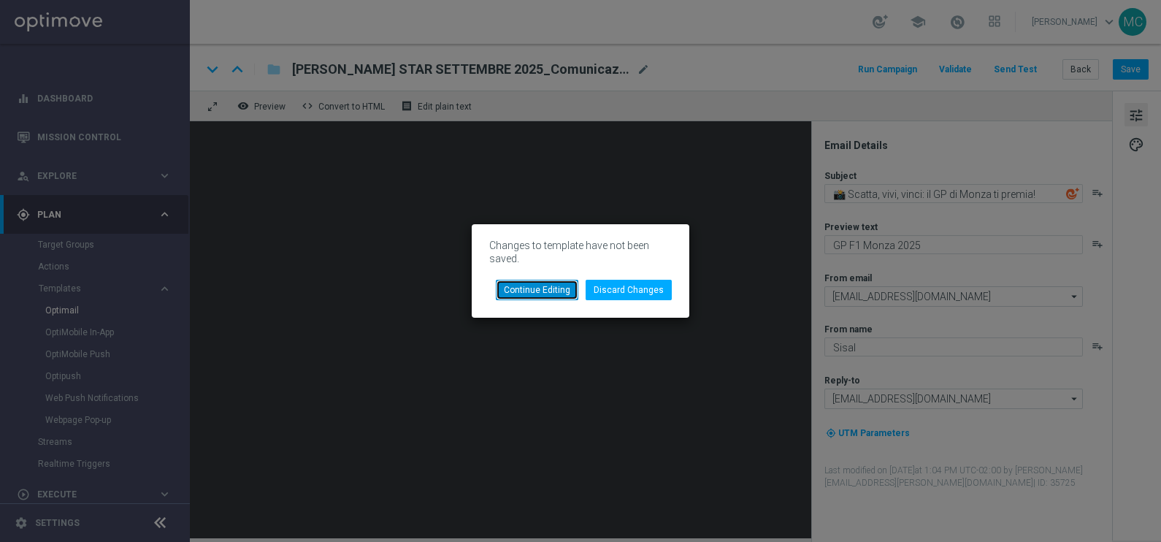
drag, startPoint x: 565, startPoint y: 298, endPoint x: 996, endPoint y: 72, distance: 486.6
click at [565, 296] on button "Continue Editing" at bounding box center [537, 290] width 82 height 20
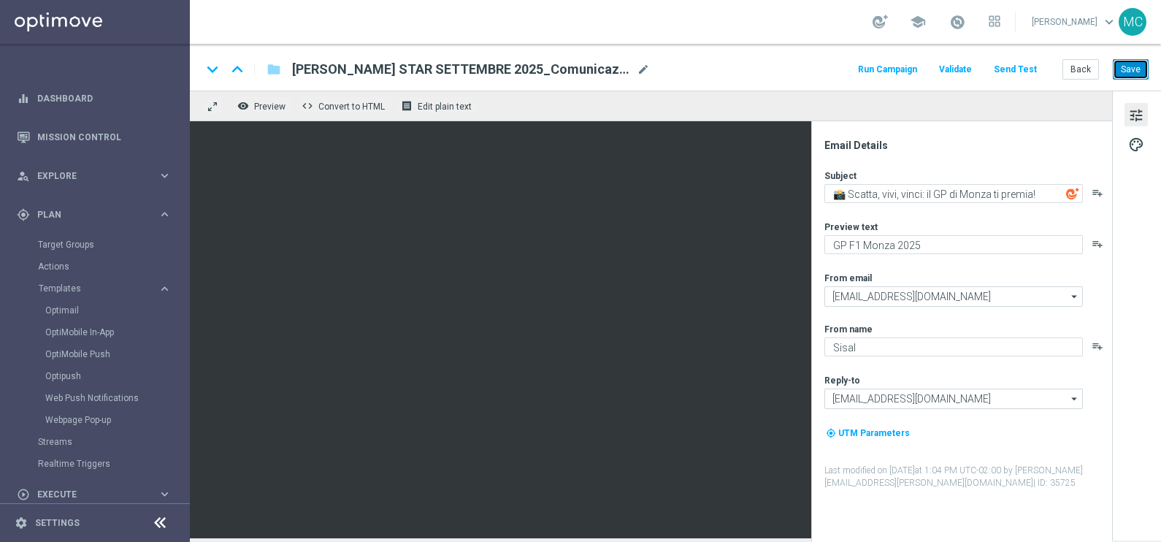
click at [1127, 72] on button "Save" at bounding box center [1131, 69] width 36 height 20
click at [1085, 69] on button "Back" at bounding box center [1080, 69] width 37 height 20
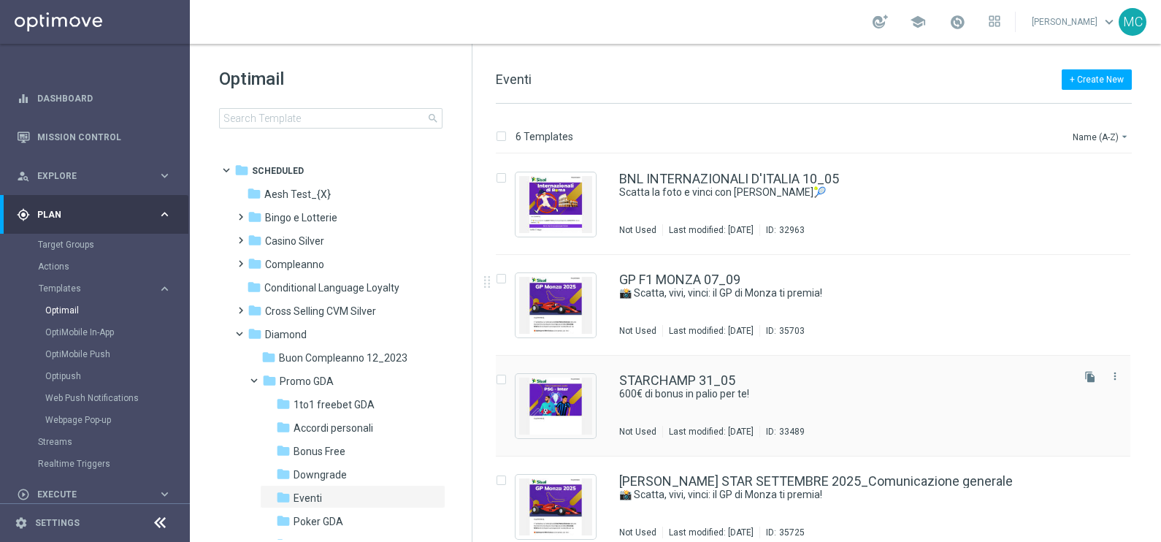
scroll to position [217, 0]
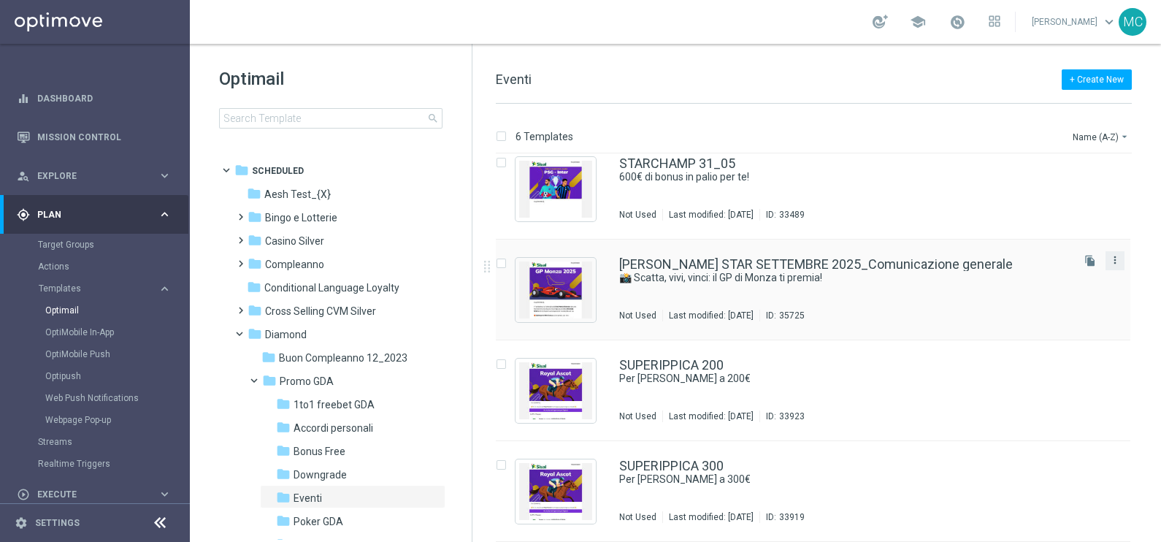
click at [1109, 257] on icon "more_vert" at bounding box center [1115, 260] width 12 height 12
click at [1029, 277] on span "Move" at bounding box center [1021, 275] width 23 height 10
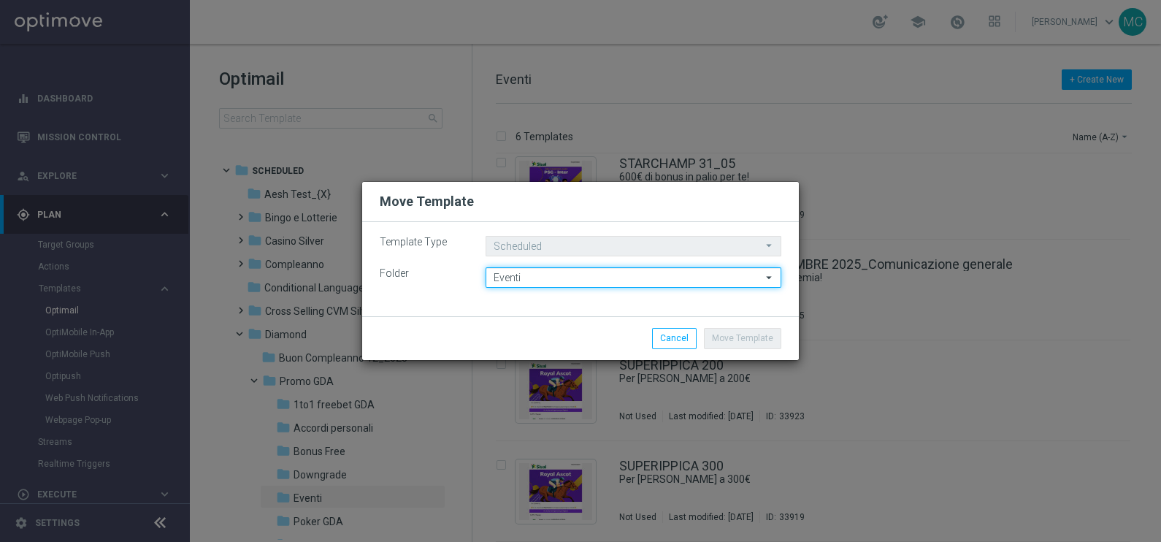
click at [634, 277] on input "Eventi" at bounding box center [633, 277] width 296 height 20
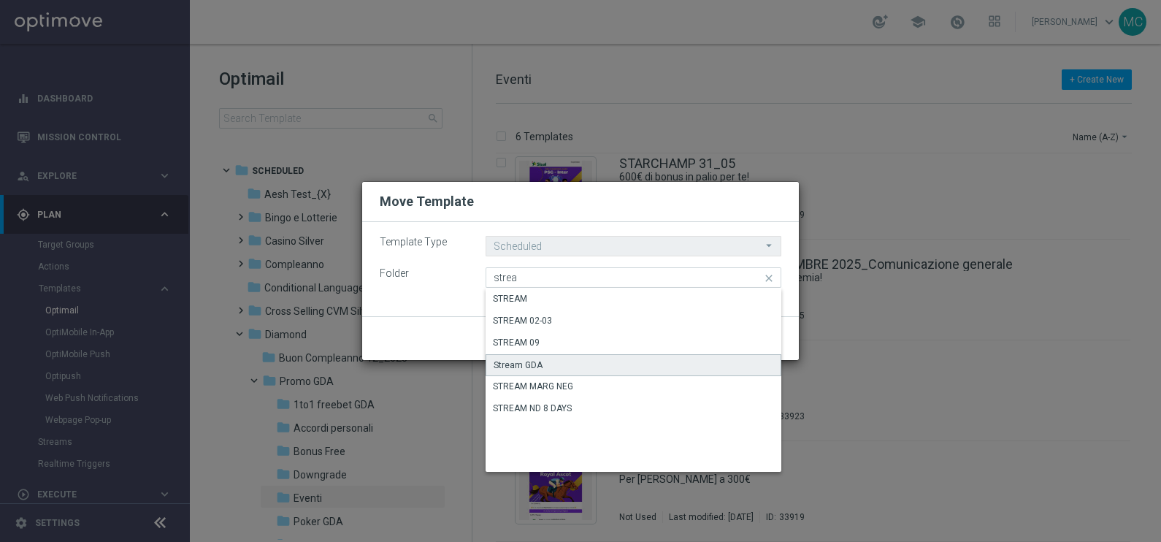
click at [539, 369] on div "Stream GDA" at bounding box center [518, 364] width 49 height 13
type input "Stream GDA"
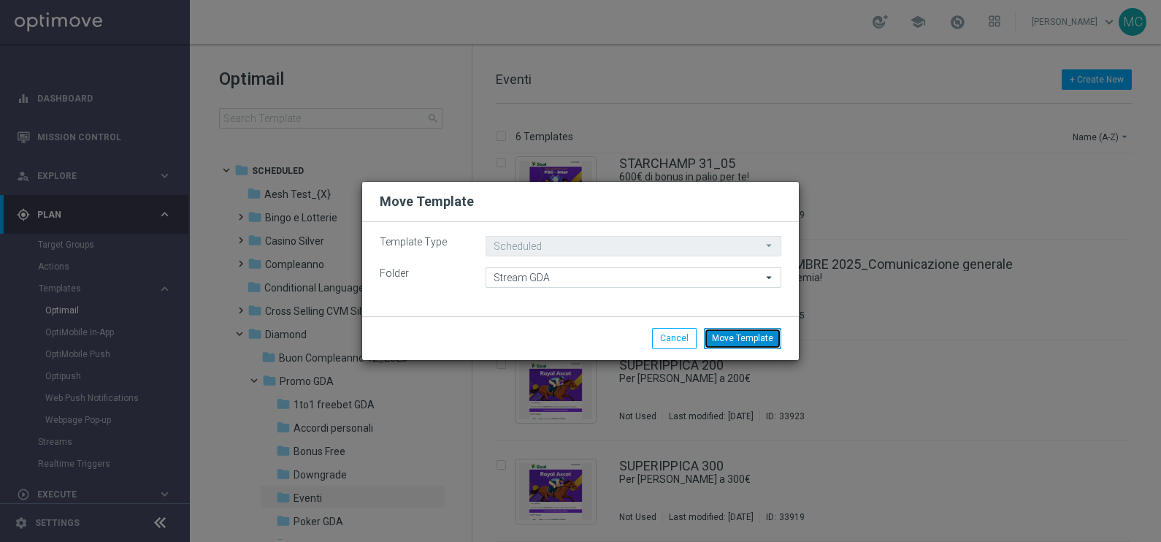
click at [718, 339] on button "Move Template" at bounding box center [742, 338] width 77 height 20
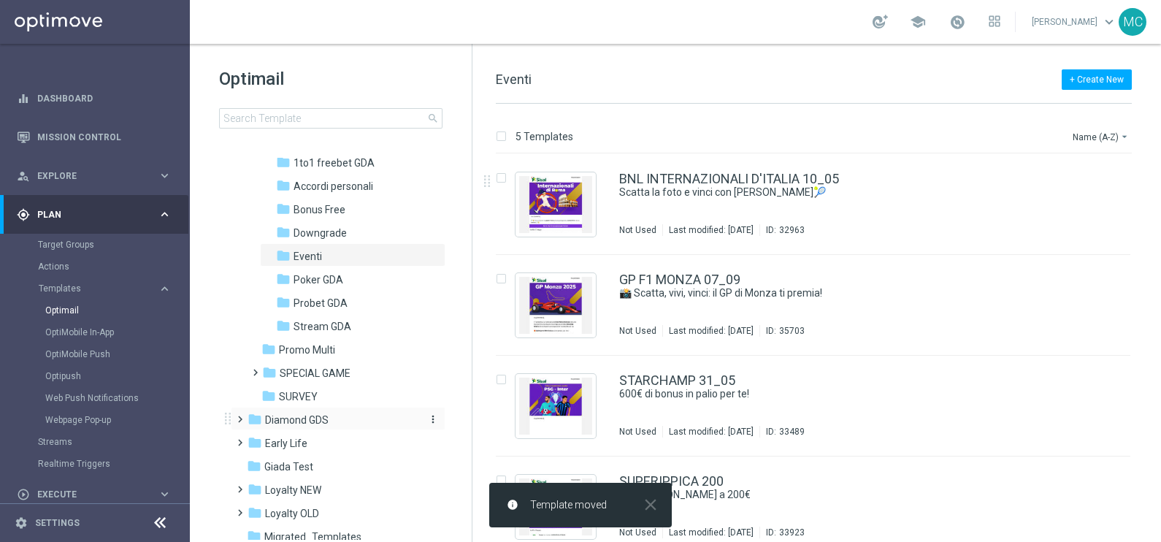
scroll to position [274, 0]
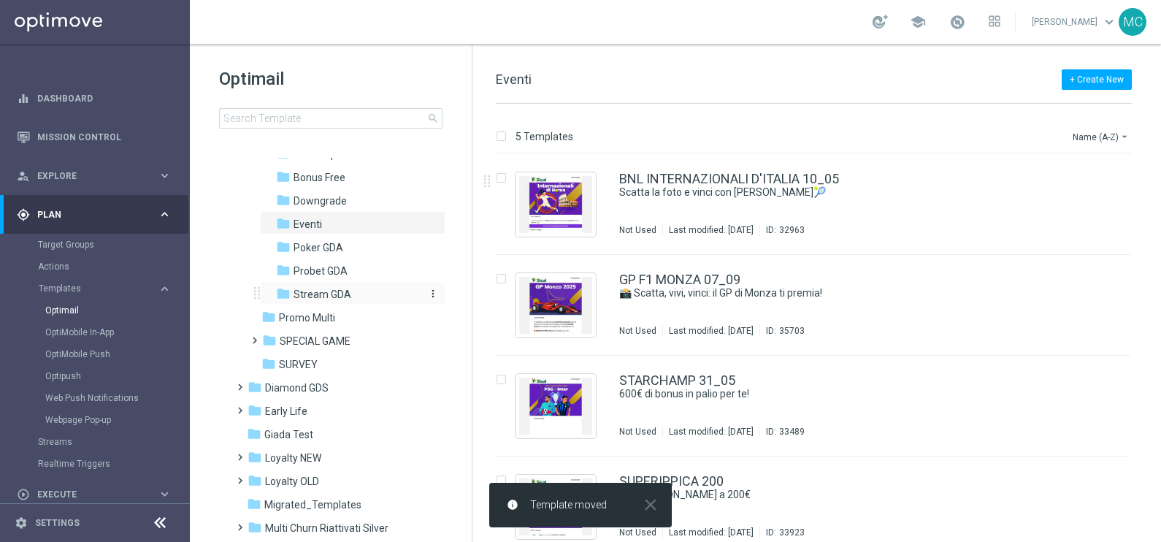
click at [331, 292] on span "Stream GDA" at bounding box center [322, 294] width 58 height 13
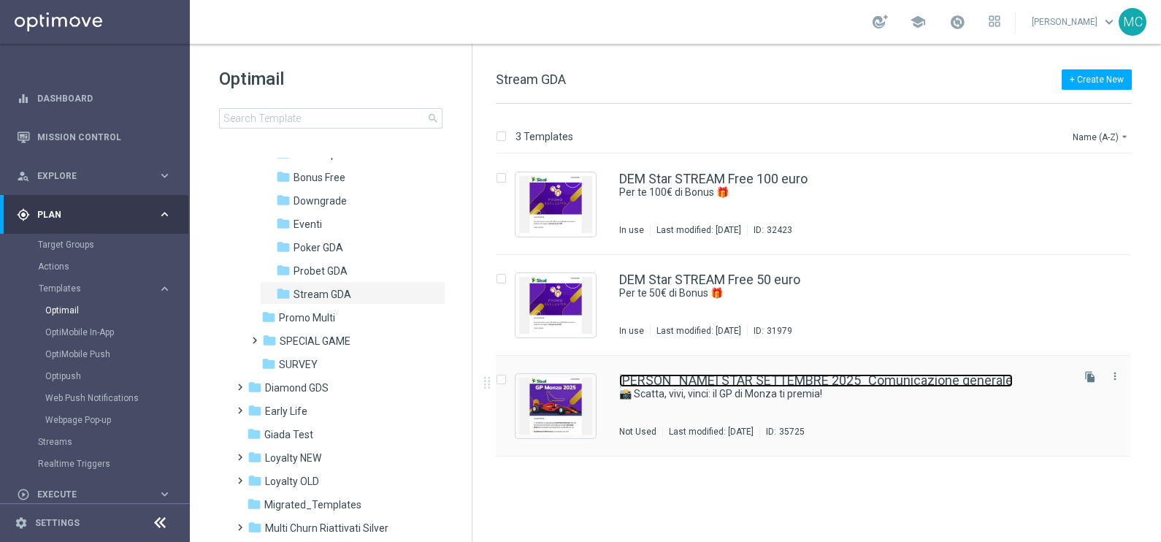
click at [805, 376] on link "[PERSON_NAME] STAR SETTEMBRE 2025_Comunicazione generale" at bounding box center [816, 380] width 394 height 13
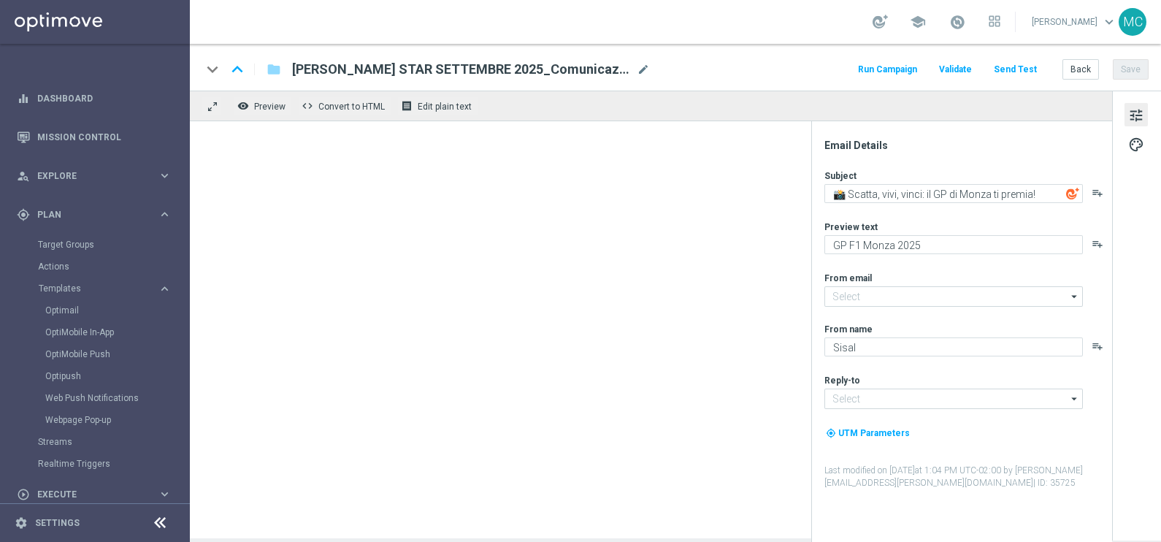
type input "[EMAIL_ADDRESS][DOMAIN_NAME]"
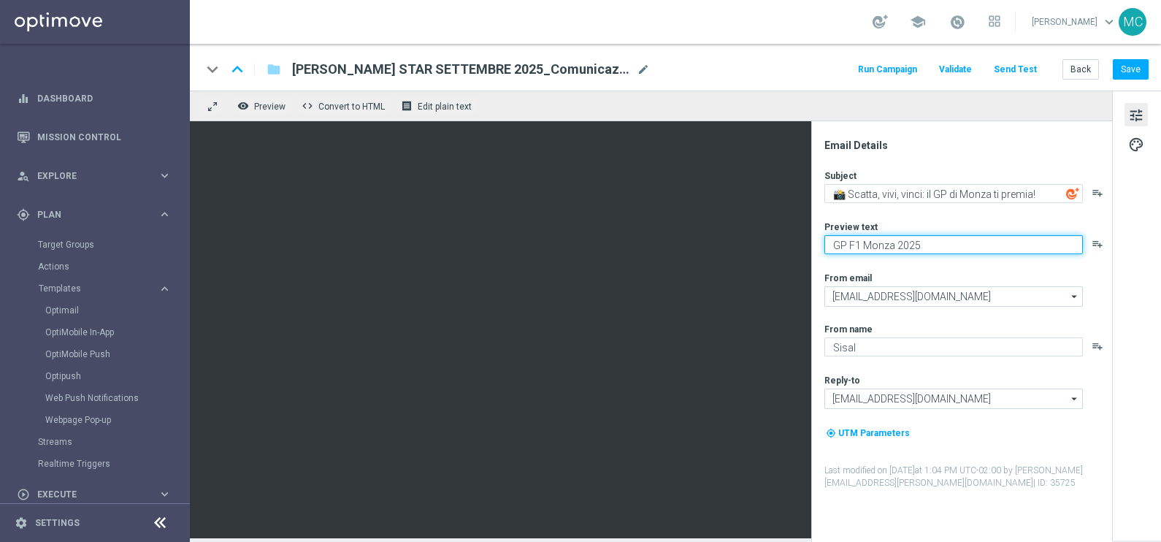
drag, startPoint x: 931, startPoint y: 239, endPoint x: 813, endPoint y: 252, distance: 118.2
click at [813, 252] on div "Email Details Subject 📸 Scatta, vivi, vinci: il GP di Monza ti premia! playlist…" at bounding box center [961, 331] width 301 height 421
paste textarea "🏆 Un mese [PERSON_NAME]. Solo su SISAL."
type textarea "🏆 Un mese [PERSON_NAME]. Solo su SISAL."
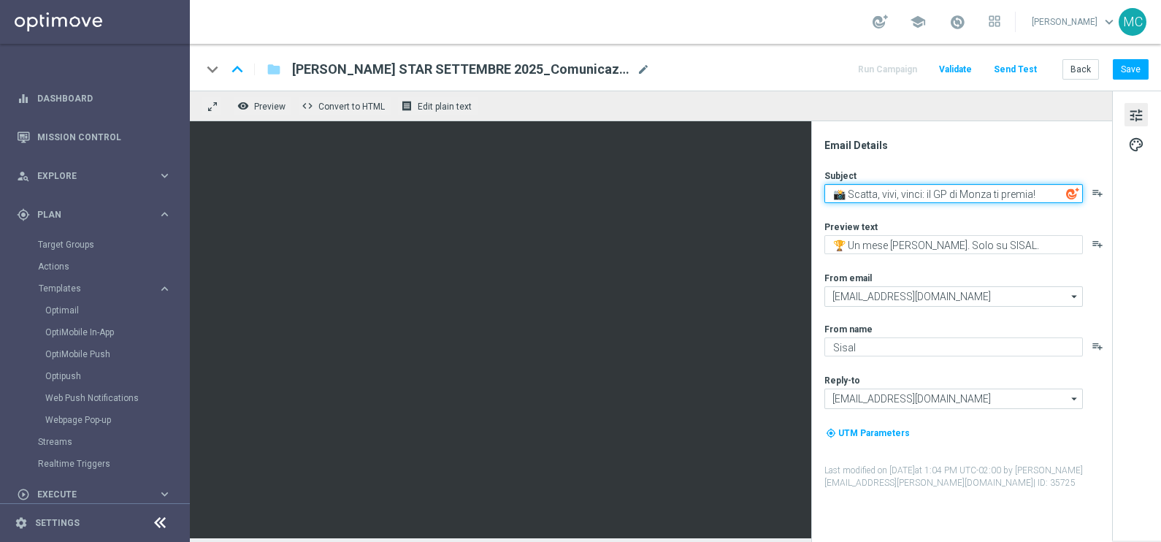
drag, startPoint x: 1041, startPoint y: 192, endPoint x: 828, endPoint y: 193, distance: 213.2
click at [828, 193] on textarea "📸 Scatta, vivi, vinci: il GP di Monza ti premia!" at bounding box center [953, 193] width 258 height 19
type textarea "Fino a 3000€ di bonus per te"
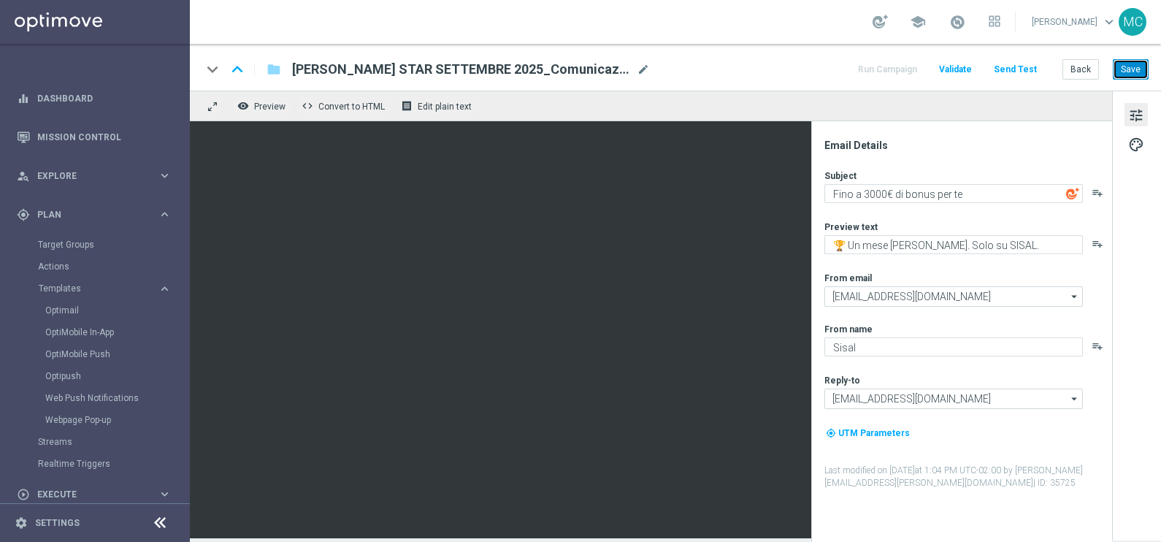
drag, startPoint x: 1130, startPoint y: 73, endPoint x: 1116, endPoint y: 80, distance: 16.3
click at [1129, 73] on button "Save" at bounding box center [1131, 69] width 36 height 20
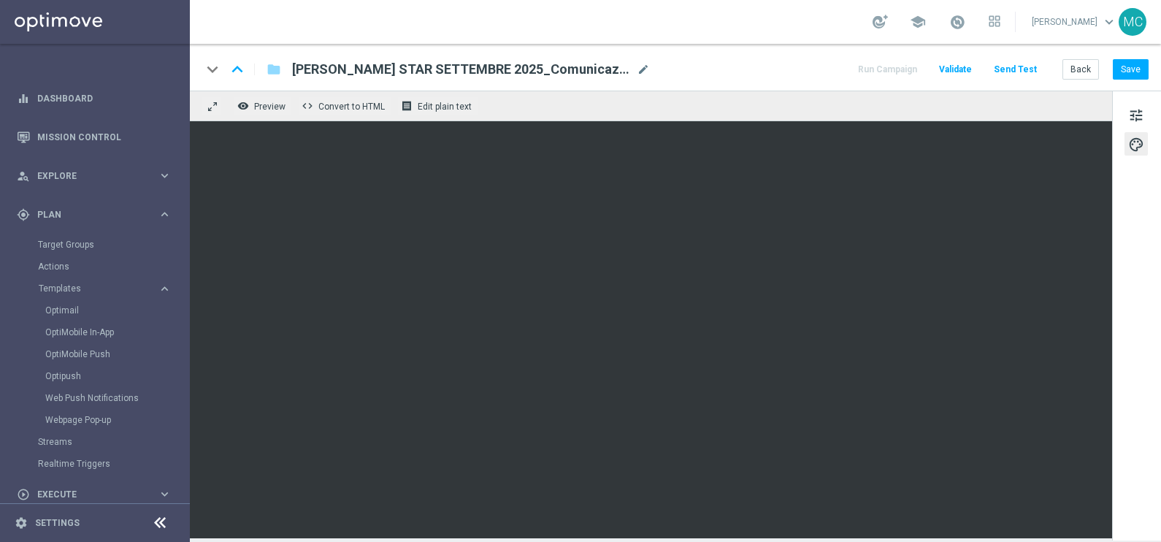
click at [1132, 81] on div "keyboard_arrow_down keyboard_arrow_up folder [PERSON_NAME] STAR SETTEMBRE 2025_…" at bounding box center [675, 67] width 971 height 47
click at [1126, 74] on button "Save" at bounding box center [1131, 69] width 36 height 20
click at [1135, 113] on span "tune" at bounding box center [1136, 115] width 16 height 19
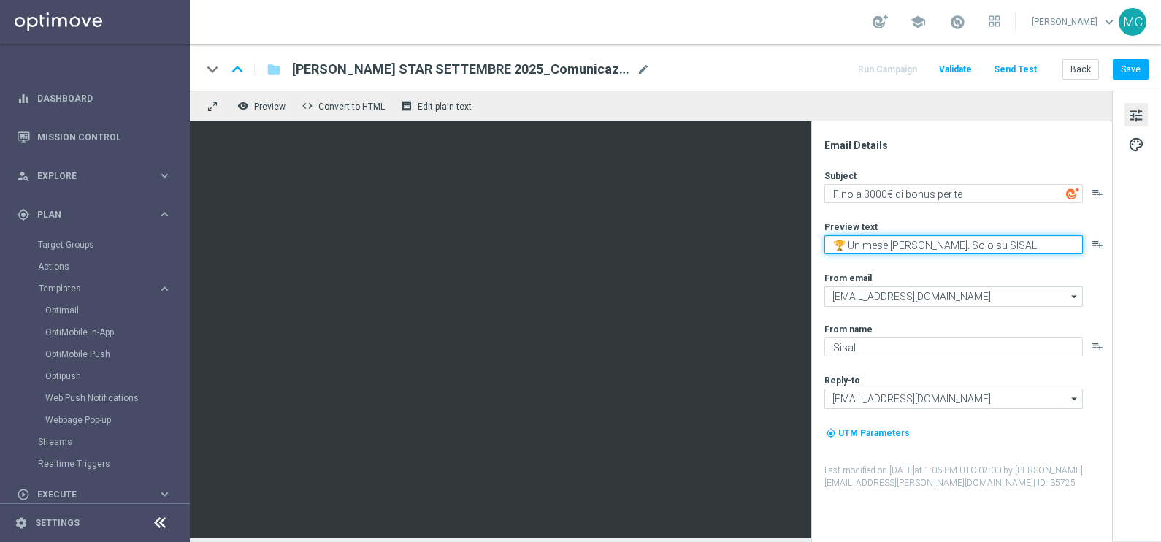
click at [834, 241] on textarea "🏆 Un mese [PERSON_NAME]. Solo su SISAL." at bounding box center [953, 244] width 258 height 19
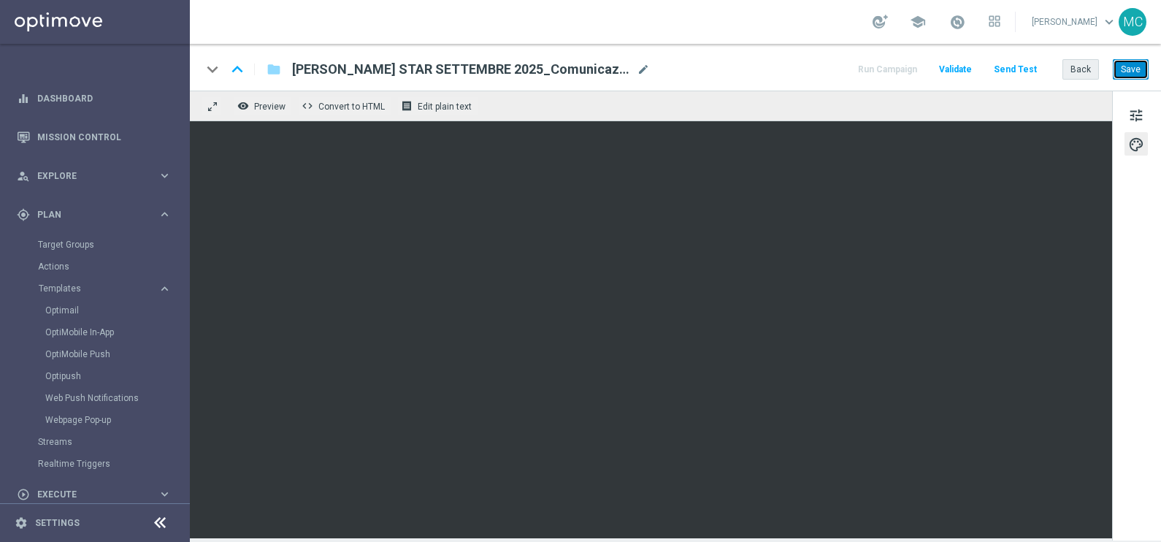
drag, startPoint x: 1128, startPoint y: 64, endPoint x: 1083, endPoint y: 65, distance: 44.6
click at [1128, 64] on button "Save" at bounding box center [1131, 69] width 36 height 20
click at [1125, 72] on button "Save" at bounding box center [1131, 69] width 36 height 20
click at [1085, 58] on div "keyboard_arrow_down keyboard_arrow_up folder [PERSON_NAME] STAR SETTEMBRE 2025_…" at bounding box center [675, 67] width 971 height 47
click at [1080, 63] on button "Back" at bounding box center [1080, 69] width 37 height 20
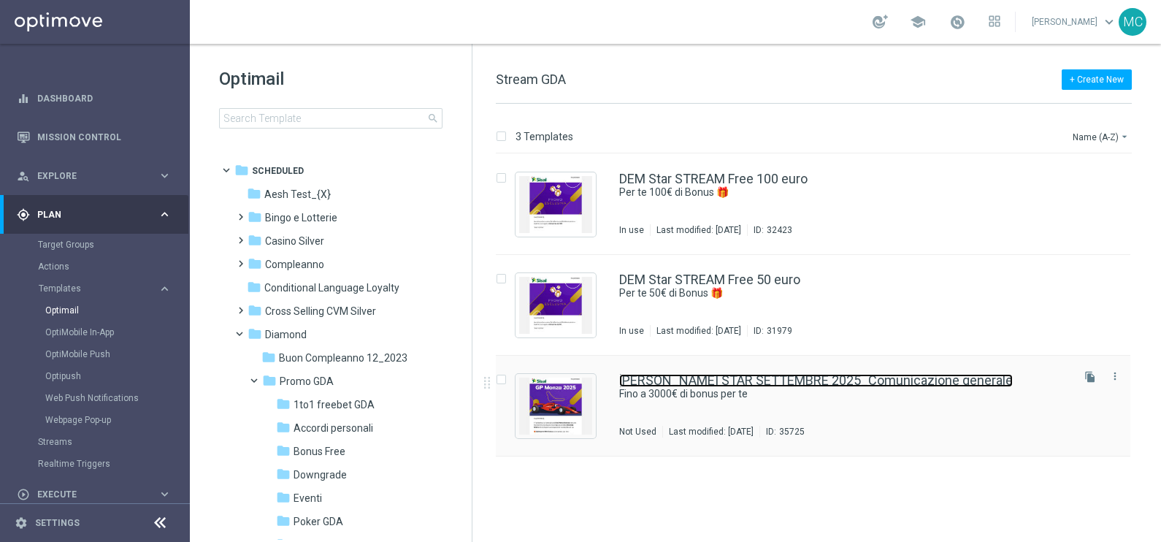
click at [902, 382] on link "[PERSON_NAME] STAR SETTEMBRE 2025_Comunicazione generale" at bounding box center [816, 380] width 394 height 13
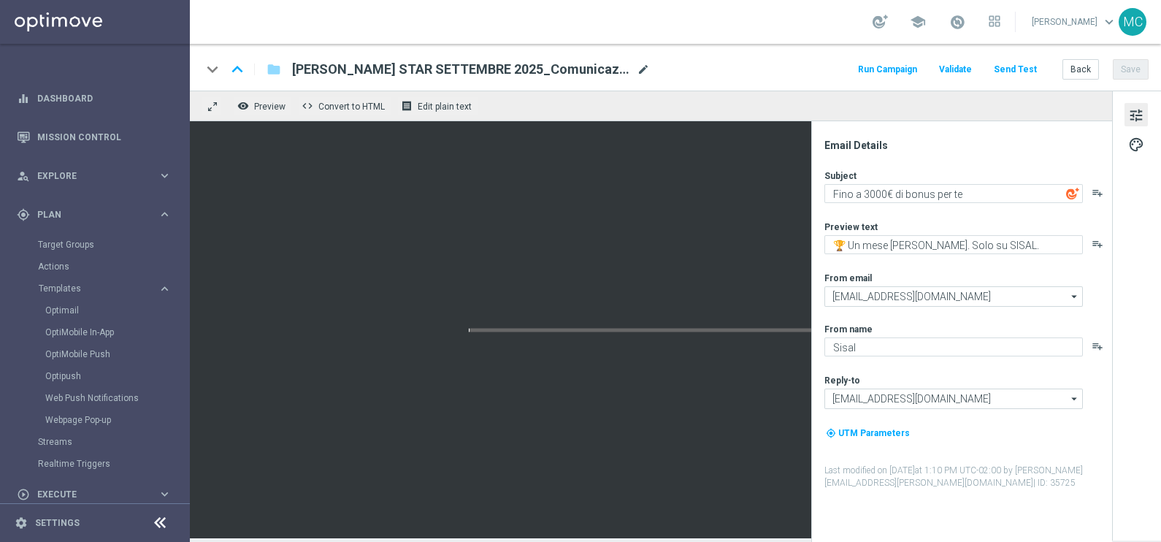
click at [640, 72] on span "mode_edit" at bounding box center [643, 69] width 13 height 13
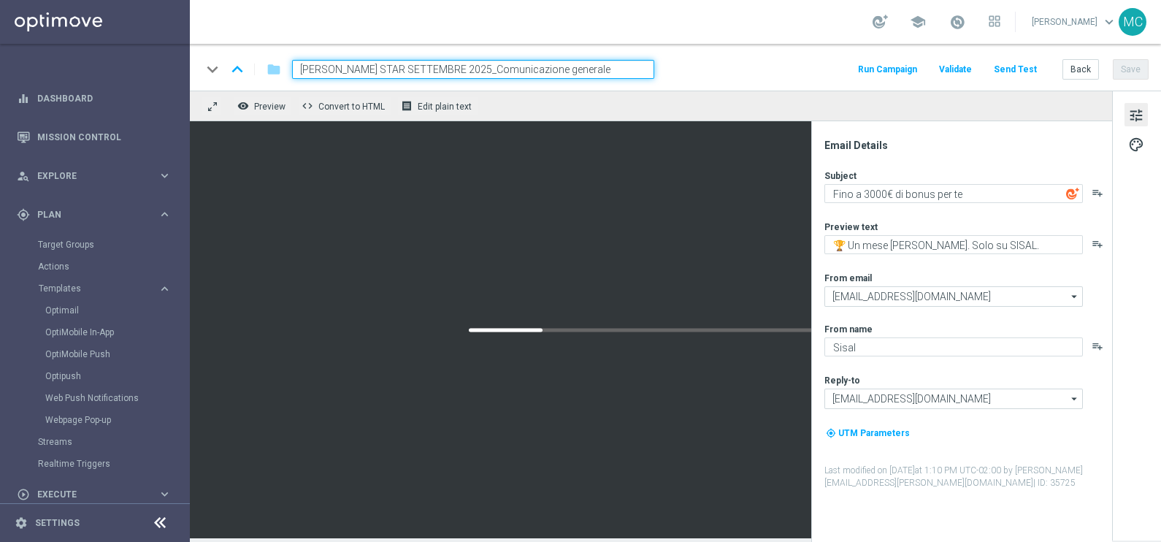
click at [318, 66] on input "[PERSON_NAME] STAR SETTEMBRE 2025_Comunicazione generale" at bounding box center [473, 69] width 362 height 19
type input "STREAM STAR SETTEMBRE 2025_Comunicazione generale"
click at [721, 77] on div "keyboard_arrow_down keyboard_arrow_up folder STREAM STAR SETTEMBRE 2025_Comunic…" at bounding box center [674, 69] width 947 height 19
click at [529, 69] on input "STREAM STAR SETTEMBRE 2025_Comunicazione generale" at bounding box center [473, 69] width 362 height 19
click at [616, 60] on input "STREAM STAR SETTEMBRE 2025_Comunicazione generale" at bounding box center [473, 69] width 362 height 19
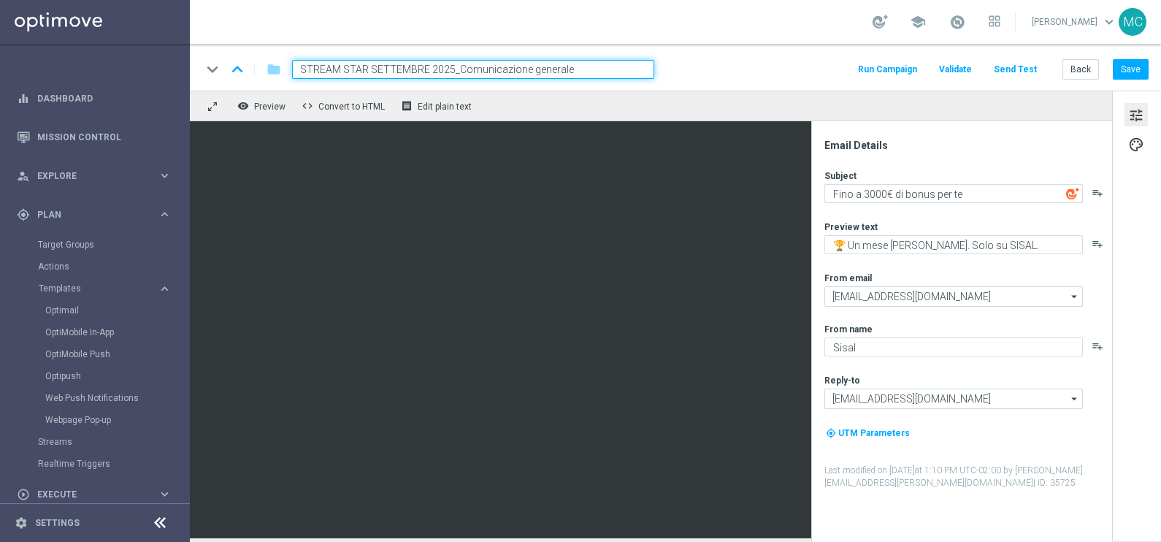
click at [655, 34] on div "school [PERSON_NAME] keyboard_arrow_down MC" at bounding box center [675, 22] width 971 height 44
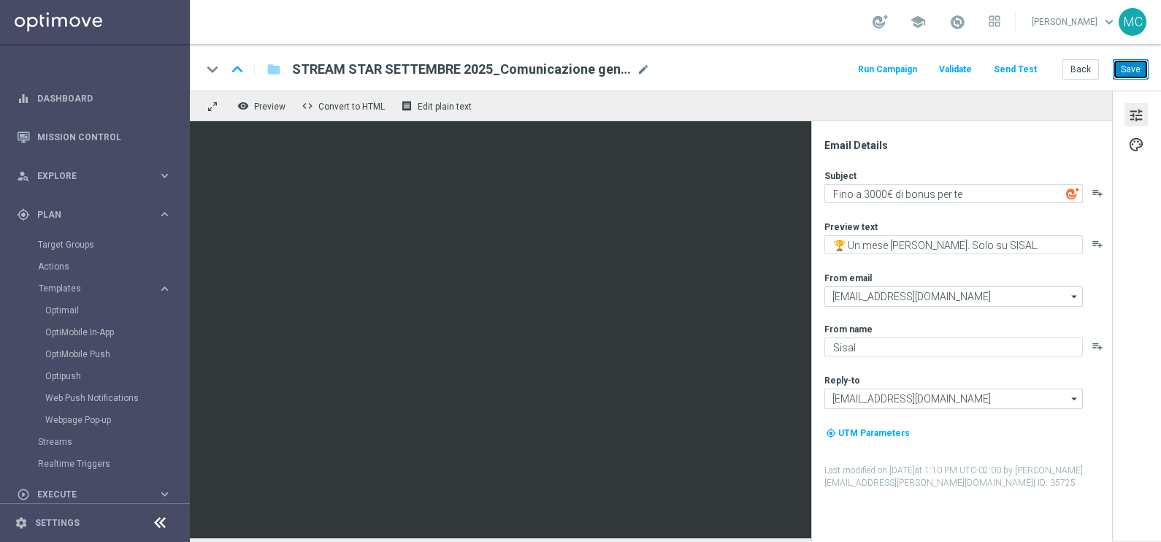
drag, startPoint x: 1135, startPoint y: 66, endPoint x: 1107, endPoint y: 72, distance: 29.2
click at [1135, 66] on button "Save" at bounding box center [1131, 69] width 36 height 20
click at [1086, 70] on button "Back" at bounding box center [1080, 69] width 37 height 20
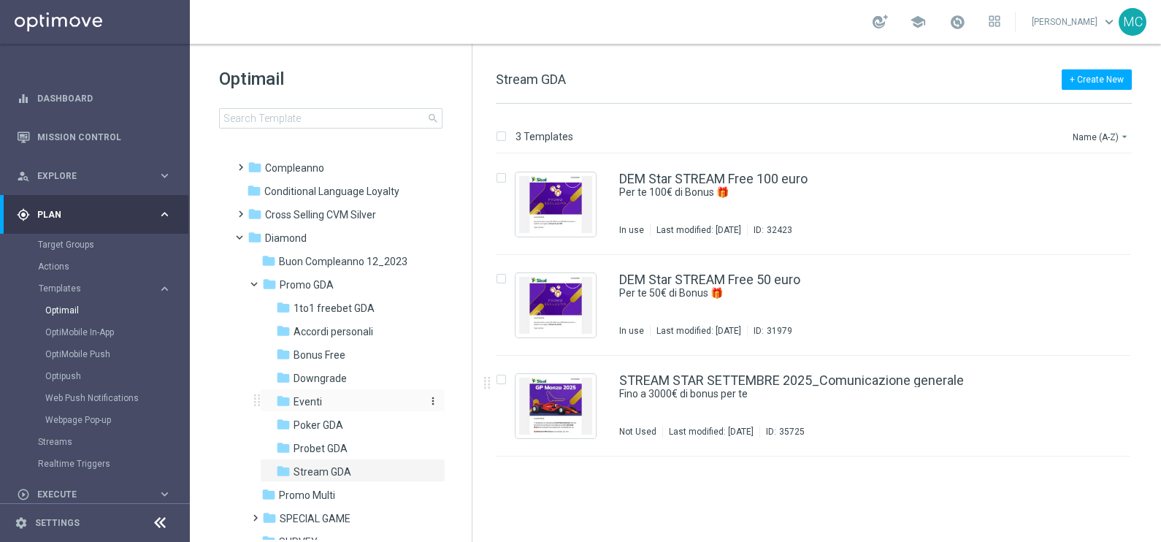
scroll to position [182, 0]
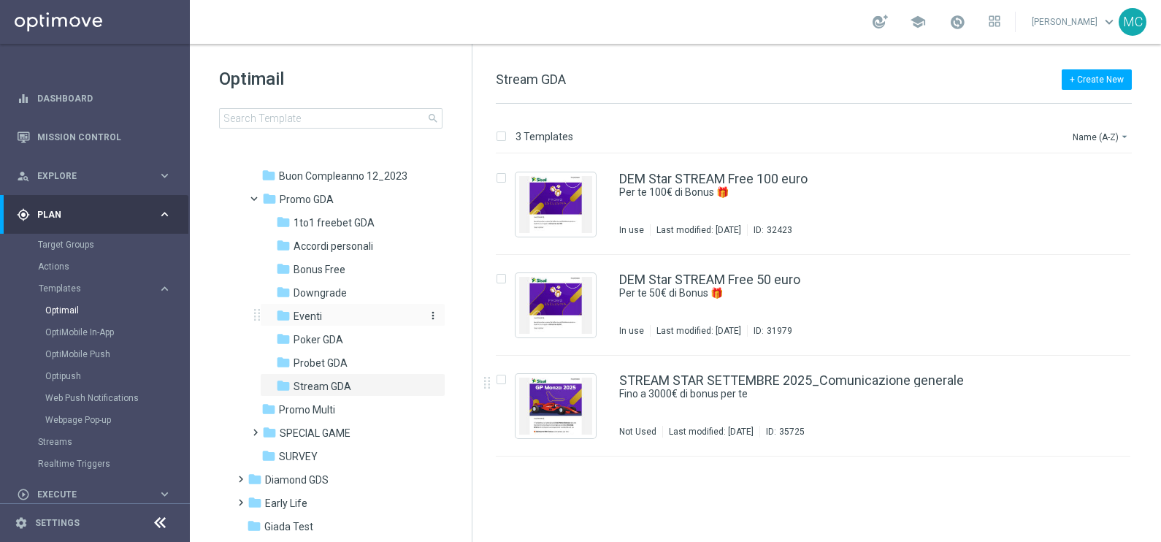
click at [316, 315] on span "Eventi" at bounding box center [307, 316] width 28 height 13
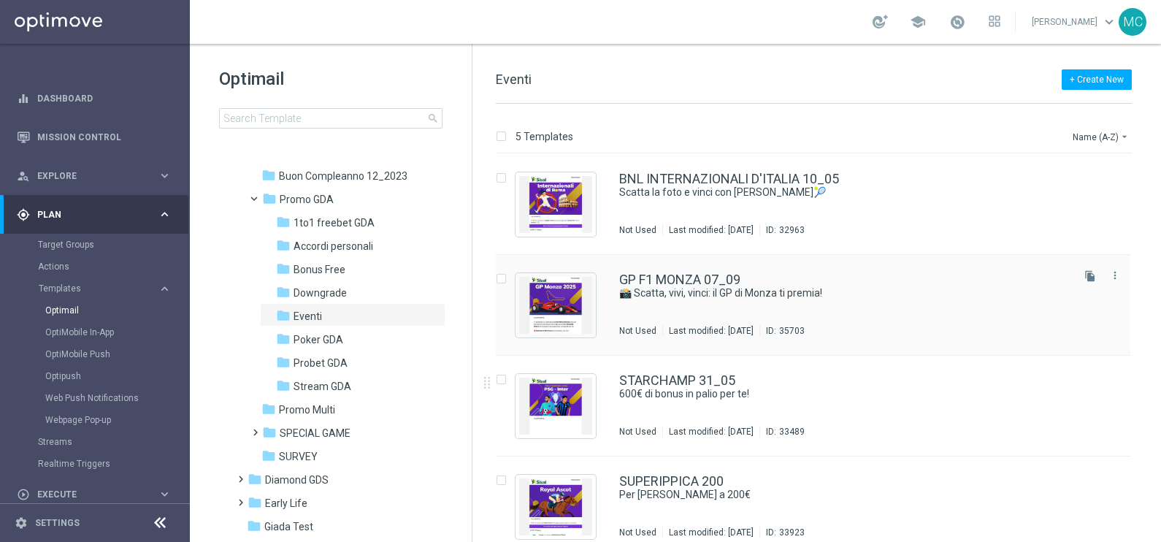
scroll to position [91, 0]
